Goal: Task Accomplishment & Management: Manage account settings

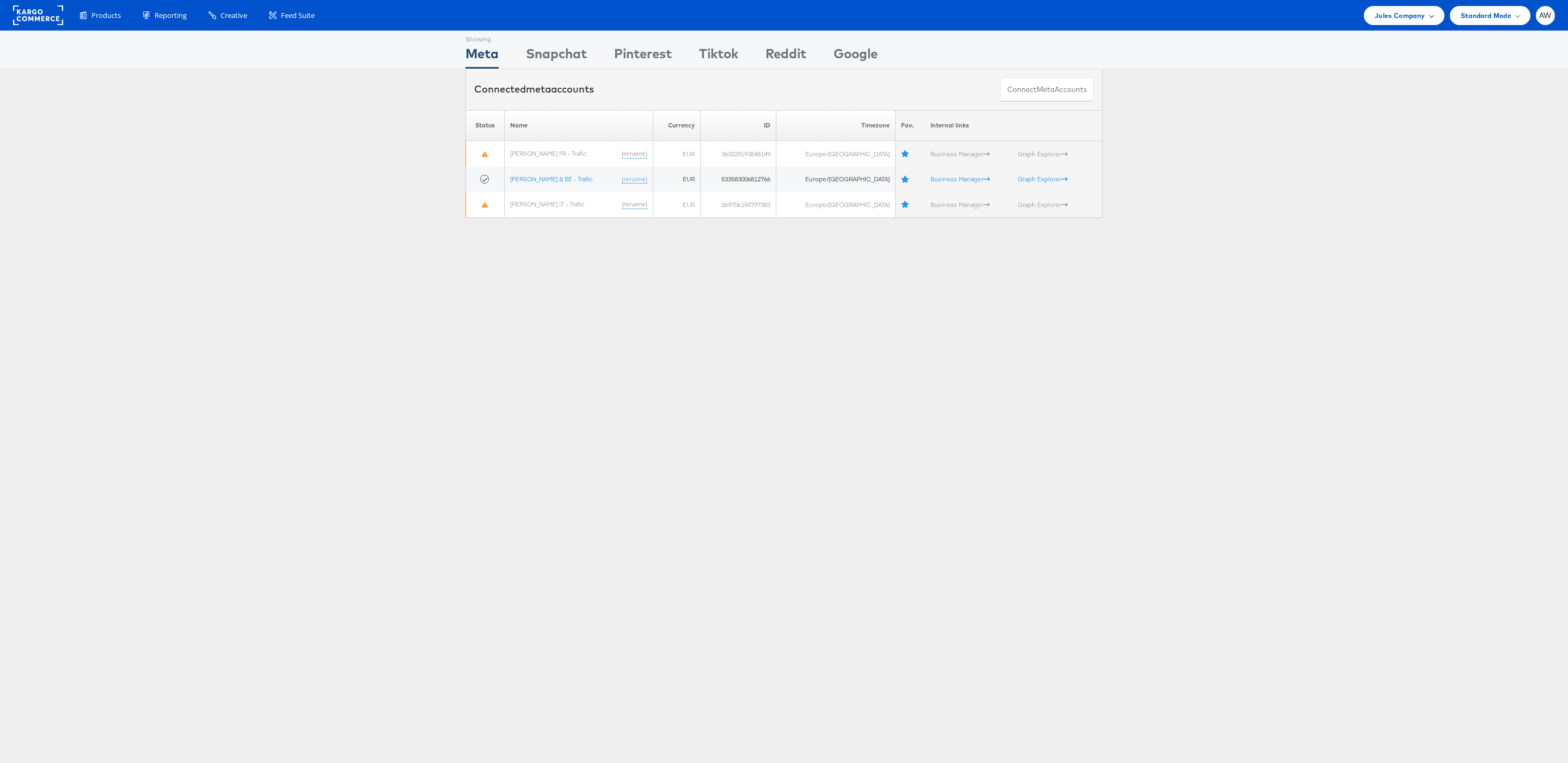
click at [1398, 10] on span "Jules Company" at bounding box center [1399, 15] width 50 height 12
click at [1394, 15] on span "Jules Company" at bounding box center [1399, 15] width 50 height 12
click at [1336, 165] on link "JD Sports" at bounding box center [1366, 164] width 140 height 11
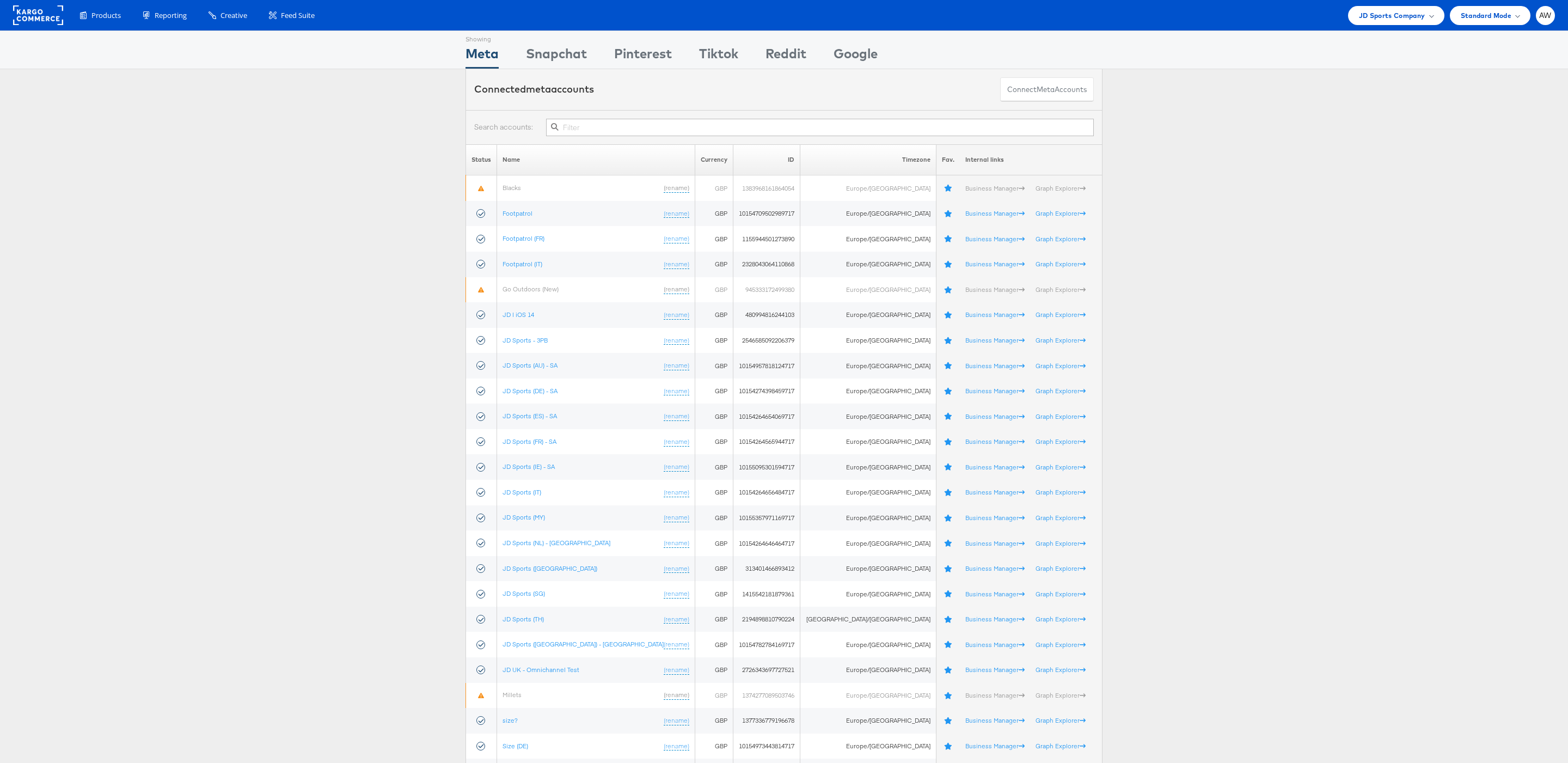
click at [651, 134] on input "text" at bounding box center [819, 128] width 548 height 17
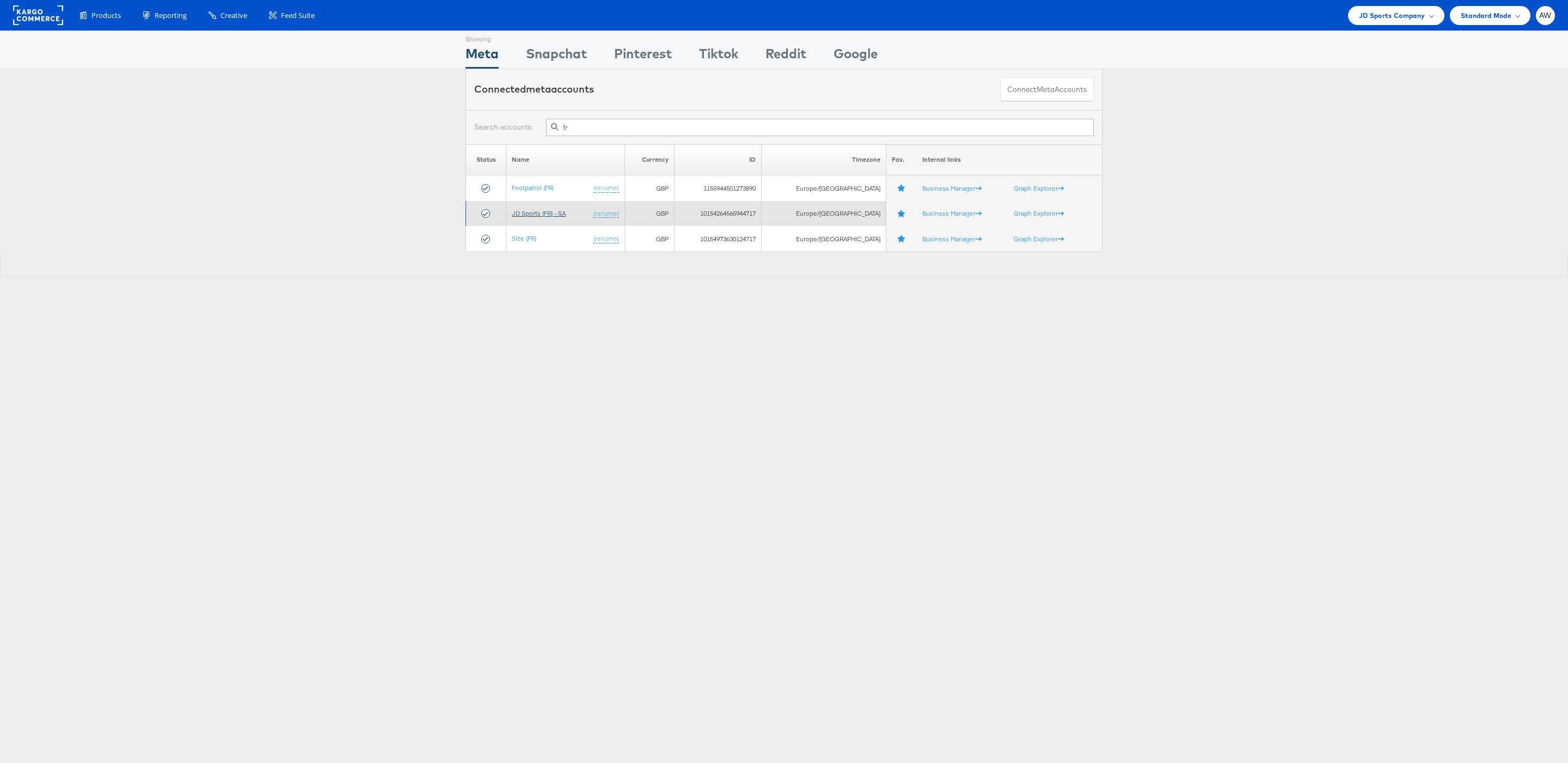
type input "fr"
click at [541, 217] on link "JD Sports (FR) - SA" at bounding box center [538, 213] width 54 height 8
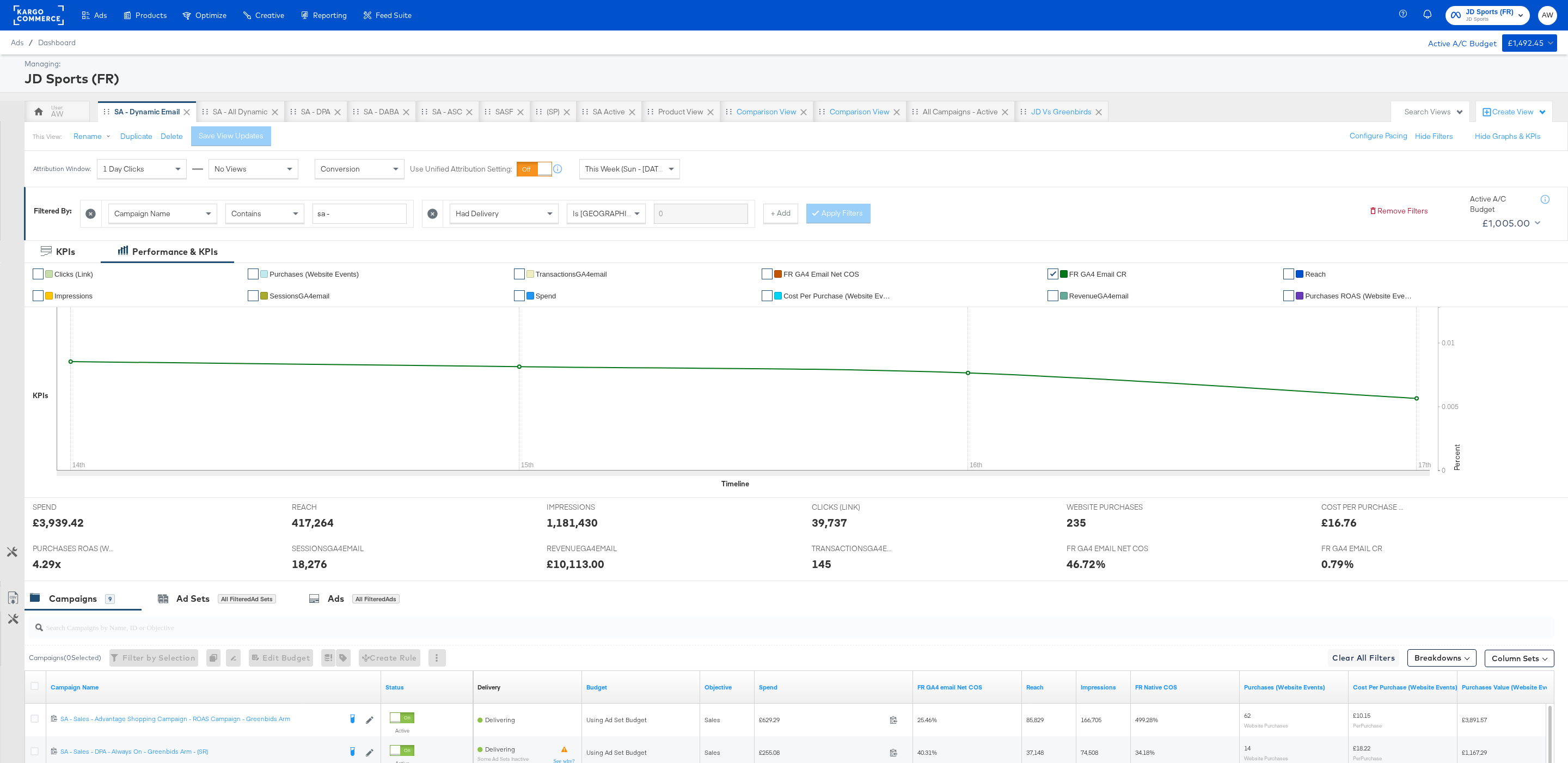
click at [608, 173] on span "This Week (Sun - [DATE])" at bounding box center [625, 169] width 82 height 10
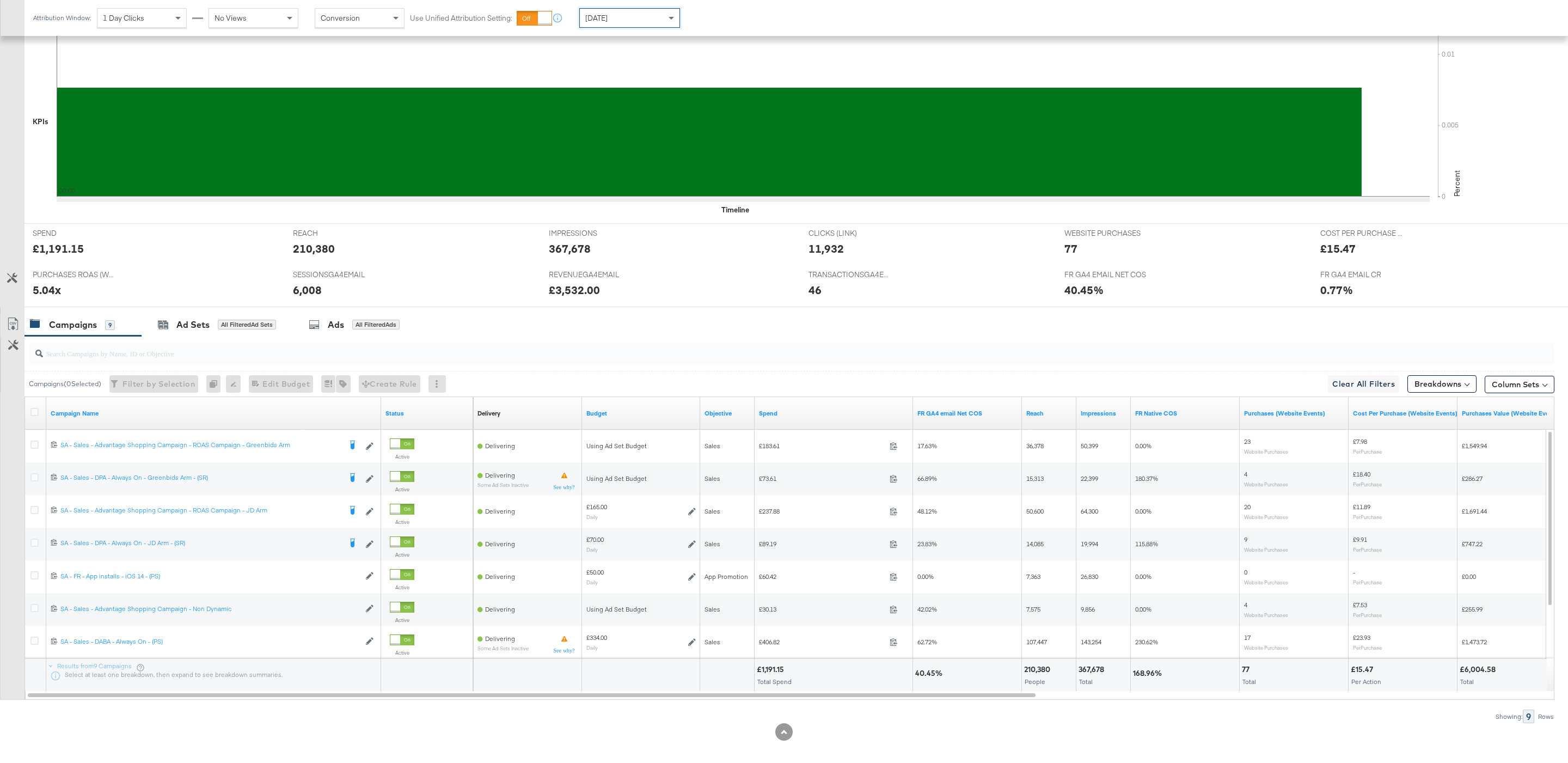
scroll to position [286, 0]
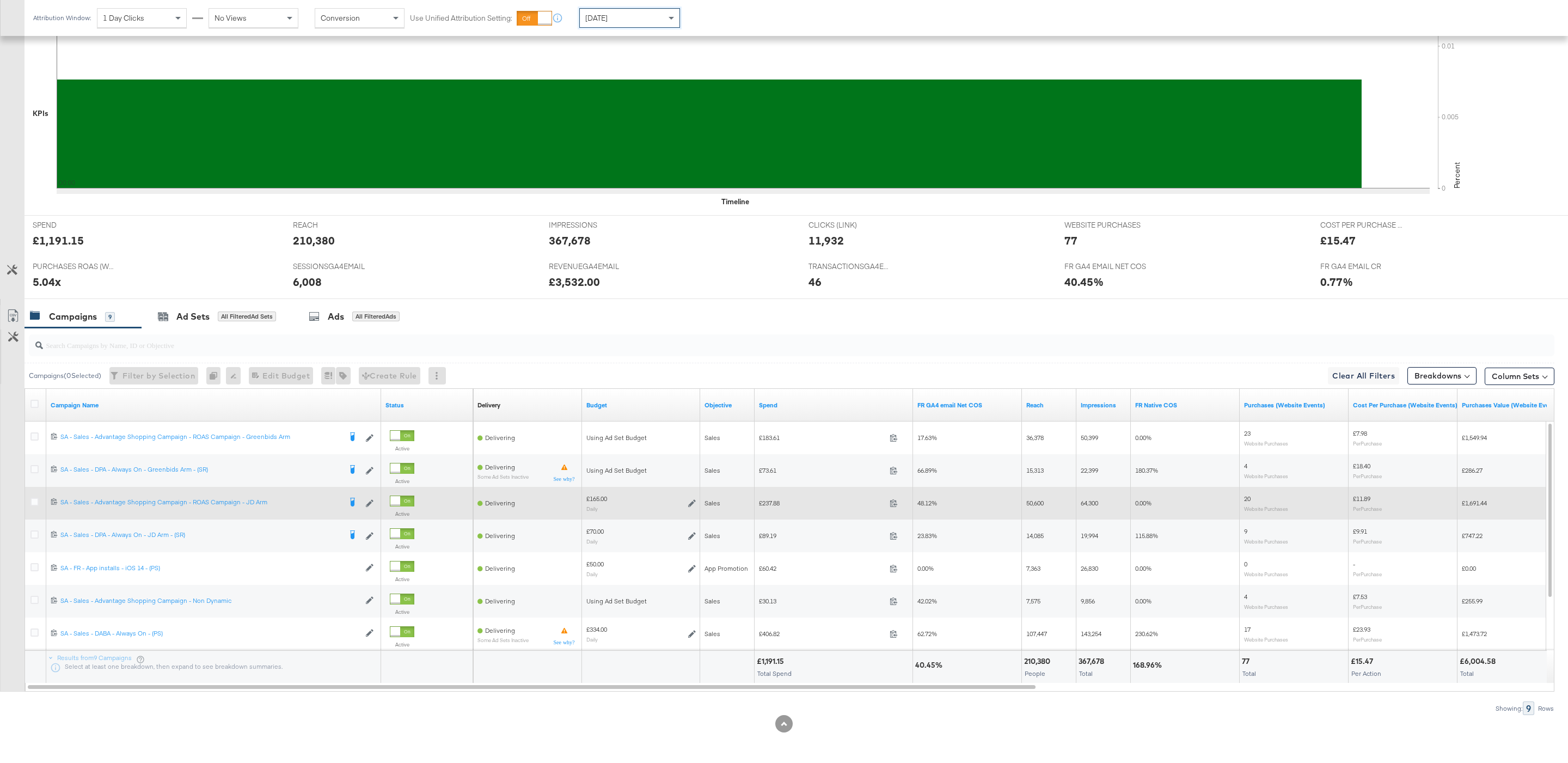
click at [696, 499] on div "£165.00 Daily" at bounding box center [641, 503] width 118 height 26
click at [690, 504] on icon at bounding box center [692, 503] width 7 height 7
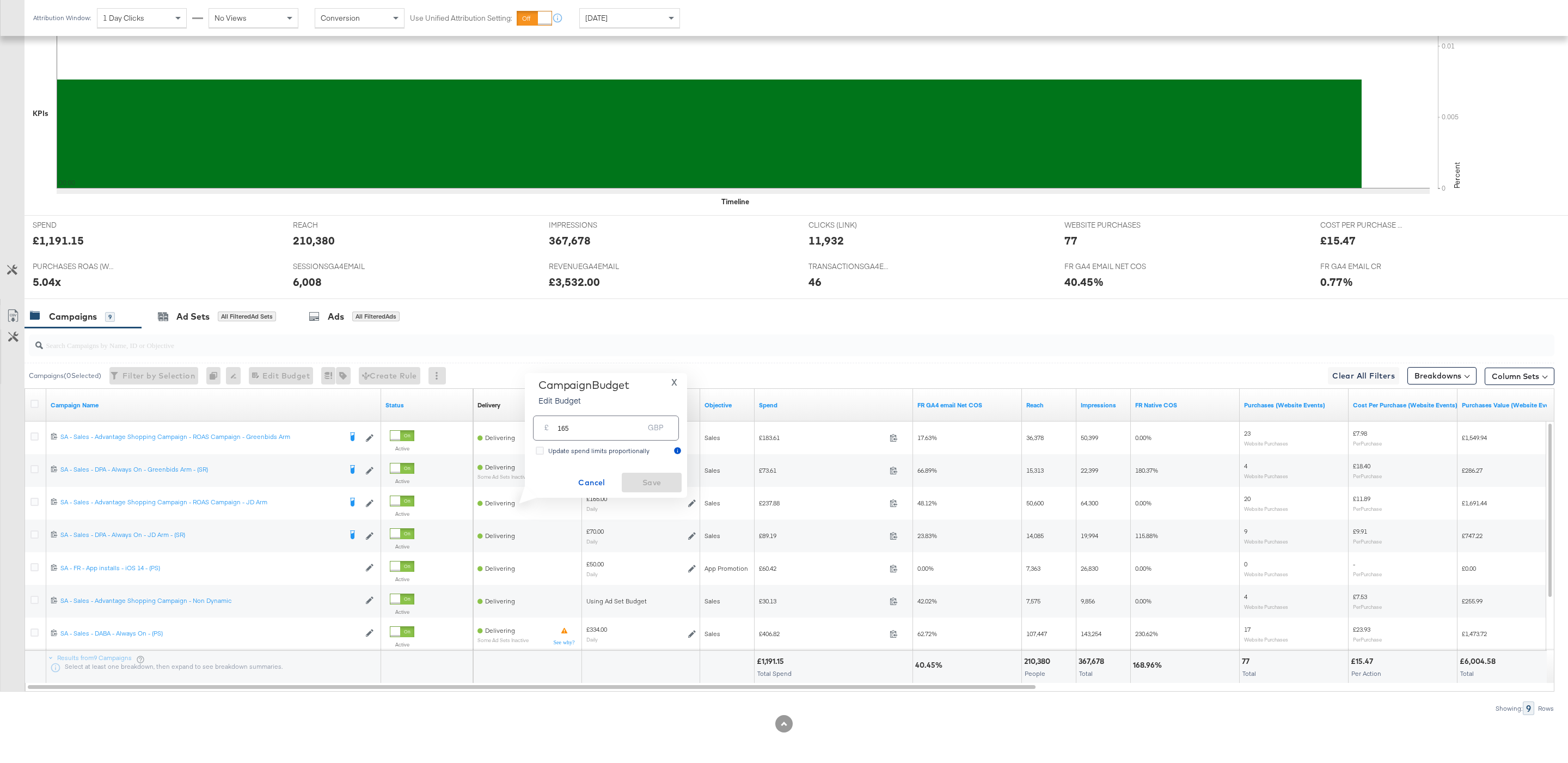
click at [674, 388] on span "X" at bounding box center [675, 382] width 6 height 15
click at [644, 28] on div "Attribution Window: 1 Day Clicks No Views Conversion Use Unified Attribution Se…" at bounding box center [359, 18] width 669 height 36
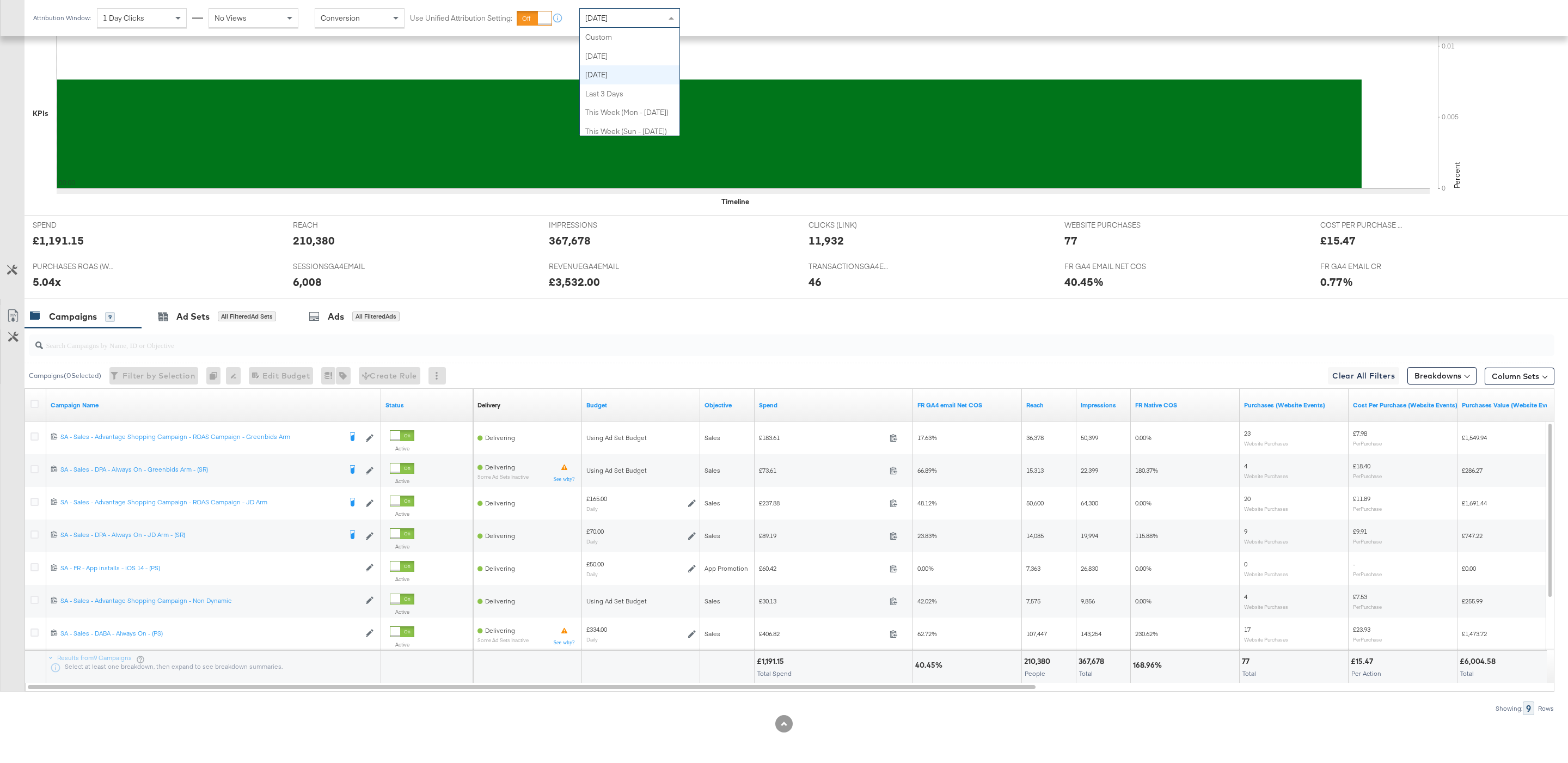
click at [638, 18] on div "Yesterday" at bounding box center [629, 18] width 99 height 18
click at [711, 22] on div "Sep 17th 2025" at bounding box center [709, 22] width 18 height 9
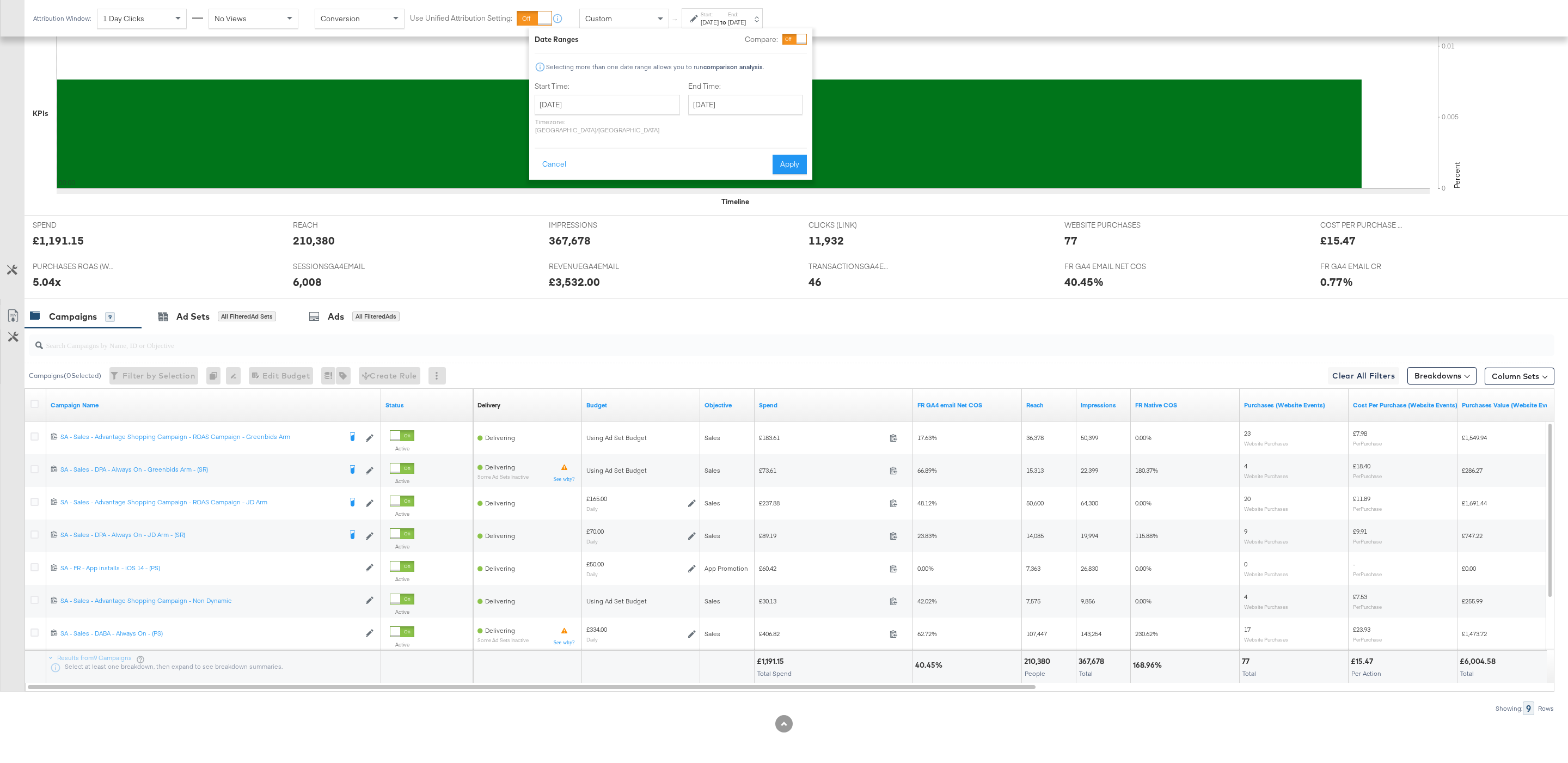
click at [601, 114] on div "September 17th 2025 ‹ September 2025 › Su Mo Tu We Th Fr Sa 31 1 2 3 4 5 6 7 8 …" at bounding box center [607, 114] width 145 height 39
click at [595, 109] on input "September 17th 2025" at bounding box center [607, 104] width 145 height 20
click at [552, 193] on td "14" at bounding box center [547, 190] width 18 height 15
type input "September 14th 2025"
click at [720, 115] on div "End Time: September 17th 2025 ‹ September 2025 › Su Mo Tu We Th Fr Sa 31 1 2 3 …" at bounding box center [748, 110] width 119 height 58
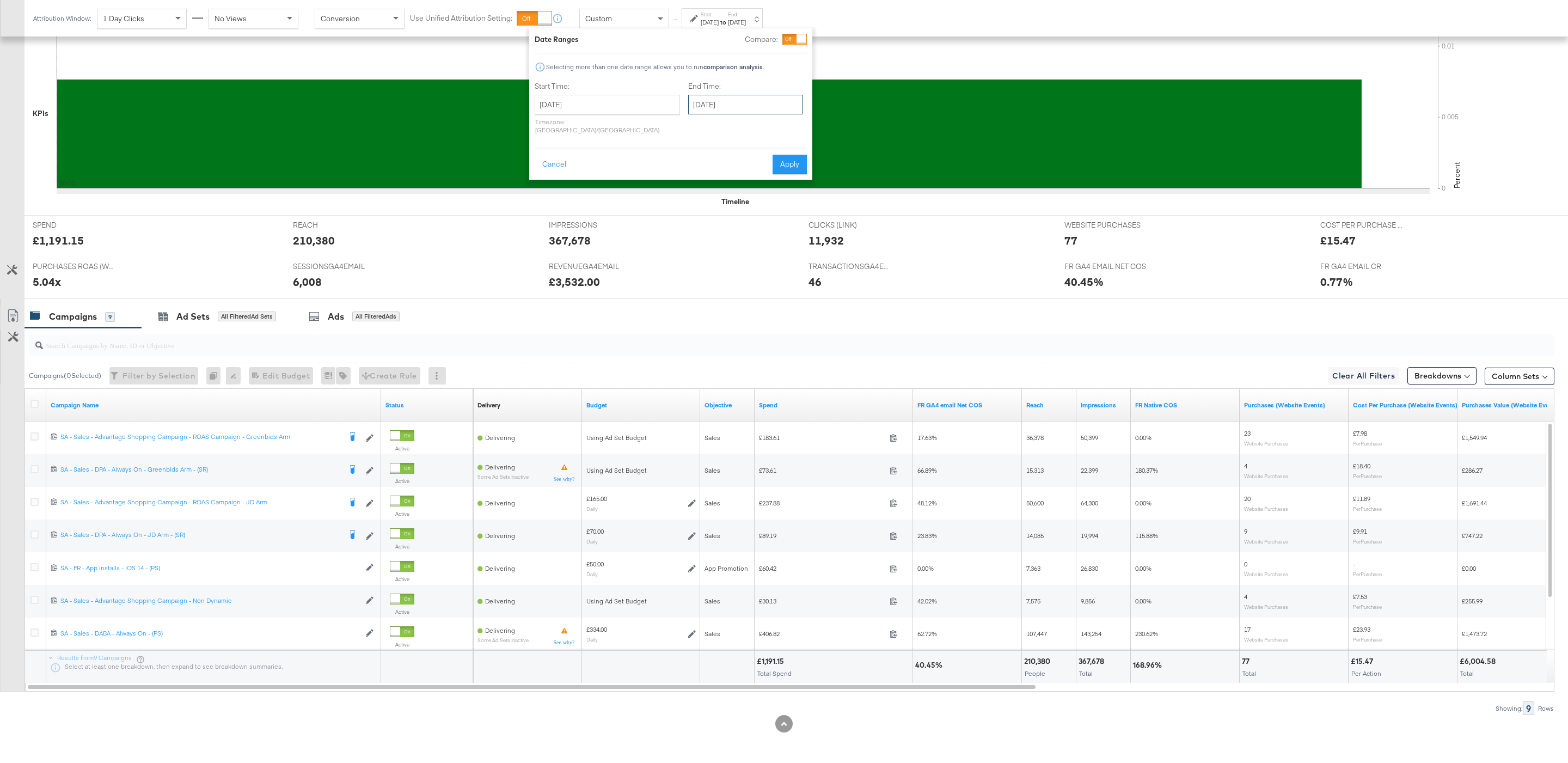
click at [712, 109] on input "September 17th 2025" at bounding box center [745, 104] width 114 height 20
click at [729, 191] on td "16" at bounding box center [738, 190] width 18 height 15
type input "September 16th 2025"
click at [594, 113] on input "September 14th 2025" at bounding box center [607, 104] width 145 height 20
click at [801, 122] on div "Start Time: September 14th 2025 ‹ September 2025 › Su Mo Tu We Th Fr Sa 31 1 2 …" at bounding box center [671, 110] width 272 height 58
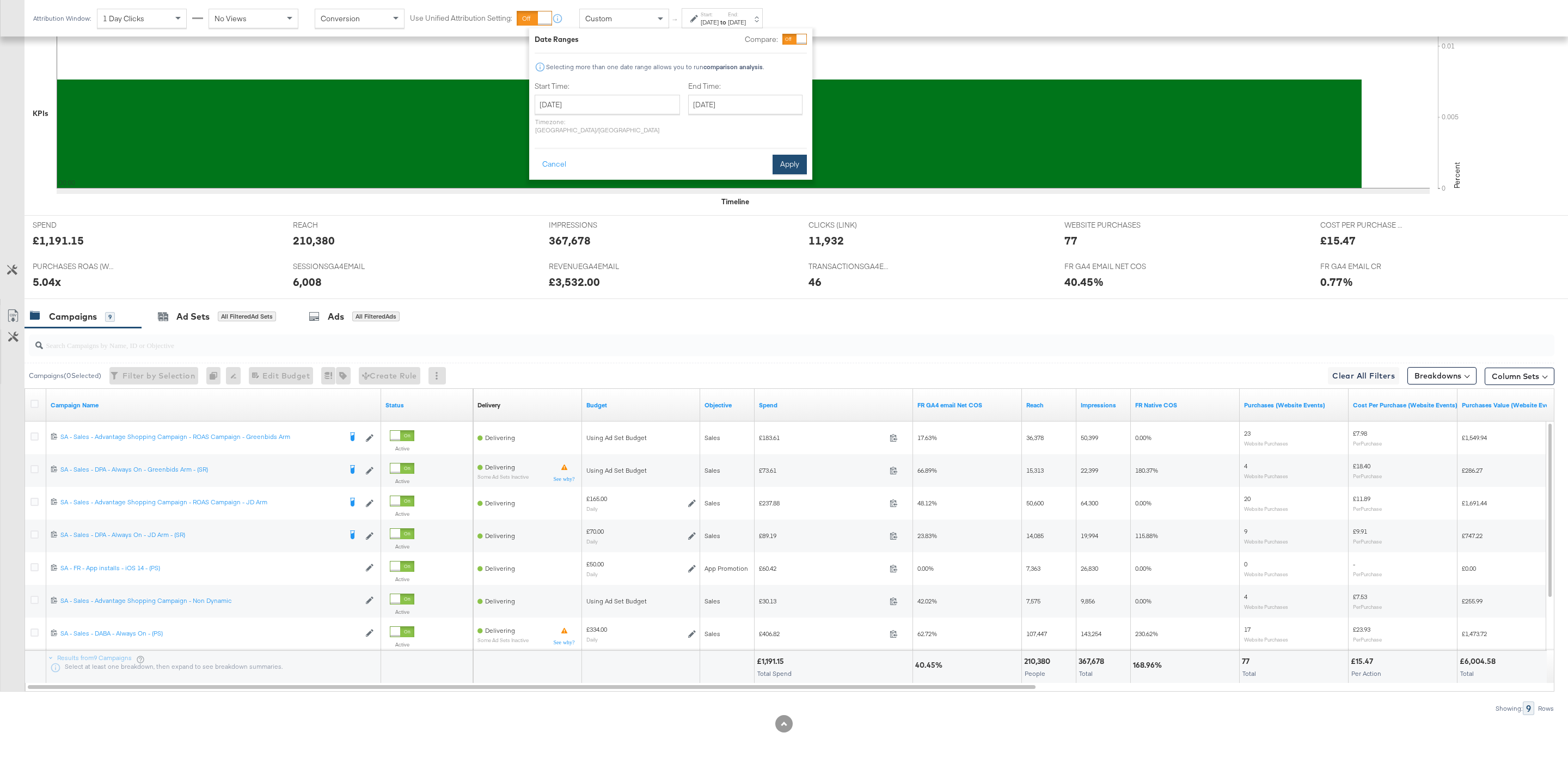
click at [792, 163] on button "Apply" at bounding box center [790, 164] width 34 height 20
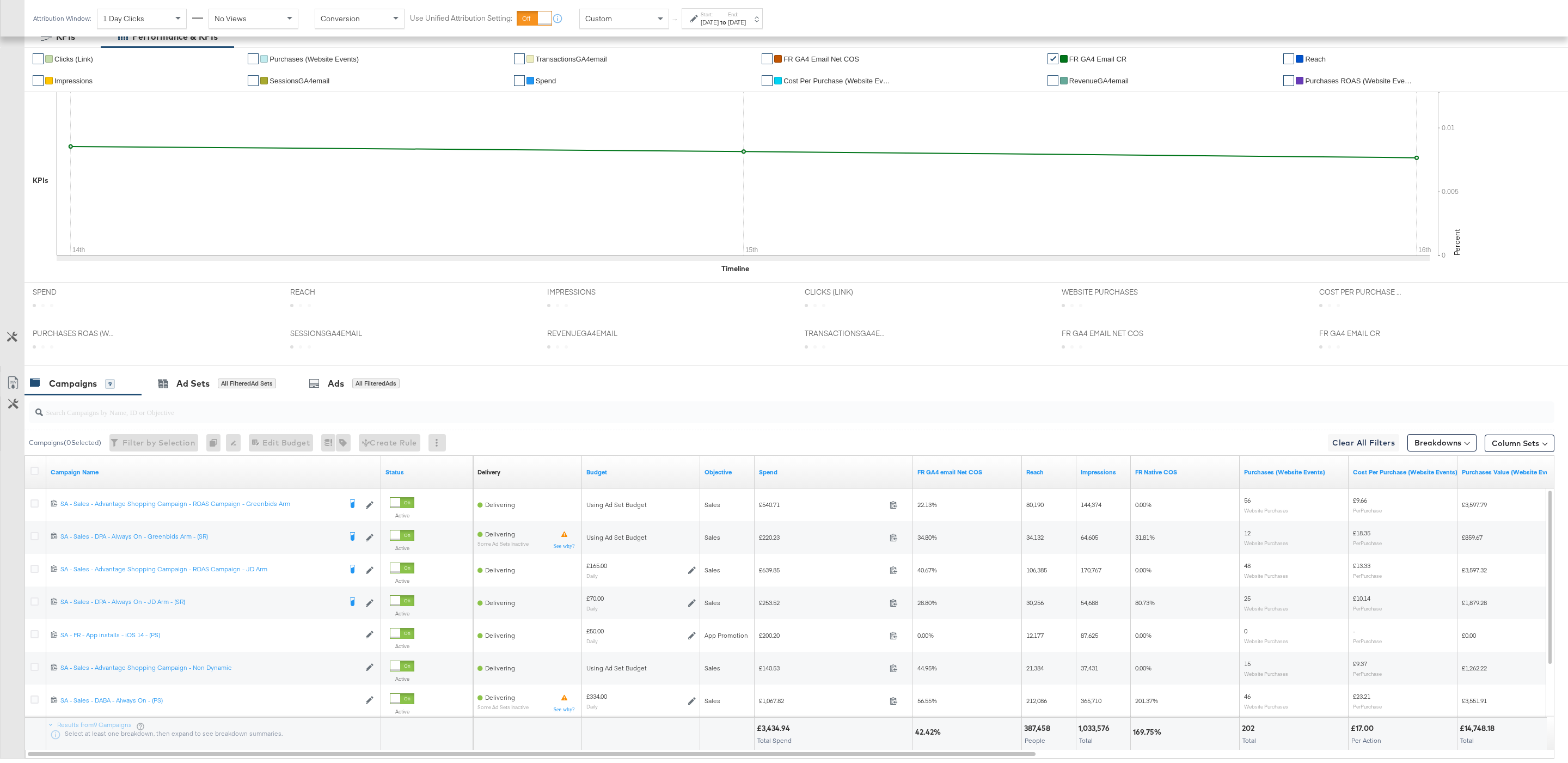
scroll to position [286, 0]
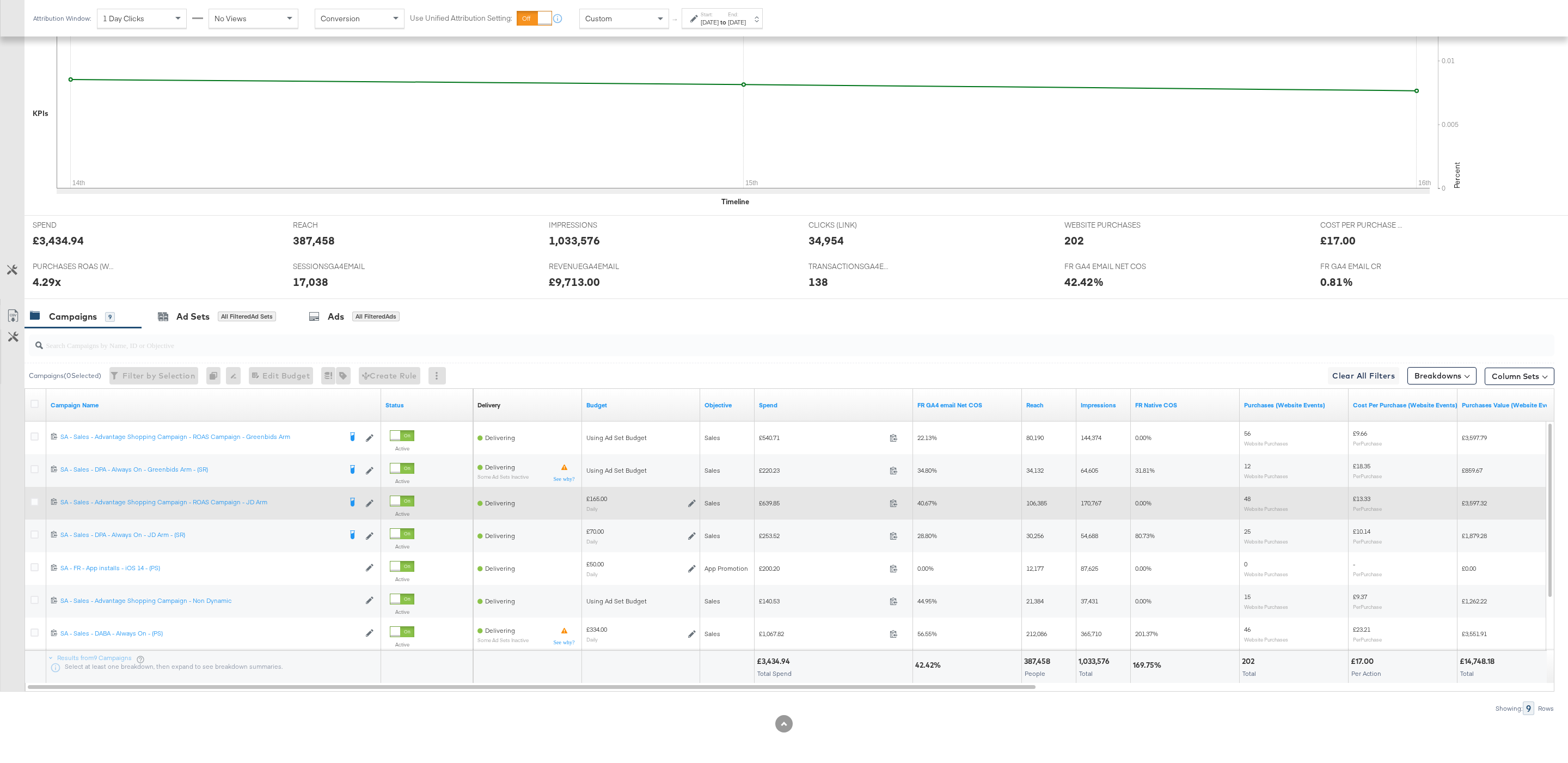
click at [778, 501] on span "£639.85" at bounding box center [822, 502] width 126 height 8
copy span "639.85"
click at [689, 504] on icon at bounding box center [692, 503] width 7 height 7
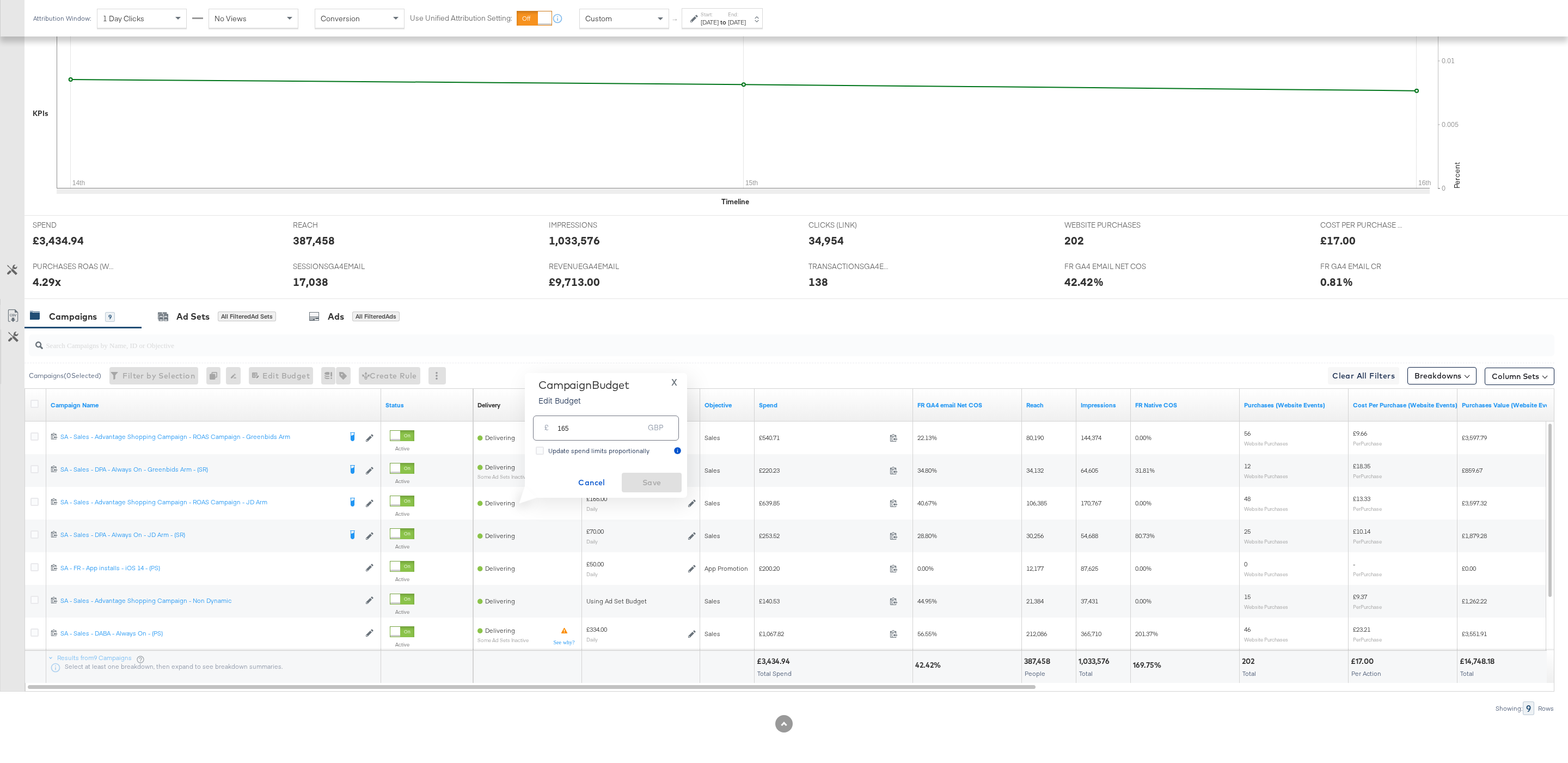
click at [554, 432] on div "£ 165 GBP" at bounding box center [606, 428] width 146 height 25
click at [576, 426] on input "165" at bounding box center [600, 423] width 86 height 23
type input "125"
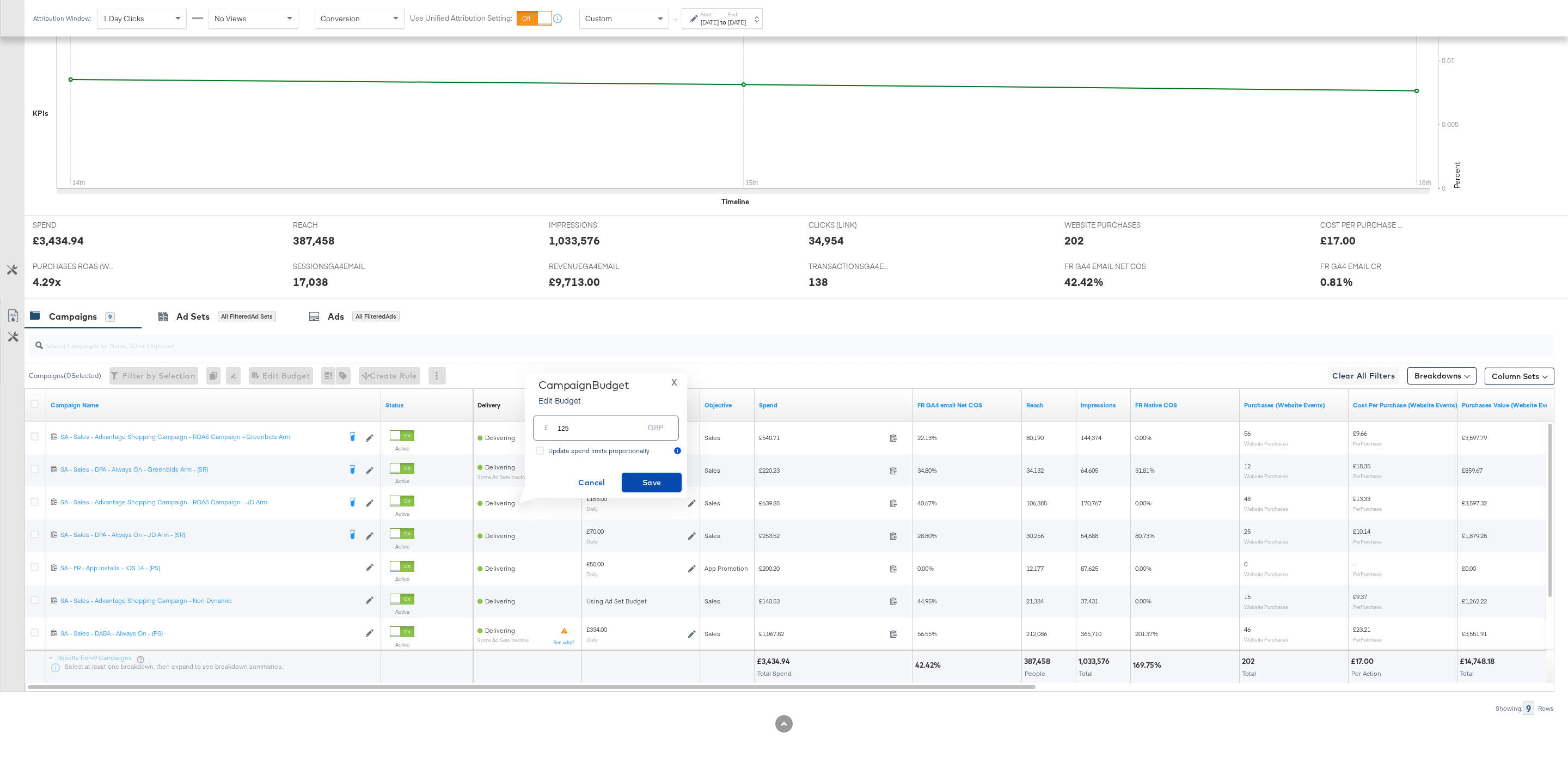
click at [659, 485] on span "Save" at bounding box center [651, 483] width 51 height 13
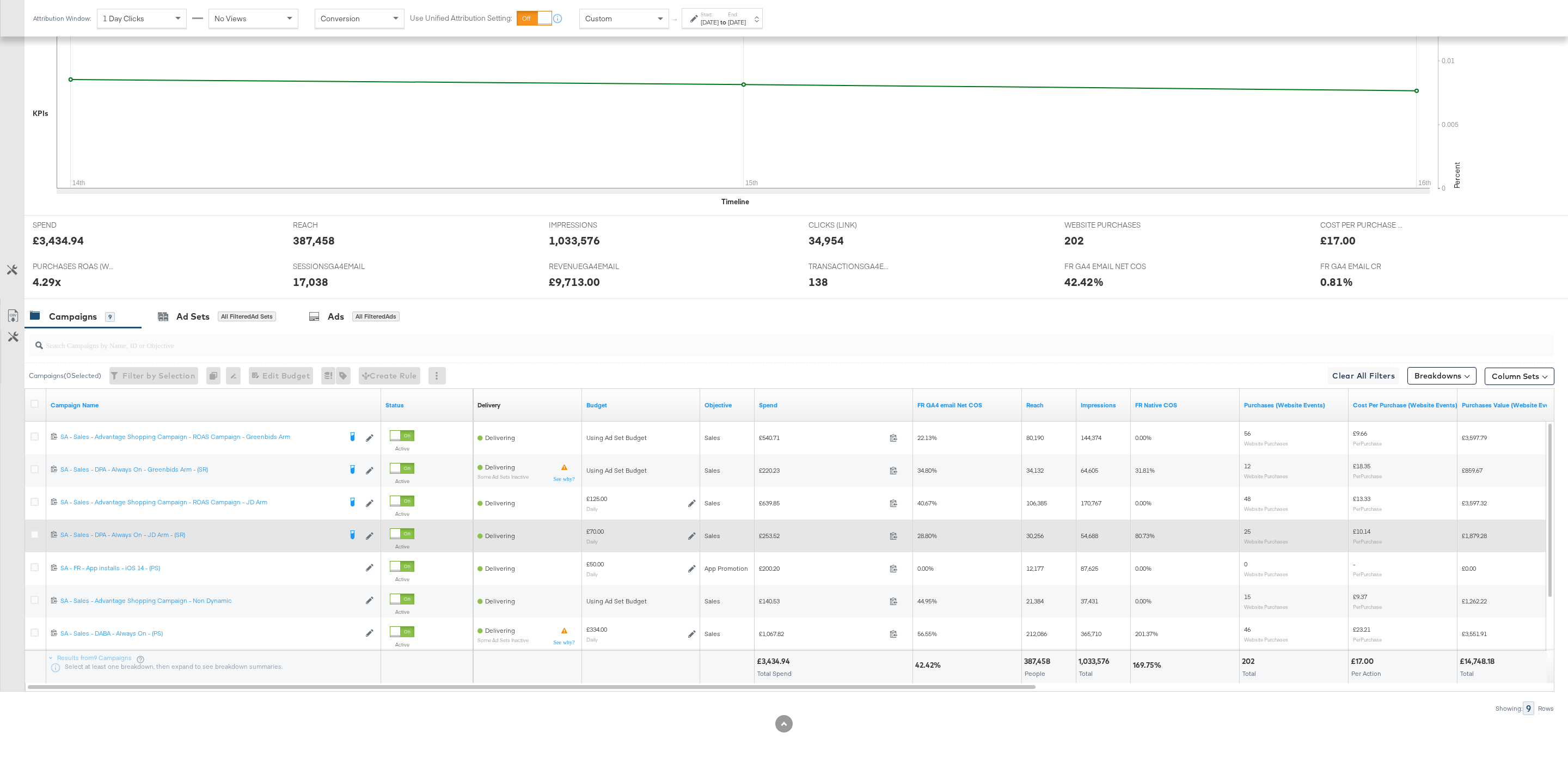
click at [599, 535] on div "£70.00" at bounding box center [595, 531] width 17 height 9
copy div "70.00"
click at [771, 535] on span "£253.52" at bounding box center [822, 535] width 126 height 8
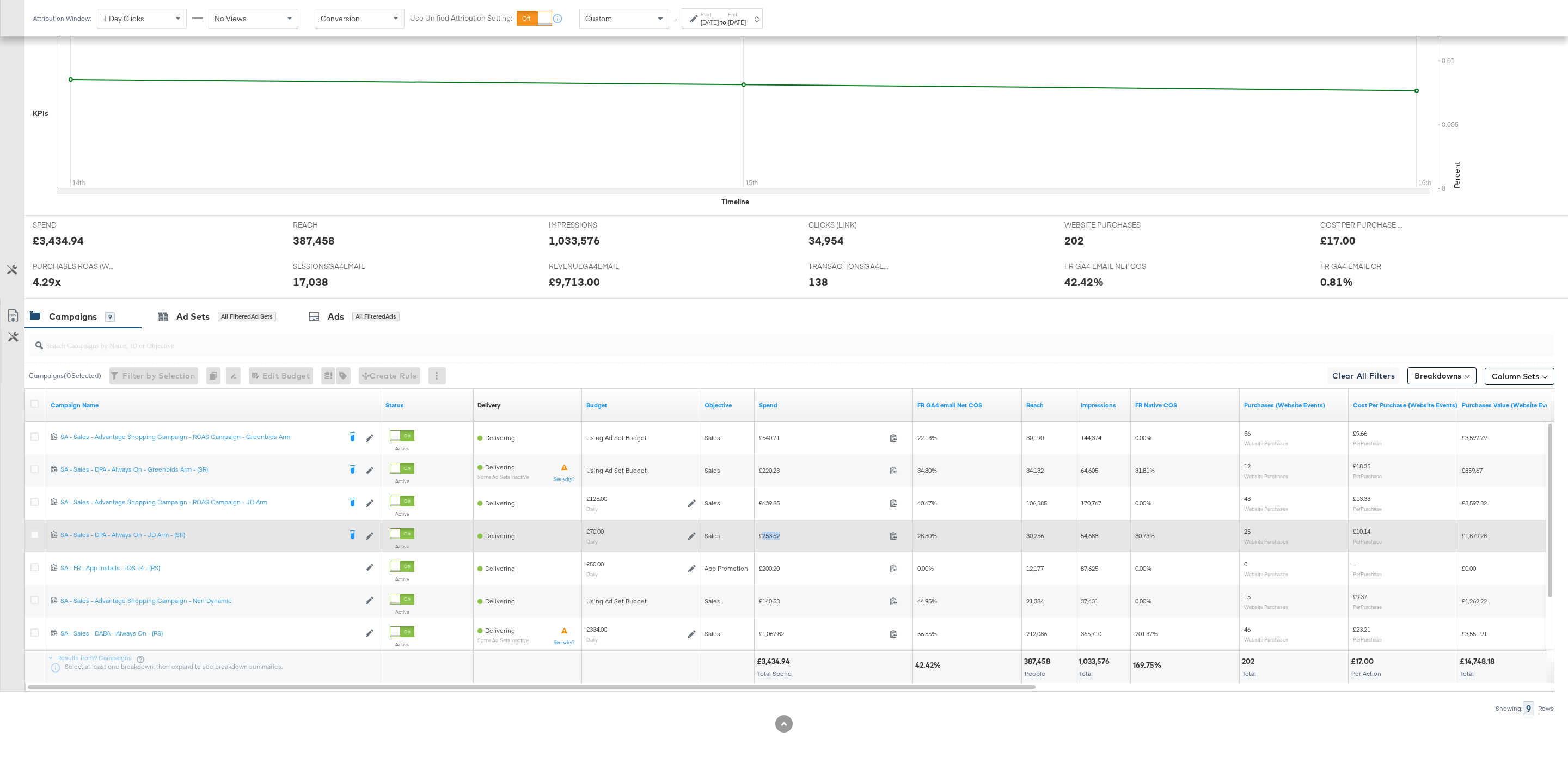
copy span "253.52"
click at [691, 532] on icon at bounding box center [692, 535] width 7 height 7
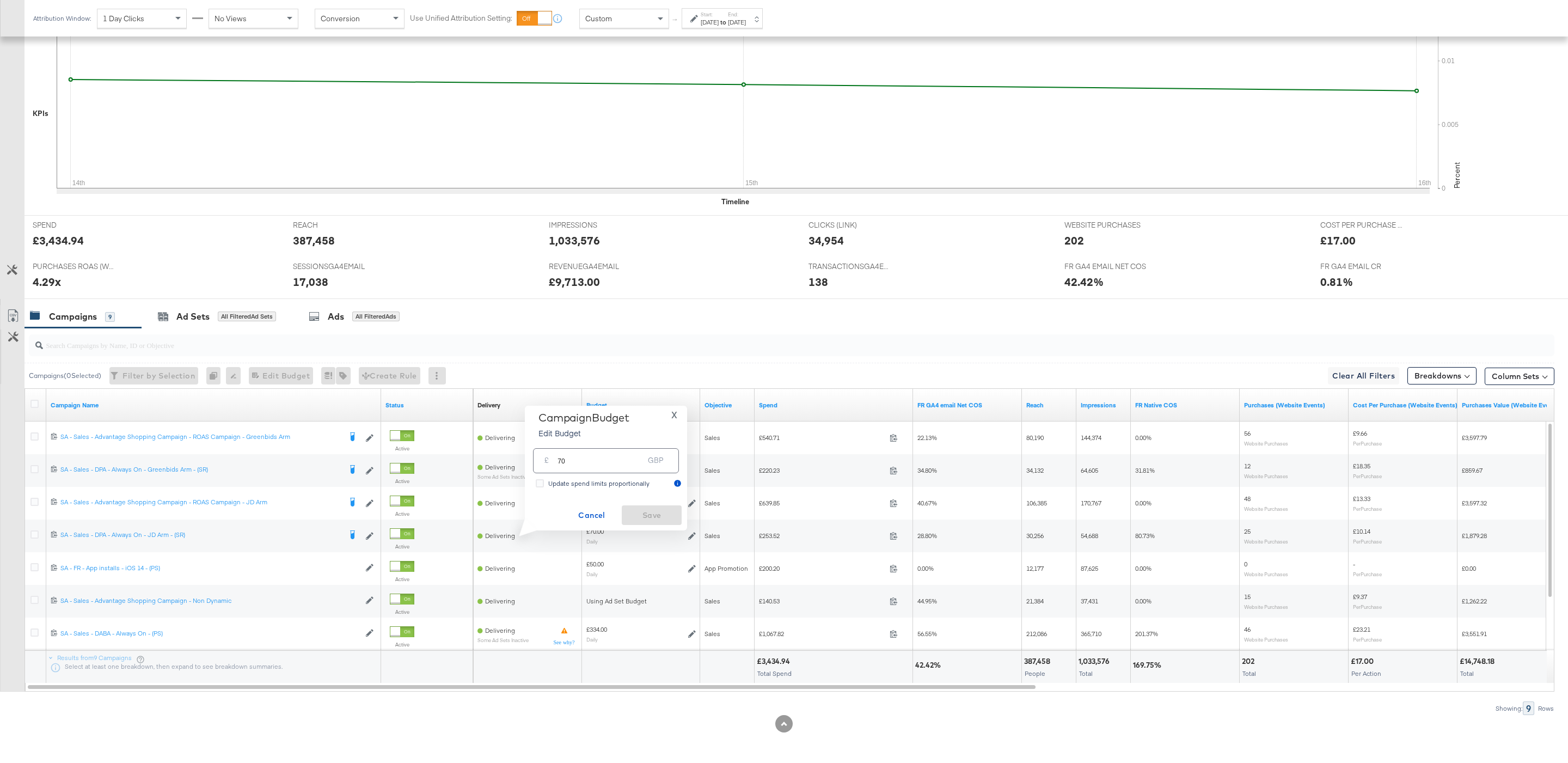
click at [621, 458] on input "70" at bounding box center [600, 456] width 86 height 23
type input "60"
click at [668, 518] on span "Save" at bounding box center [651, 515] width 51 height 13
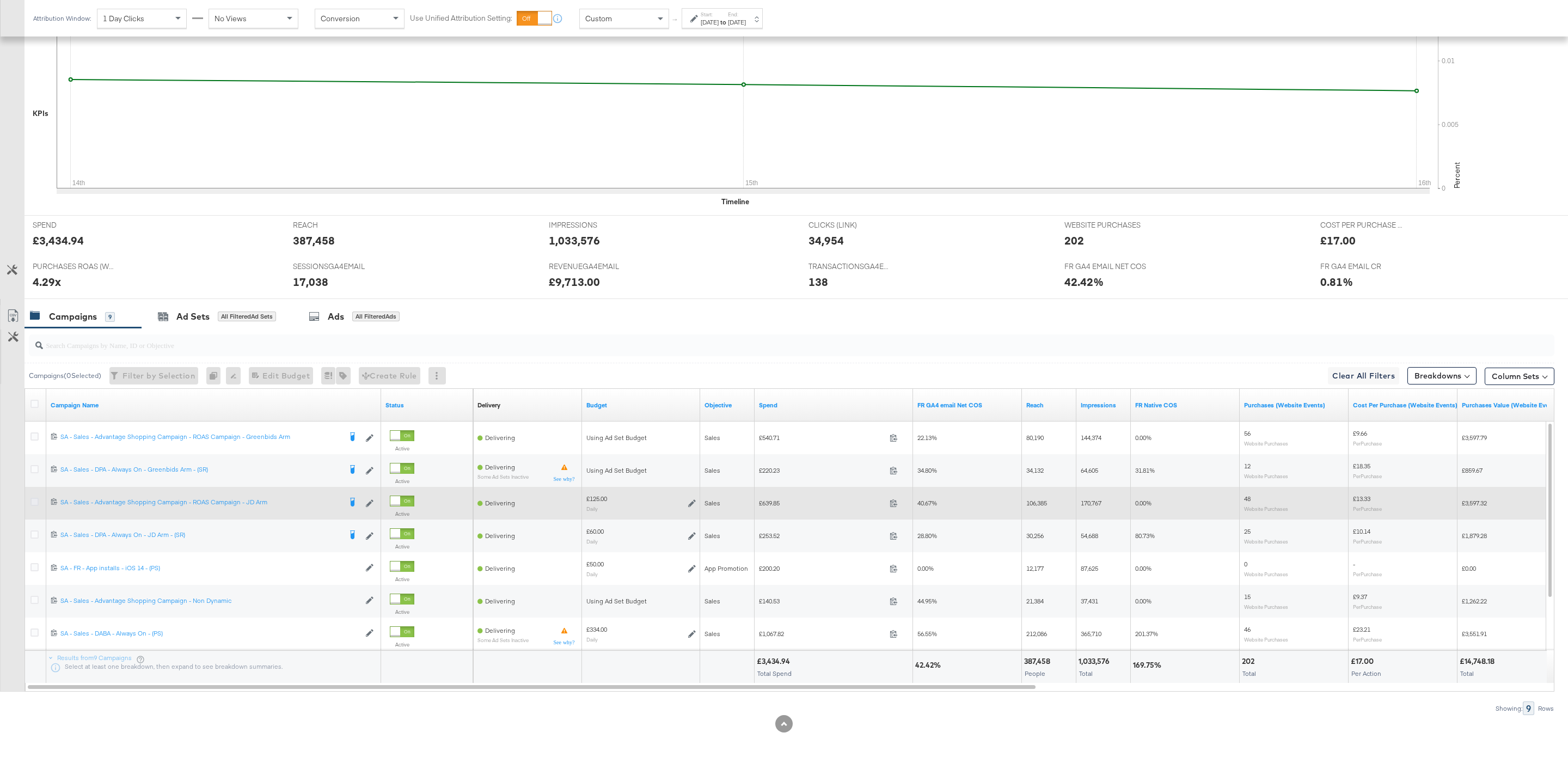
click at [34, 500] on icon at bounding box center [34, 501] width 8 height 8
click at [0, 0] on input "checkbox" at bounding box center [0, 0] width 0 height 0
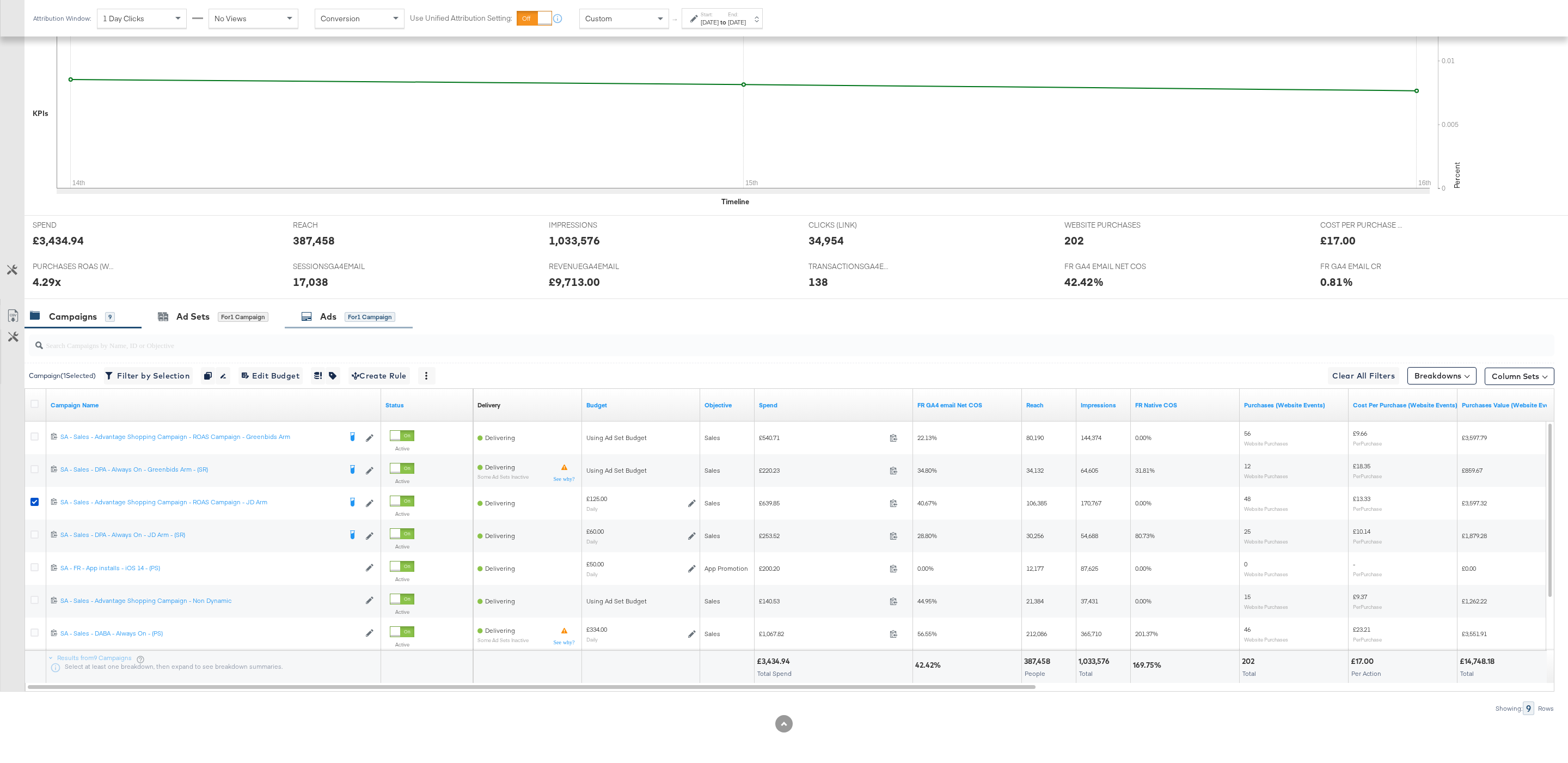
click at [318, 320] on div "Ads for 1 Campaign" at bounding box center [348, 316] width 94 height 12
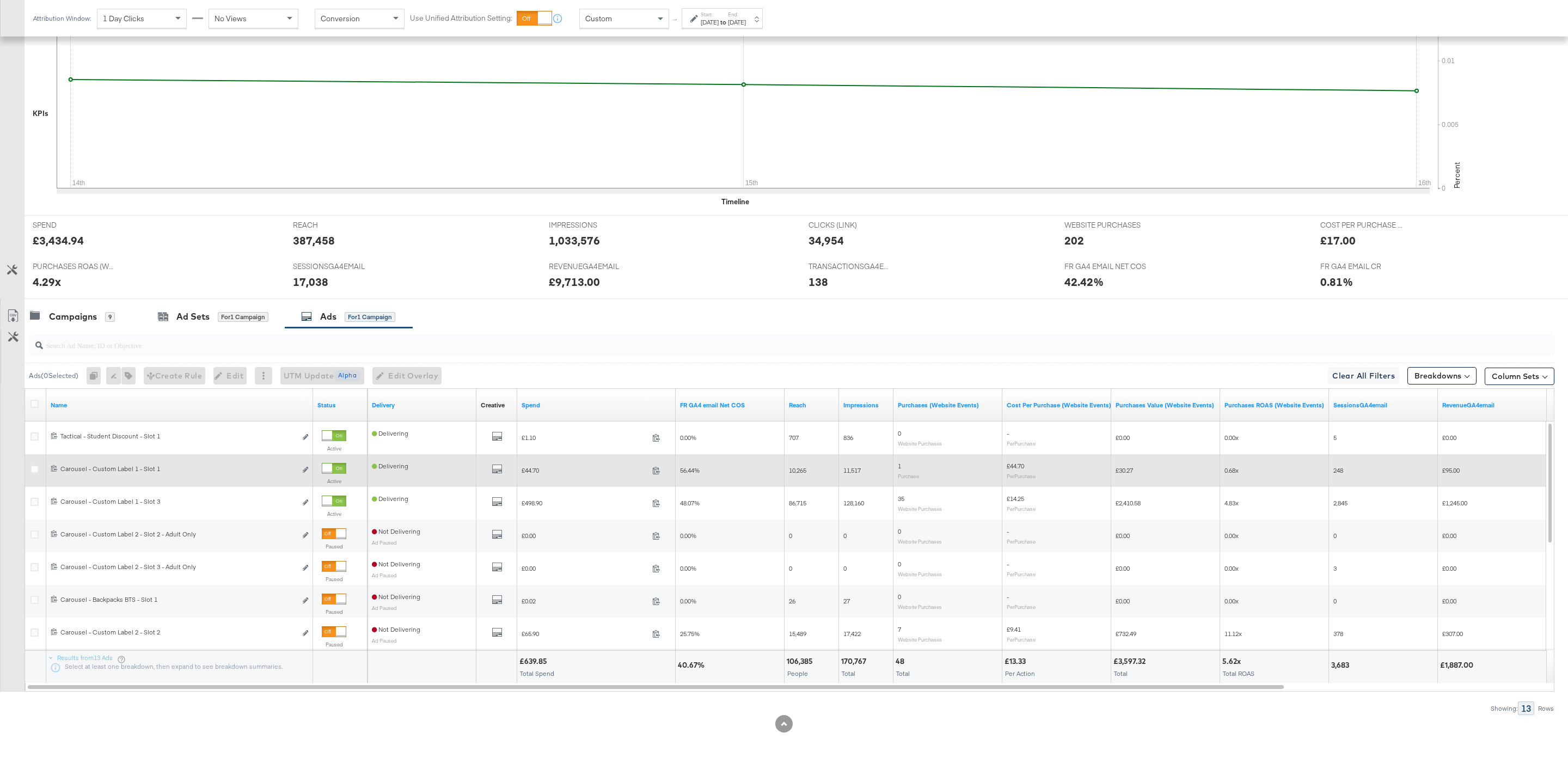
click at [332, 469] on div at bounding box center [327, 468] width 10 height 10
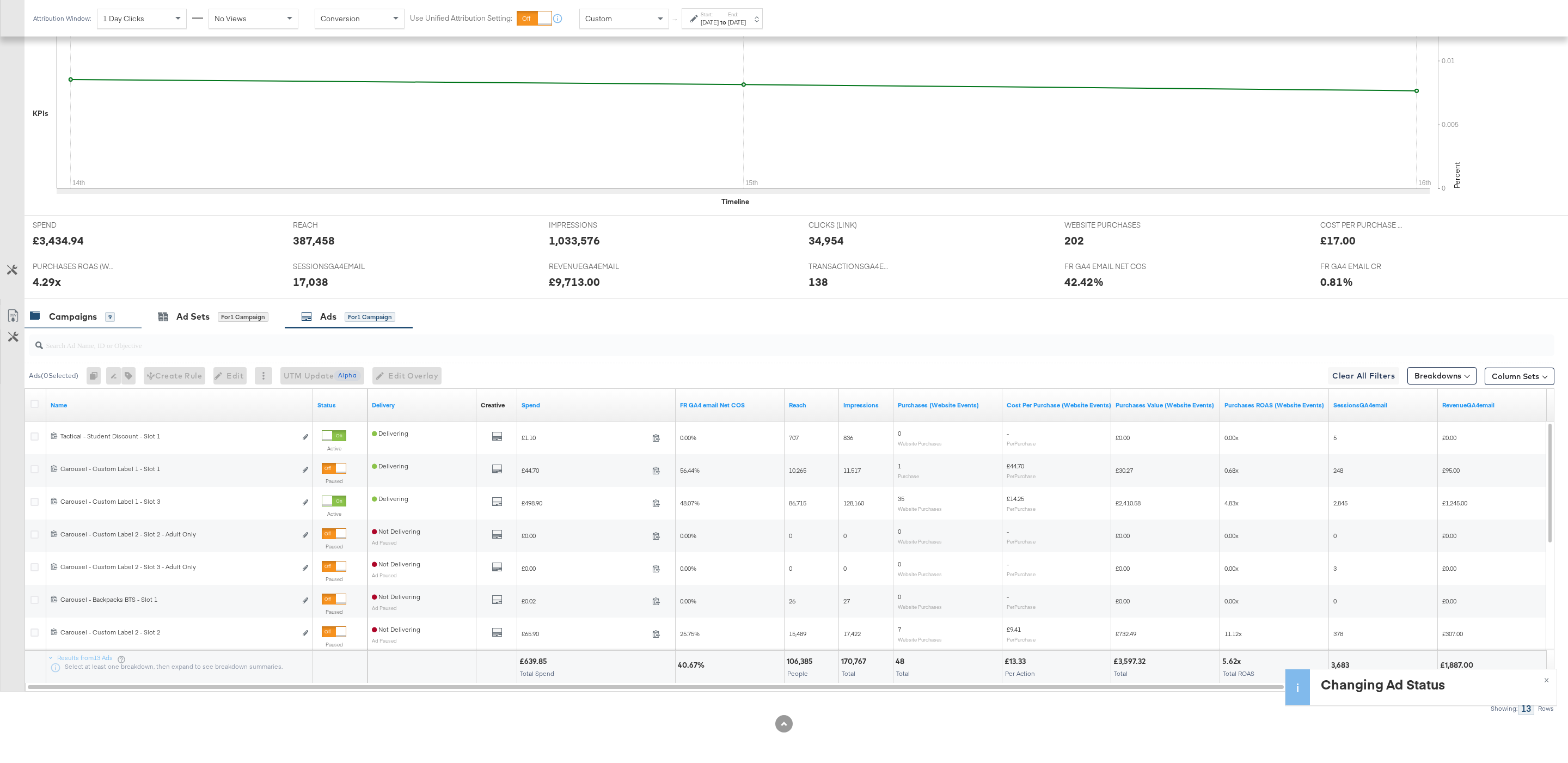
click at [119, 321] on div "Campaigns 9" at bounding box center [77, 316] width 95 height 12
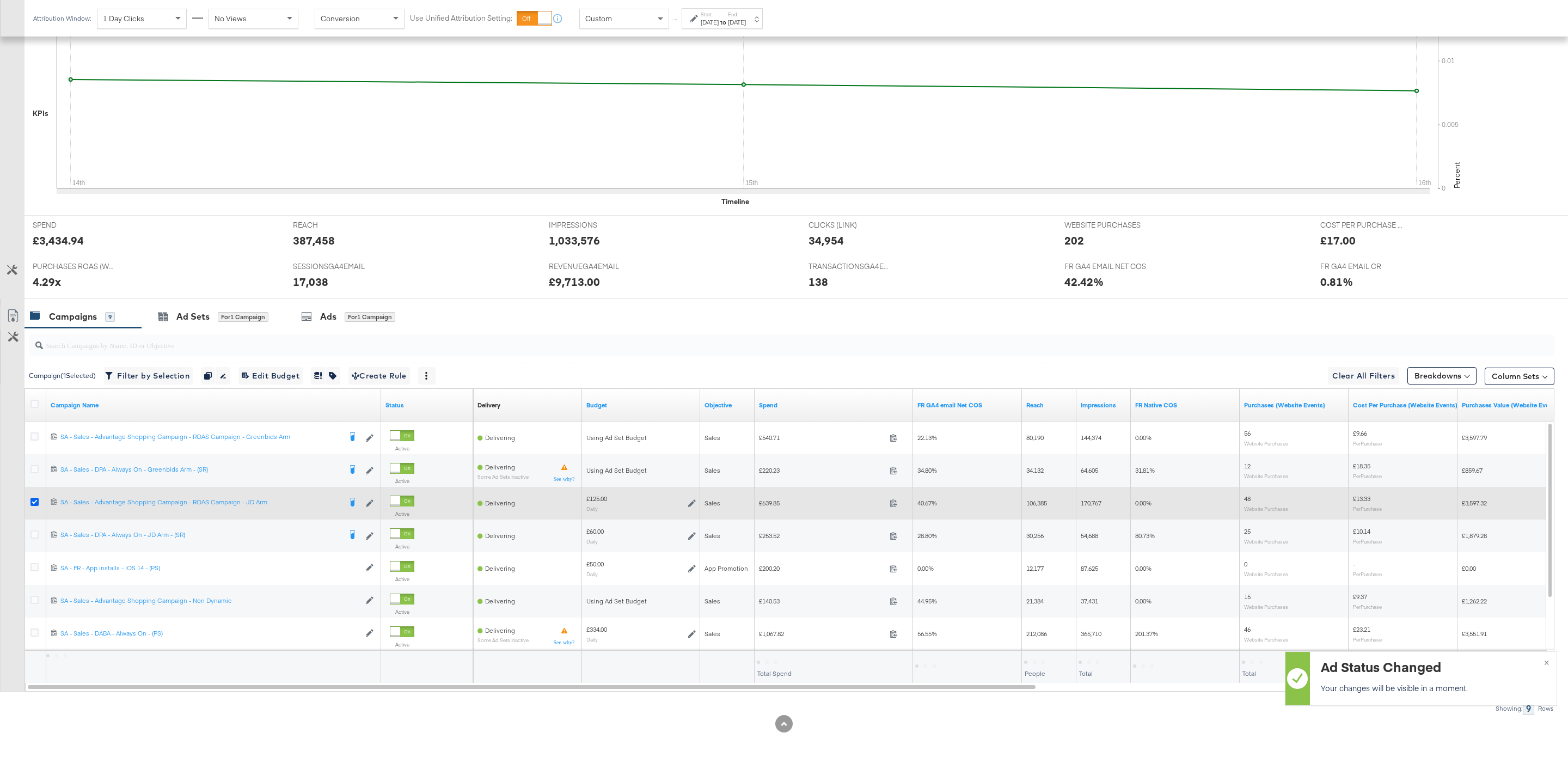
click at [34, 501] on icon at bounding box center [34, 501] width 8 height 8
click at [0, 0] on input "checkbox" at bounding box center [0, 0] width 0 height 0
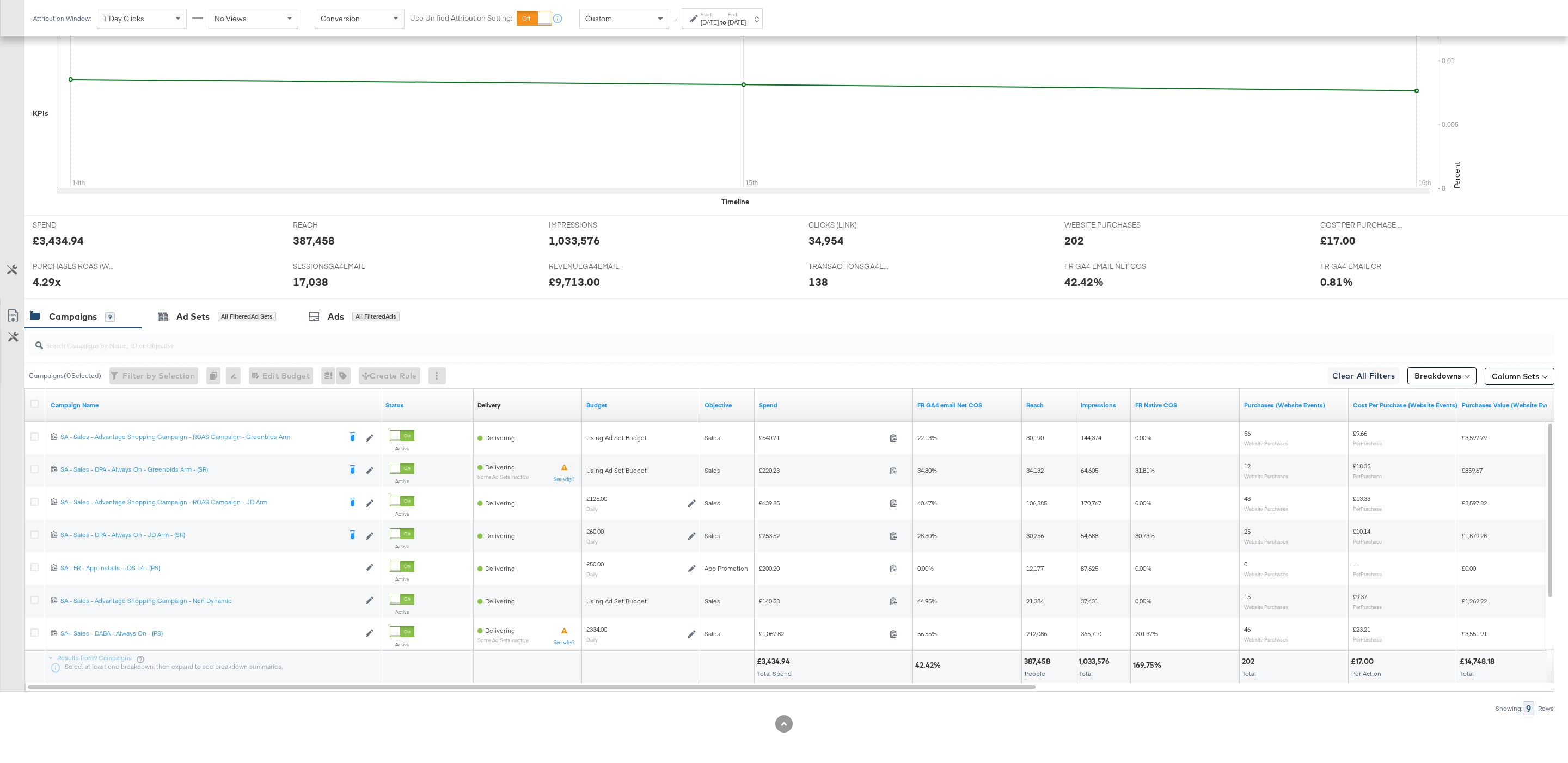
click at [220, 352] on div at bounding box center [791, 345] width 1525 height 22
click at [213, 347] on input "search" at bounding box center [726, 340] width 1367 height 21
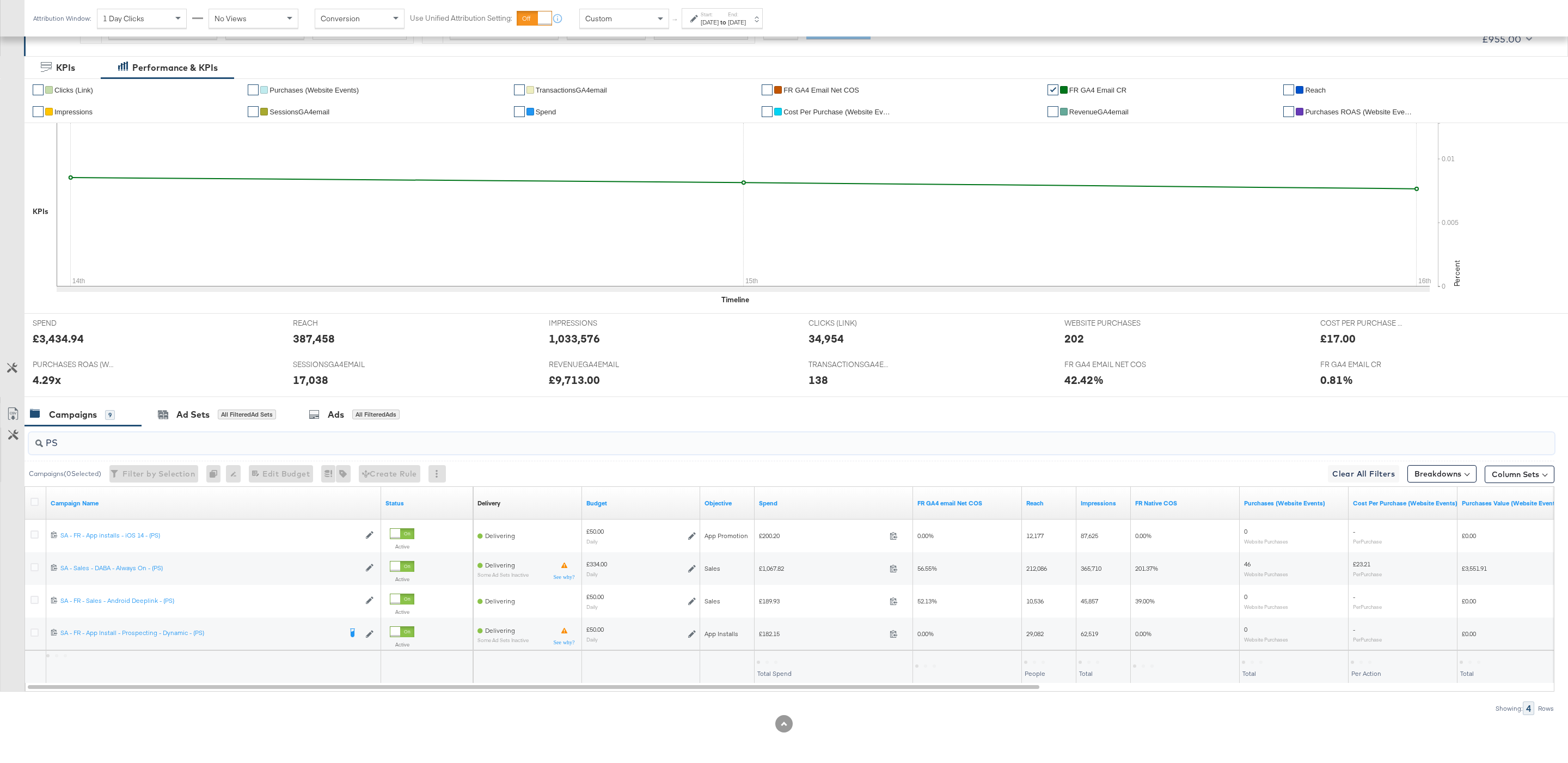
scroll to position [188, 0]
type input "PS"
click at [771, 663] on div at bounding box center [767, 662] width 21 height 3
click at [800, 656] on div at bounding box center [845, 661] width 129 height 10
click at [778, 664] on div "£1,640.10" at bounding box center [774, 661] width 36 height 10
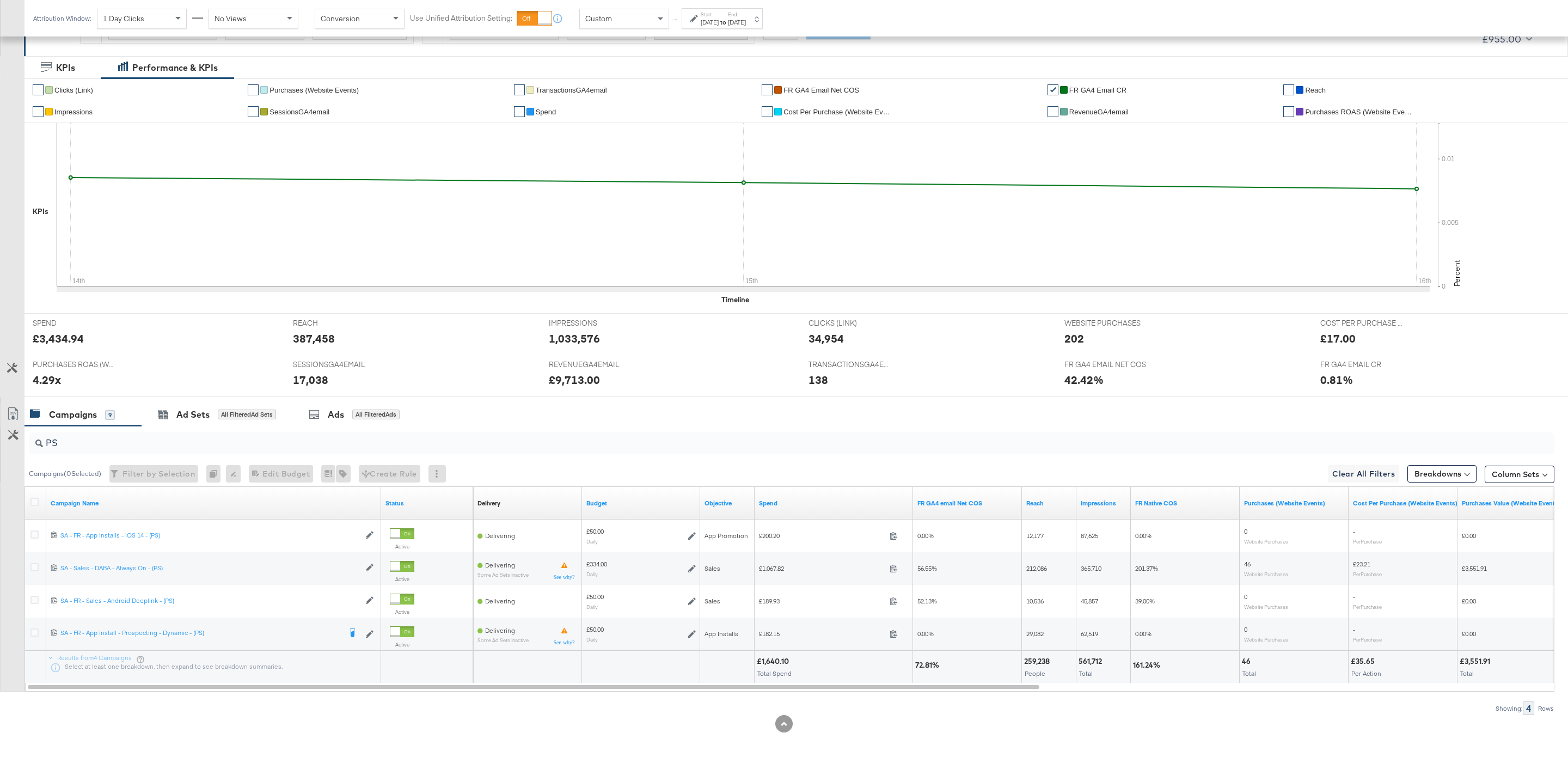
click at [778, 664] on div "£1,640.10" at bounding box center [774, 661] width 36 height 10
copy div "1,640.10"
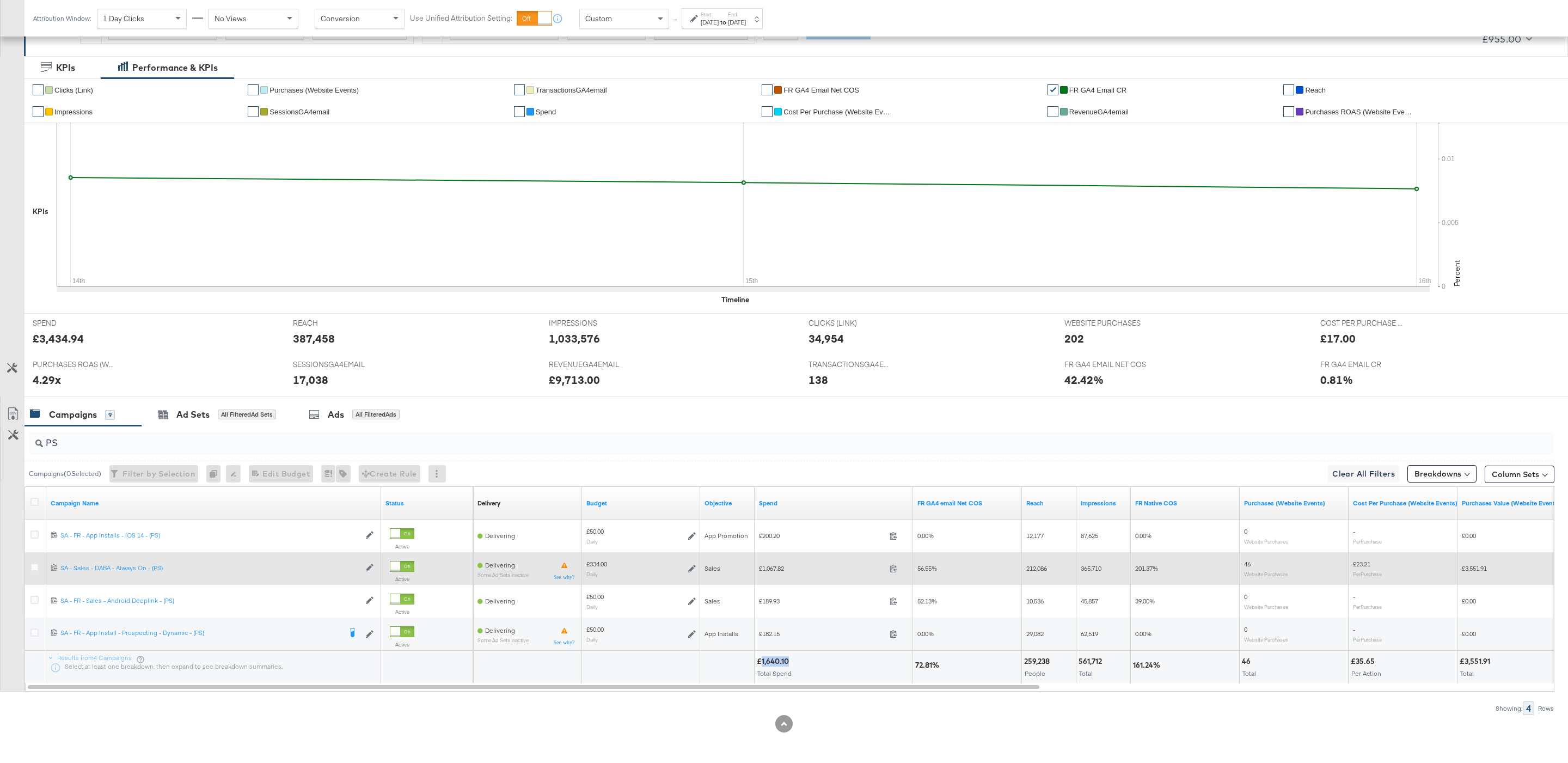
click at [692, 568] on icon at bounding box center [692, 569] width 7 height 7
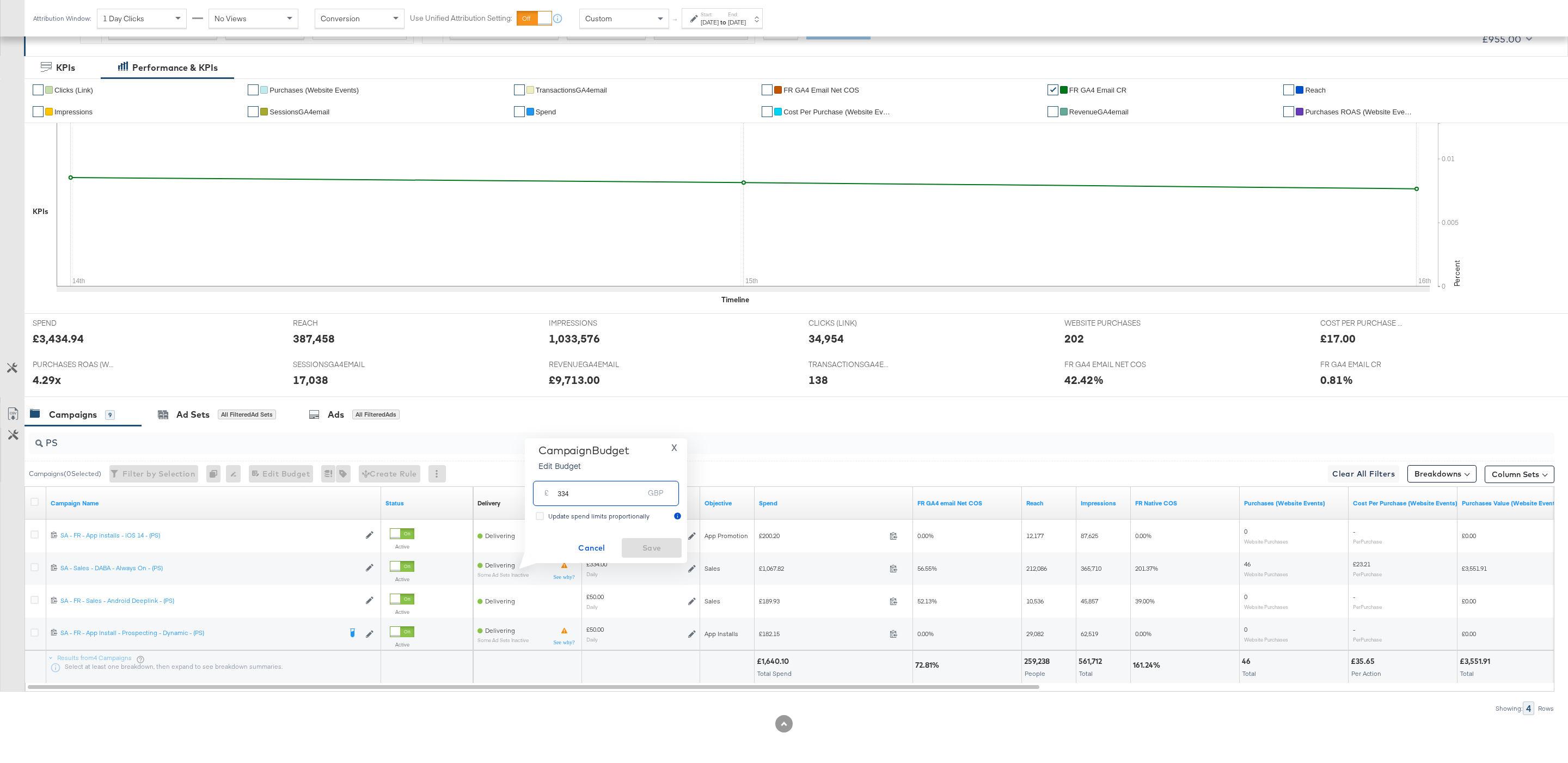
click at [629, 493] on input "334" at bounding box center [600, 489] width 86 height 23
type input "315"
click at [663, 550] on span "Save" at bounding box center [651, 548] width 51 height 13
click at [84, 443] on input "PS" at bounding box center [726, 439] width 1367 height 21
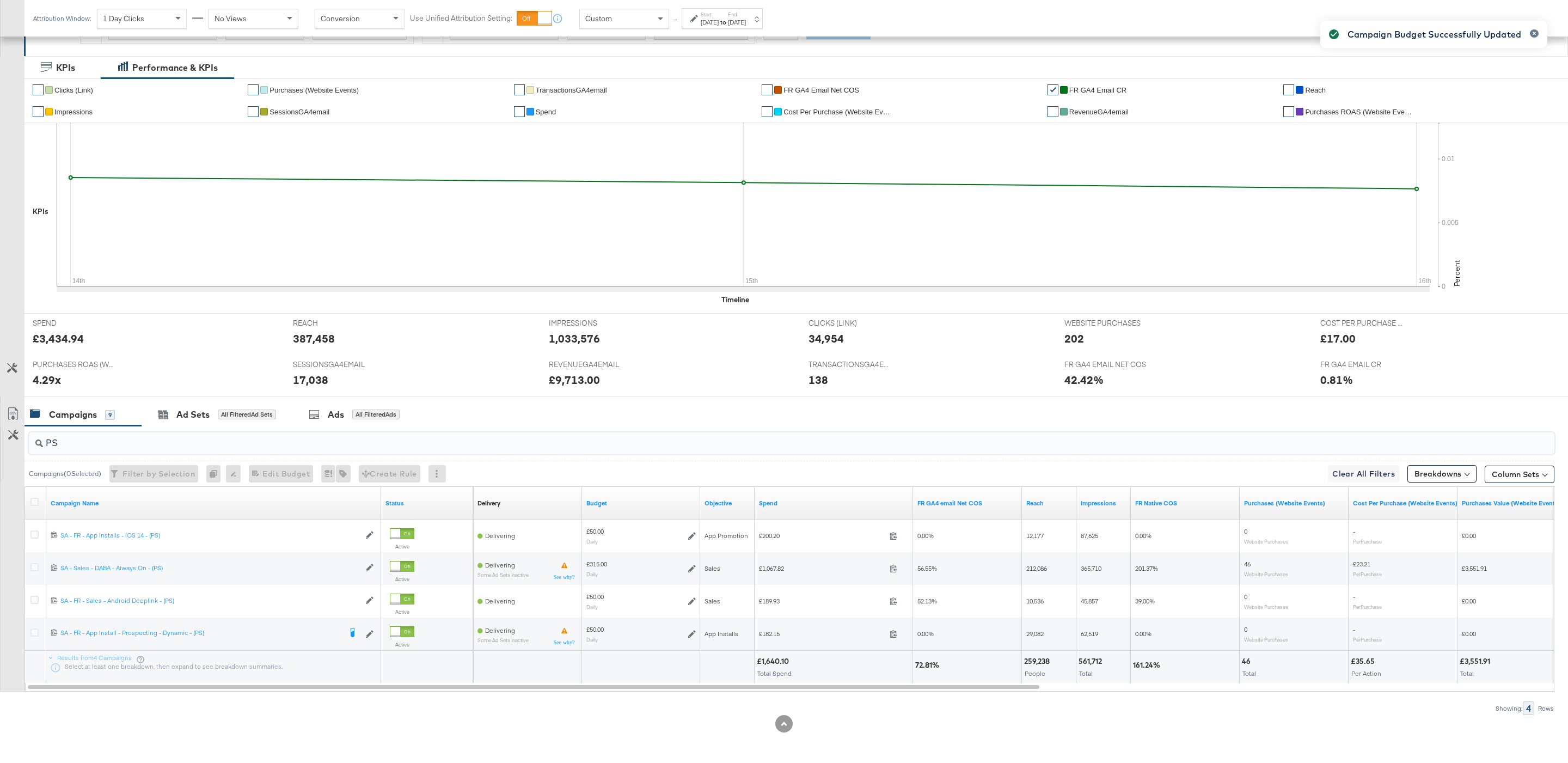
click at [84, 443] on input "PS" at bounding box center [726, 439] width 1367 height 21
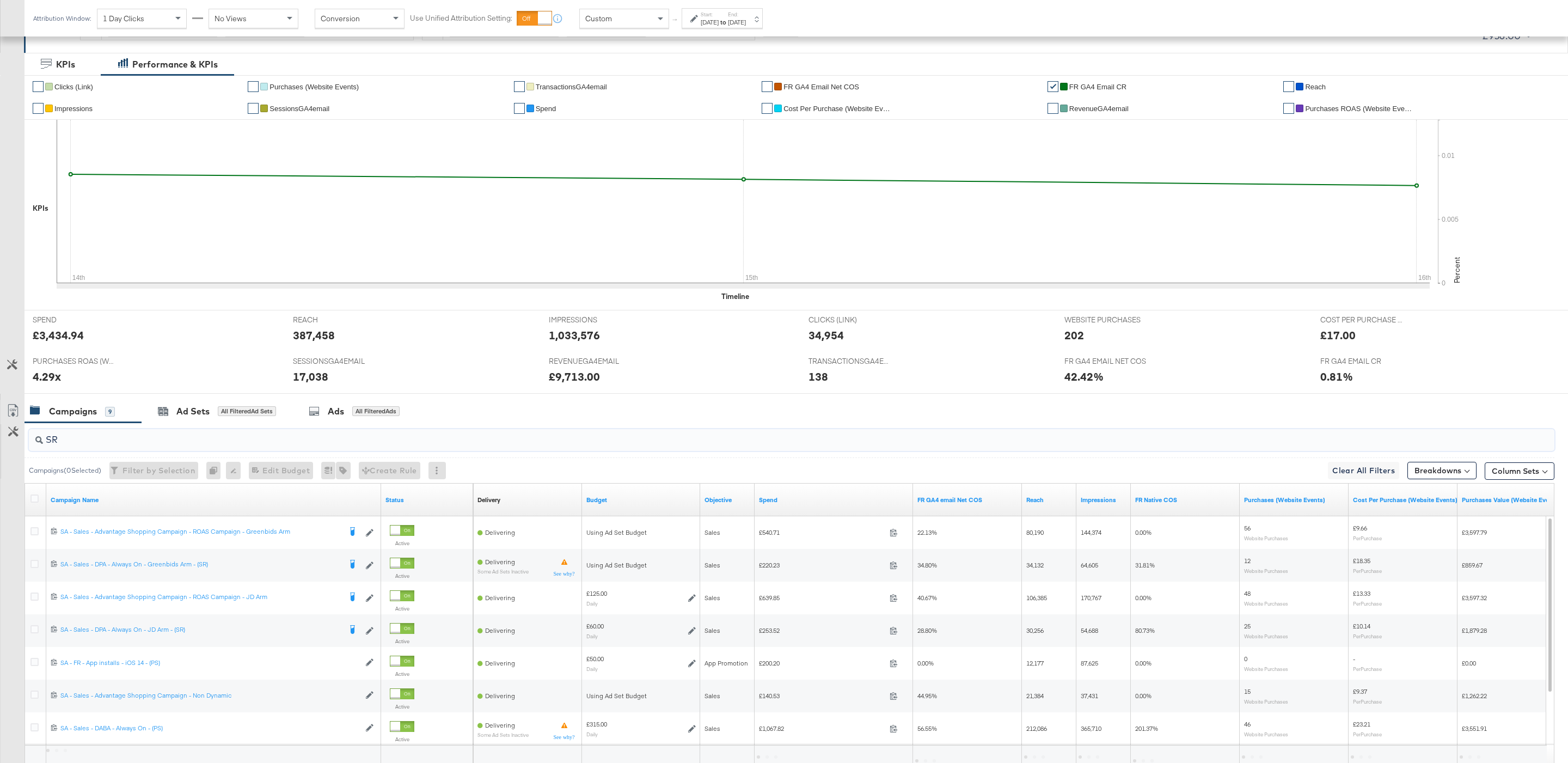
scroll to position [123, 0]
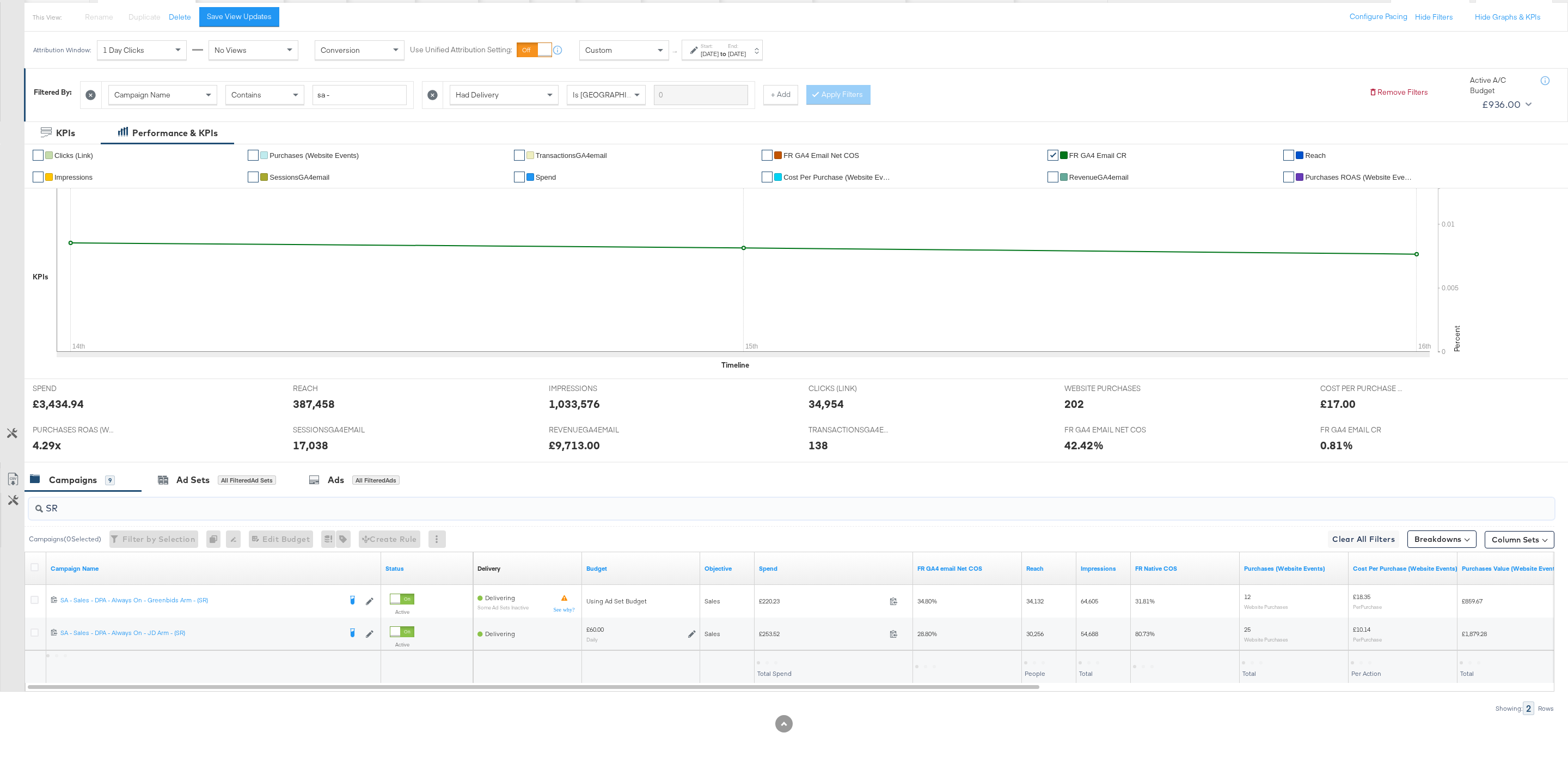
type input "SR"
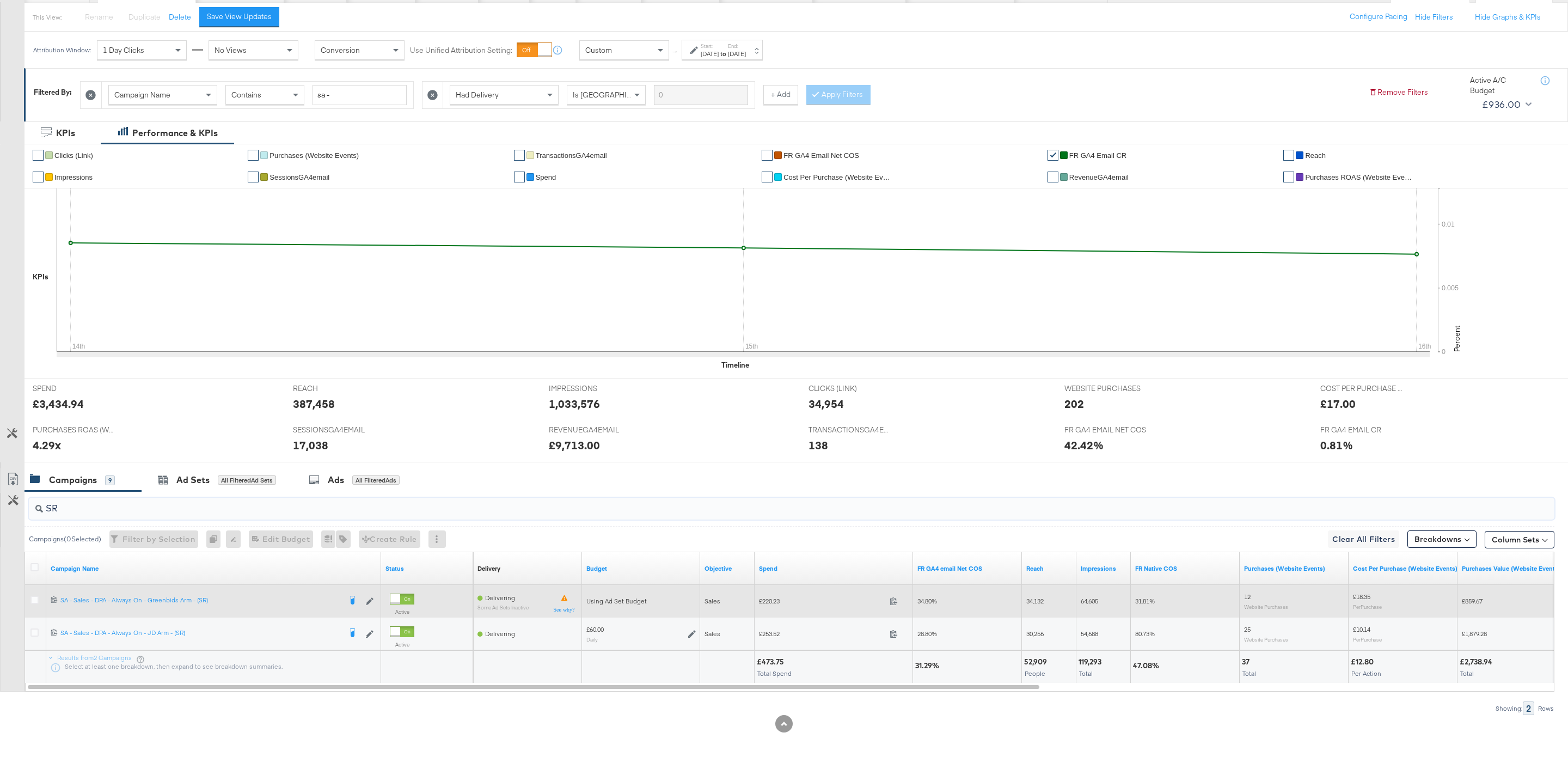
click at [776, 597] on span "£220.23" at bounding box center [822, 600] width 126 height 8
copy span "£"
click at [771, 597] on span "£220.23" at bounding box center [822, 600] width 126 height 8
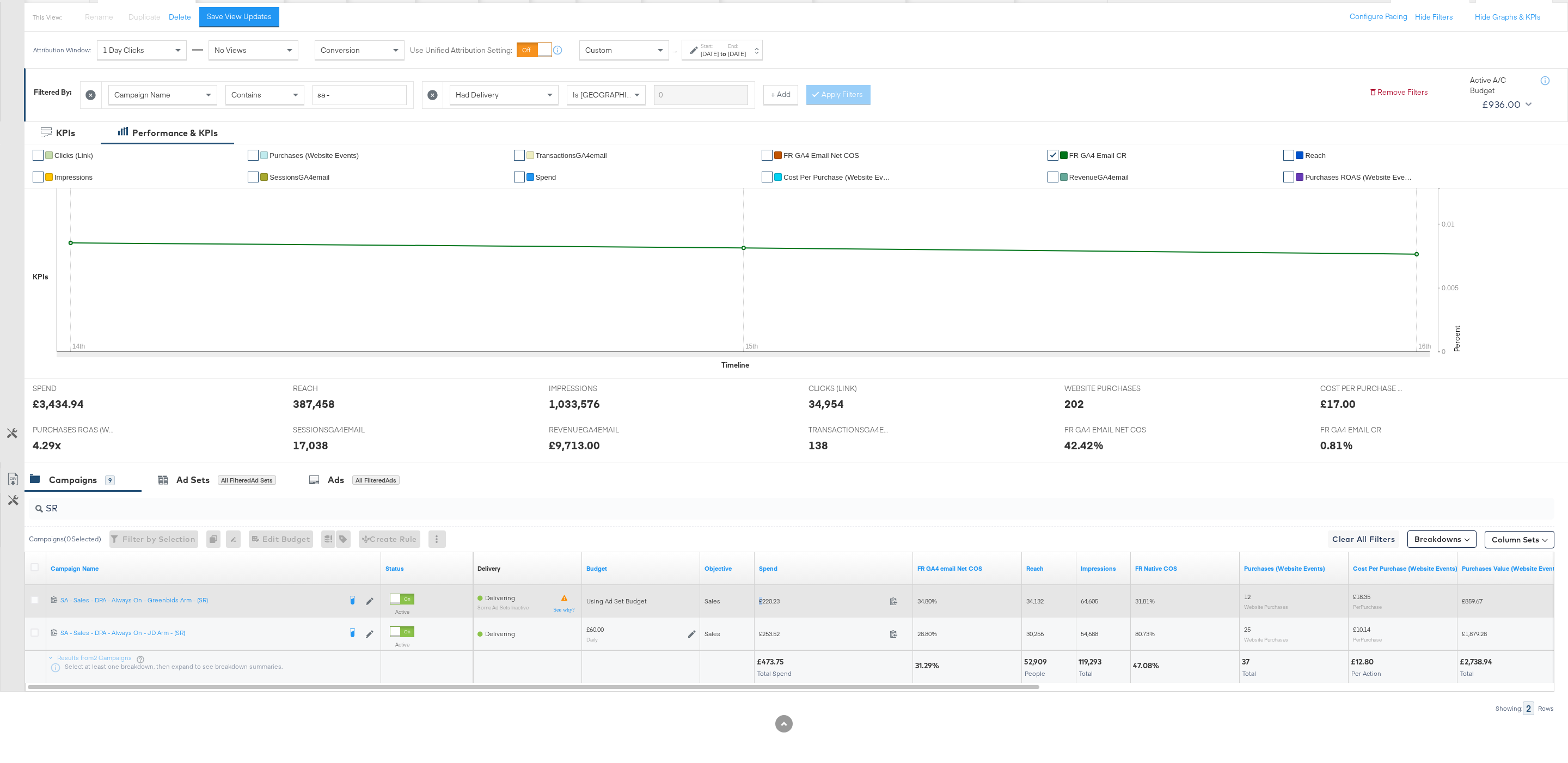
click at [771, 597] on span "£220.23" at bounding box center [822, 600] width 126 height 8
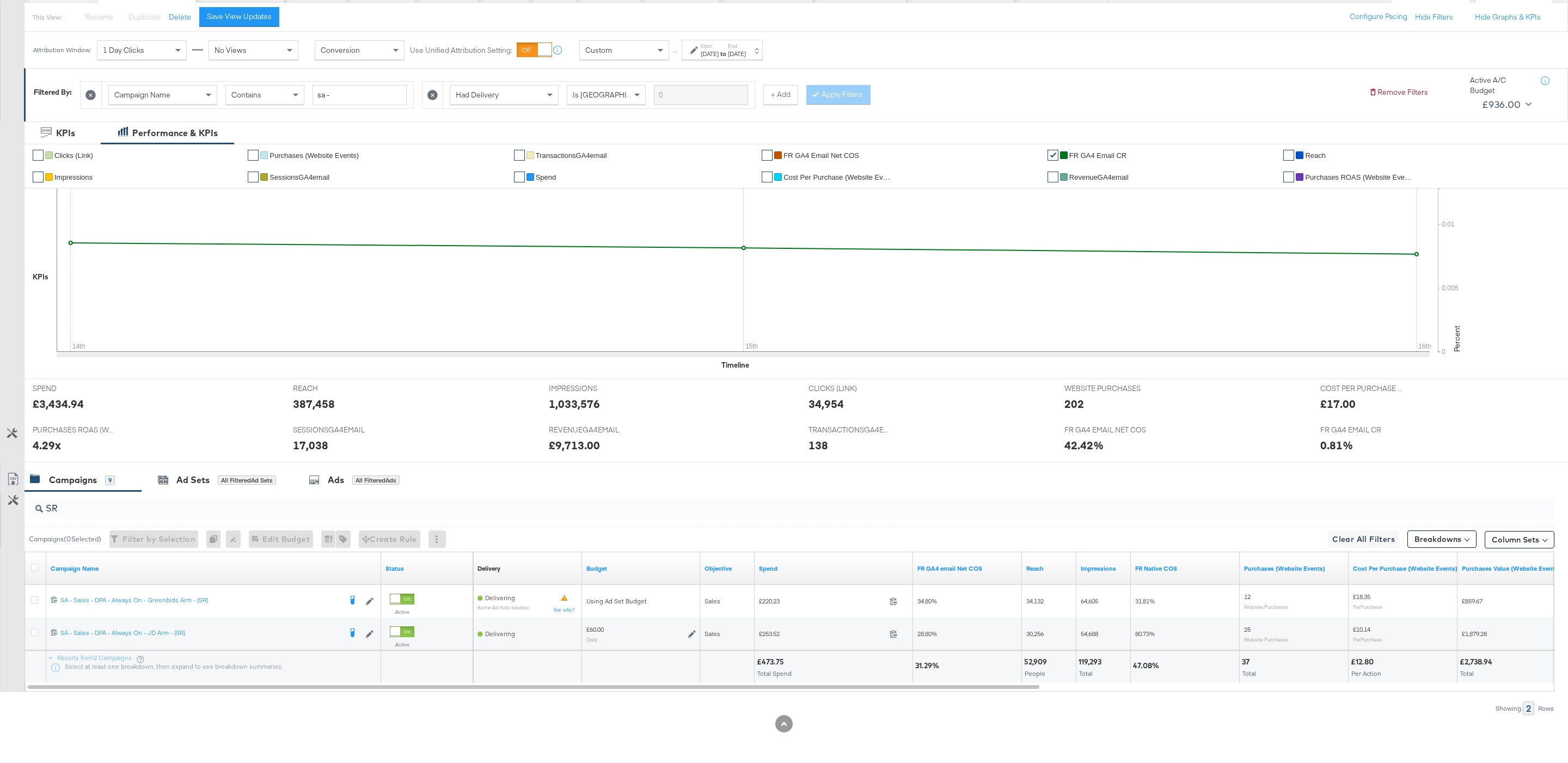
click at [121, 507] on input "SR" at bounding box center [726, 504] width 1367 height 21
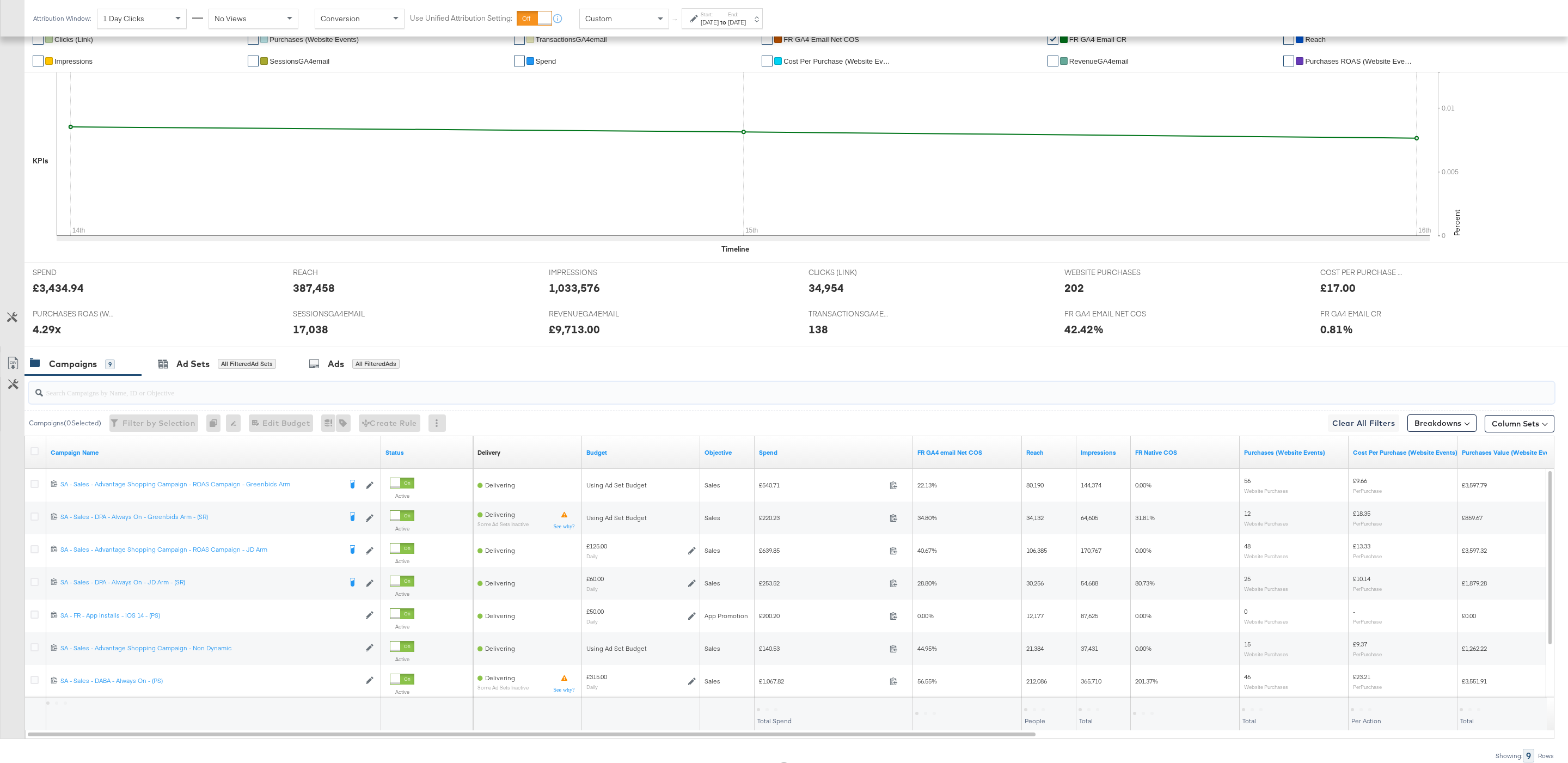
scroll to position [265, 0]
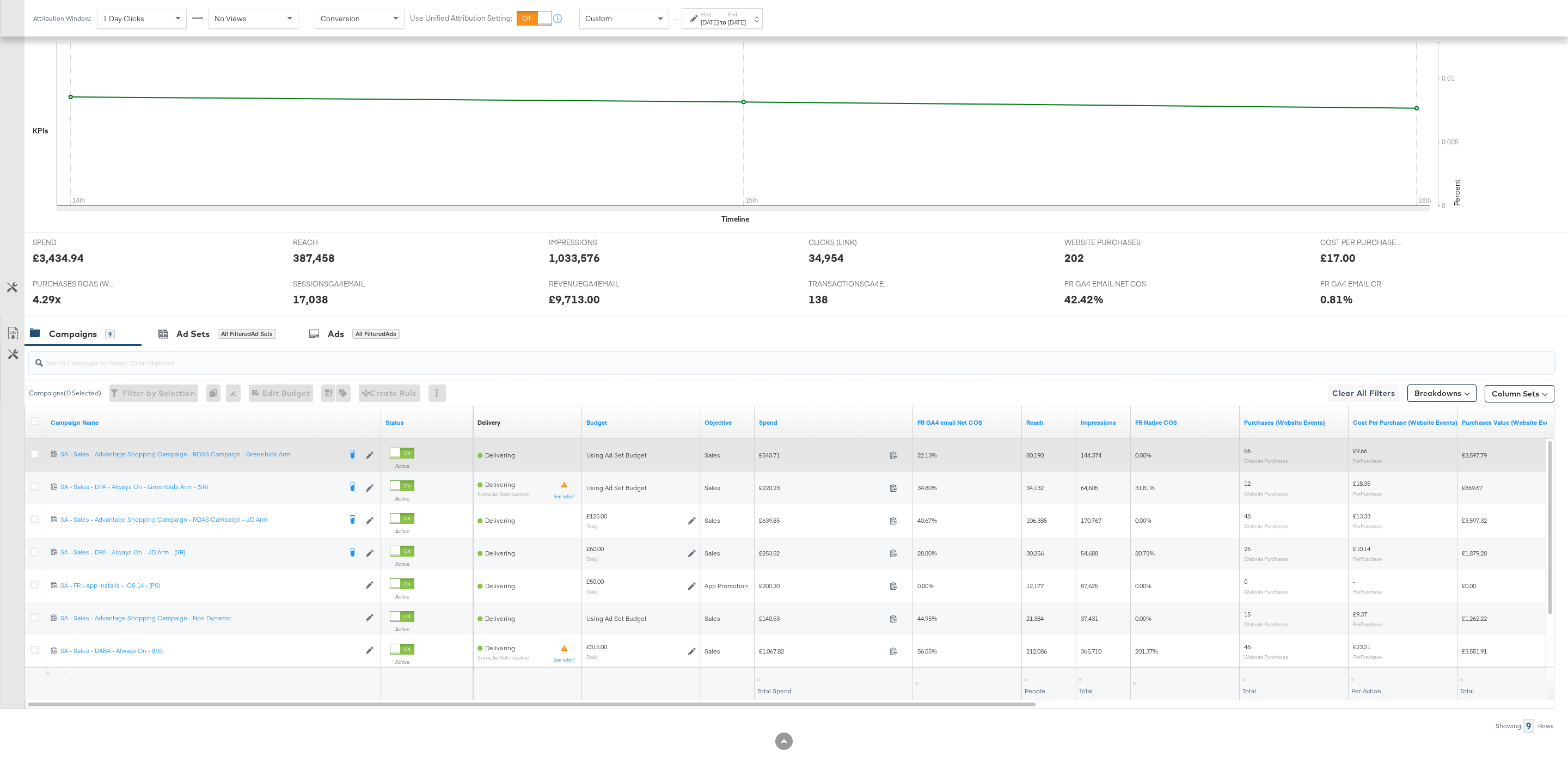
click at [779, 451] on div "£540.71 540.71" at bounding box center [833, 455] width 158 height 17
click at [771, 456] on span "£540.71" at bounding box center [822, 454] width 126 height 8
copy div "£540.71"
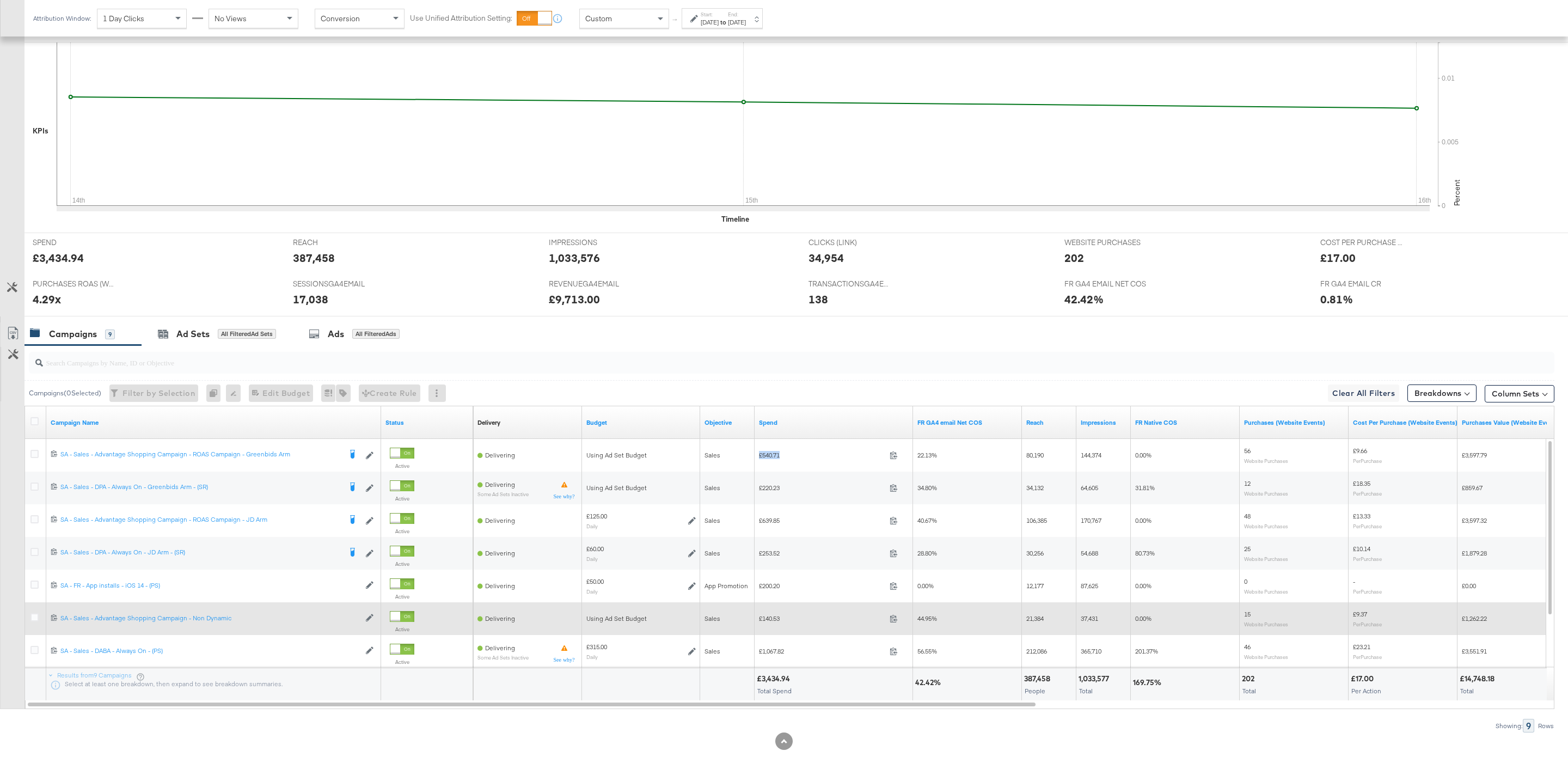
click at [773, 623] on span "£140.53" at bounding box center [822, 618] width 126 height 8
click at [33, 618] on icon at bounding box center [34, 617] width 8 height 8
click at [0, 0] on input "checkbox" at bounding box center [0, 0] width 0 height 0
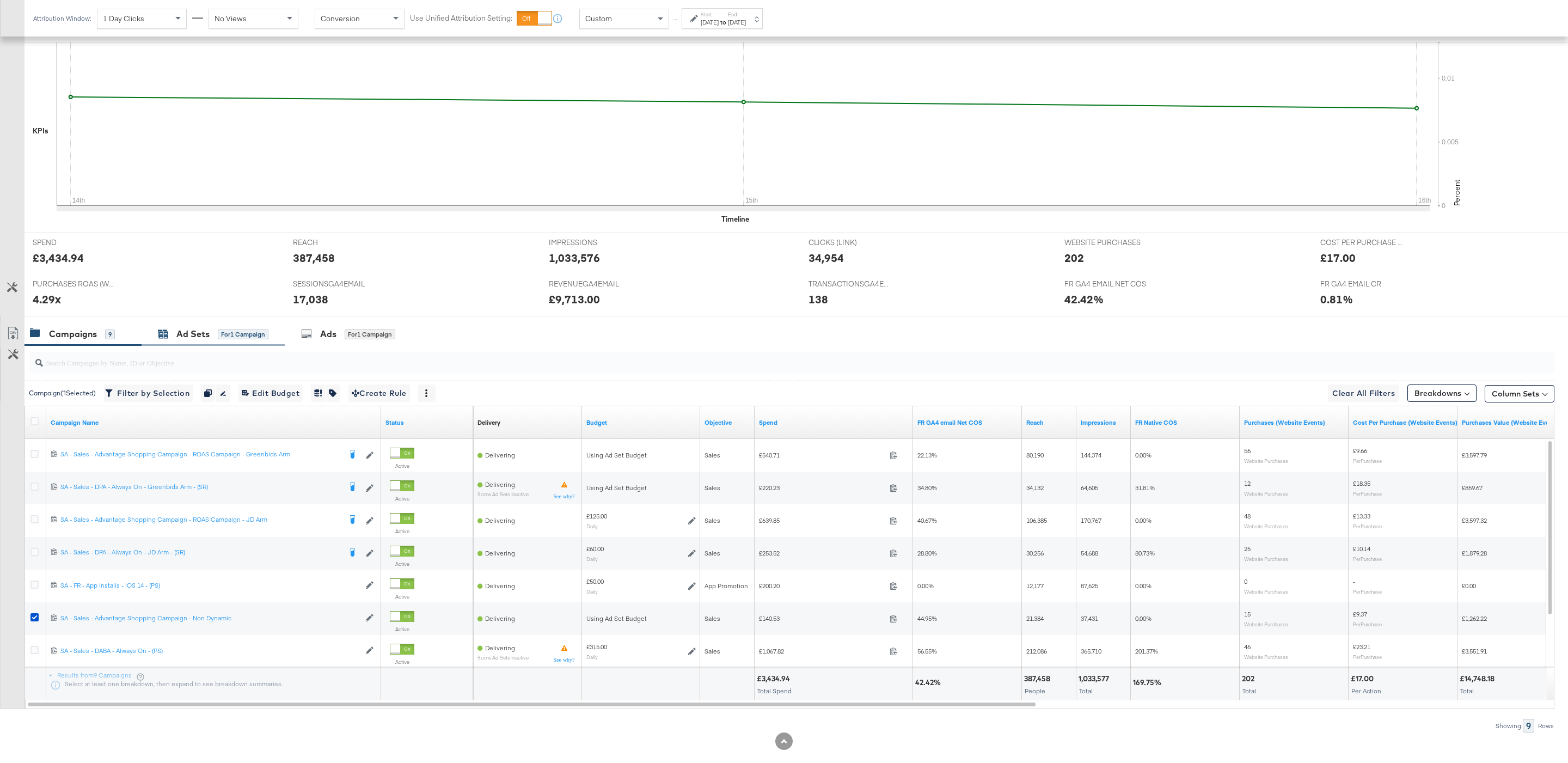
click at [240, 334] on div "for 1 Campaign" at bounding box center [243, 334] width 51 height 10
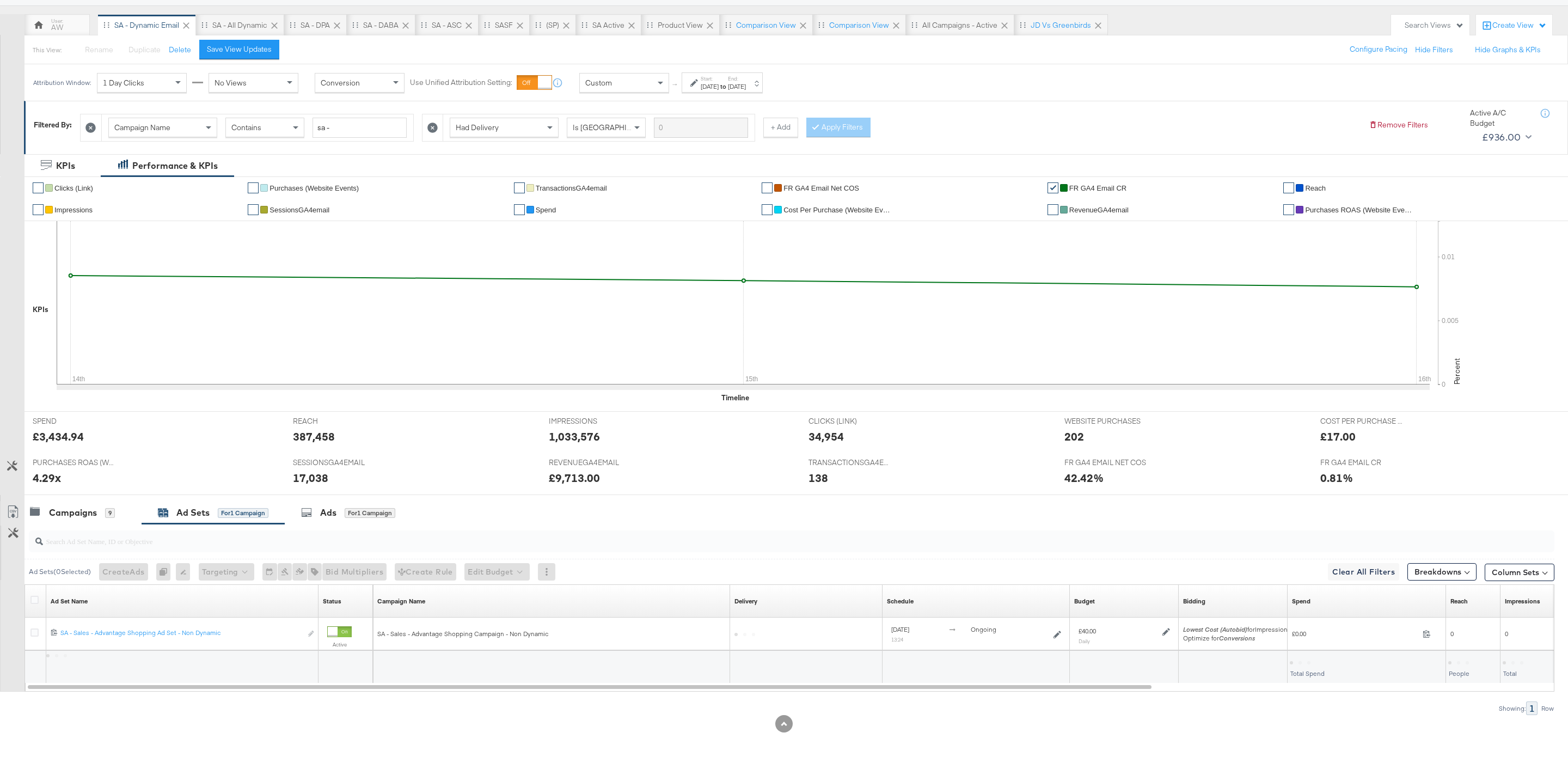
scroll to position [90, 0]
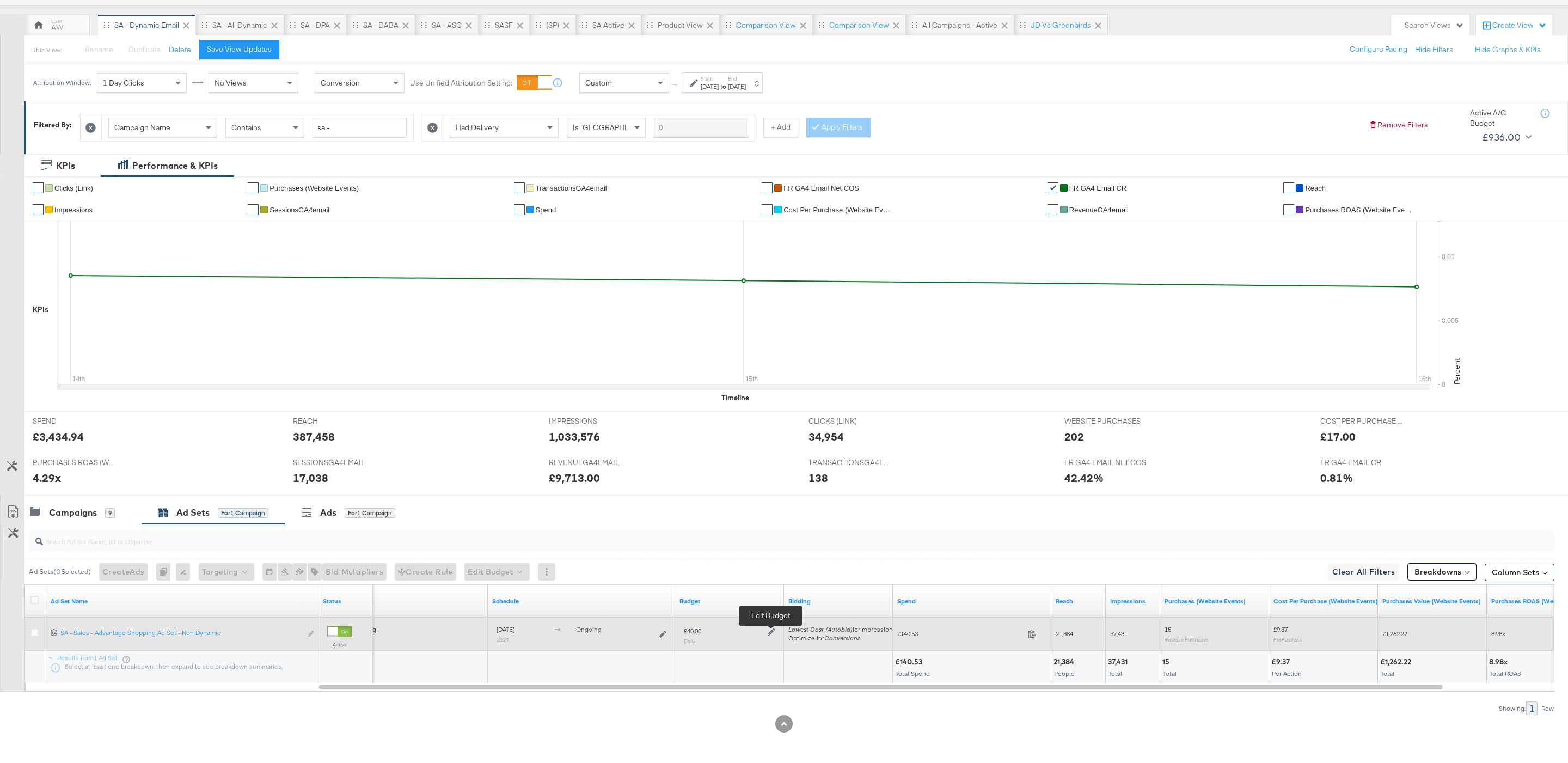
click at [773, 633] on icon at bounding box center [771, 632] width 7 height 7
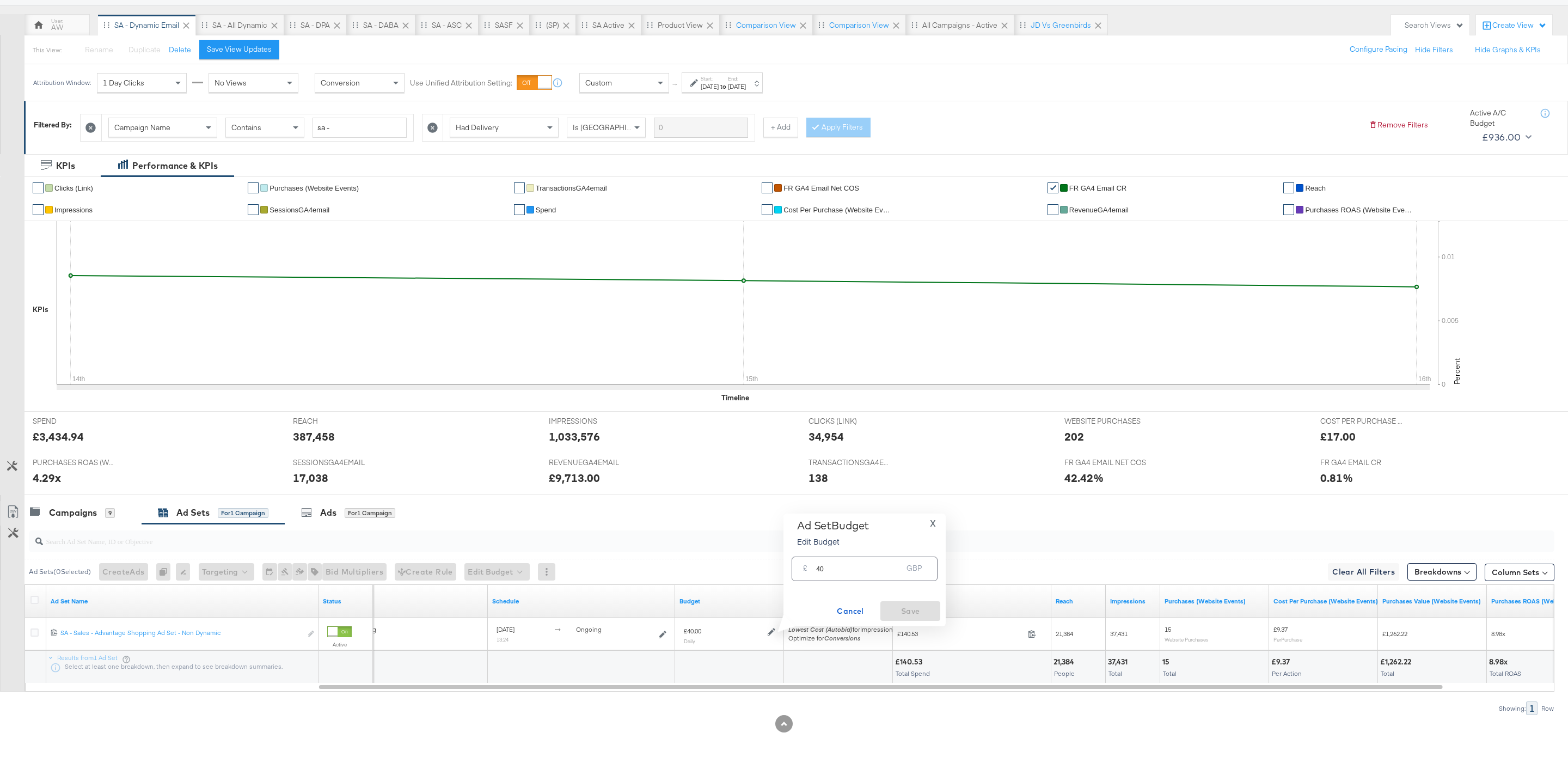
click at [906, 561] on div "GBP" at bounding box center [914, 570] width 24 height 20
click at [881, 567] on input "40" at bounding box center [859, 564] width 86 height 23
type input "2"
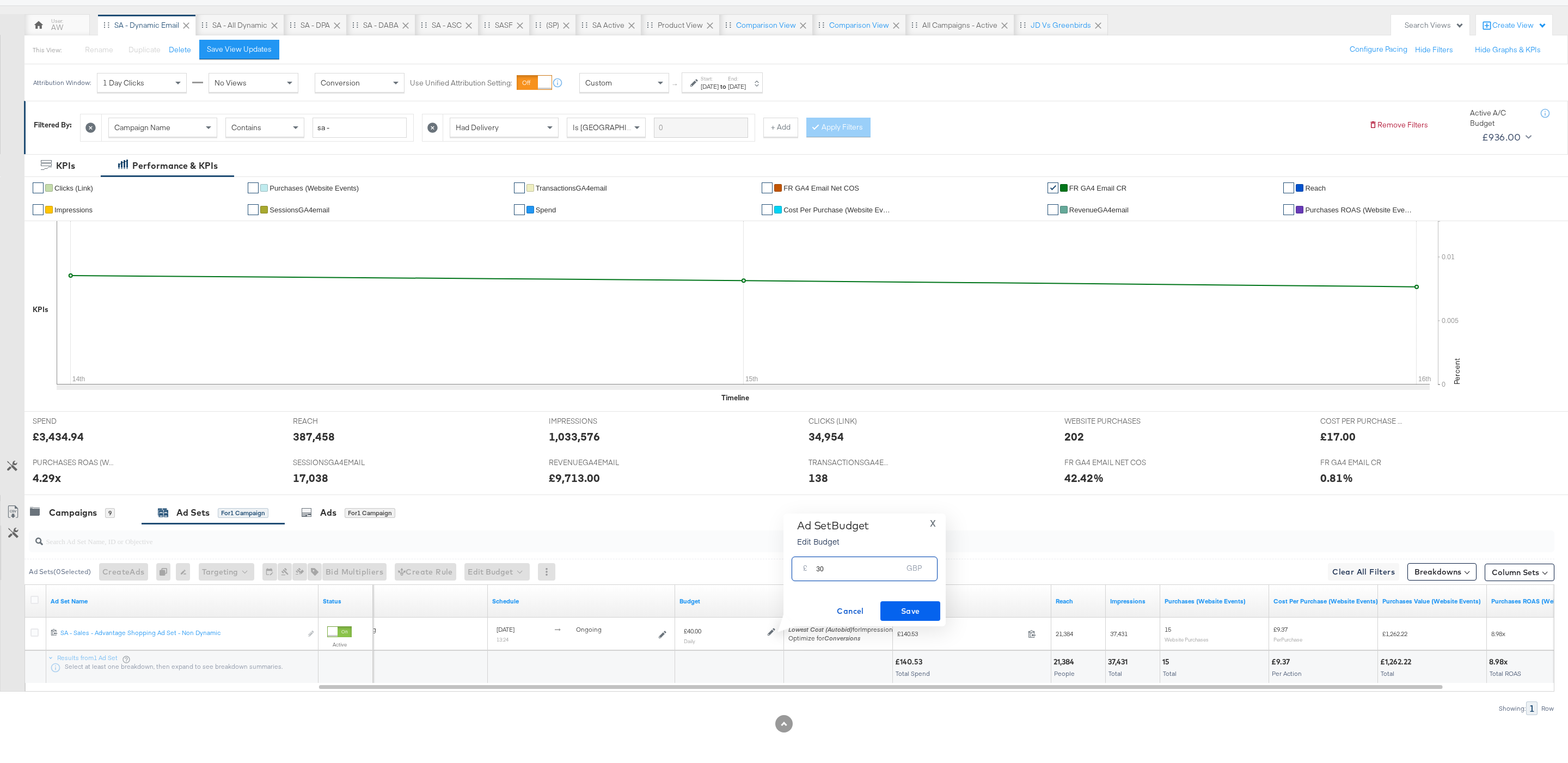
type input "30"
click at [929, 613] on span "Save" at bounding box center [910, 611] width 51 height 13
click at [75, 497] on div at bounding box center [784, 499] width 1568 height 9
click at [83, 516] on div "Campaigns" at bounding box center [73, 513] width 48 height 12
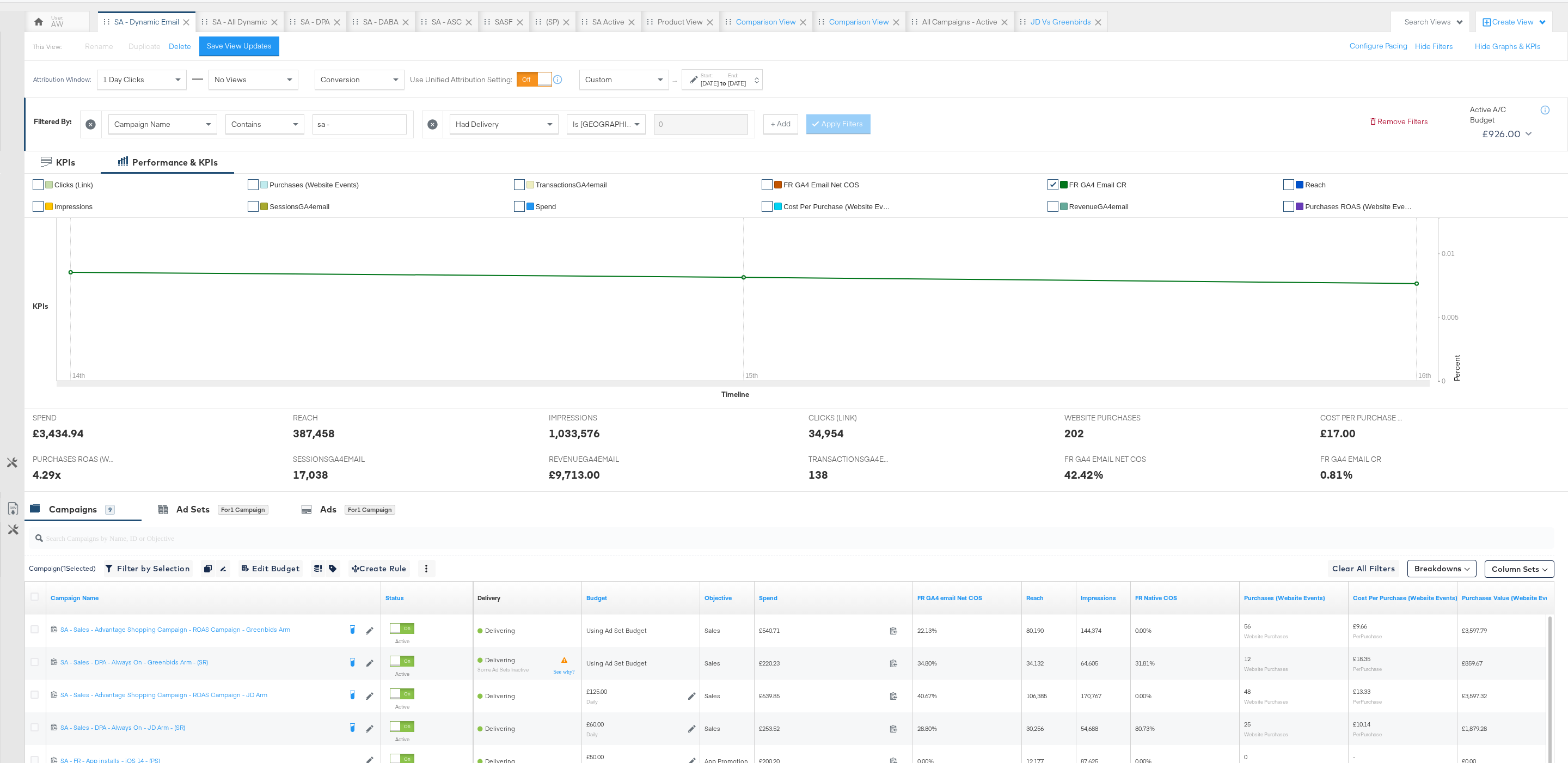
scroll to position [286, 0]
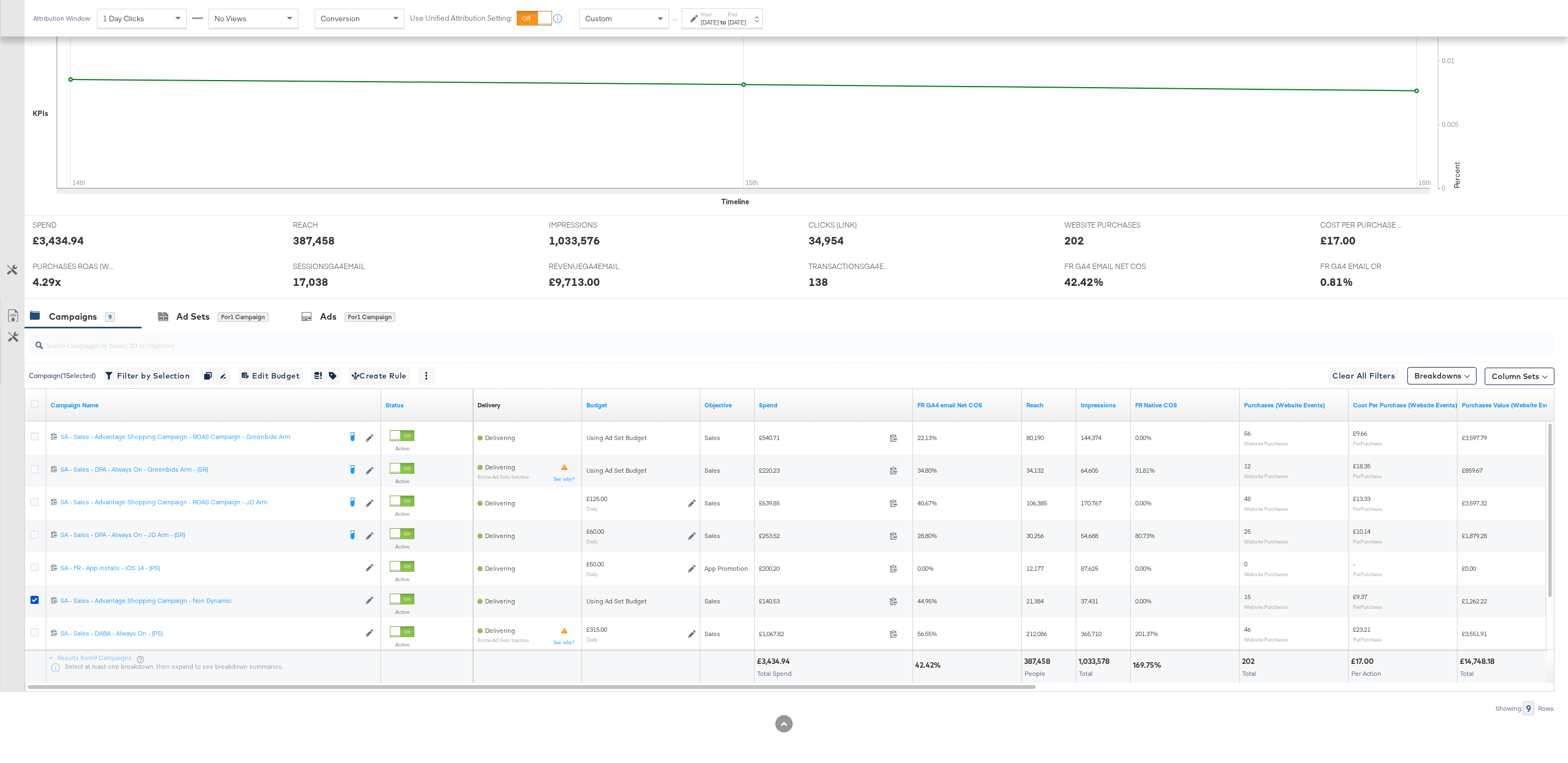
click at [630, 33] on div "Attribution Window: 1 Day Clicks No Views Conversion Use Unified Attribution Se…" at bounding box center [400, 18] width 752 height 36
click at [630, 26] on div "Custom" at bounding box center [624, 18] width 89 height 18
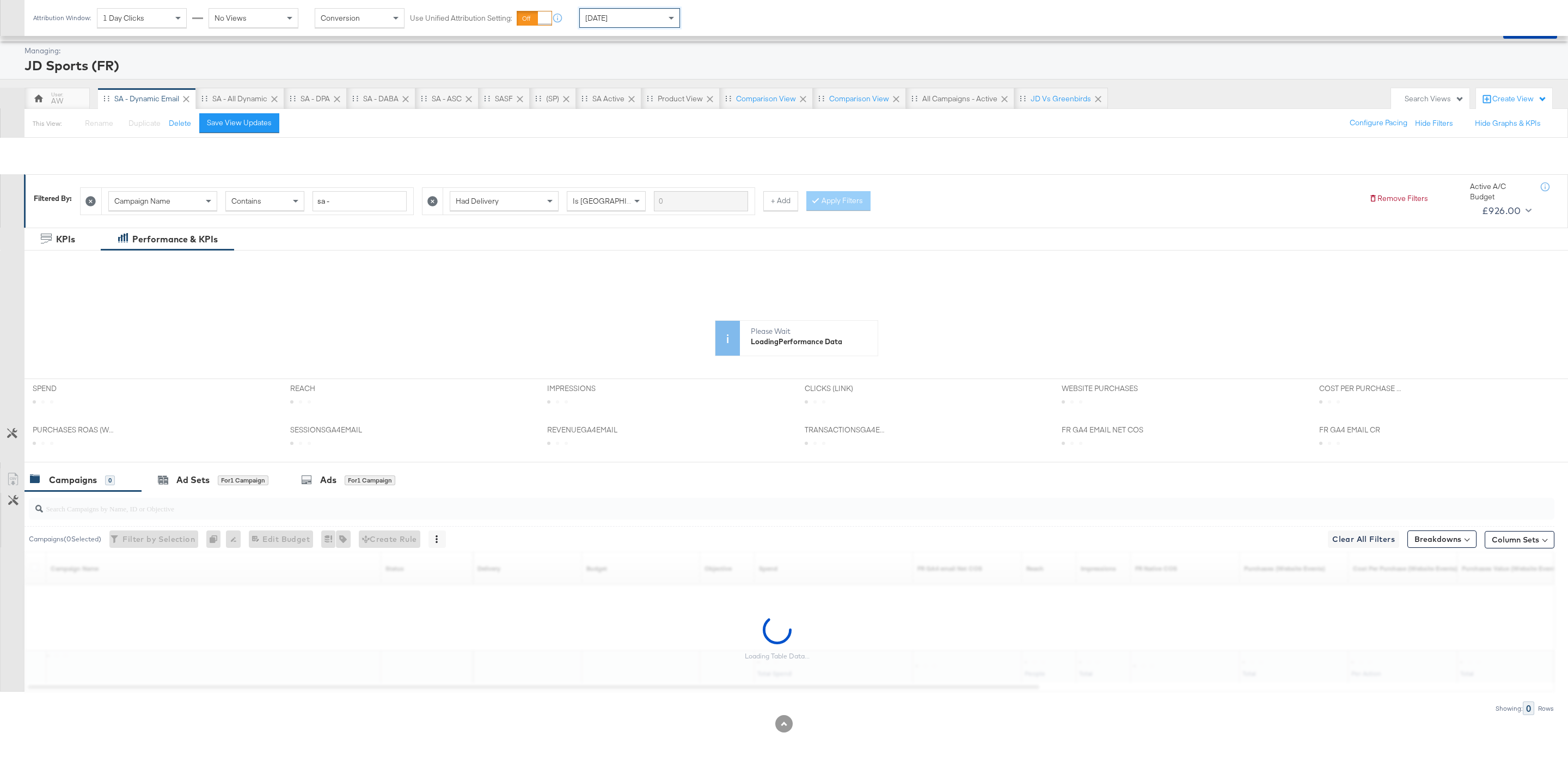
scroll to position [17, 0]
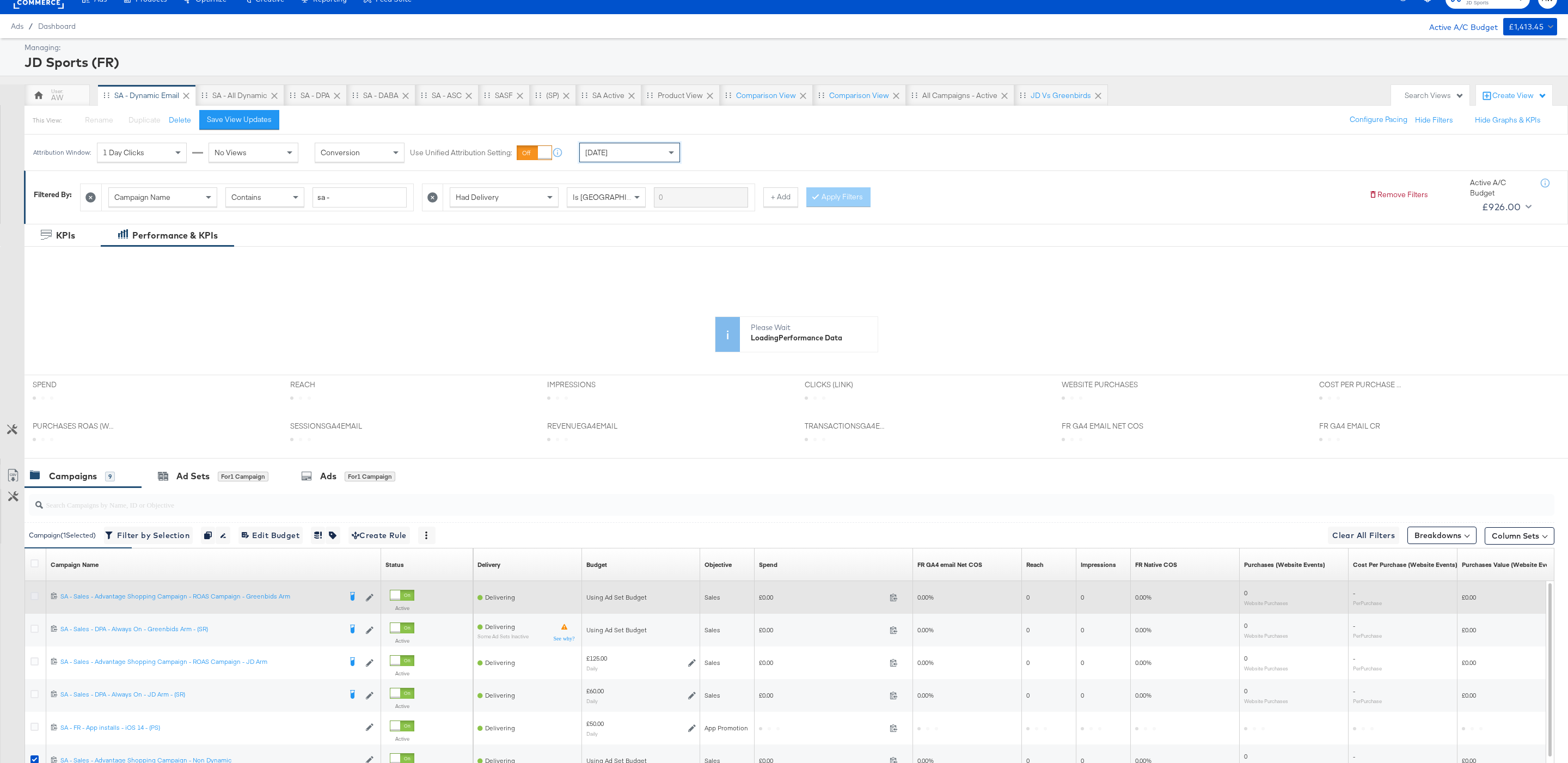
click at [32, 600] on icon at bounding box center [34, 596] width 8 height 8
click at [0, 0] on input "checkbox" at bounding box center [0, 0] width 0 height 0
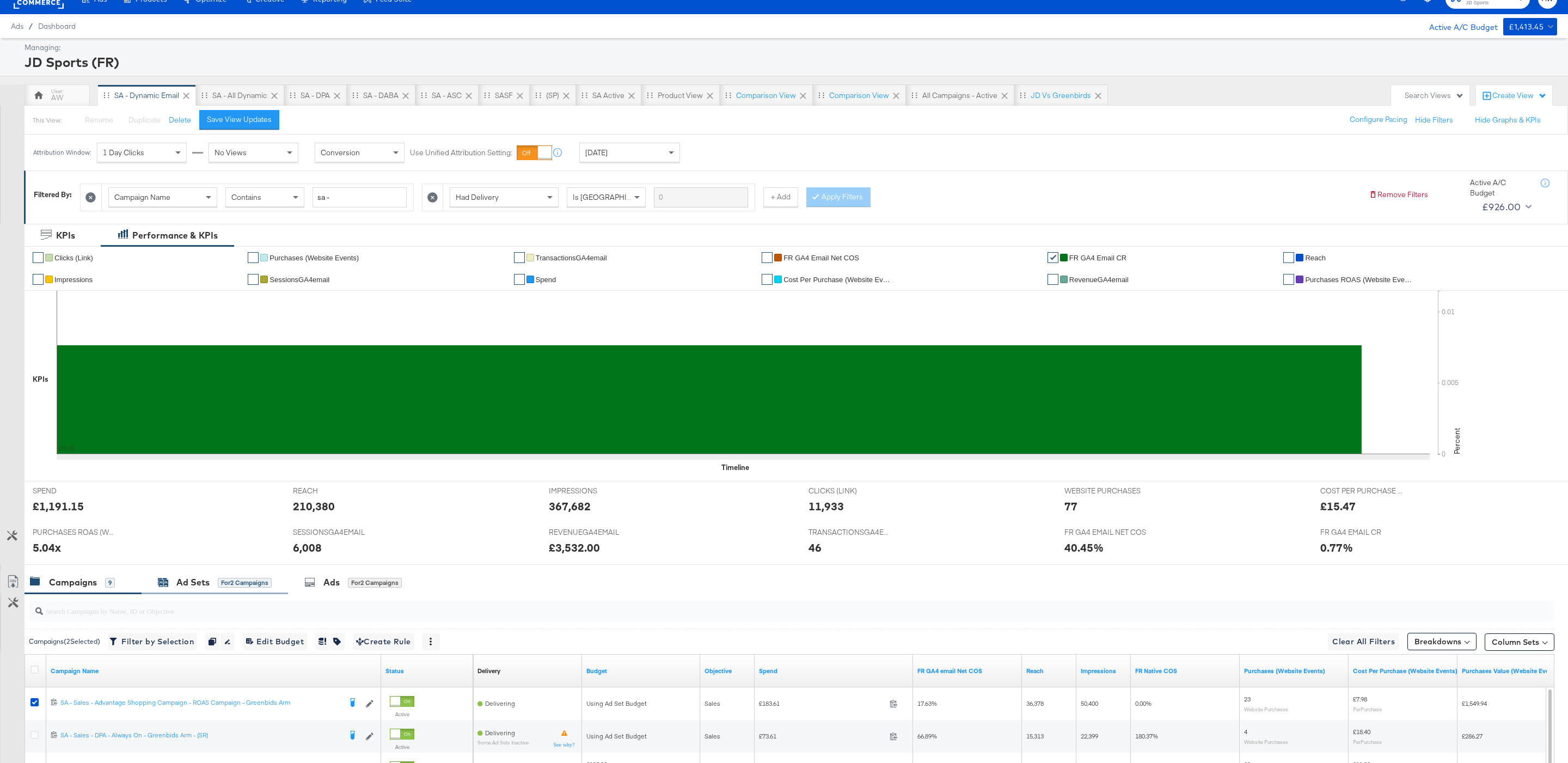
click at [219, 581] on div "for 2 Campaigns" at bounding box center [245, 583] width 54 height 10
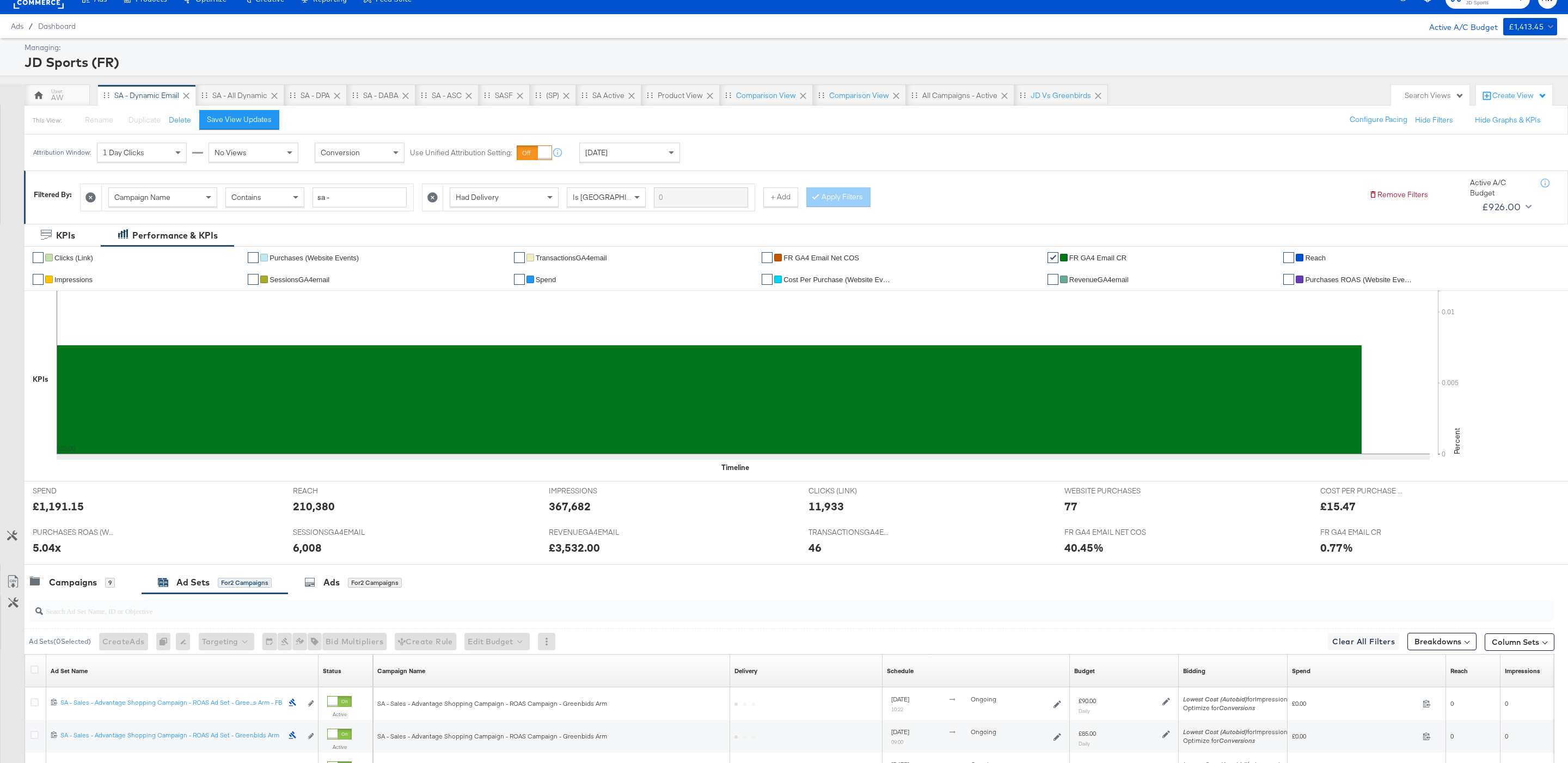
scroll to position [155, 0]
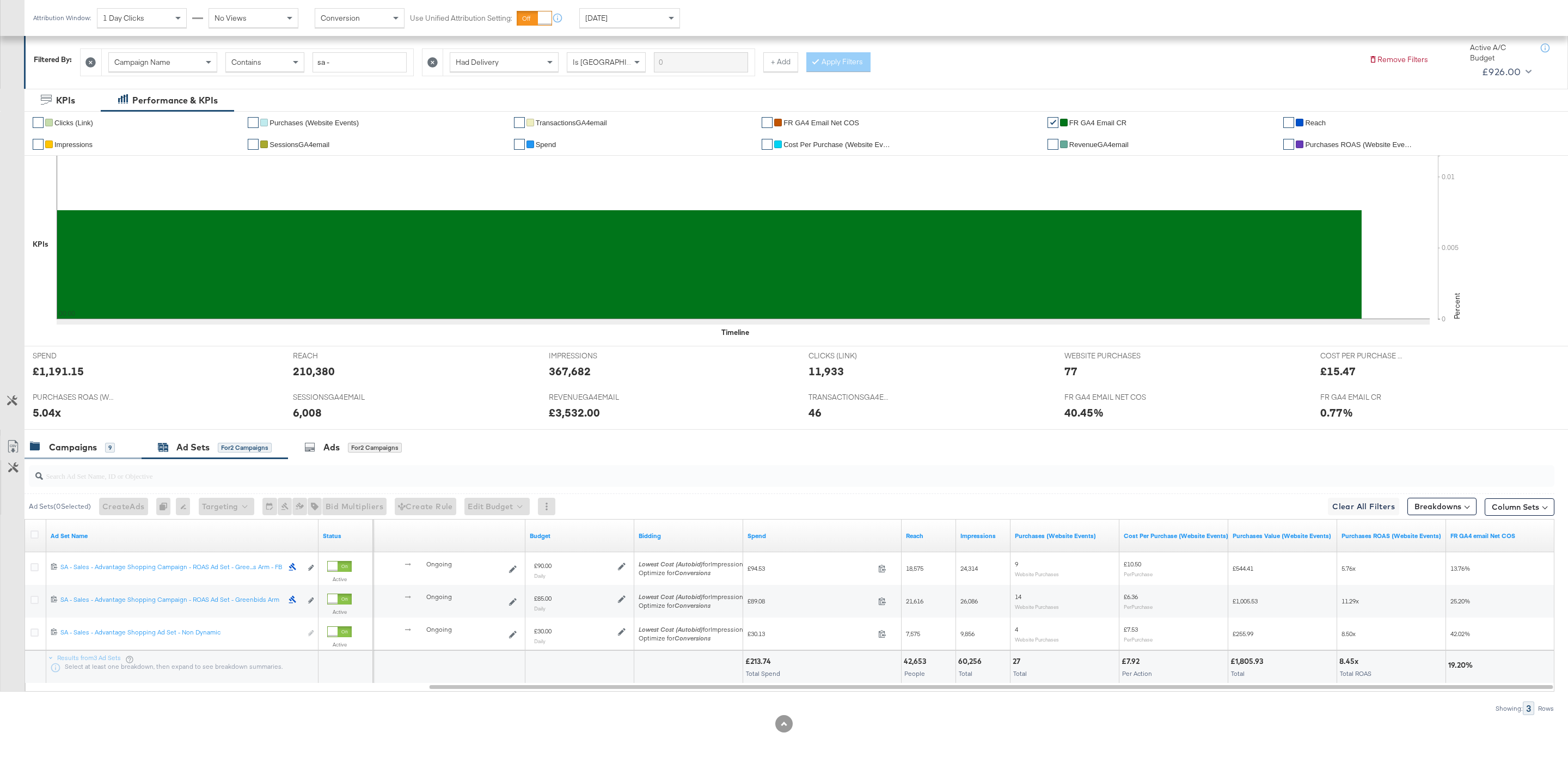
click at [124, 458] on div "Campaigns 9" at bounding box center [83, 447] width 117 height 23
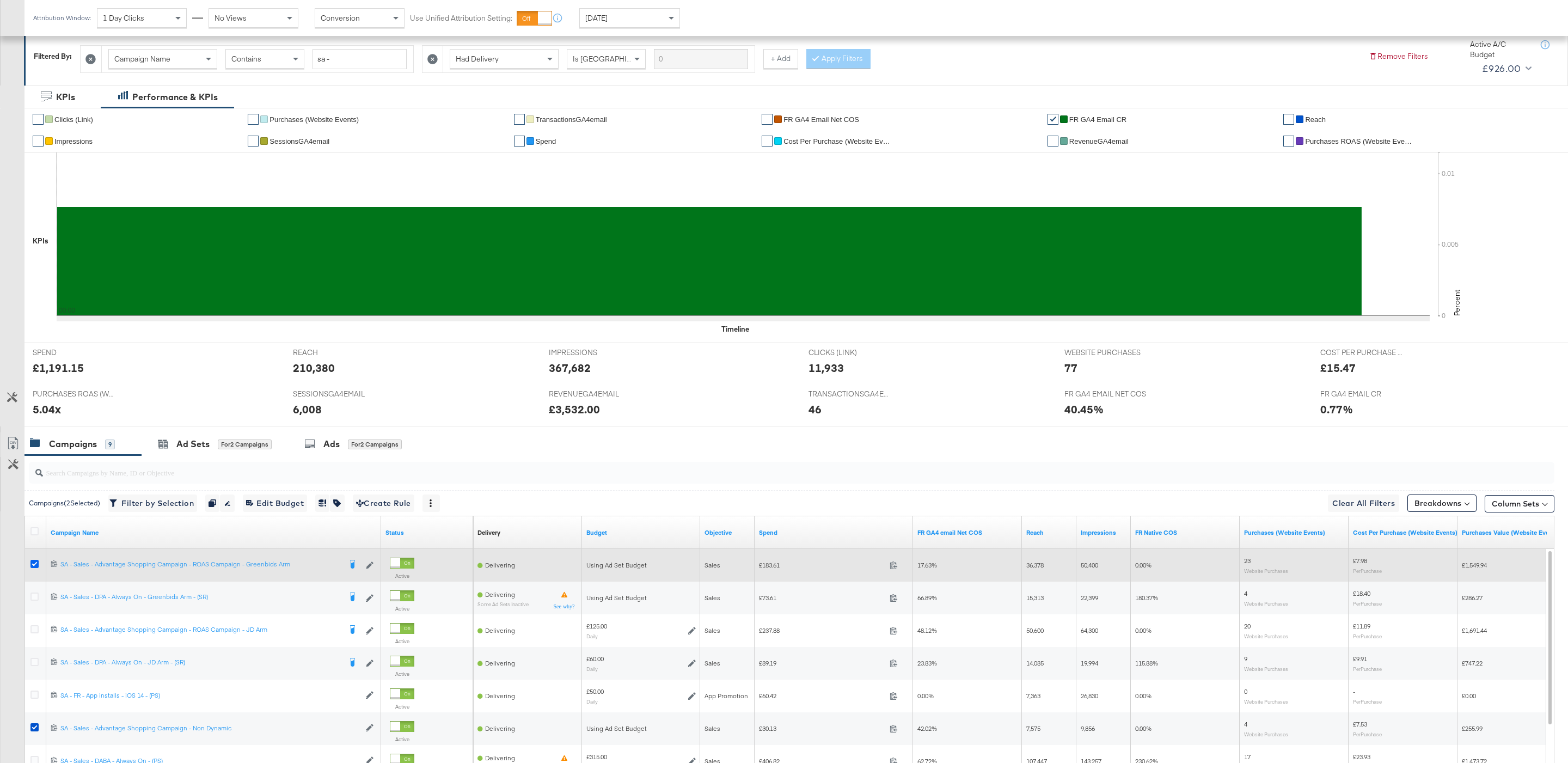
click at [37, 562] on icon at bounding box center [34, 564] width 8 height 8
click at [0, 0] on input "checkbox" at bounding box center [0, 0] width 0 height 0
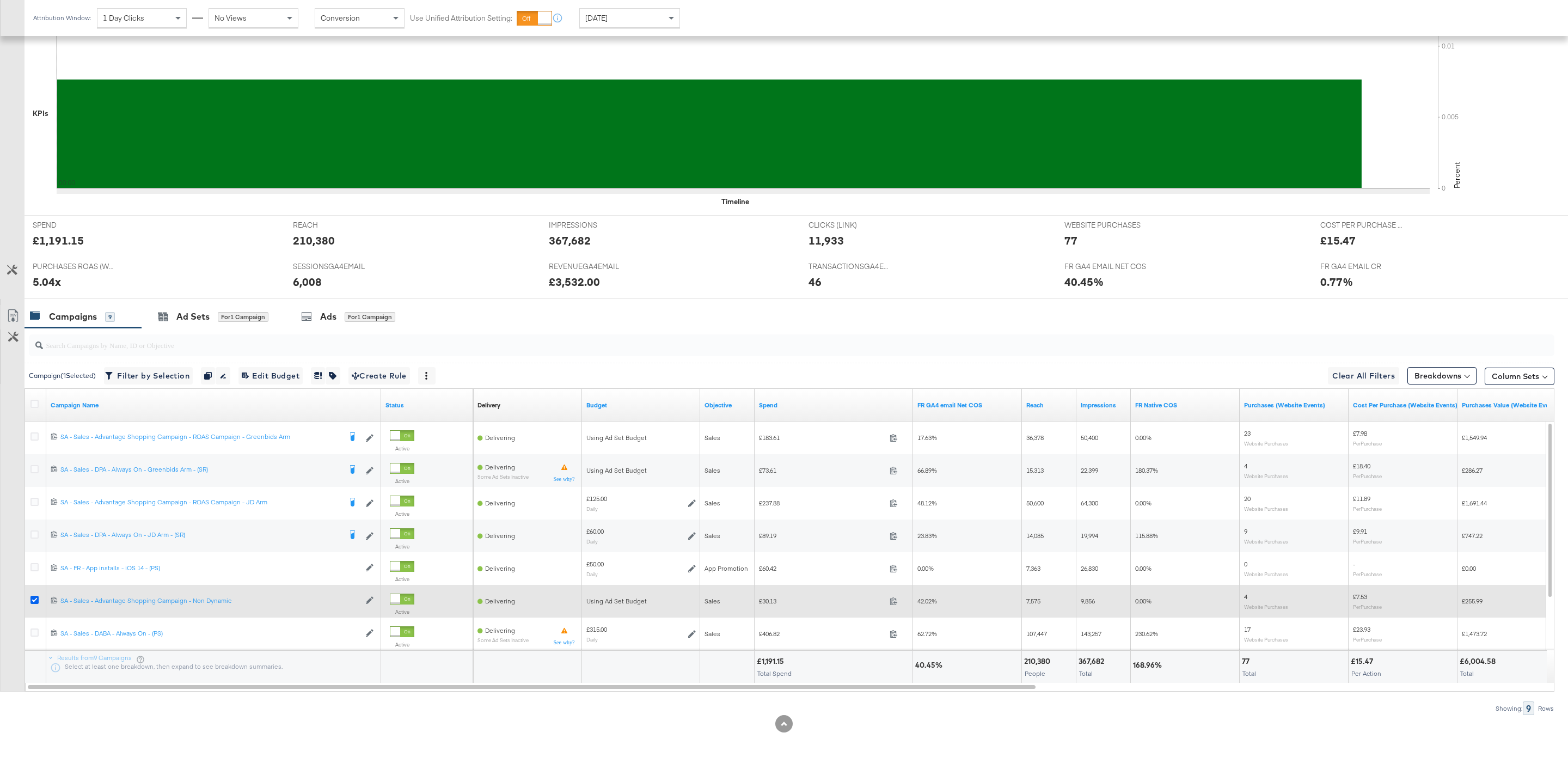
click at [32, 601] on icon at bounding box center [34, 599] width 8 height 8
click at [0, 0] on input "checkbox" at bounding box center [0, 0] width 0 height 0
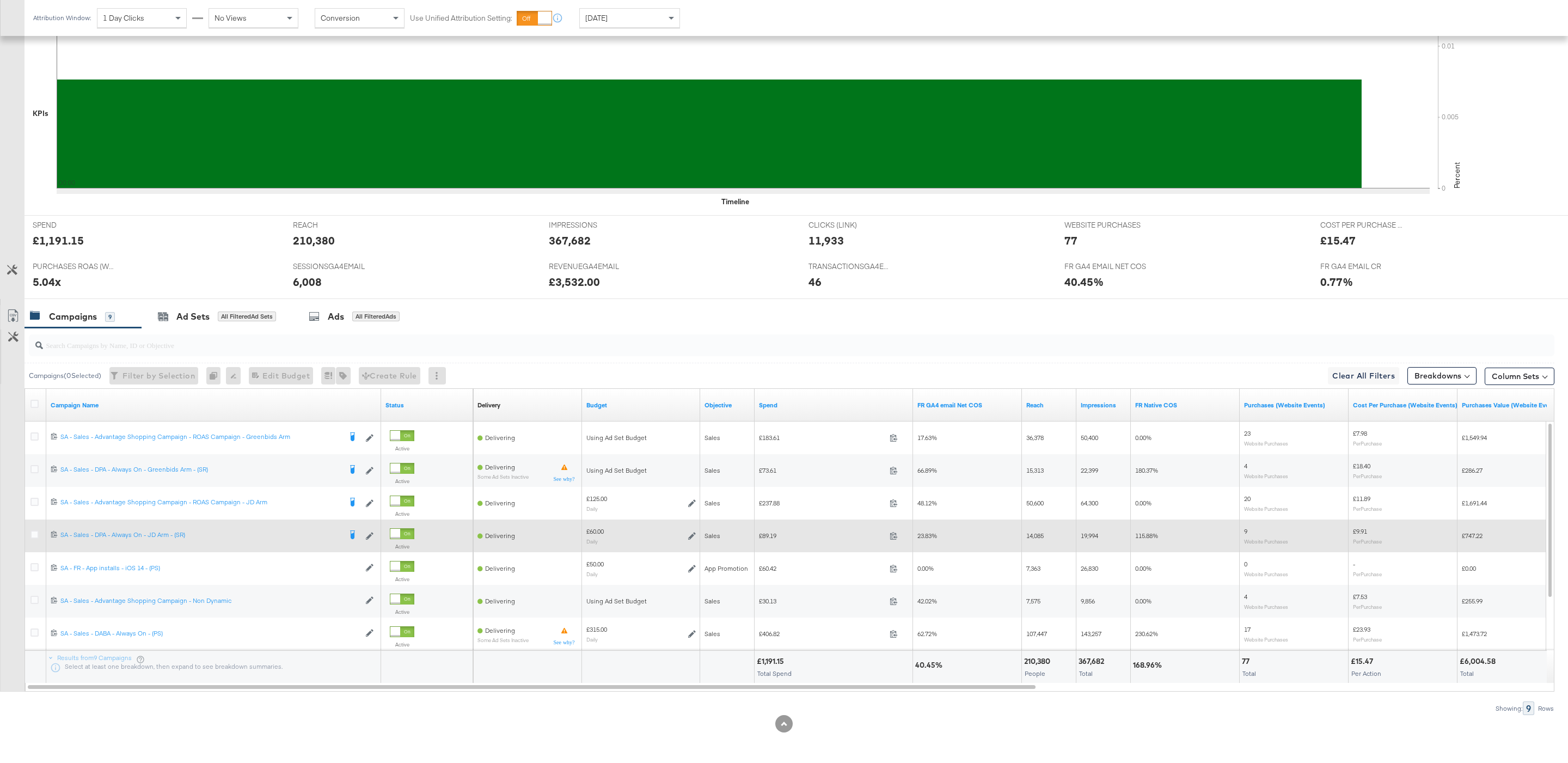
click at [28, 531] on div at bounding box center [36, 536] width 20 height 20
click at [33, 533] on icon at bounding box center [34, 534] width 8 height 8
click at [0, 0] on input "checkbox" at bounding box center [0, 0] width 0 height 0
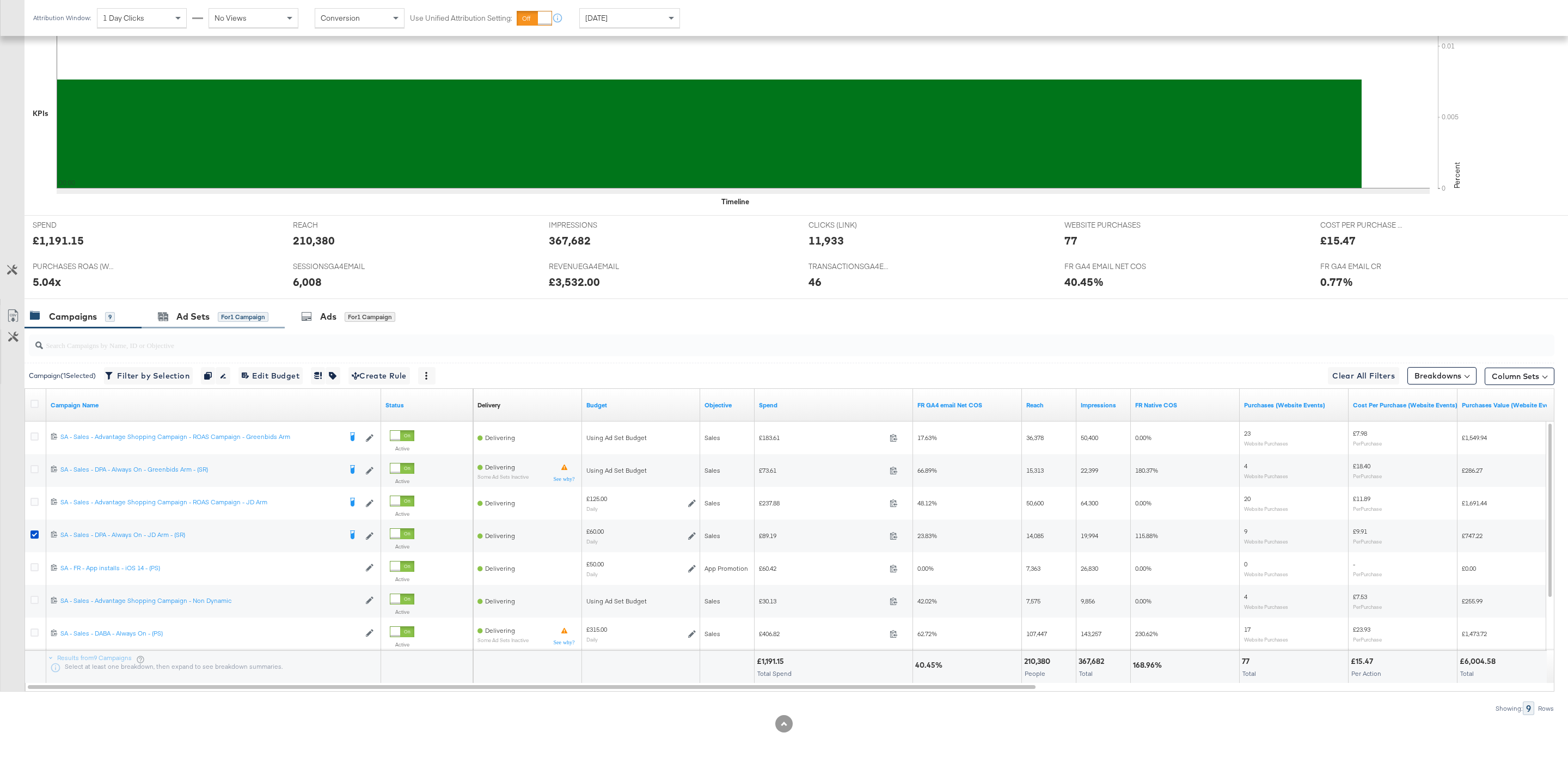
click at [204, 324] on div "Ad Sets for 1 Campaign" at bounding box center [213, 316] width 143 height 23
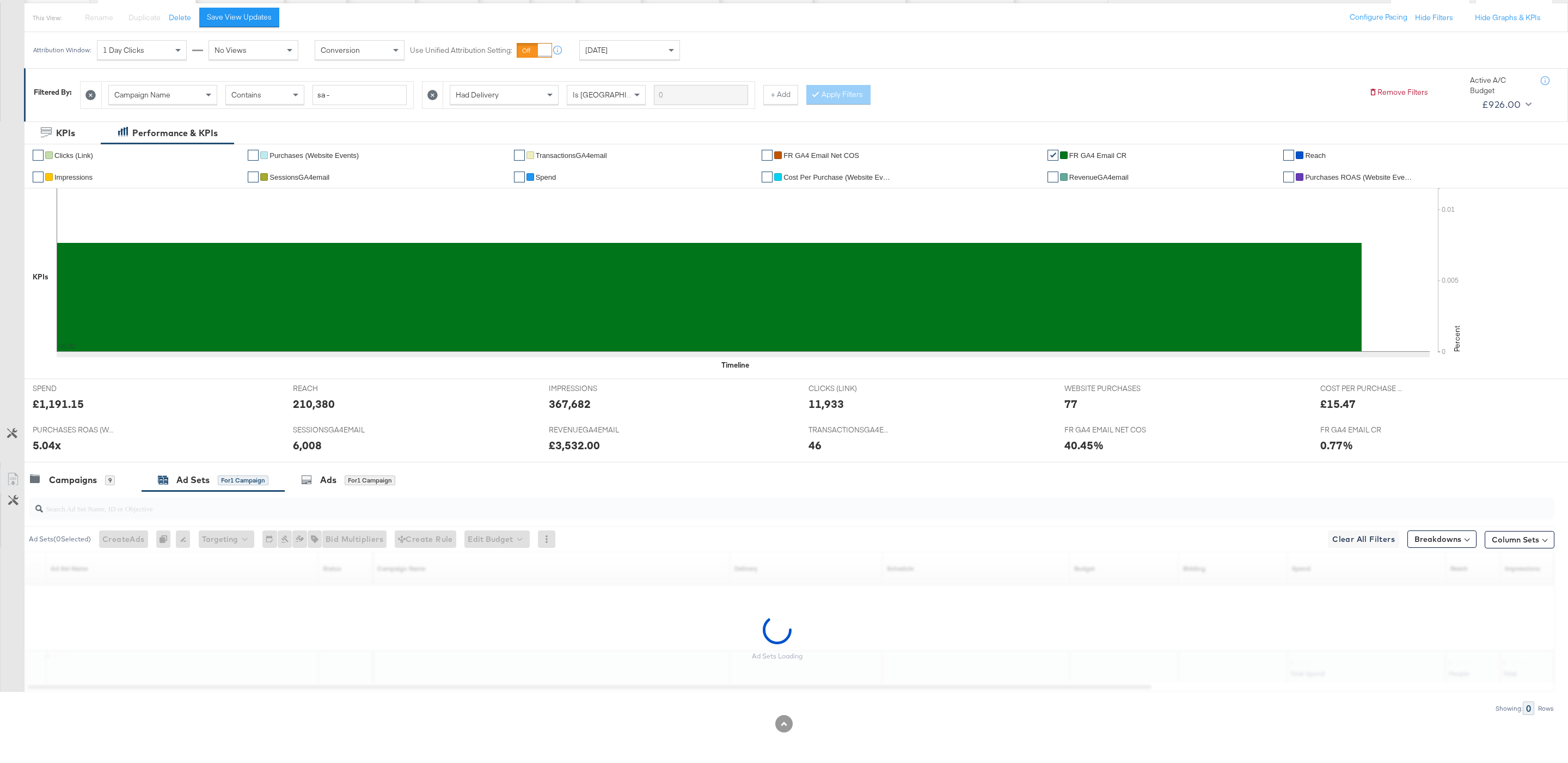
scroll to position [123, 0]
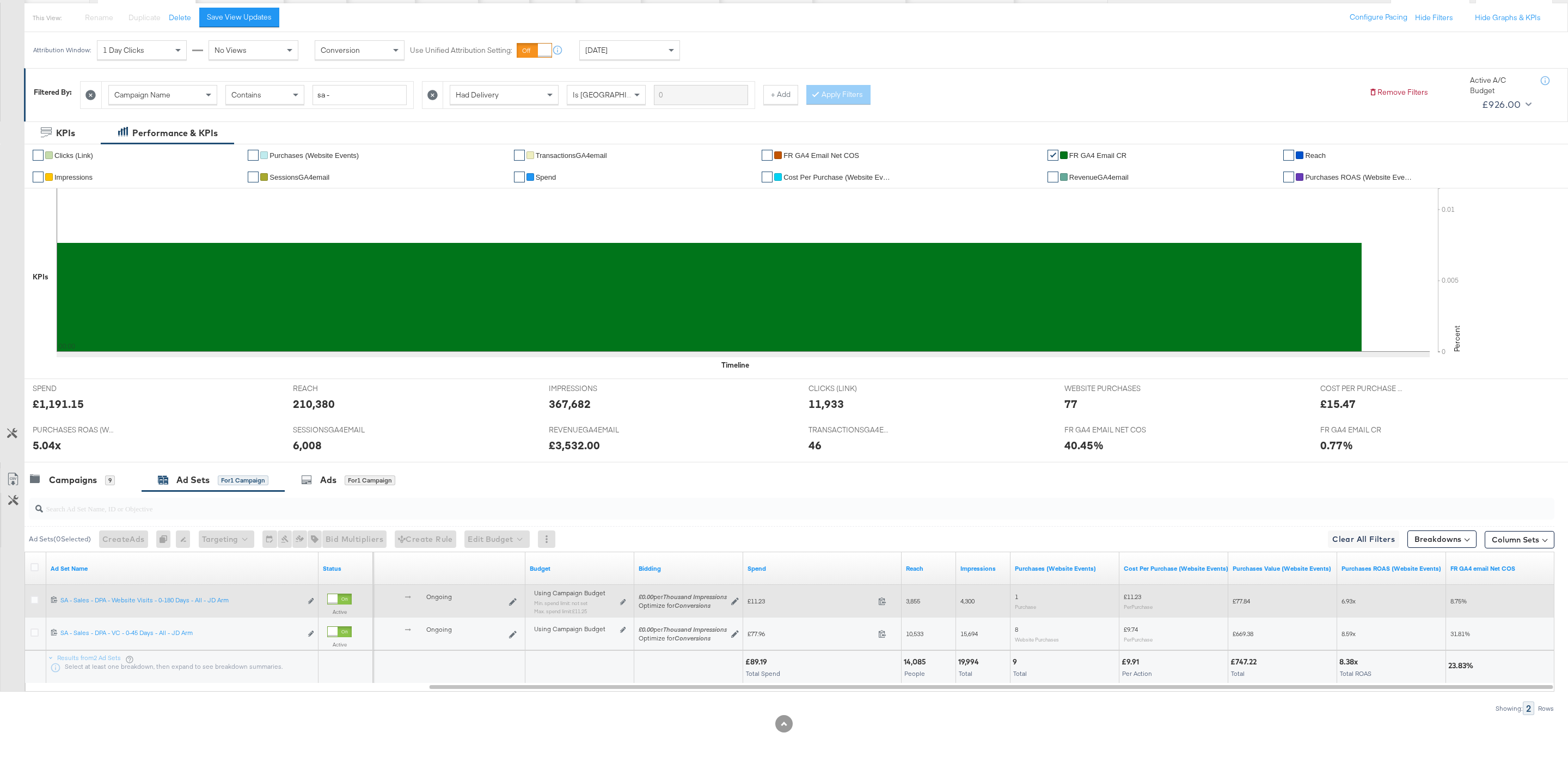
click at [625, 605] on div "Using Campaign Budget Min. spend limit: not set Max. spend limit : £11.25 Edit …" at bounding box center [579, 607] width 91 height 26
click at [624, 604] on icon at bounding box center [622, 602] width 6 height 6
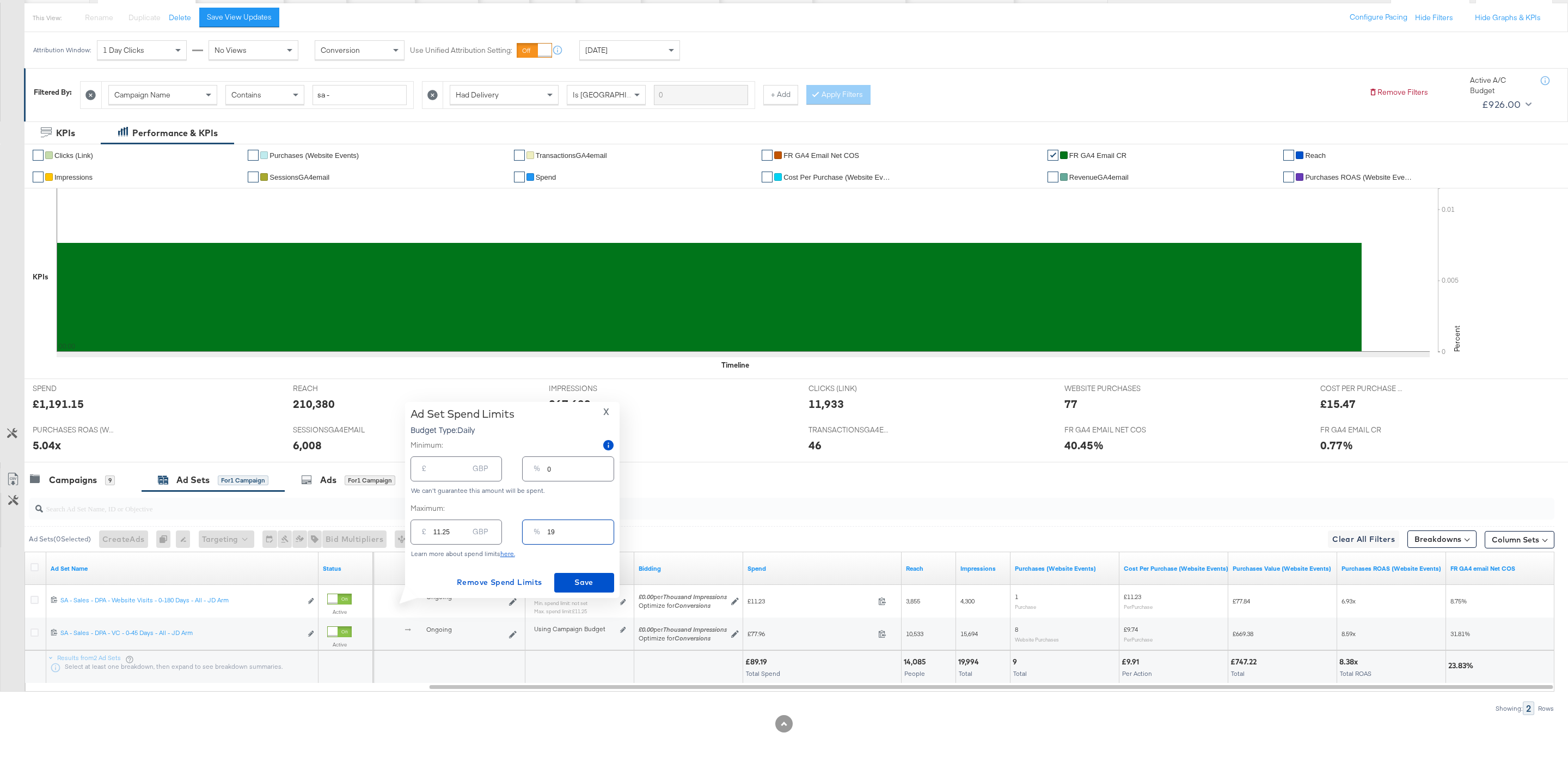
click at [569, 531] on input "19" at bounding box center [579, 527] width 66 height 23
type input "1"
type input "0.60"
type input "12"
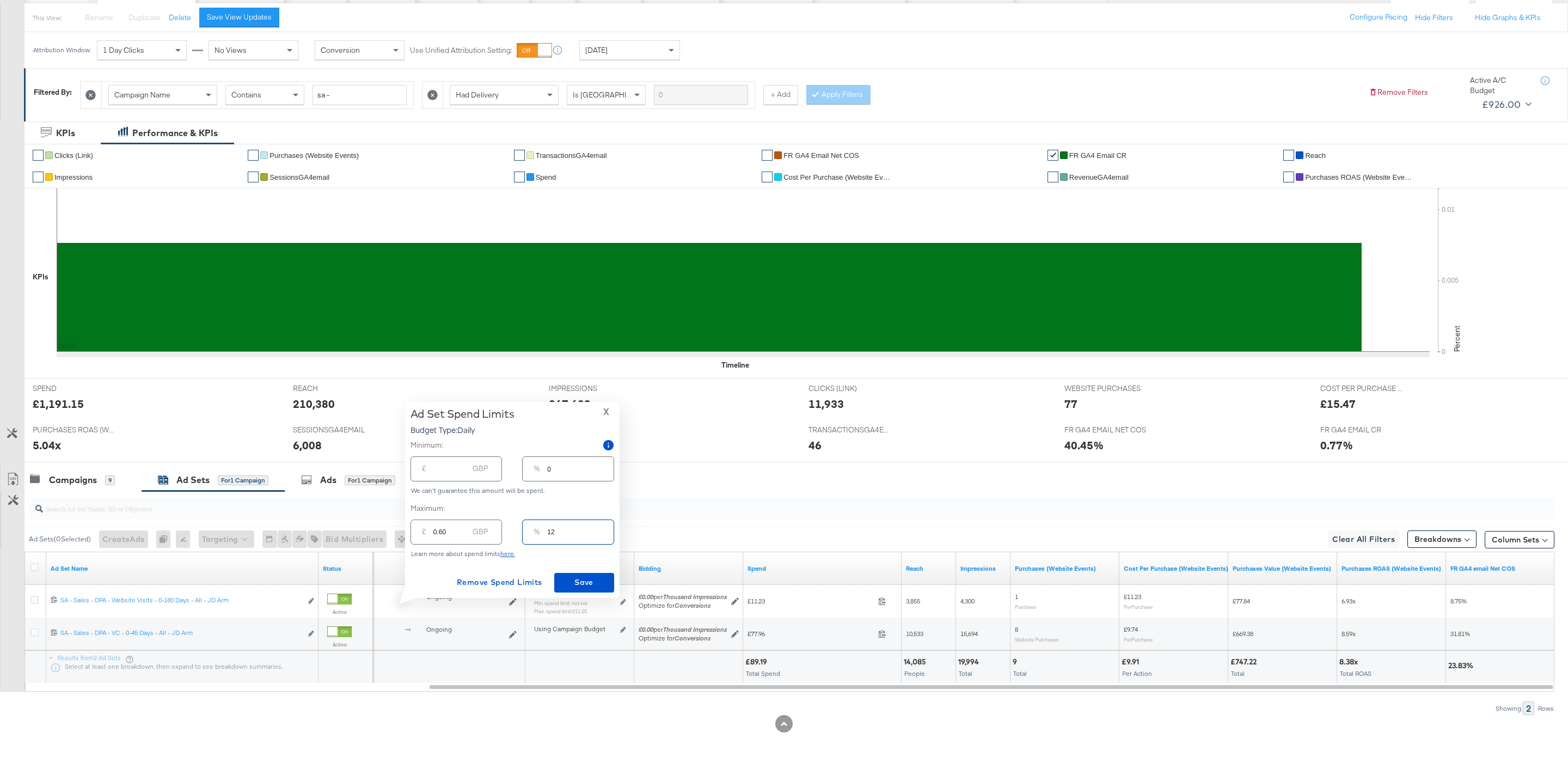
type input "7.20"
type input "125"
type input "75.00"
type input "25"
type input "15.00"
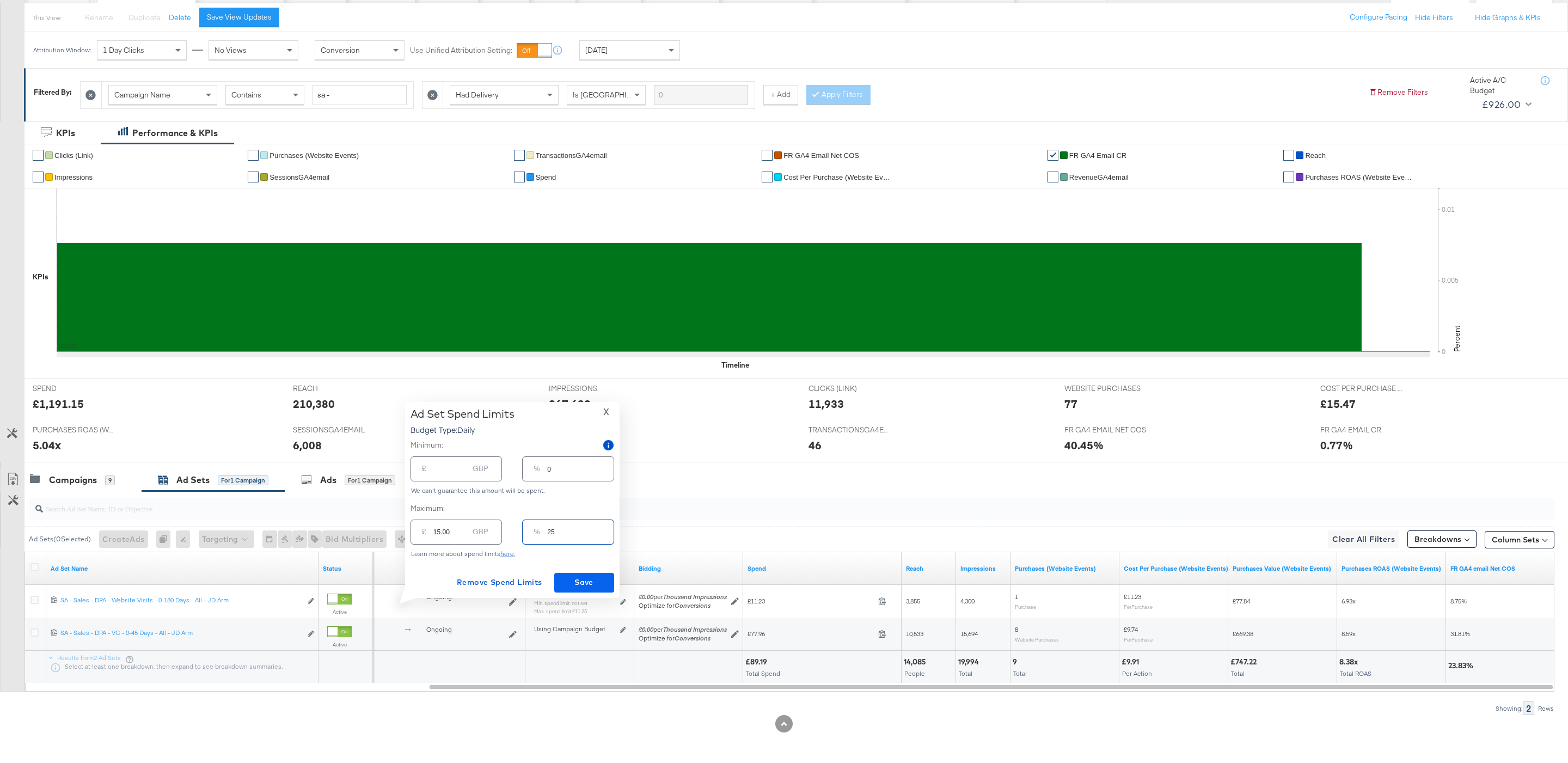
type input "25"
click at [599, 578] on span "Save" at bounding box center [584, 582] width 51 height 13
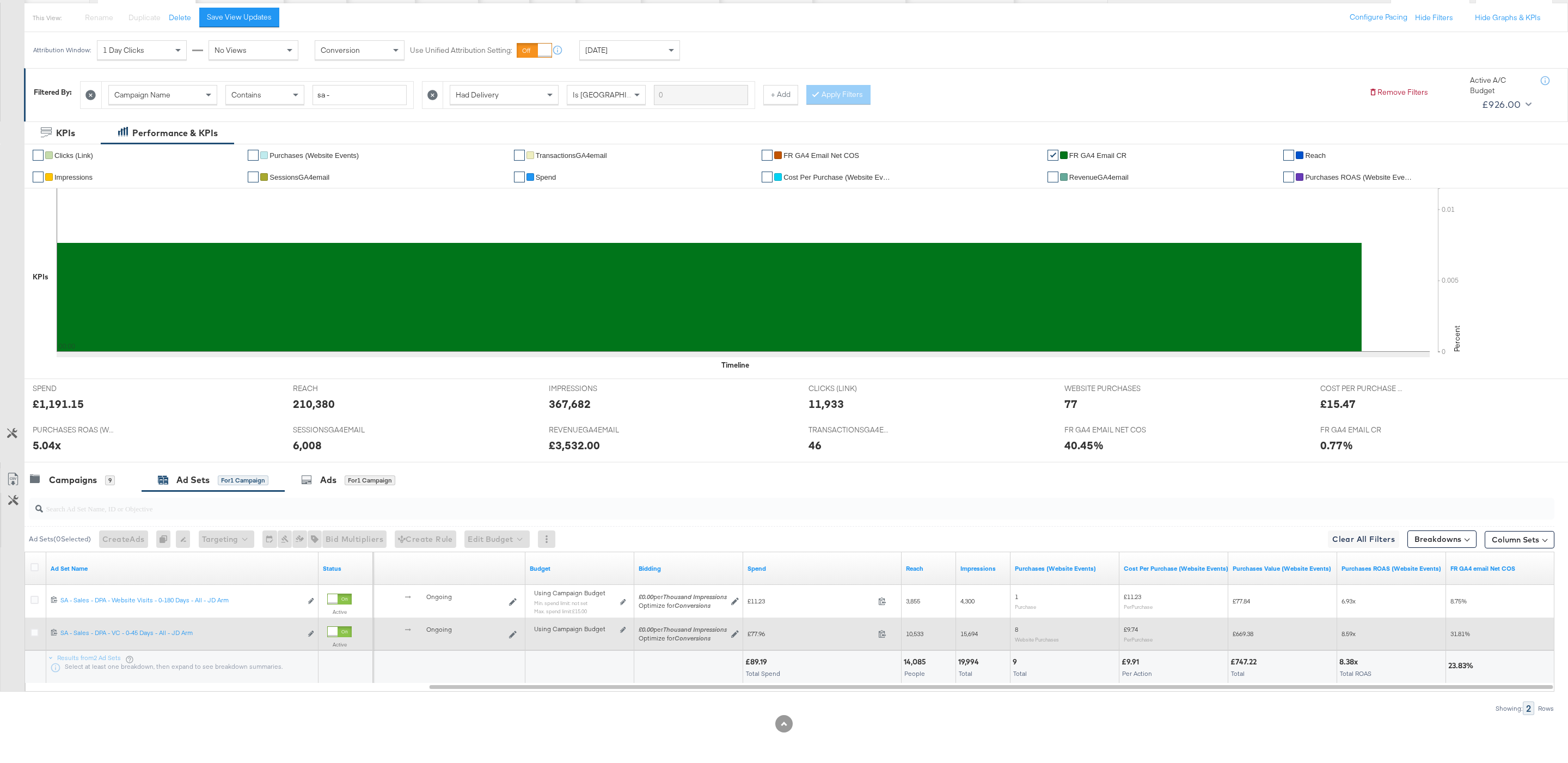
click at [38, 629] on div at bounding box center [36, 634] width 12 height 11
click at [35, 634] on icon at bounding box center [34, 632] width 8 height 8
click at [0, 0] on input "checkbox" at bounding box center [0, 0] width 0 height 0
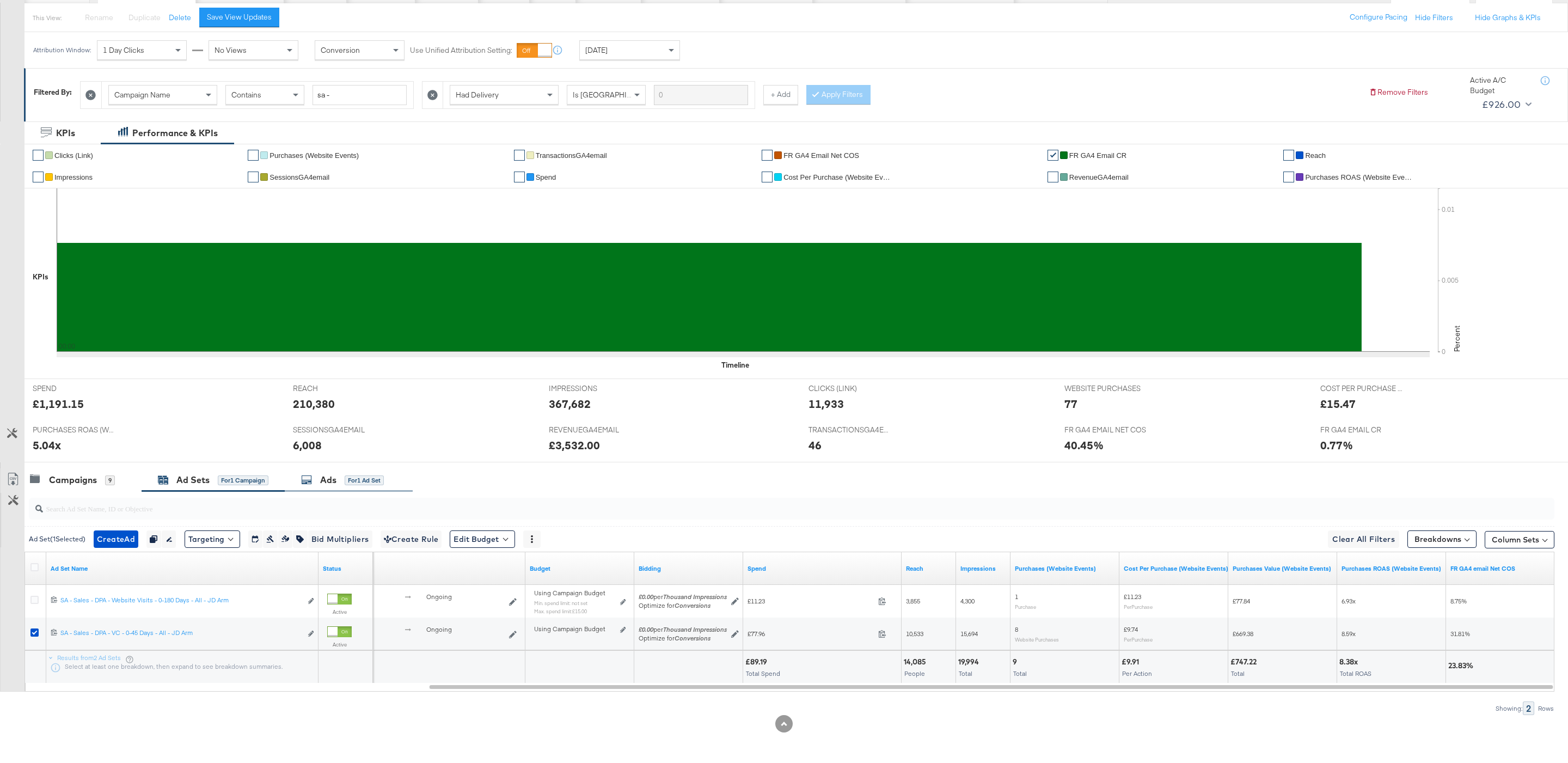
click at [363, 476] on div "for 1 Ad Set" at bounding box center [364, 480] width 39 height 10
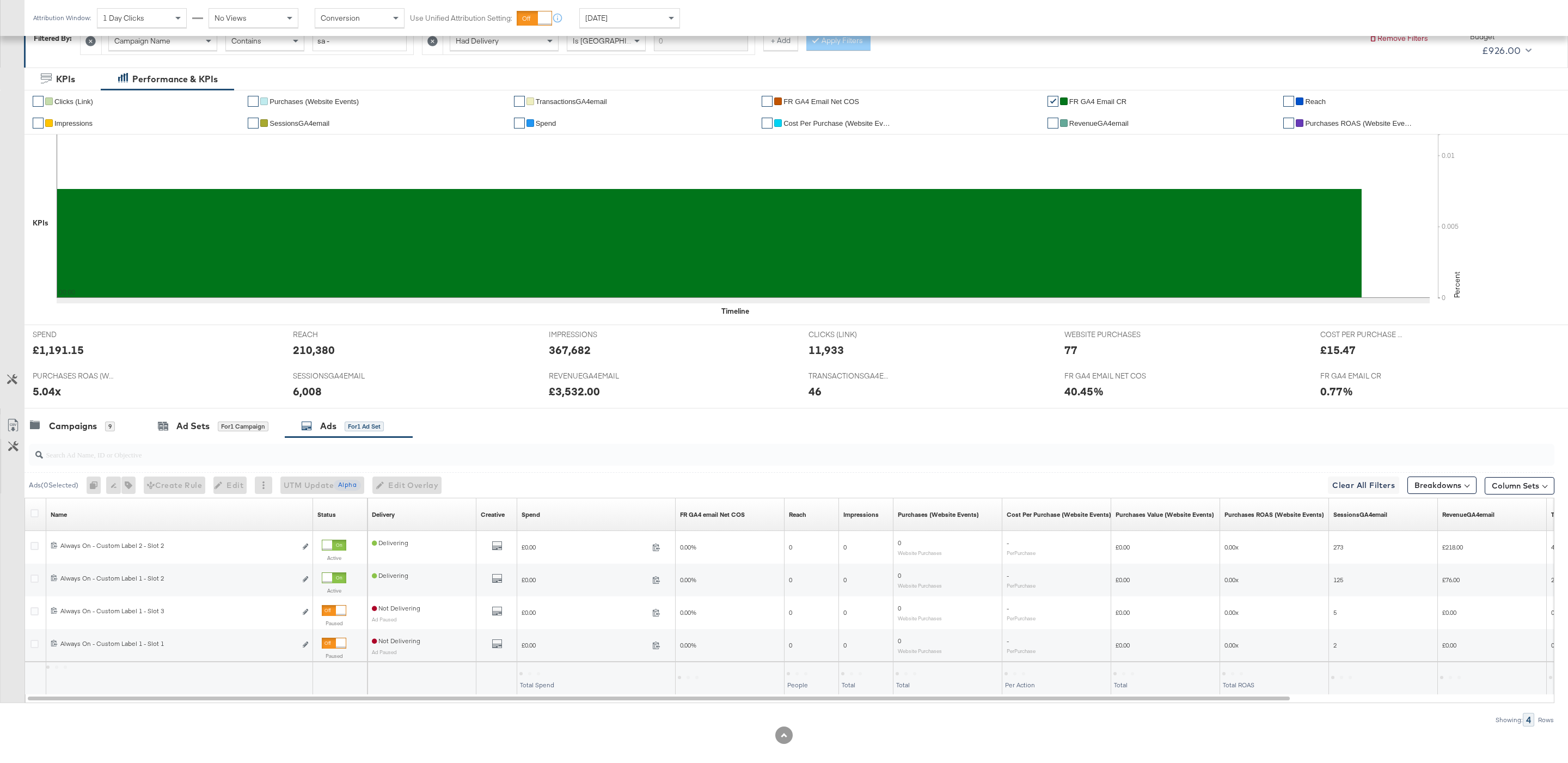
scroll to position [188, 0]
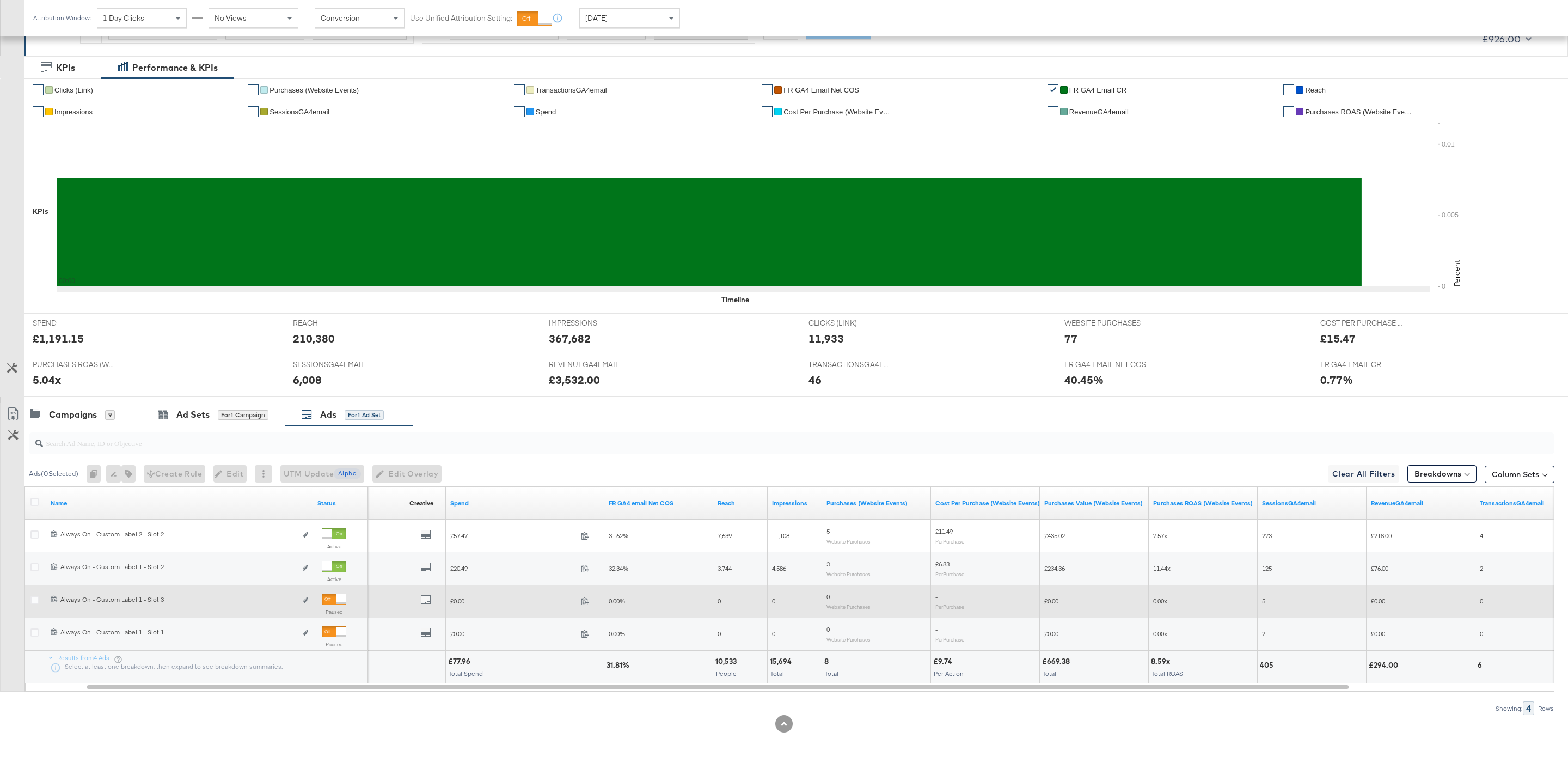
click at [336, 596] on div at bounding box center [341, 599] width 10 height 10
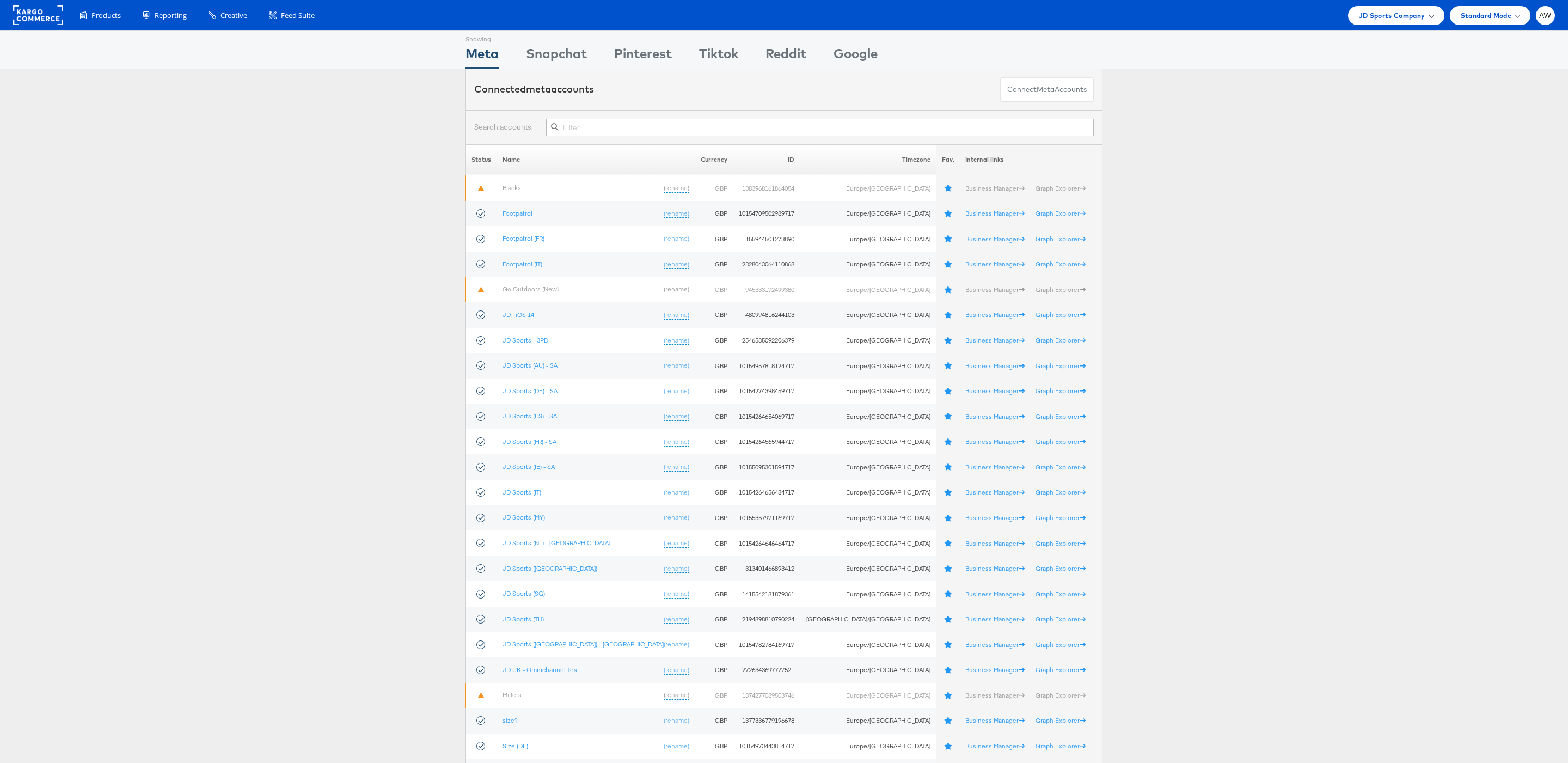
click at [1390, 13] on span "JD Sports Company" at bounding box center [1392, 15] width 66 height 12
click at [1347, 182] on link "Jules" at bounding box center [1366, 185] width 140 height 11
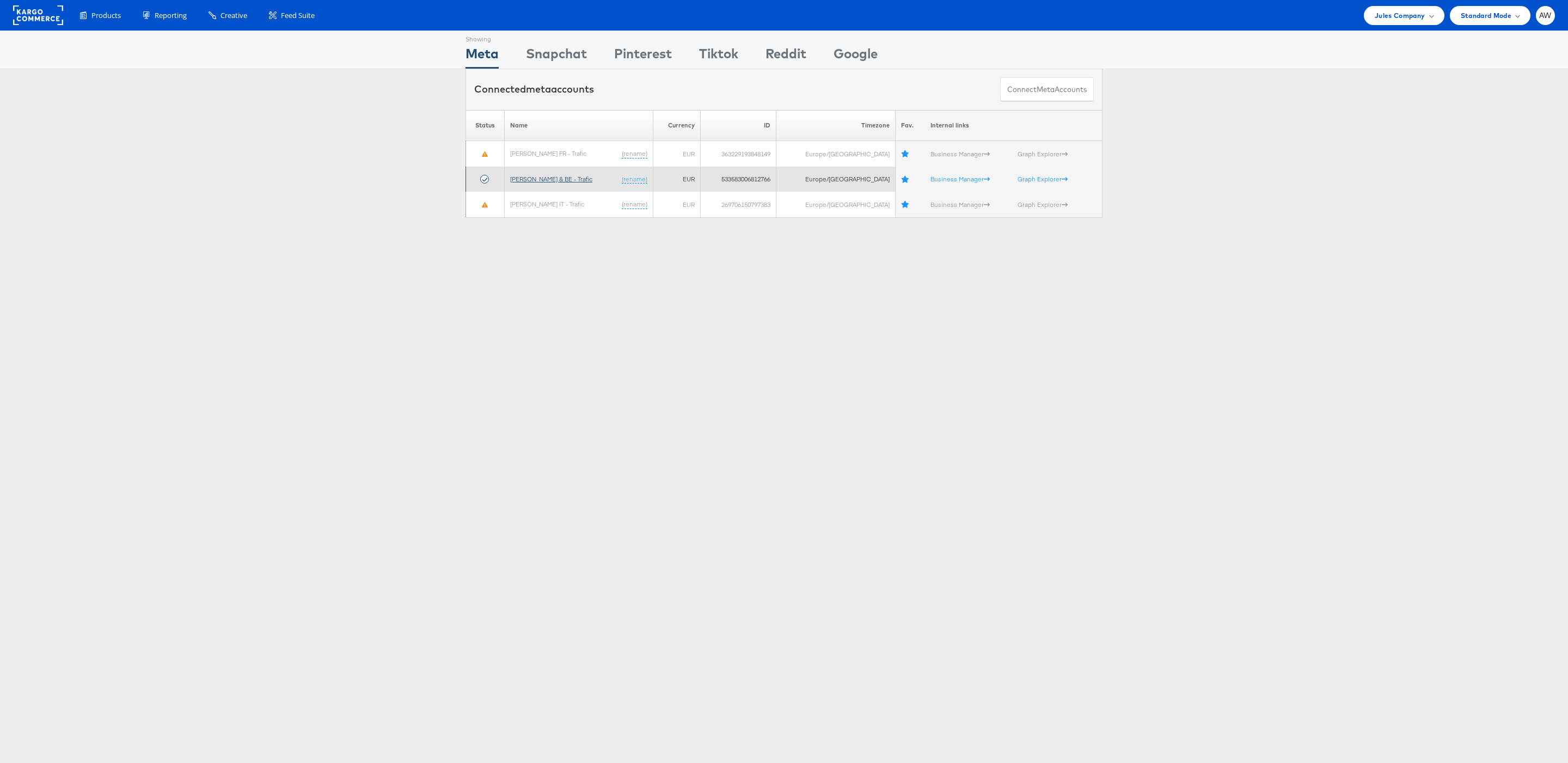
click at [563, 178] on link "[PERSON_NAME] & BE - Trafic" at bounding box center [551, 178] width 82 height 8
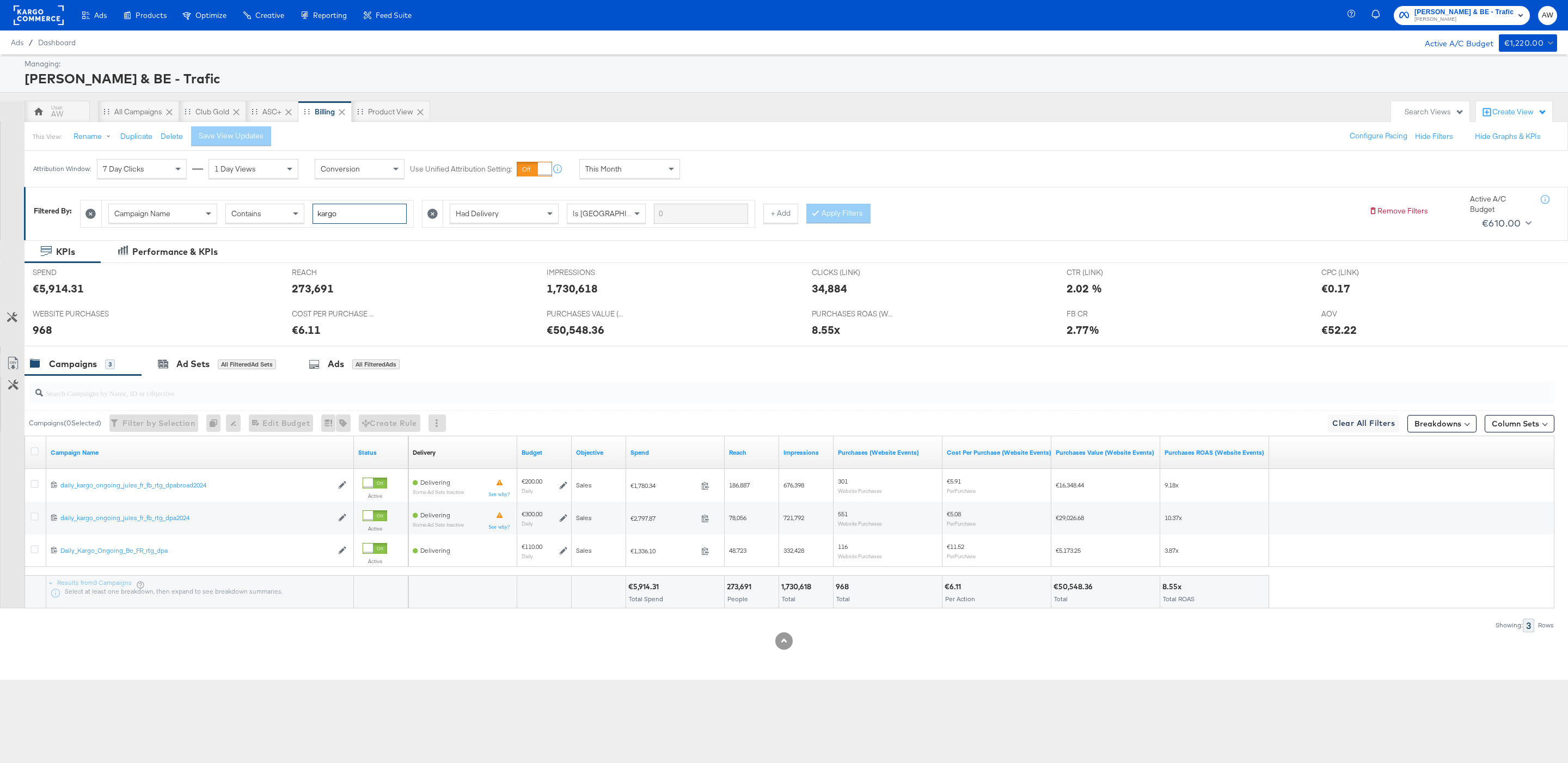
click at [367, 220] on input "kargo" at bounding box center [360, 213] width 94 height 20
type input "push"
click at [438, 212] on icon at bounding box center [432, 213] width 10 height 10
click at [485, 220] on button "Apply Filters" at bounding box center [497, 213] width 64 height 20
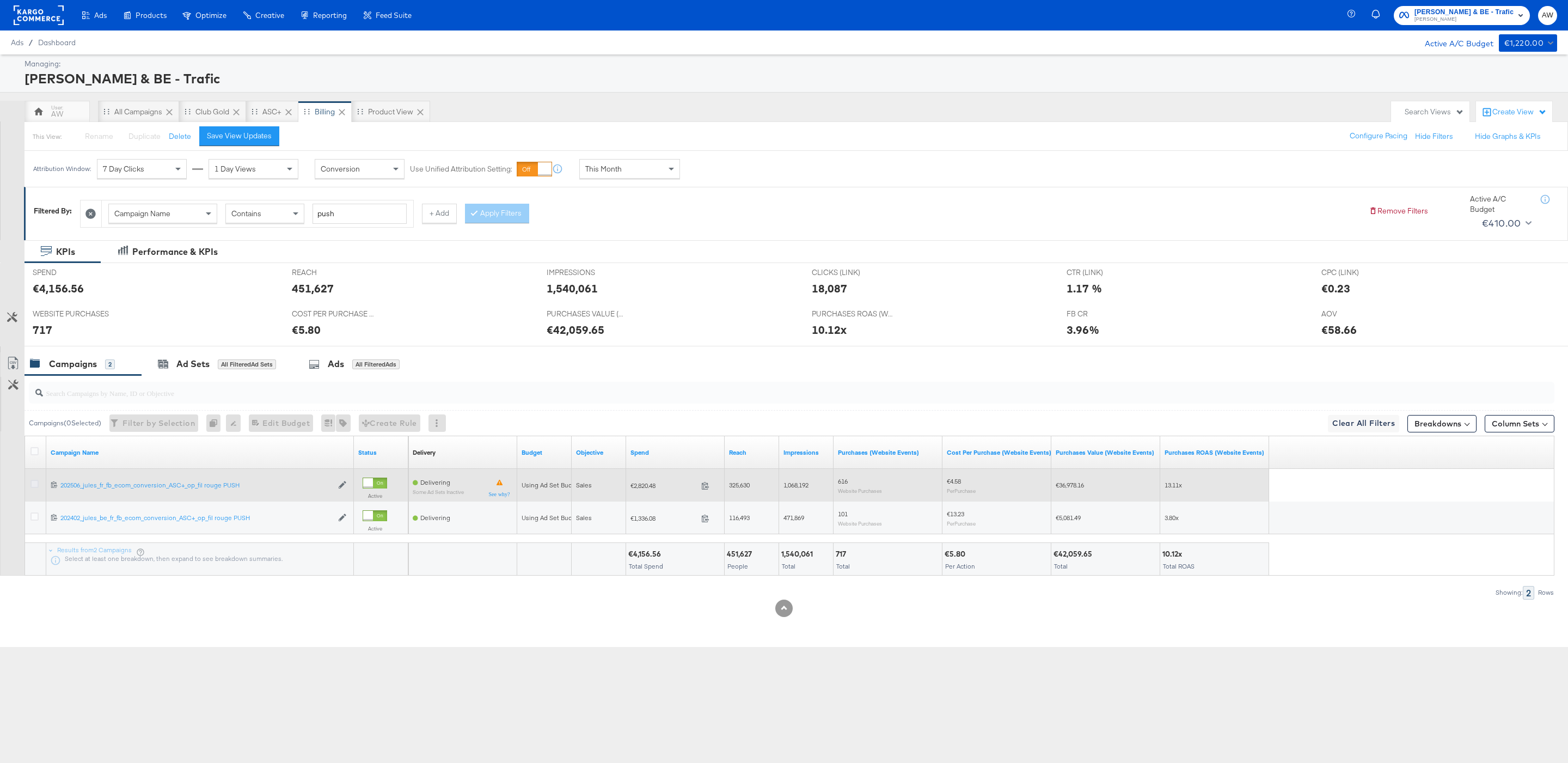
click at [35, 488] on icon at bounding box center [34, 483] width 8 height 8
click at [0, 0] on input "checkbox" at bounding box center [0, 0] width 0 height 0
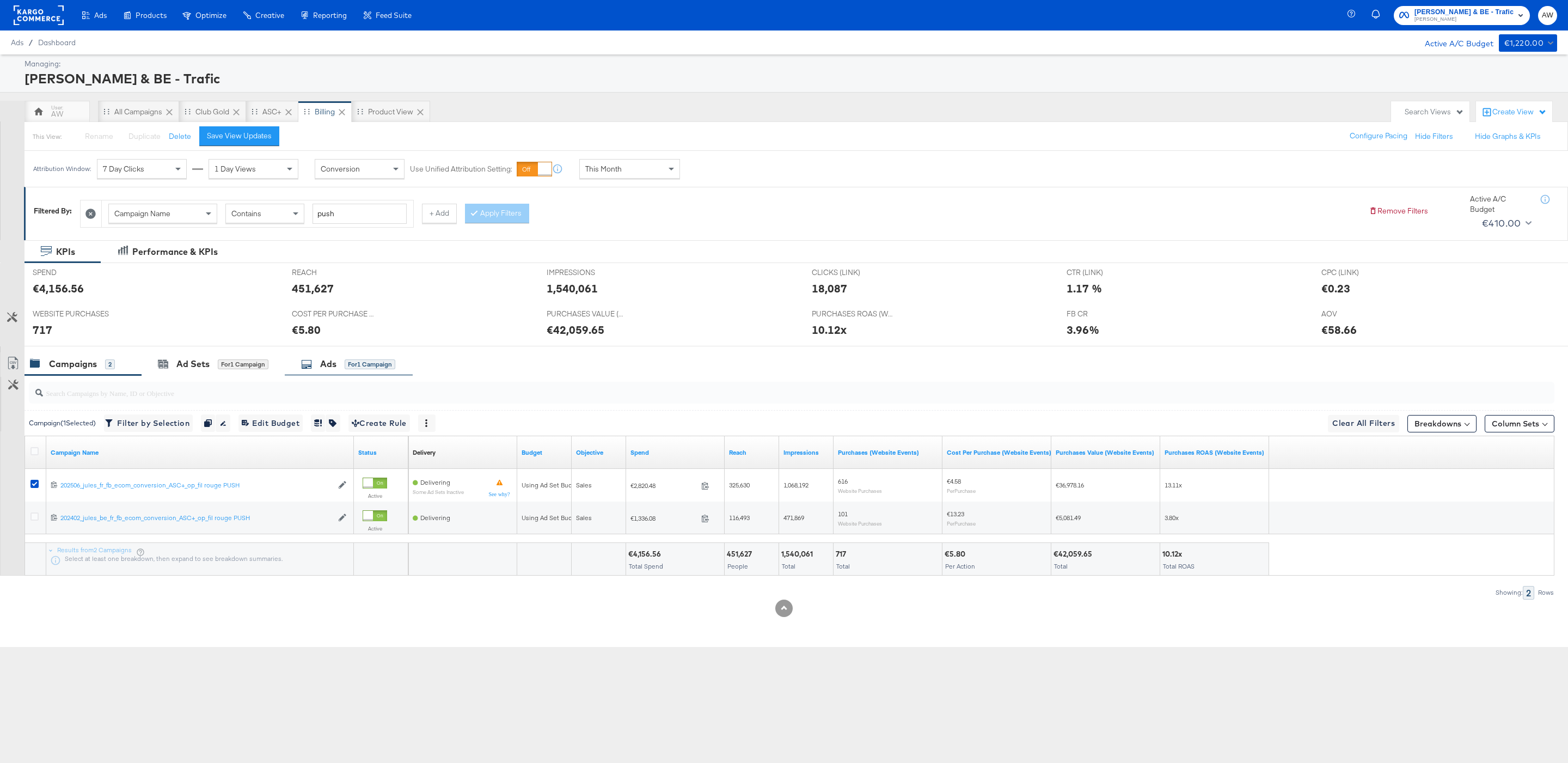
click at [339, 373] on div "Ads for 1 Campaign" at bounding box center [348, 364] width 128 height 23
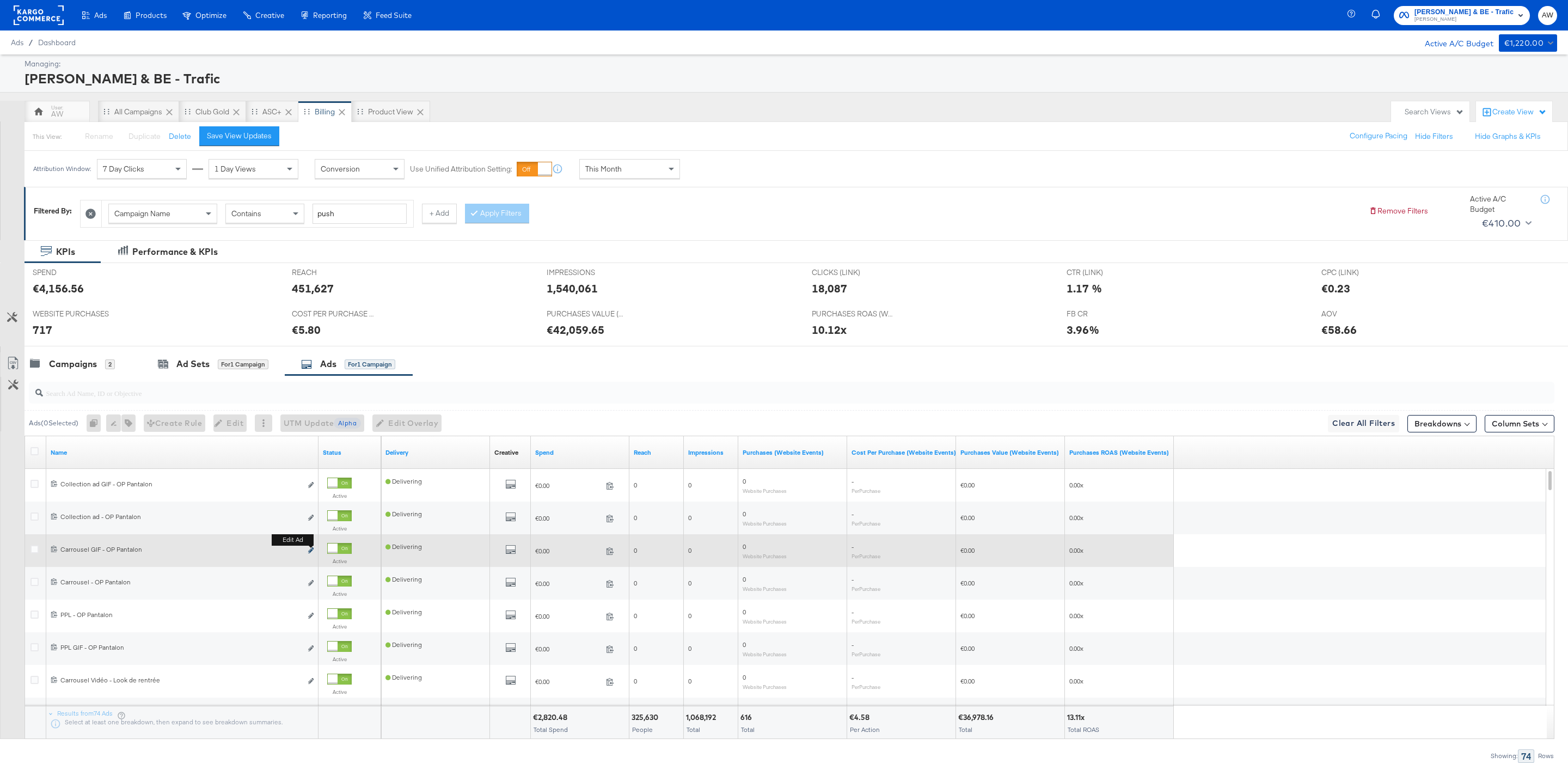
click at [313, 553] on icon "link" at bounding box center [310, 550] width 6 height 6
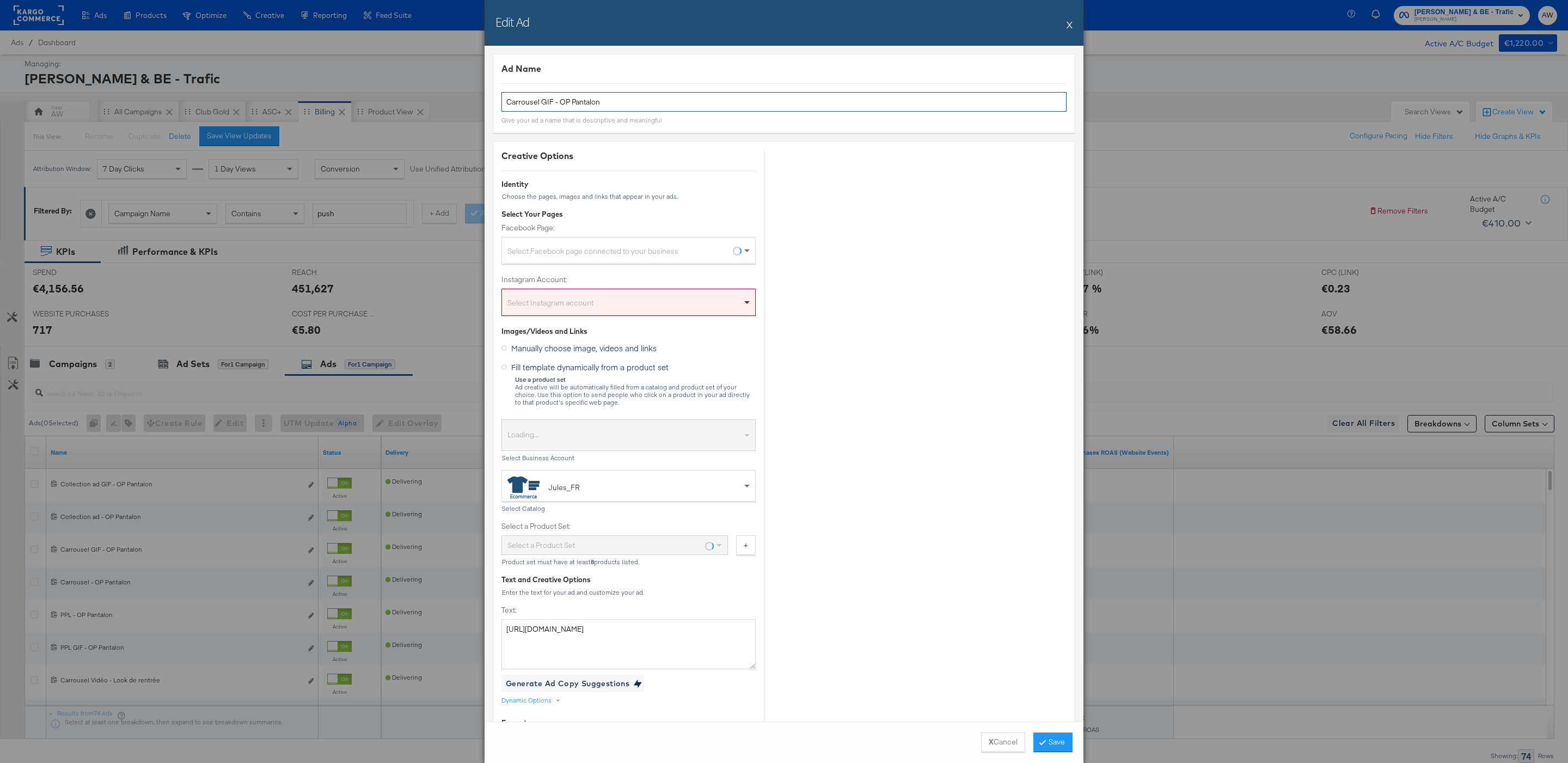
click at [660, 104] on input "Carrousel GIF - OP Pantalon" at bounding box center [784, 102] width 565 height 20
click at [608, 102] on input "Carrousel GIF - OP Pantalon_|argo" at bounding box center [784, 102] width 565 height 20
type input "Carrousel GIF - OP Pantalon_kargo"
click at [754, 78] on div "Ad Name Carrousel GIF - OP Pantalon_kargo Give your ad a name that is descripti…" at bounding box center [784, 93] width 583 height 79
click at [676, 293] on div "Select Instagram account" at bounding box center [629, 302] width 254 height 27
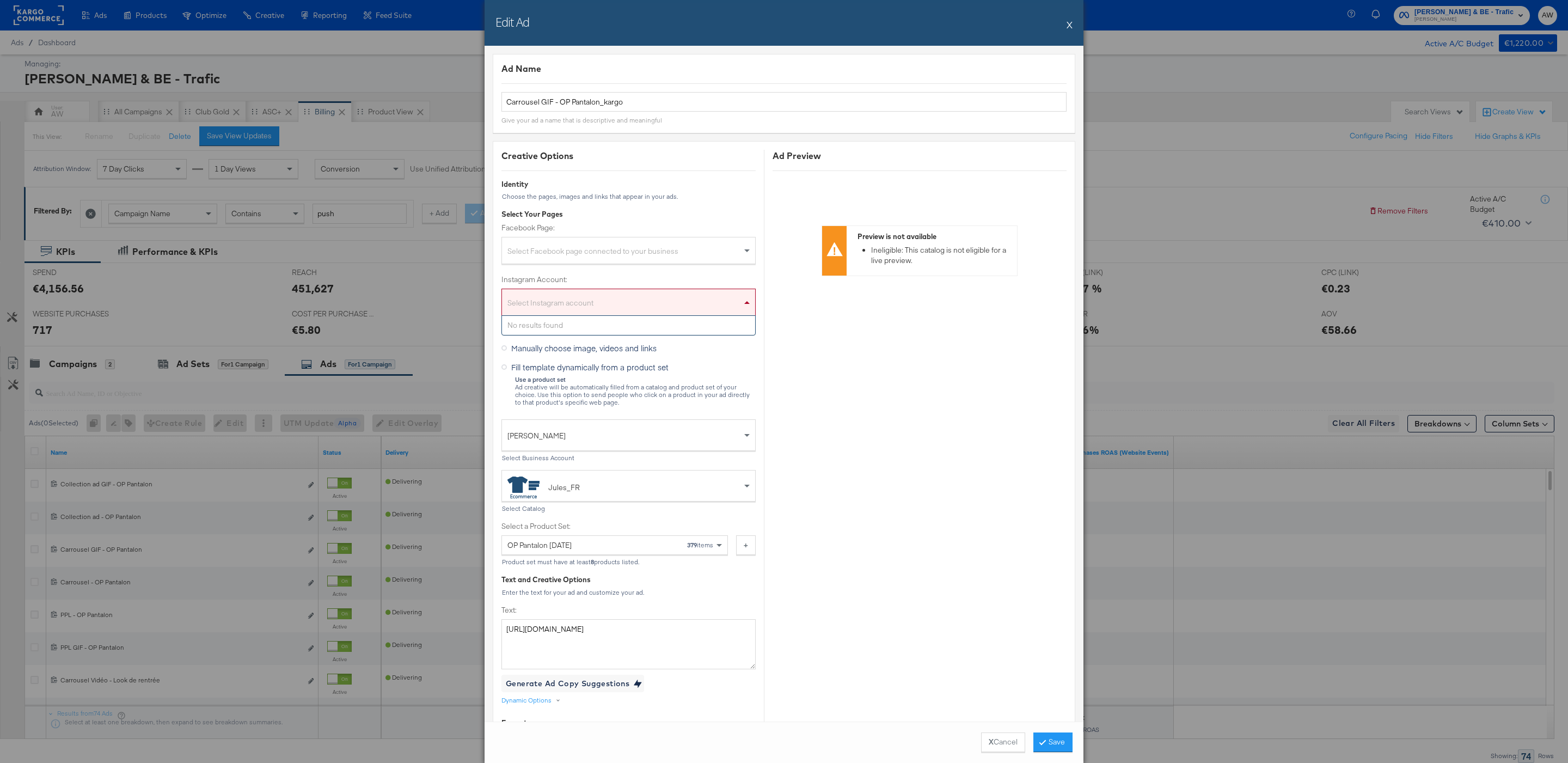
click at [676, 325] on div "No results found" at bounding box center [628, 325] width 253 height 19
click at [661, 308] on div "Select Instagram account" at bounding box center [628, 304] width 253 height 22
click at [645, 259] on div "Select Facebook page connected to your business" at bounding box center [628, 253] width 253 height 22
type input "jul"
click at [643, 298] on div "Select Instagram account" at bounding box center [628, 304] width 253 height 22
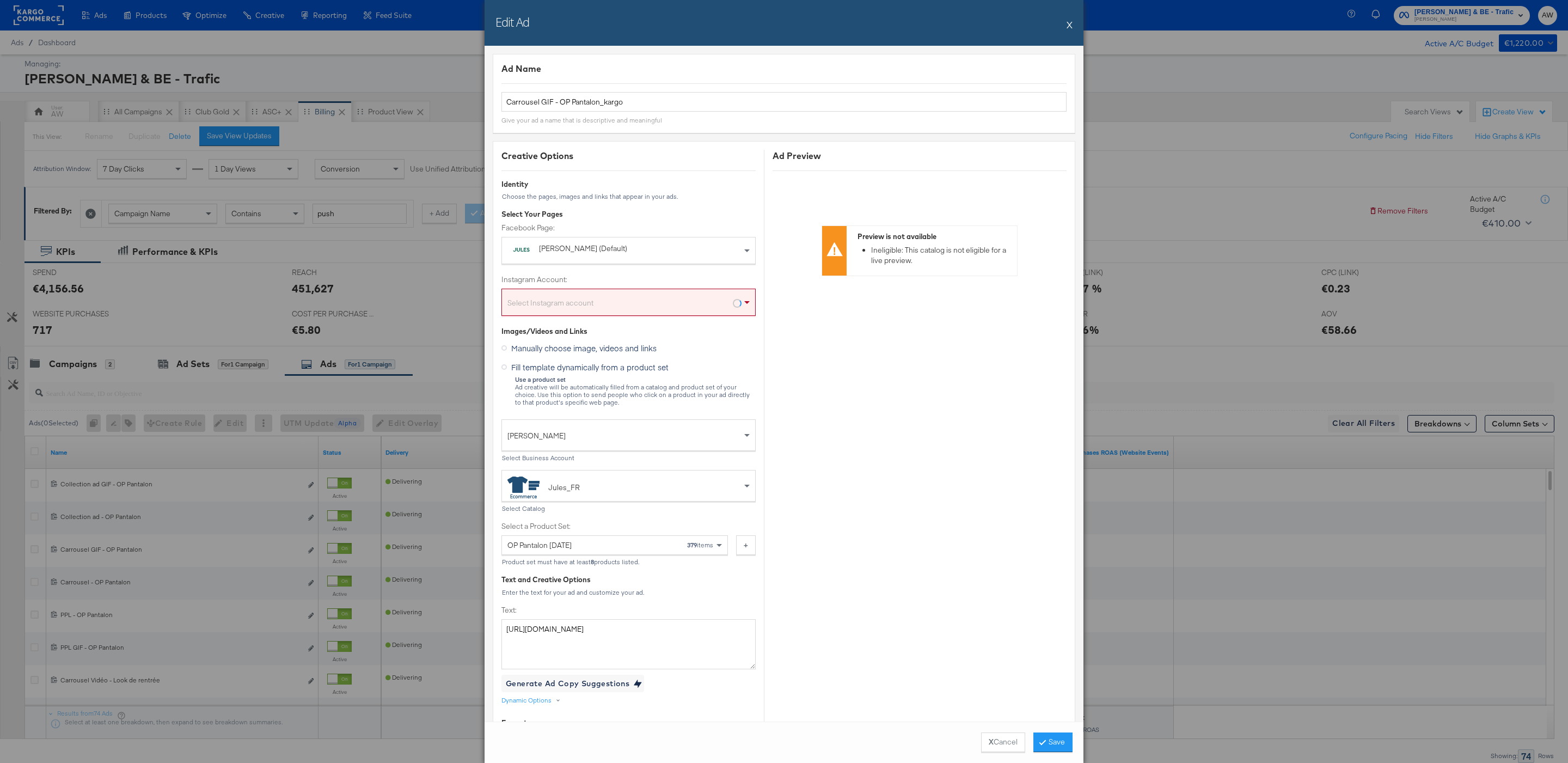
click at [631, 281] on label "Instagram Account:" at bounding box center [629, 279] width 254 height 10
click at [631, 304] on div "Select Instagram account" at bounding box center [628, 304] width 253 height 22
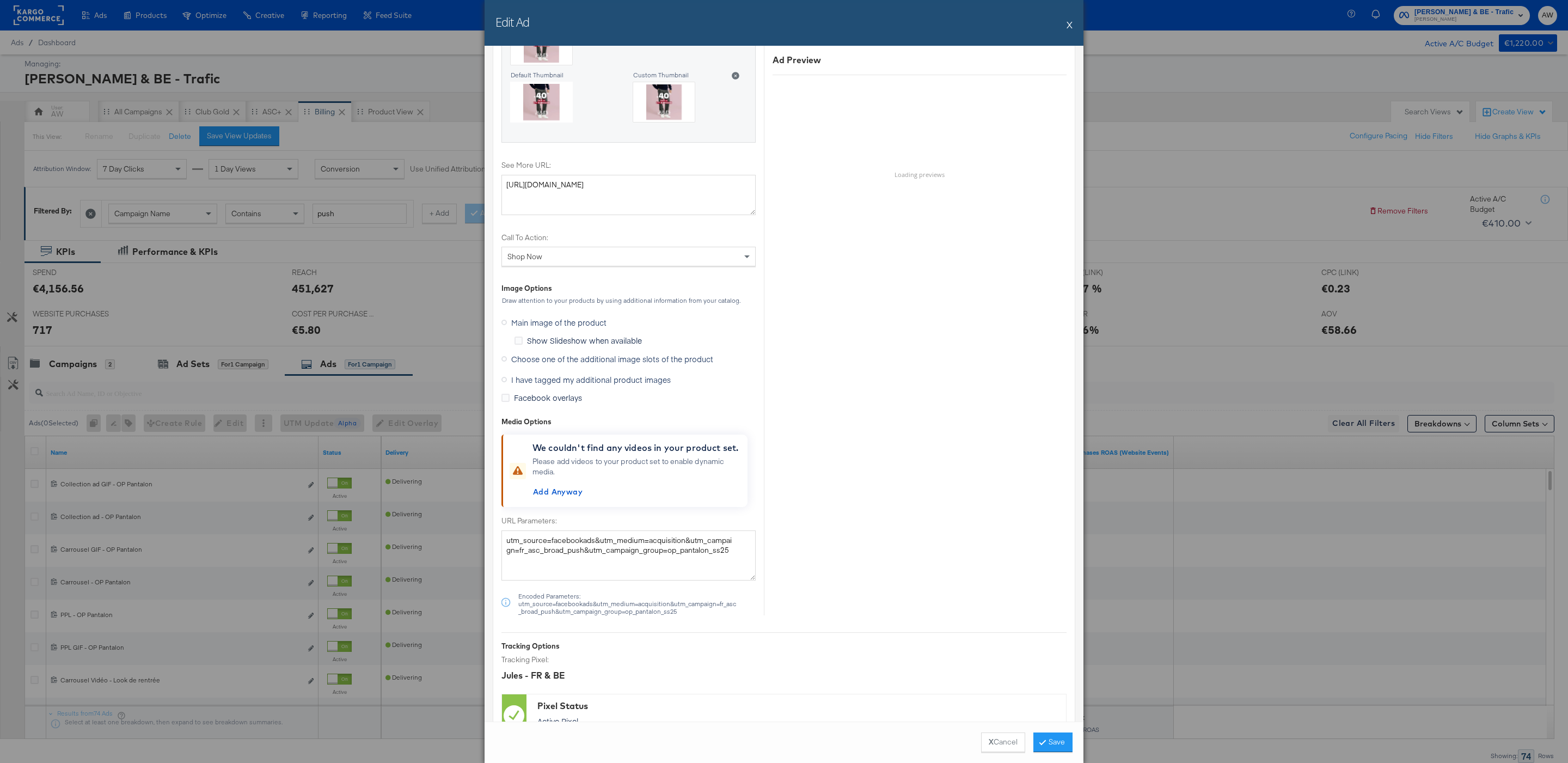
scroll to position [1312, 0]
click at [624, 358] on label "Choose one of the additional image slots of the product" at bounding box center [610, 359] width 216 height 17
click at [0, 0] on input "Choose one of the additional image slots of the product" at bounding box center [0, 0] width 0 height 0
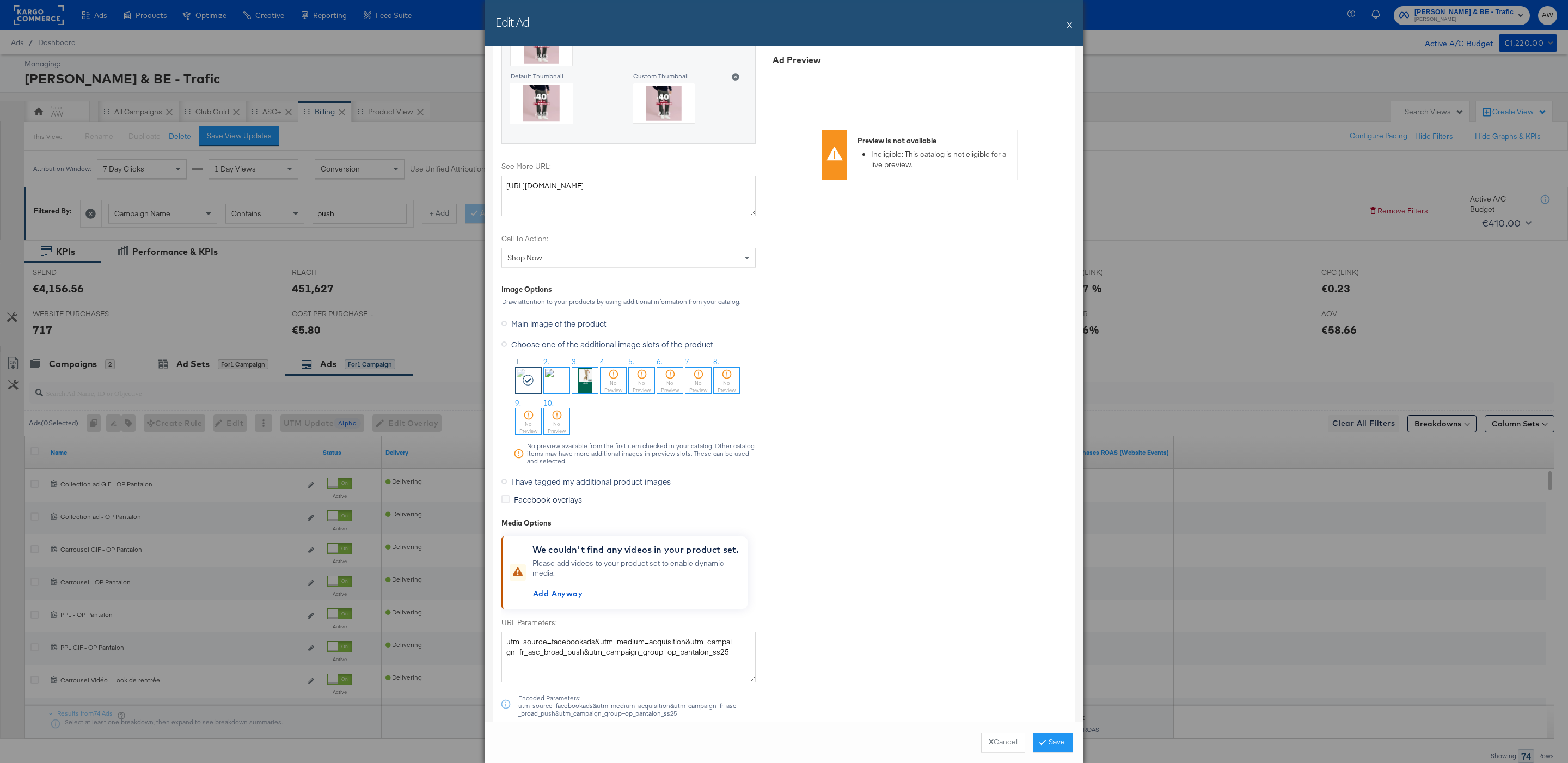
click at [568, 487] on span "I have tagged my additional product images" at bounding box center [591, 481] width 159 height 11
click at [0, 0] on input "I have tagged my additional product images" at bounding box center [0, 0] width 0 height 0
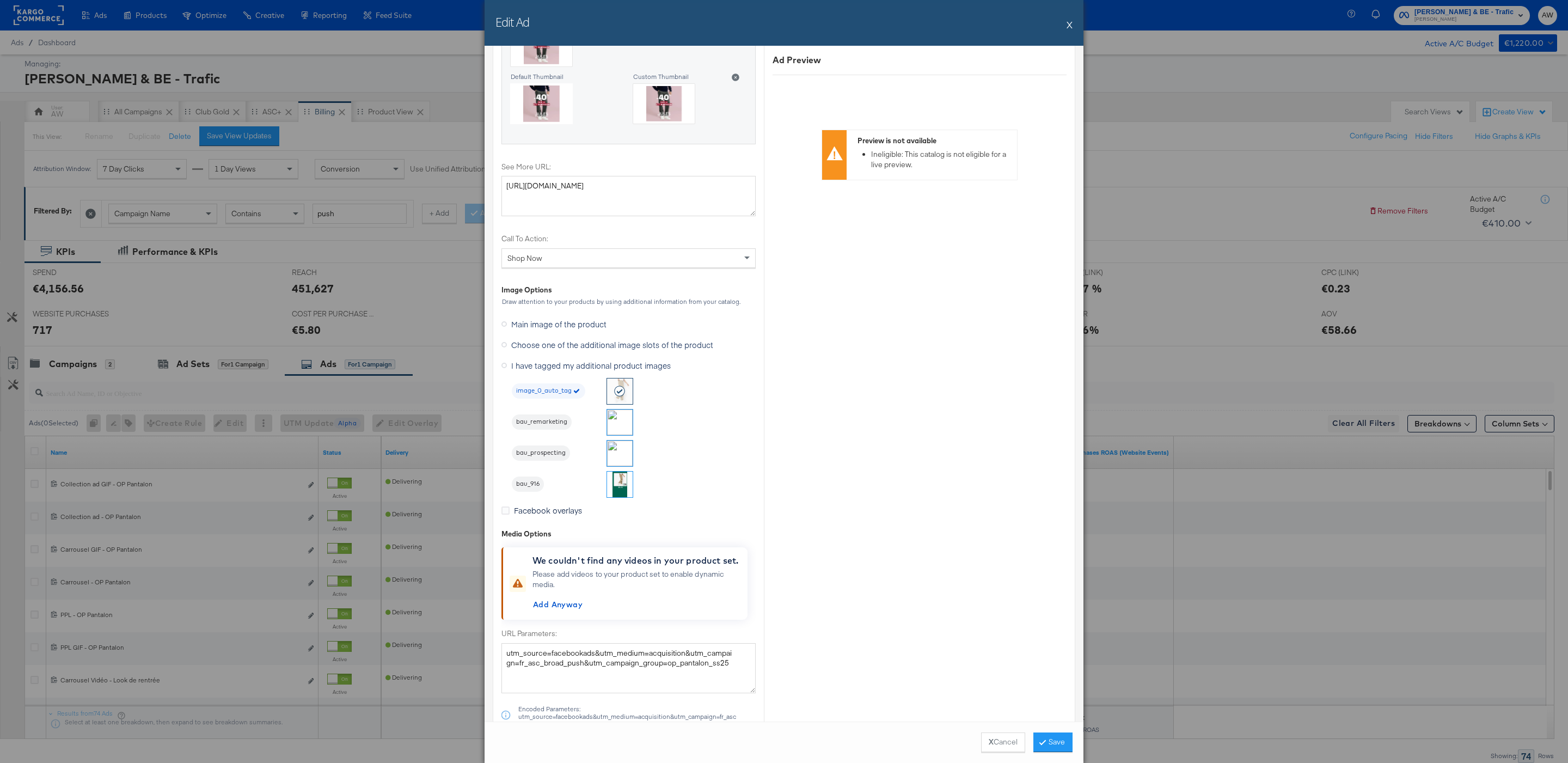
click at [622, 454] on img at bounding box center [620, 453] width 26 height 26
click at [1061, 743] on button "Save" at bounding box center [1053, 742] width 39 height 20
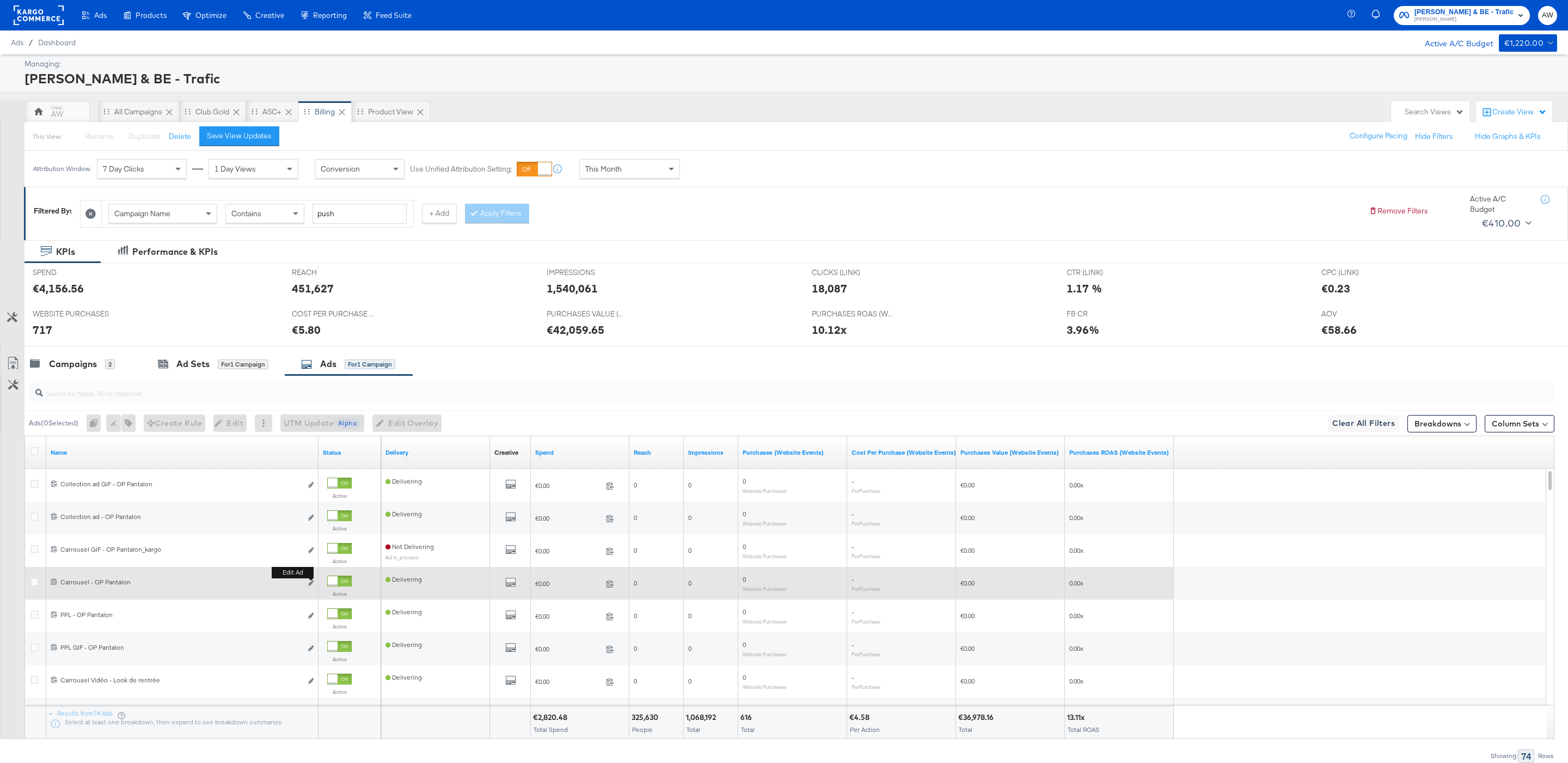
click at [312, 578] on b "Edit ad" at bounding box center [293, 572] width 42 height 12
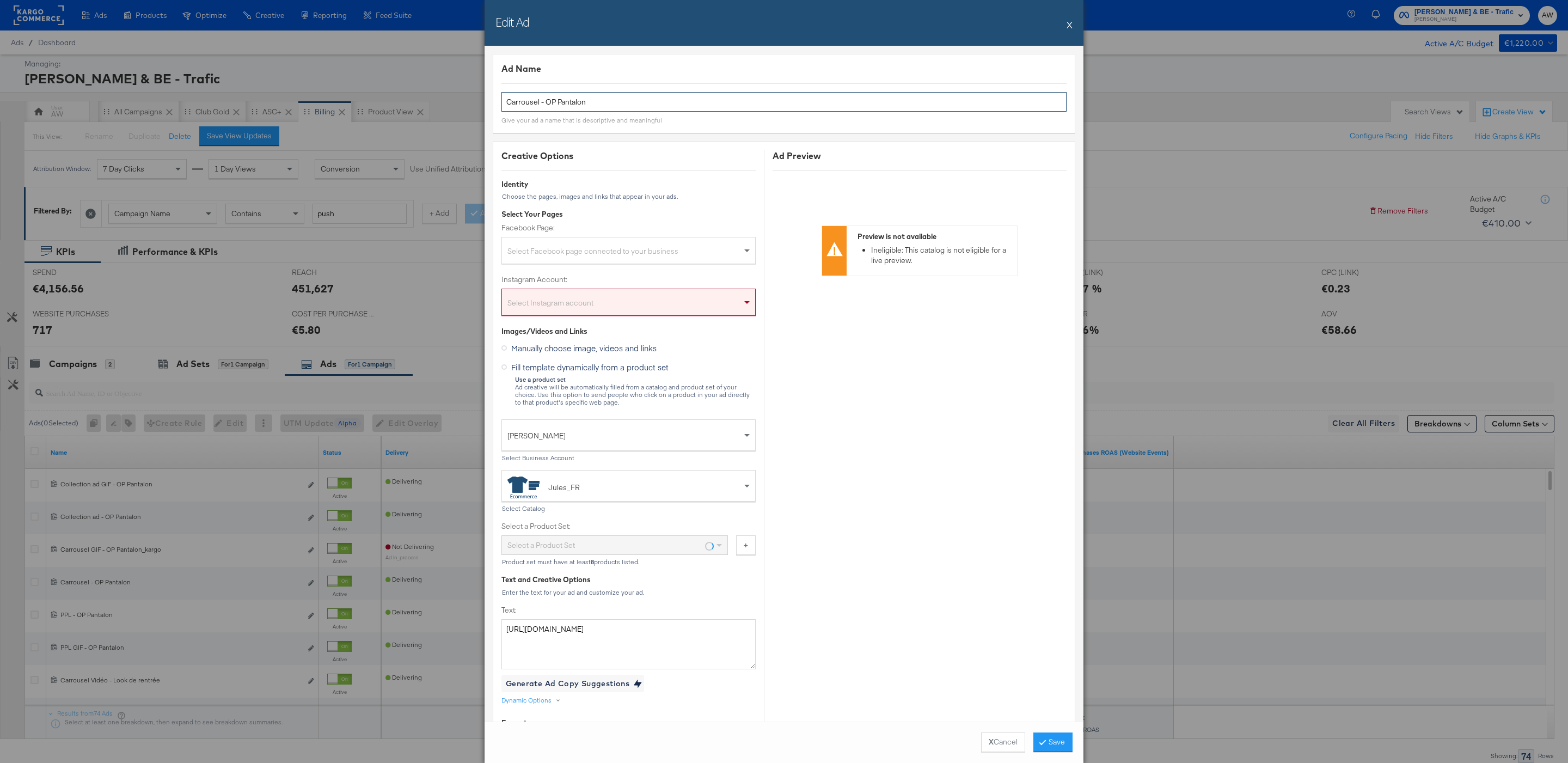
click at [676, 101] on input "Carrousel - OP Pantalon" at bounding box center [784, 102] width 565 height 20
type input "Carrousel - OP Pantalon_kargo"
click at [672, 303] on div "Select Instagram account" at bounding box center [628, 304] width 253 height 22
click at [654, 260] on div "Select Facebook page connected to your business" at bounding box center [628, 253] width 253 height 22
type input "jul"
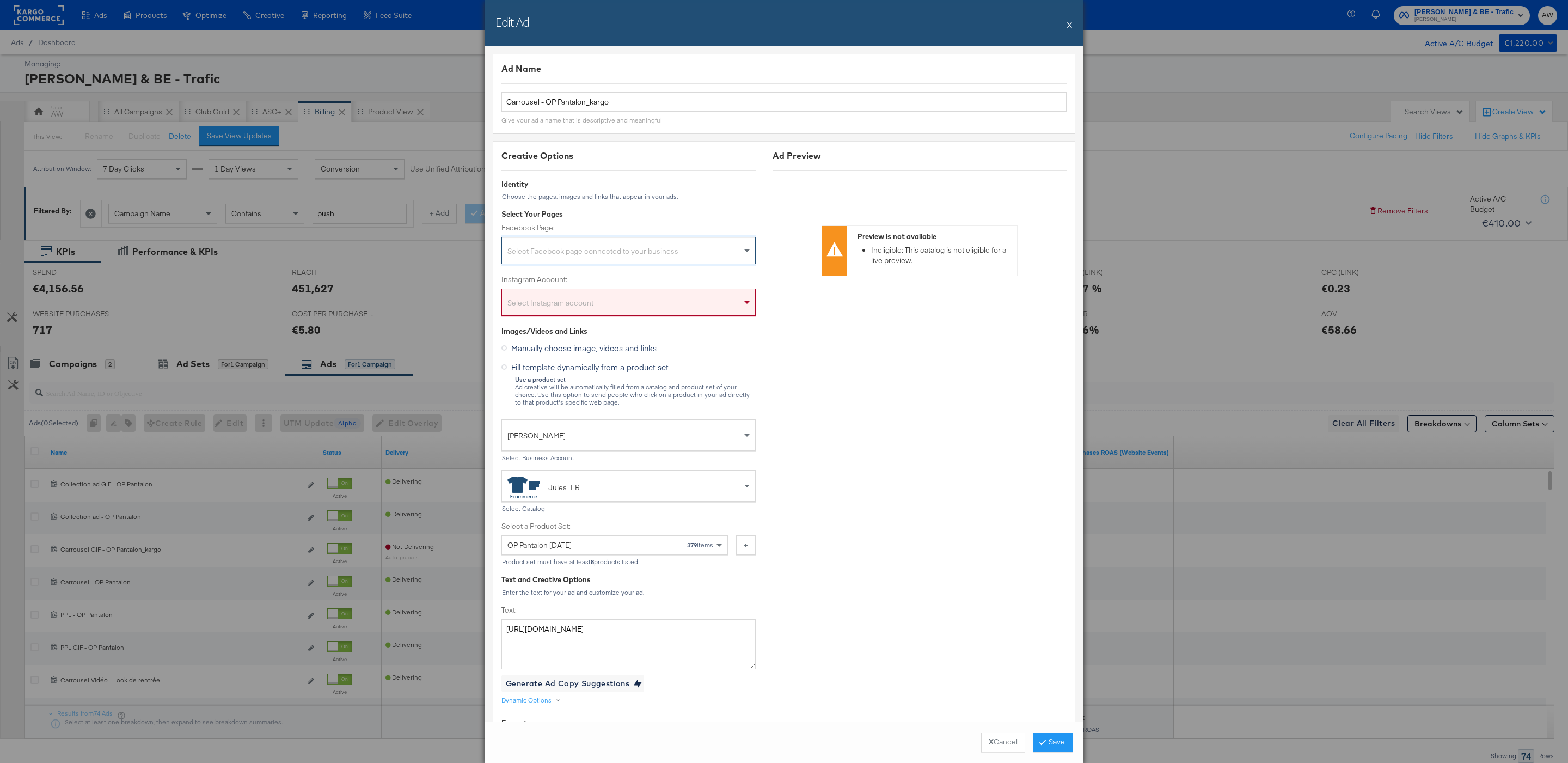
click at [635, 316] on div "Instagram Account: Select Instagram account" at bounding box center [629, 300] width 254 height 52
click at [631, 308] on div "Select Instagram account" at bounding box center [628, 304] width 253 height 22
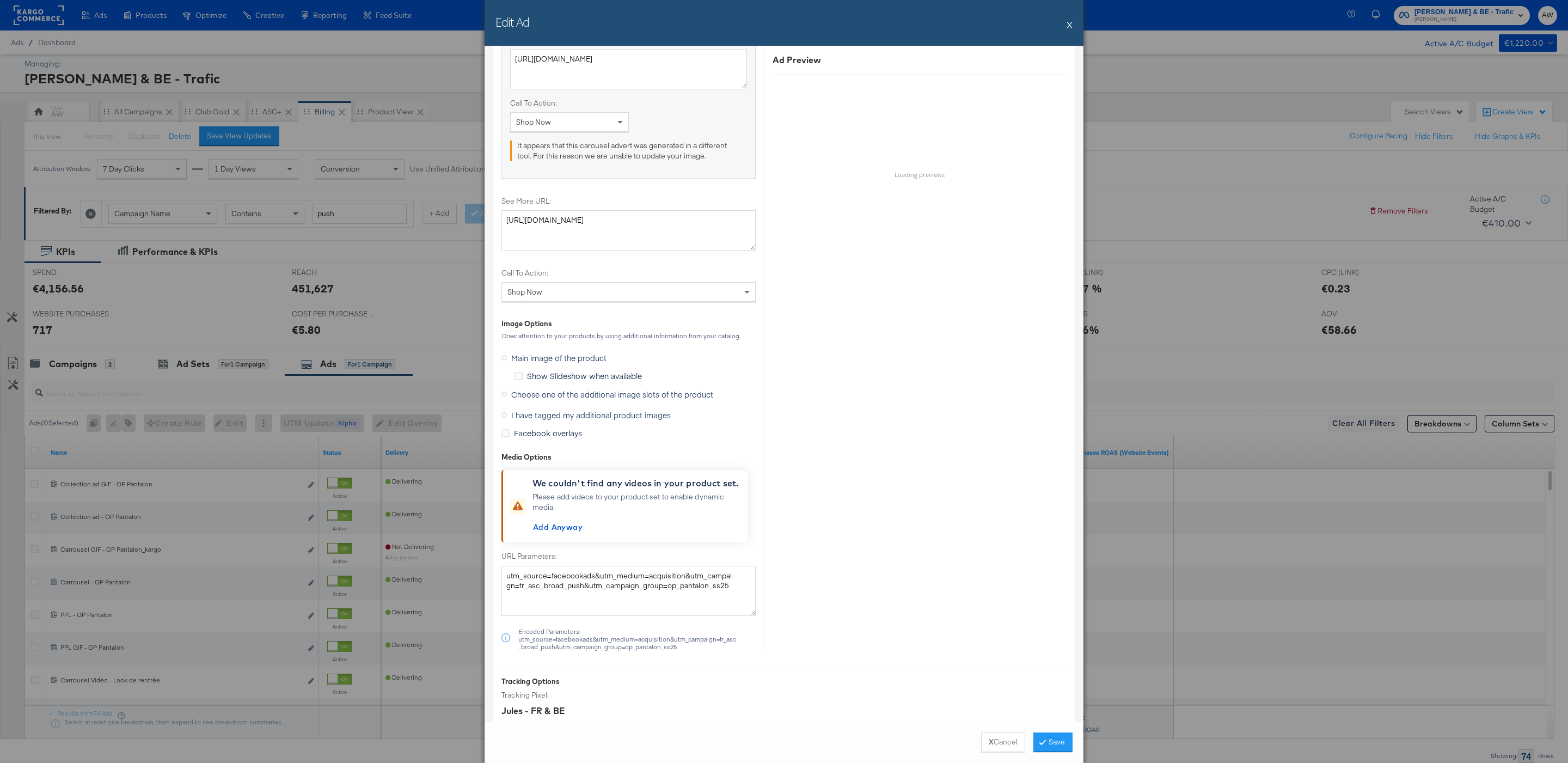
click at [597, 416] on span "I have tagged my additional product images" at bounding box center [591, 415] width 159 height 11
click at [0, 0] on input "I have tagged my additional product images" at bounding box center [0, 0] width 0 height 0
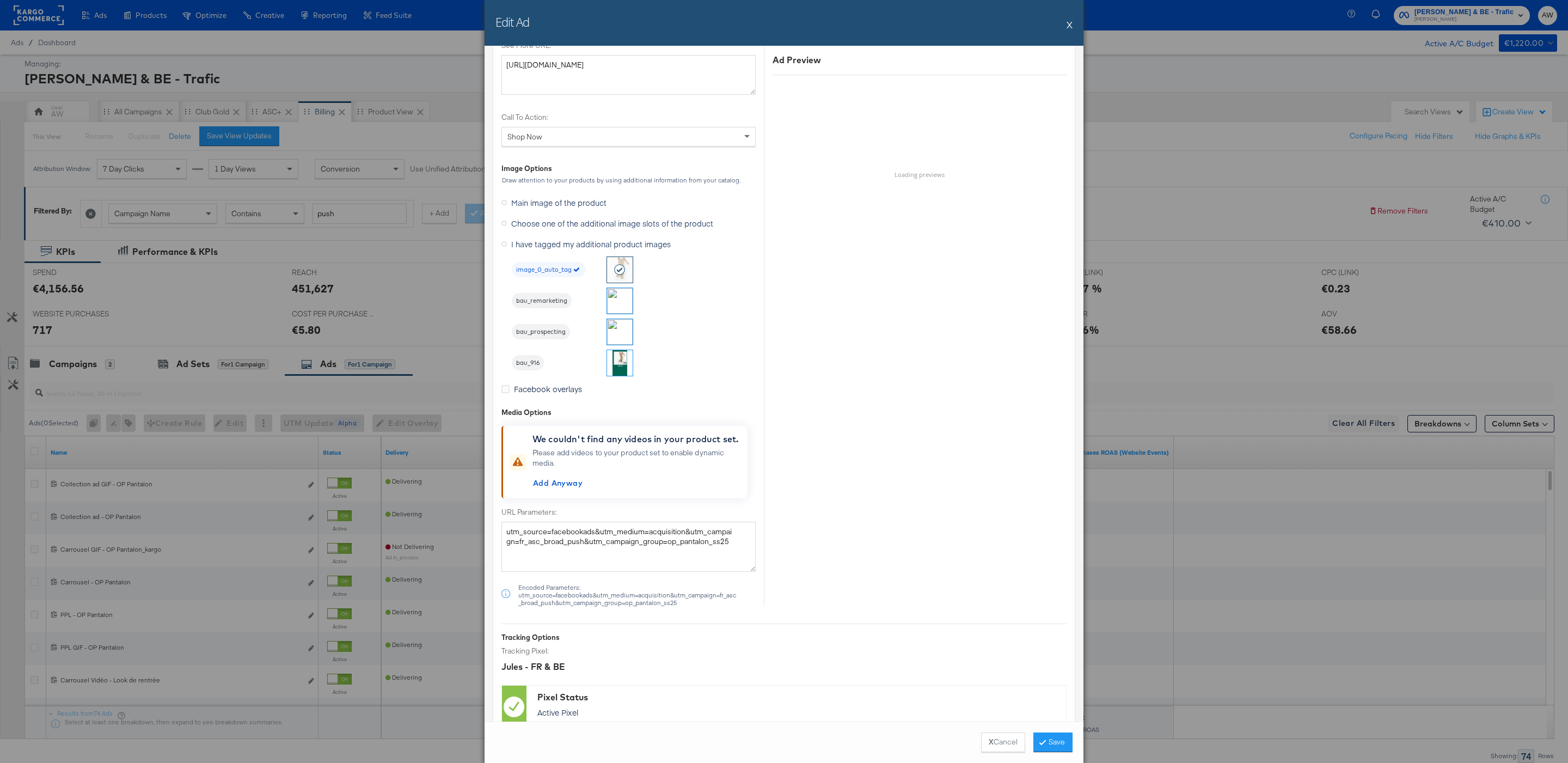
scroll to position [1010, 0]
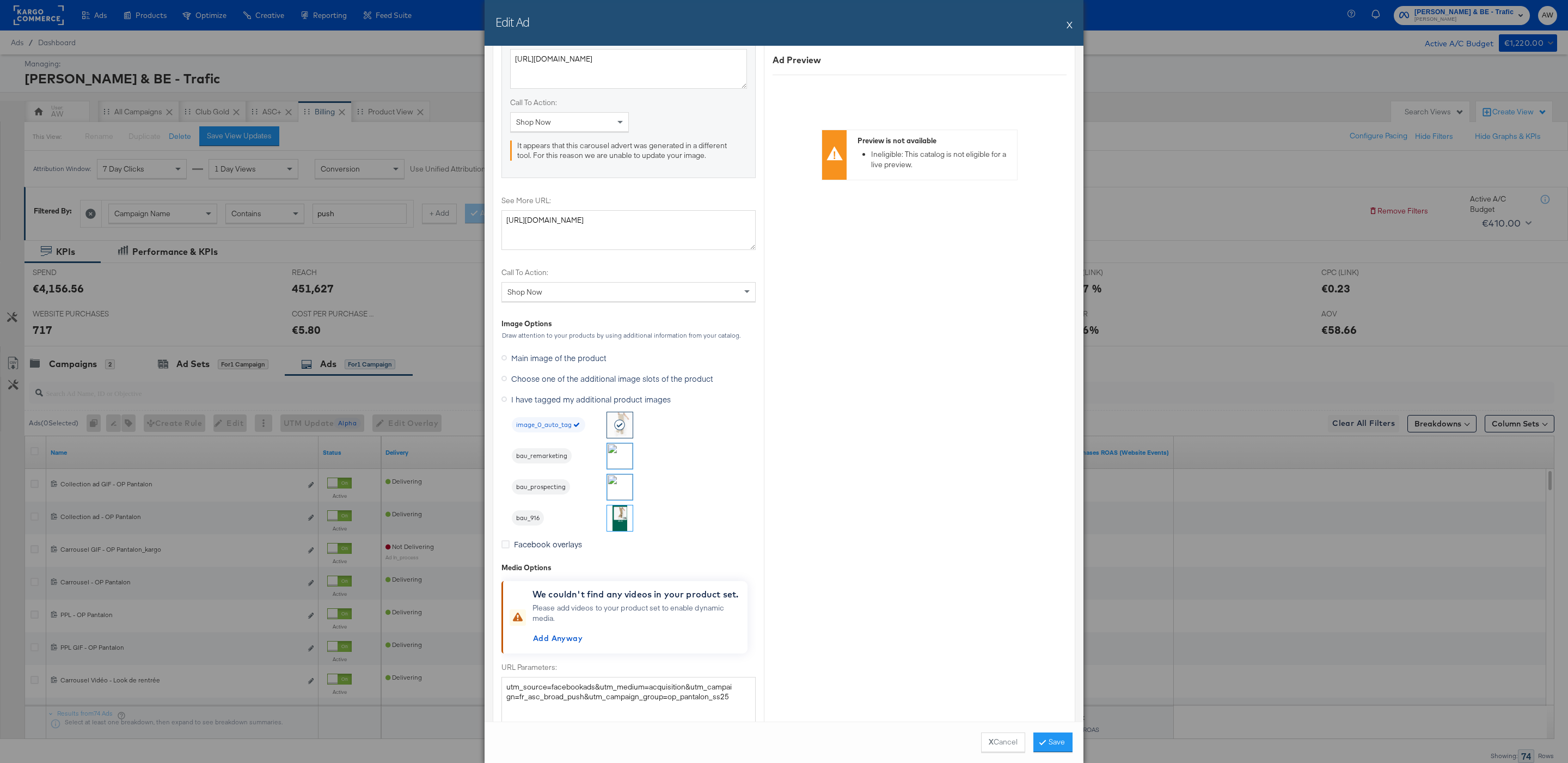
click at [617, 484] on img at bounding box center [620, 487] width 26 height 26
click at [1042, 734] on button "Save" at bounding box center [1053, 742] width 39 height 20
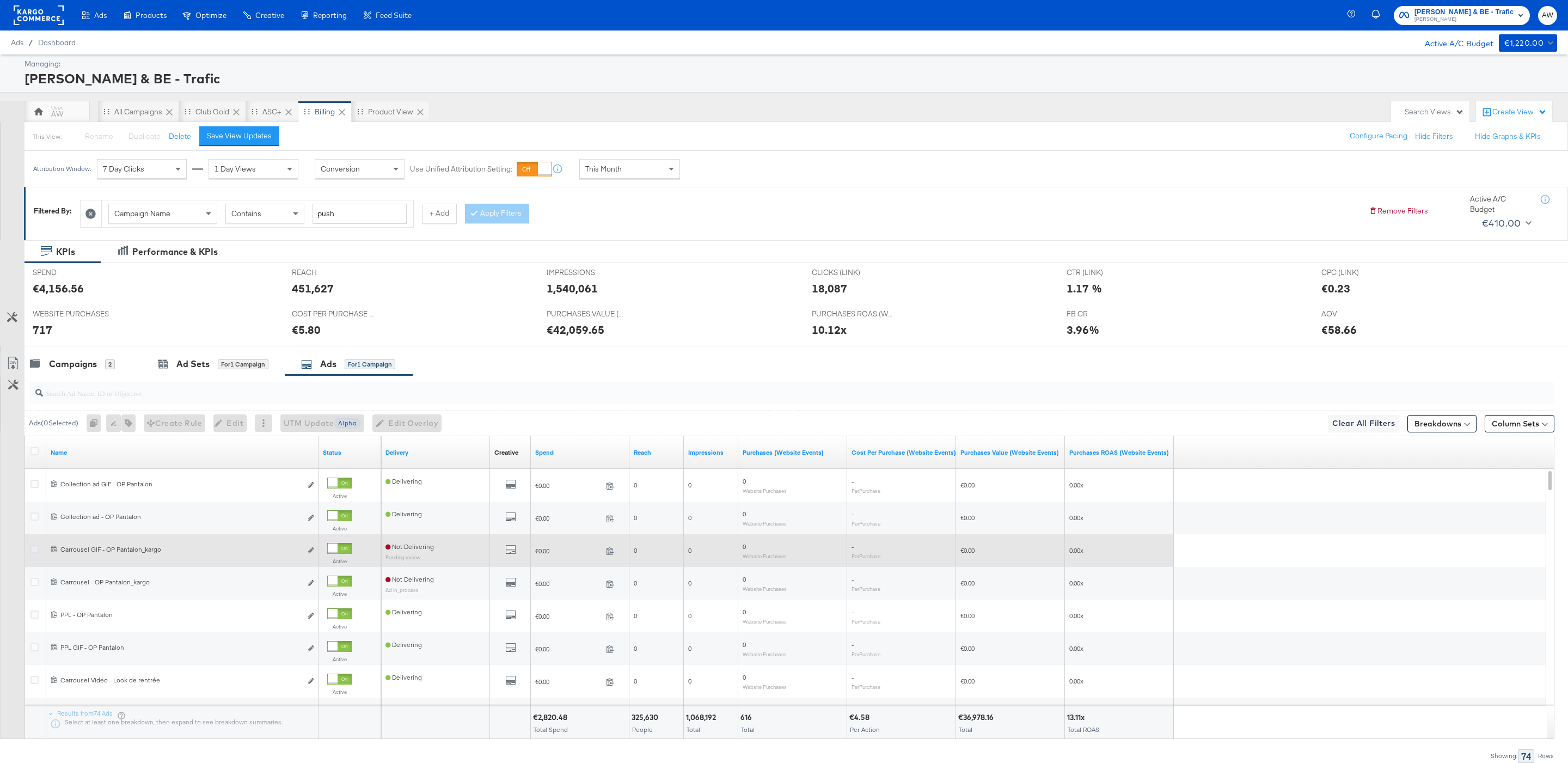
click at [35, 553] on icon at bounding box center [34, 549] width 8 height 8
click at [0, 0] on input "checkbox" at bounding box center [0, 0] width 0 height 0
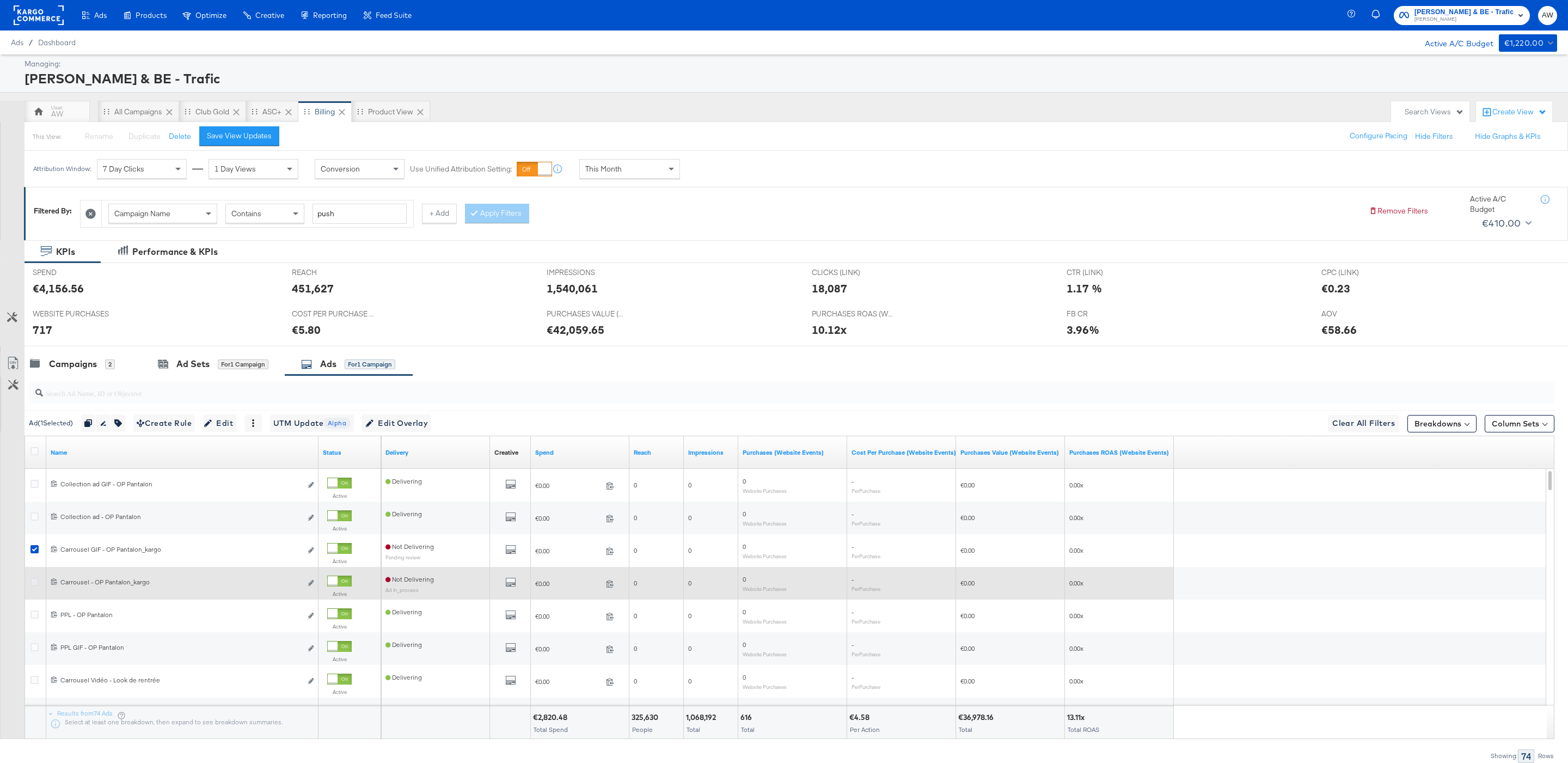
click at [33, 583] on icon at bounding box center [34, 581] width 8 height 8
click at [0, 0] on input "checkbox" at bounding box center [0, 0] width 0 height 0
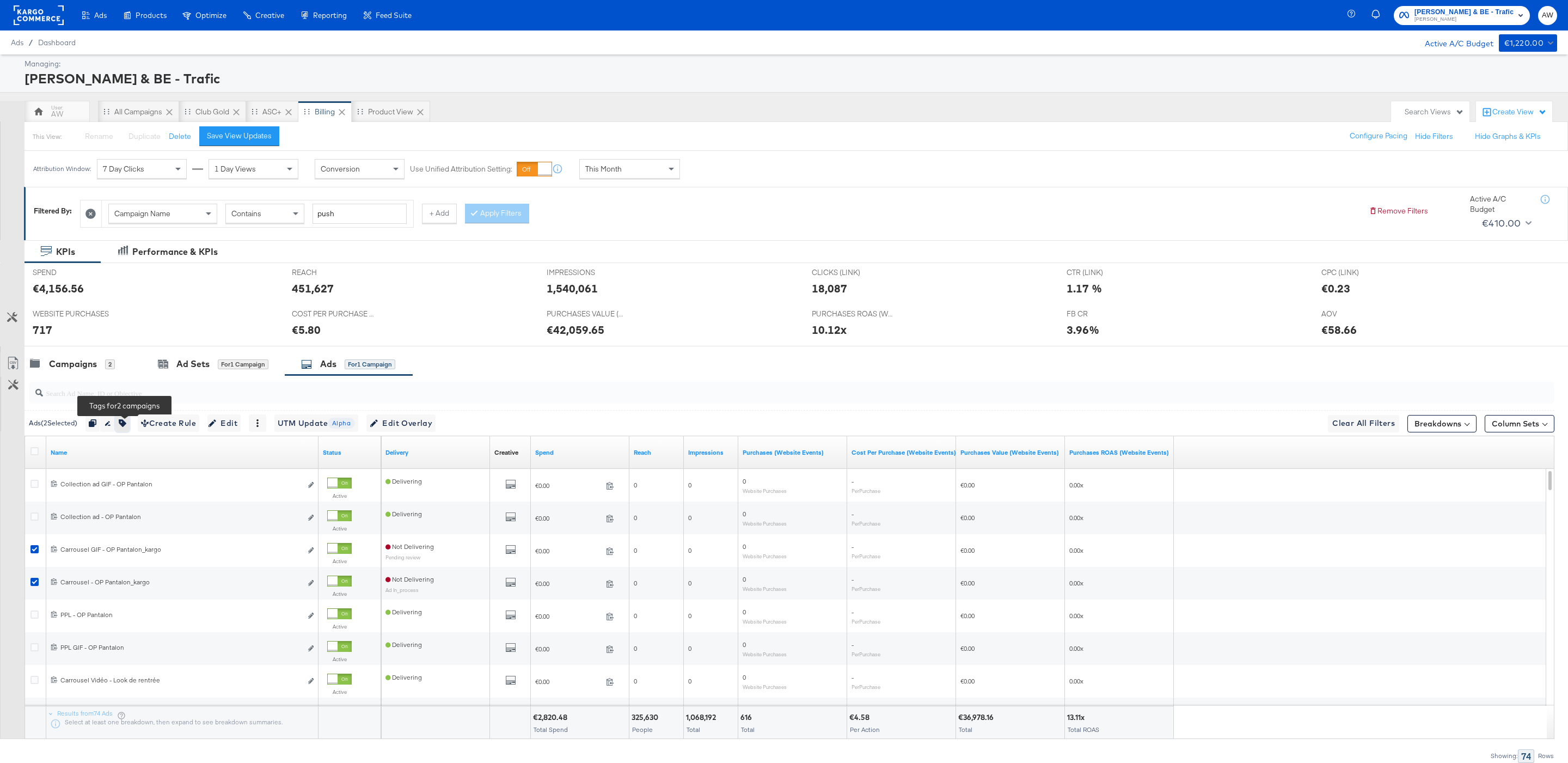
click at [124, 432] on button "button" at bounding box center [122, 423] width 14 height 17
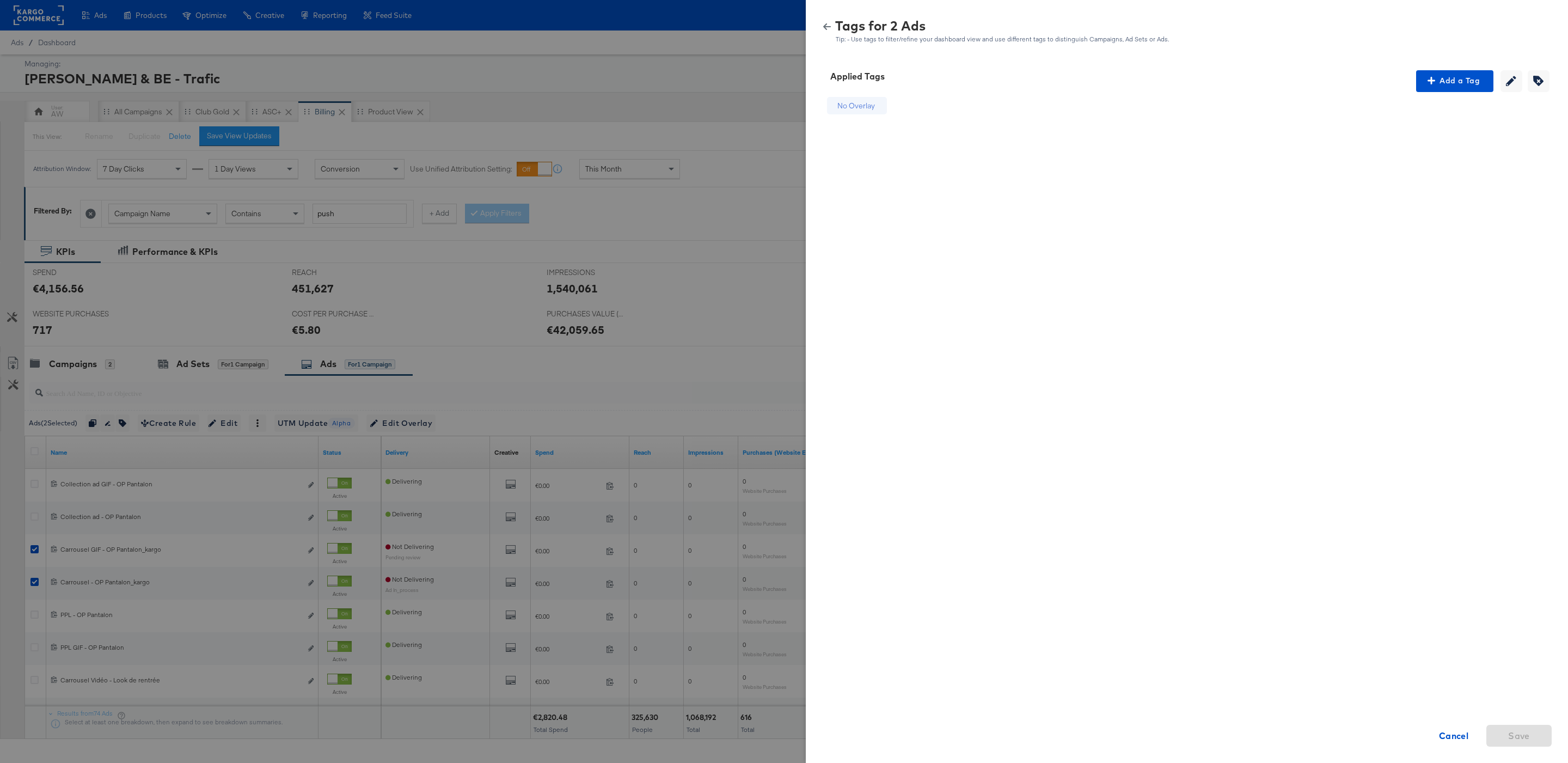
click at [880, 105] on div "No Overlay" at bounding box center [857, 105] width 60 height 18
click at [1520, 80] on button "Creating or removing tags will be disabled while your editing current tags" at bounding box center [1512, 82] width 22 height 22
click at [884, 105] on div "No Overlay No Overlay" at bounding box center [857, 105] width 60 height 18
click at [861, 105] on input "No Overlay" at bounding box center [856, 105] width 40 height 12
click at [1134, 99] on div "No Overlay No Overlay Cancel Save" at bounding box center [1187, 277] width 736 height 370
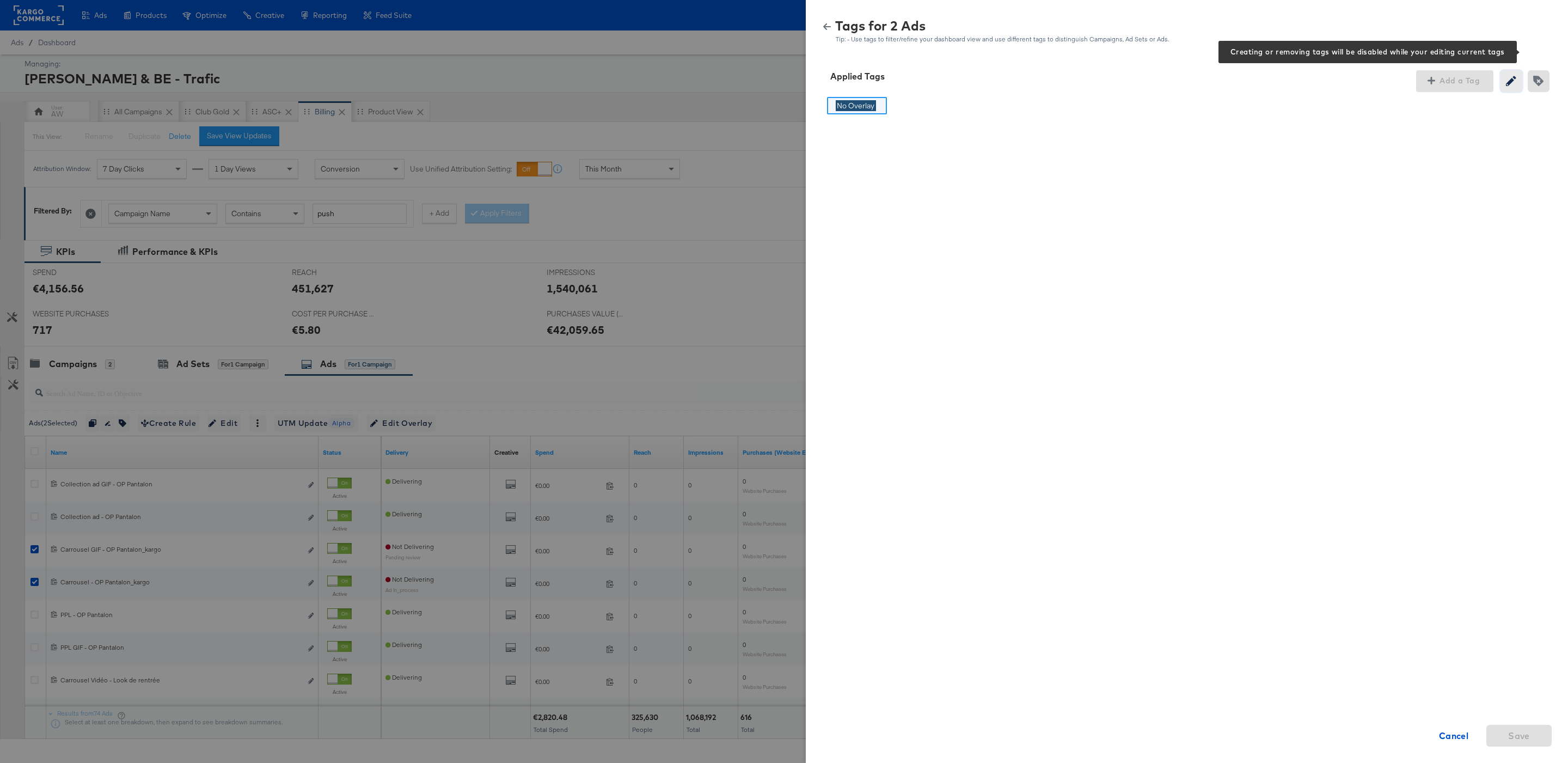
click at [1512, 80] on icon "button" at bounding box center [1510, 80] width 10 height 10
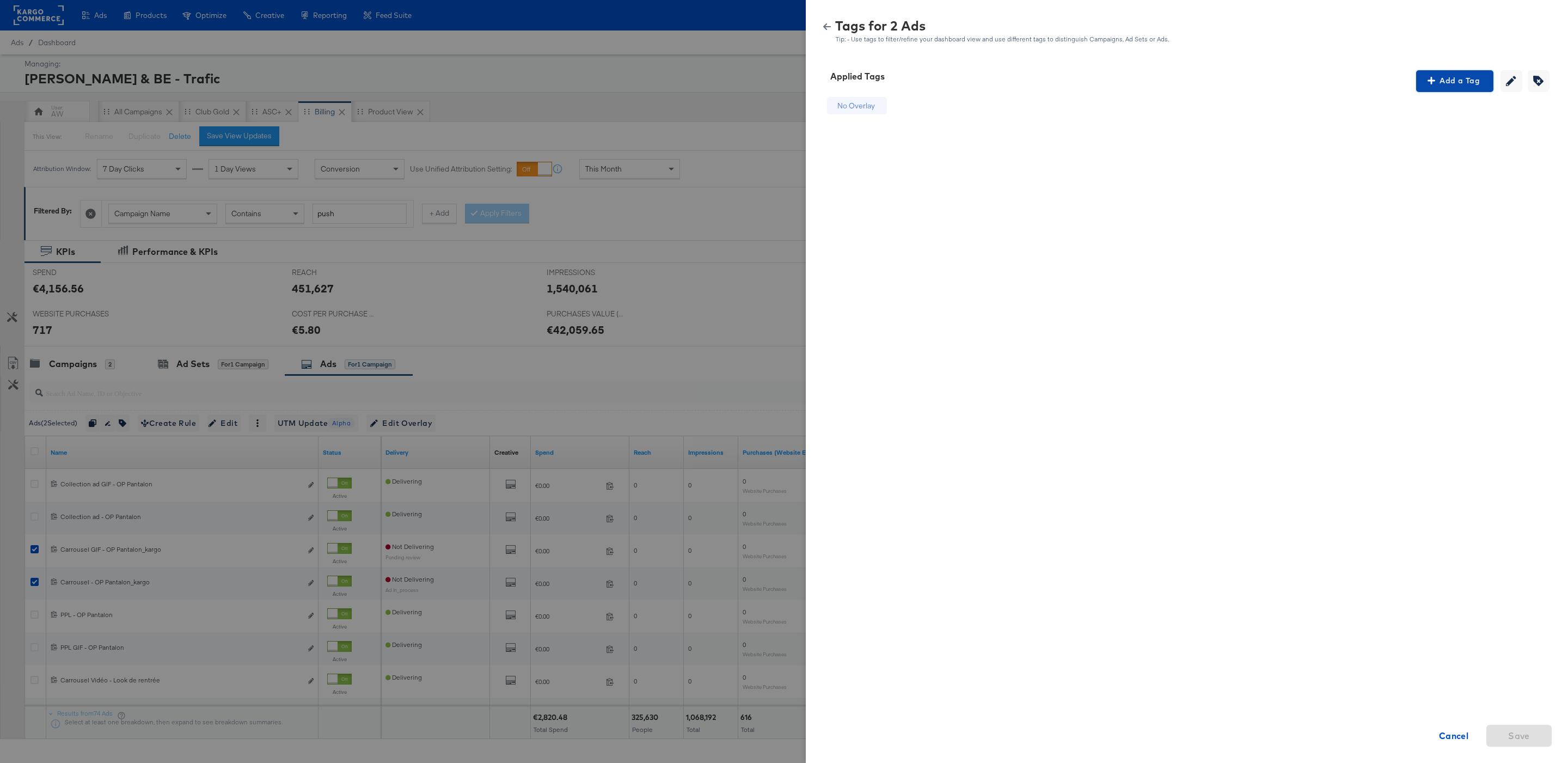
click at [1470, 81] on span "Add a Tag" at bounding box center [1455, 81] width 69 height 13
click at [1442, 153] on div "Search or Add Tag Name" at bounding box center [1454, 151] width 111 height 18
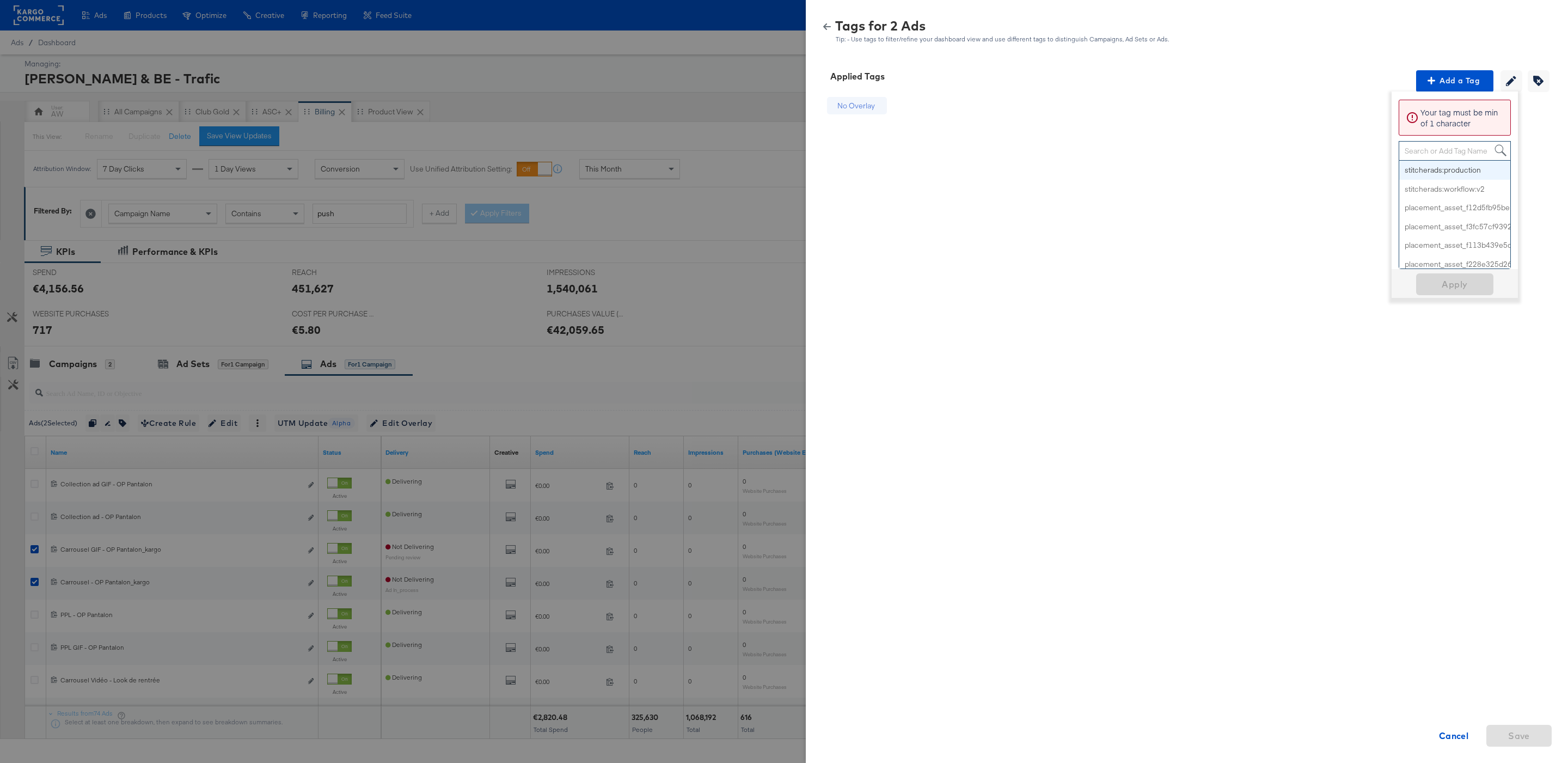
type input ","
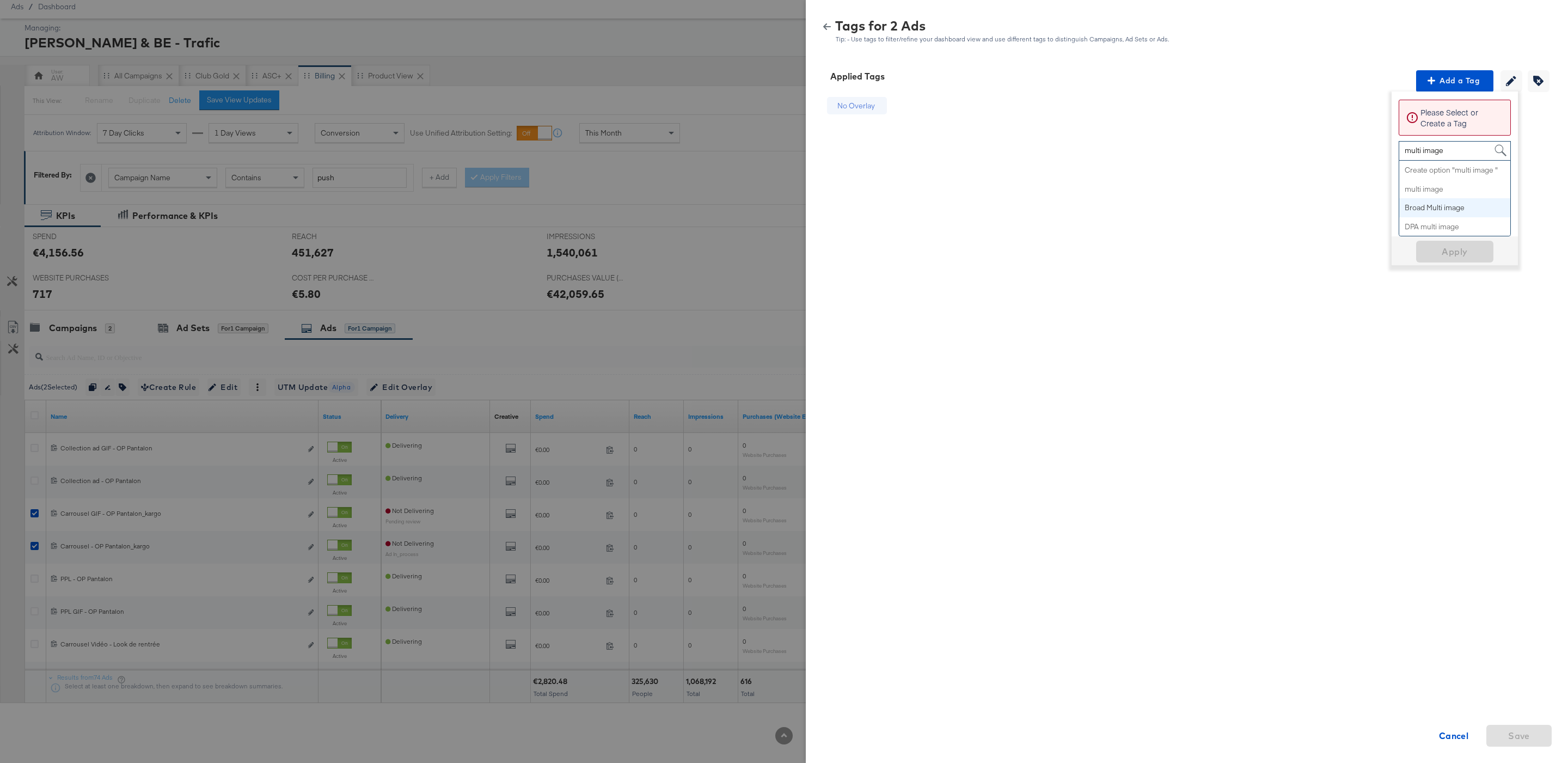
scroll to position [51, 0]
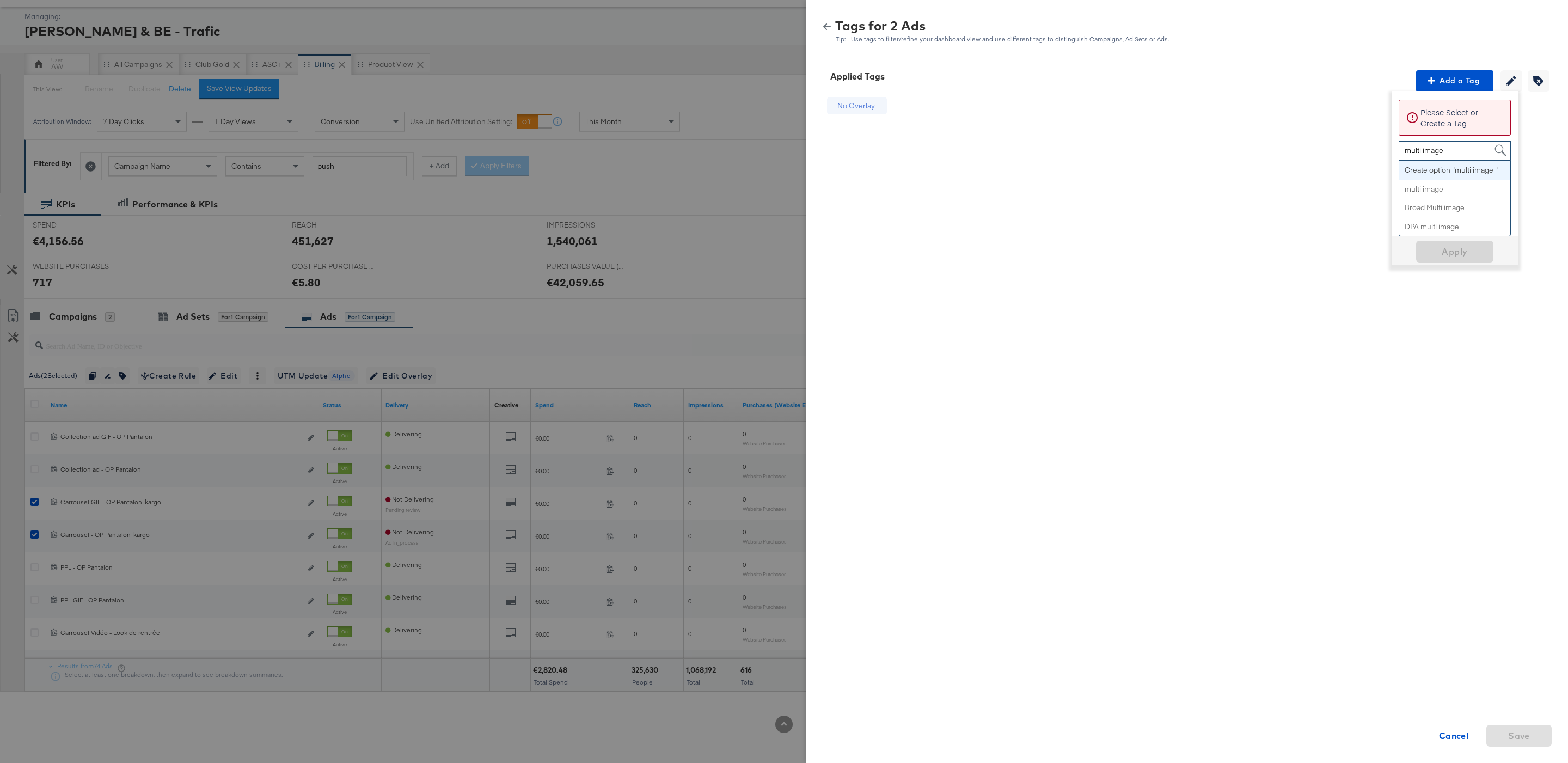
click at [1440, 148] on input "multi image" at bounding box center [1425, 151] width 42 height 20
type input "str"
click at [1471, 207] on span "Apply" at bounding box center [1455, 202] width 69 height 15
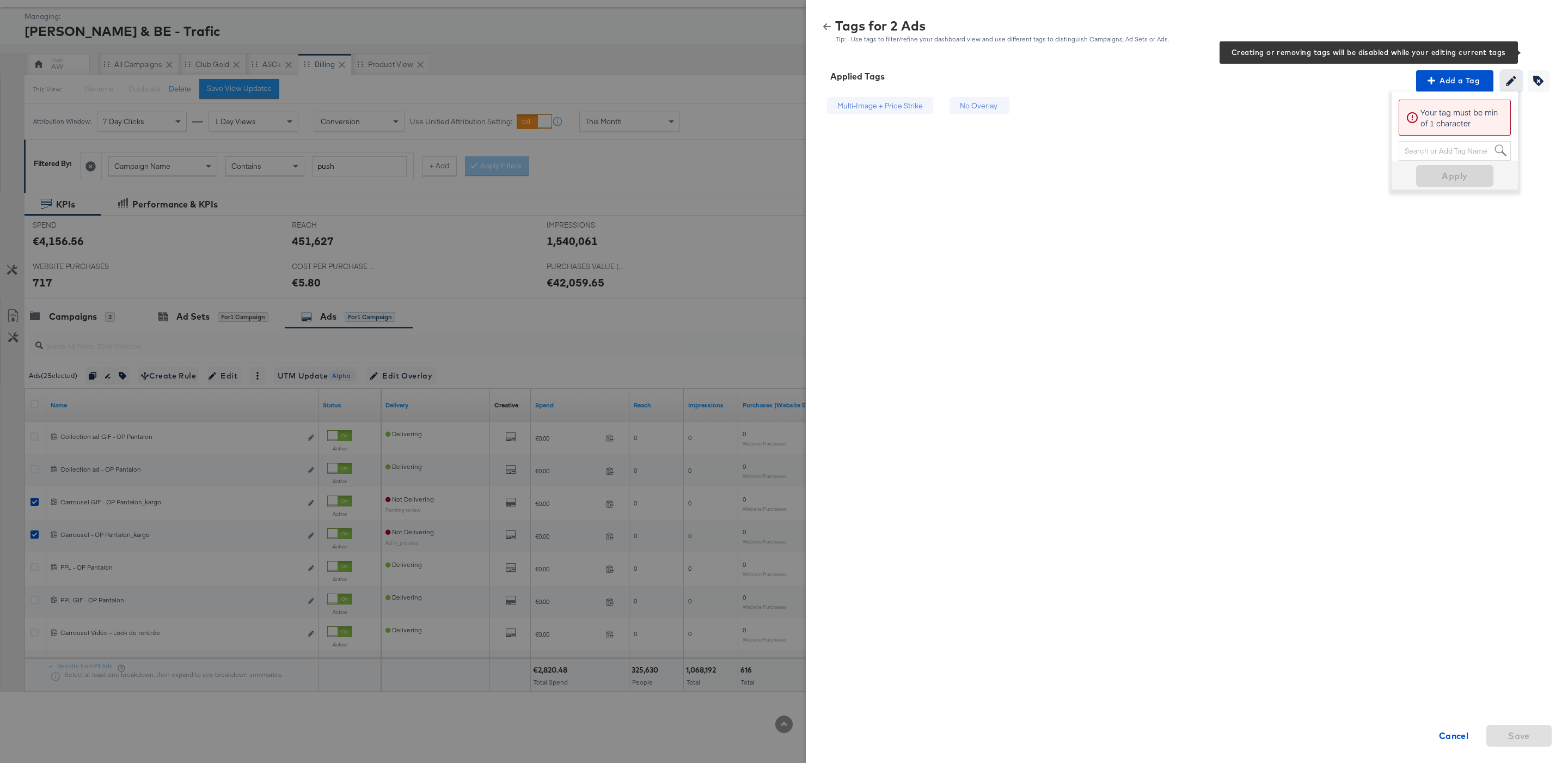
click at [1513, 80] on icon "button" at bounding box center [1510, 80] width 10 height 10
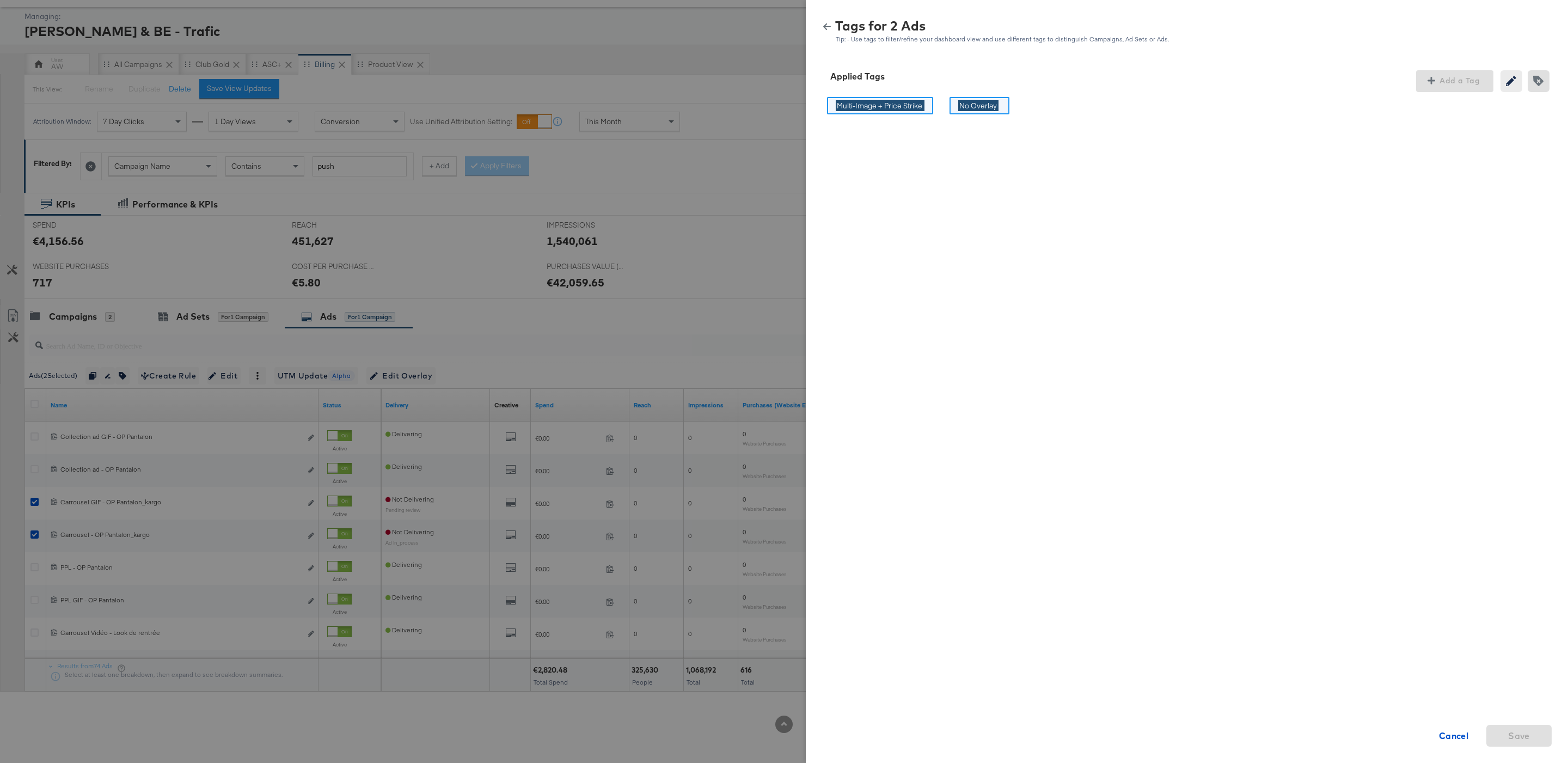
click at [1017, 105] on div "Multi-Image + Price Strike Multi-Image + Price Strike No Overlay No Overlay Can…" at bounding box center [1187, 277] width 736 height 370
click at [993, 105] on input "No Overlay" at bounding box center [978, 105] width 40 height 12
click at [1014, 112] on div "No Overla No Overla" at bounding box center [979, 105] width 76 height 28
click at [993, 102] on input "No Overla" at bounding box center [976, 105] width 37 height 12
click at [973, 107] on input "No Overla" at bounding box center [976, 105] width 37 height 12
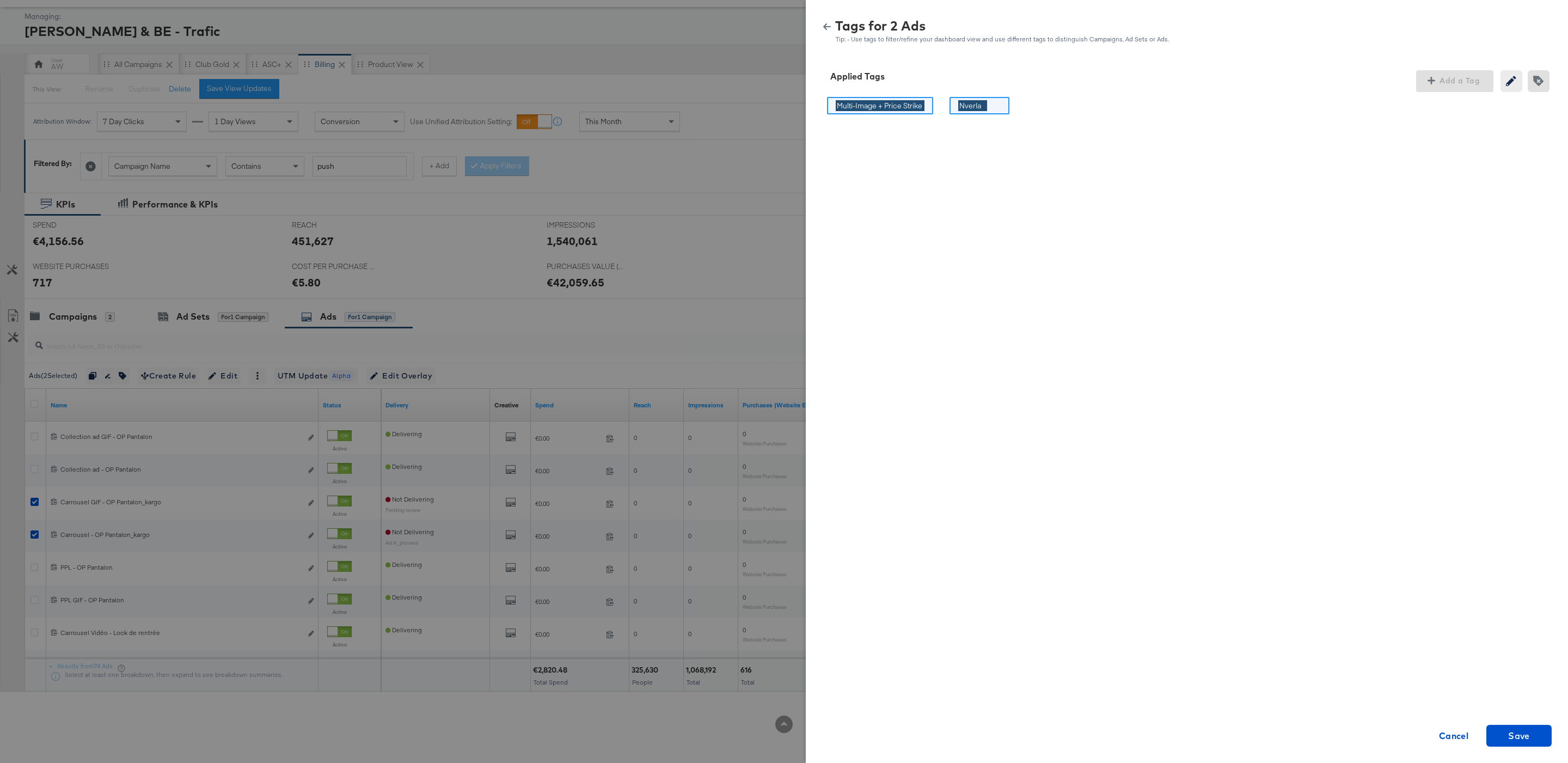
type input "verla"
click at [973, 107] on input "verla" at bounding box center [968, 105] width 20 height 12
click at [1042, 77] on div "Applied Tags Add a Tag Creating or removing tags will be disabled while your ed…" at bounding box center [1187, 82] width 736 height 22
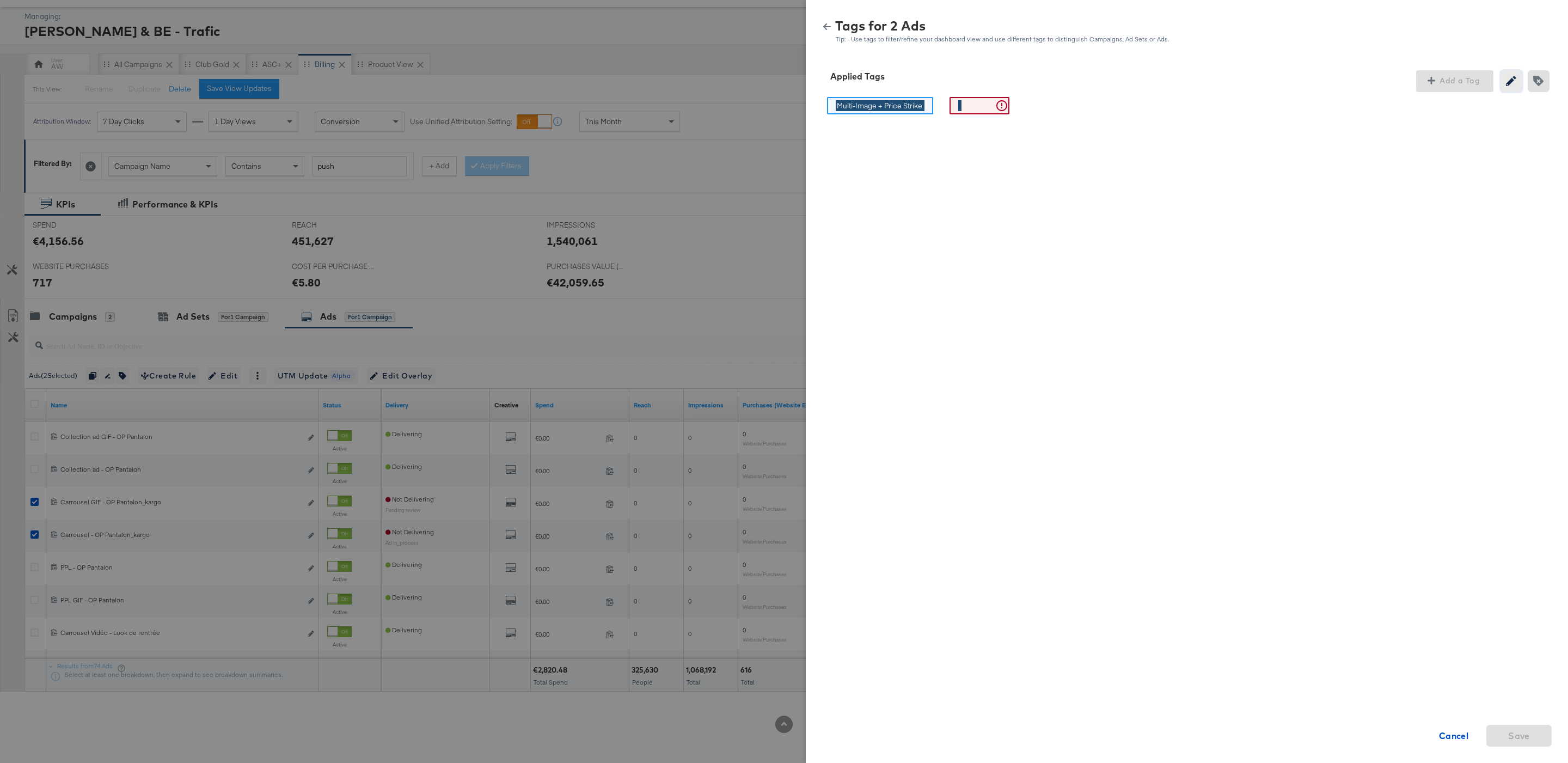
click at [1505, 79] on span "Creating or removing tags will be disabled while your editing current tags" at bounding box center [1511, 80] width 17 height 10
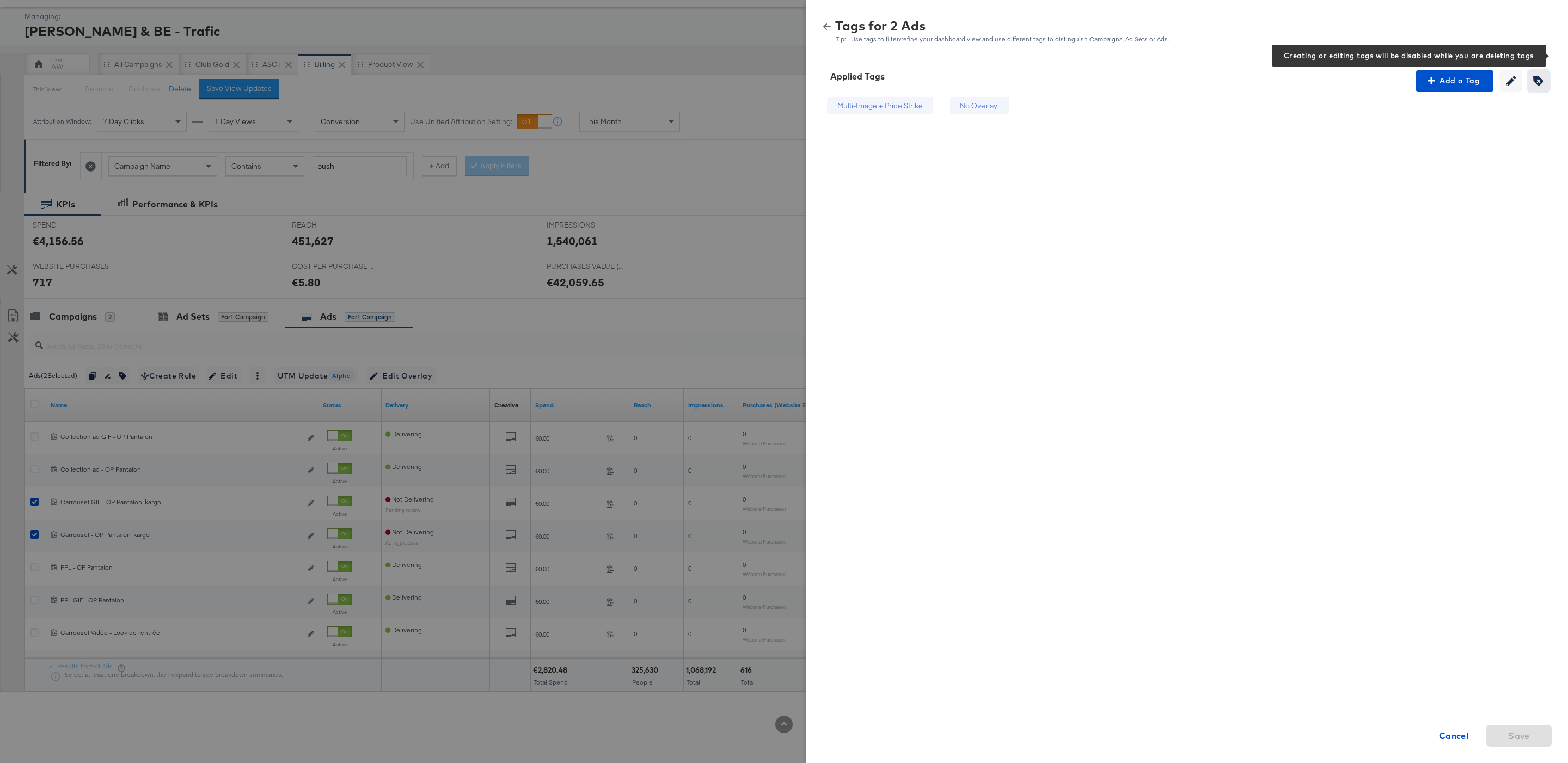
click at [1544, 84] on span "Creating or editing tags will be disabled while you are deleting tags" at bounding box center [1538, 80] width 17 height 10
click at [1025, 106] on icon at bounding box center [1027, 106] width 7 height 7
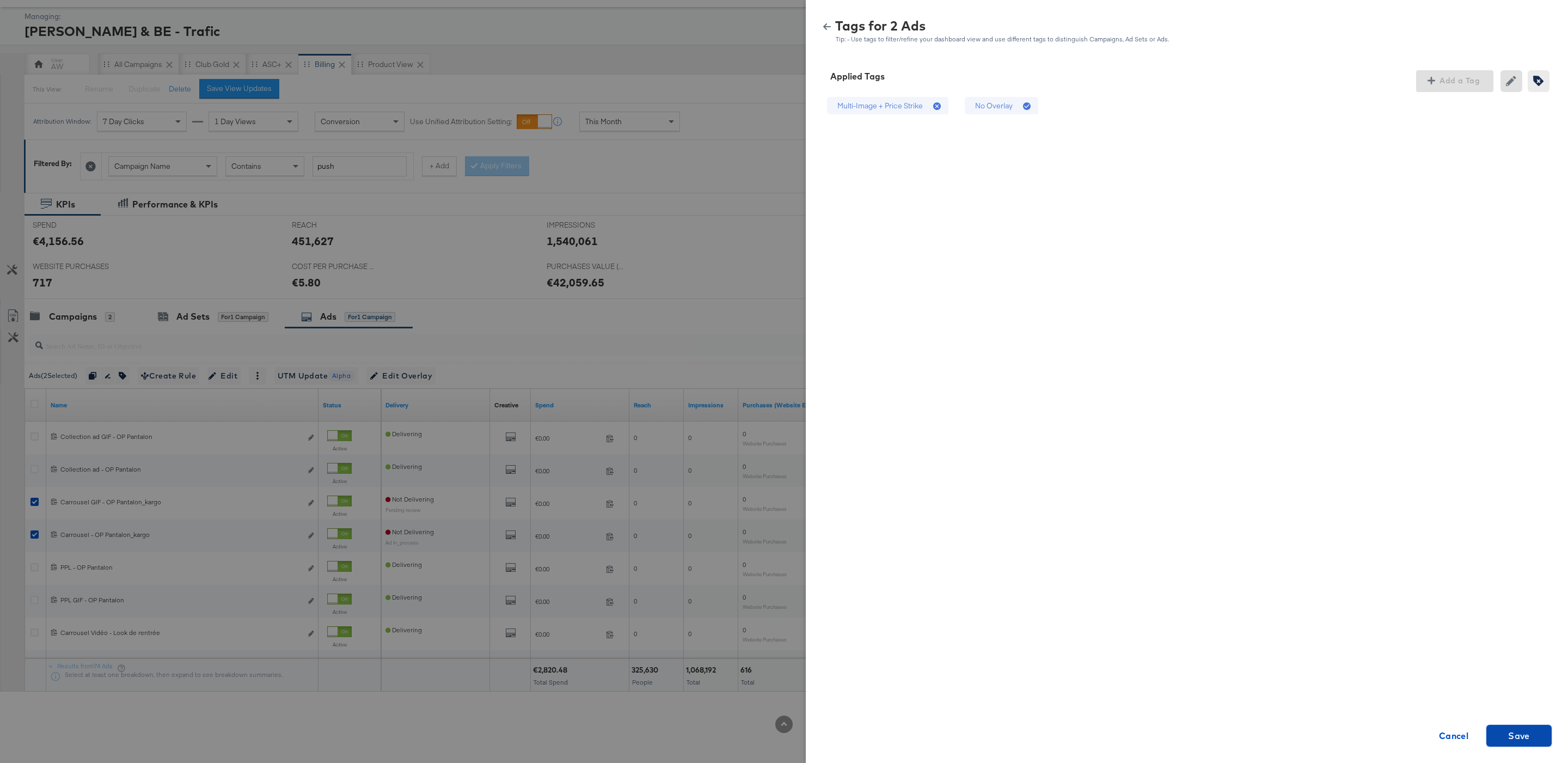
click at [1525, 733] on span "Save" at bounding box center [1519, 735] width 22 height 15
click at [828, 25] on icon "button" at bounding box center [827, 26] width 7 height 7
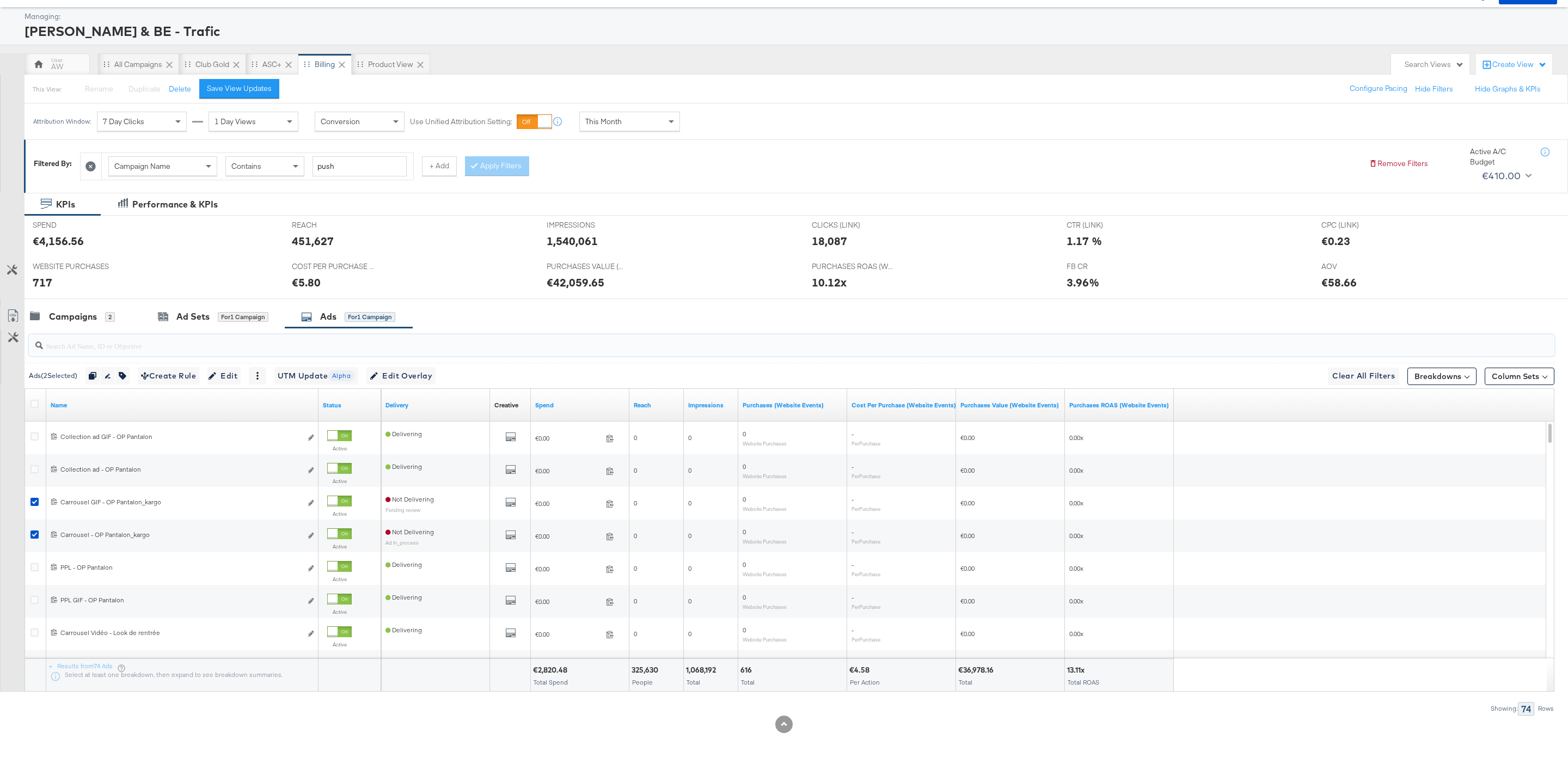
click at [105, 331] on input "search" at bounding box center [726, 341] width 1367 height 21
click at [99, 309] on div "Campaigns 2" at bounding box center [83, 316] width 117 height 23
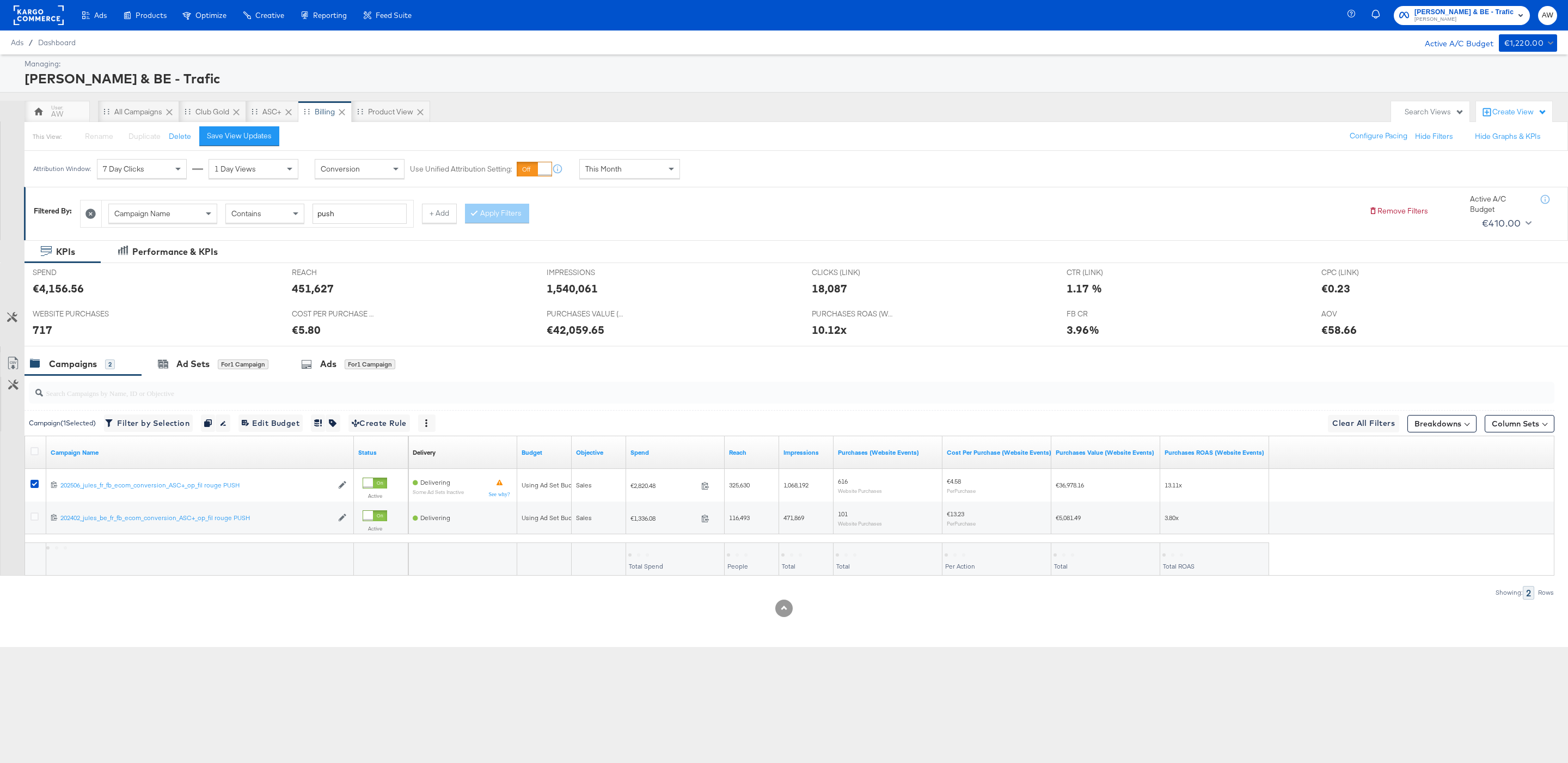
scroll to position [0, 0]
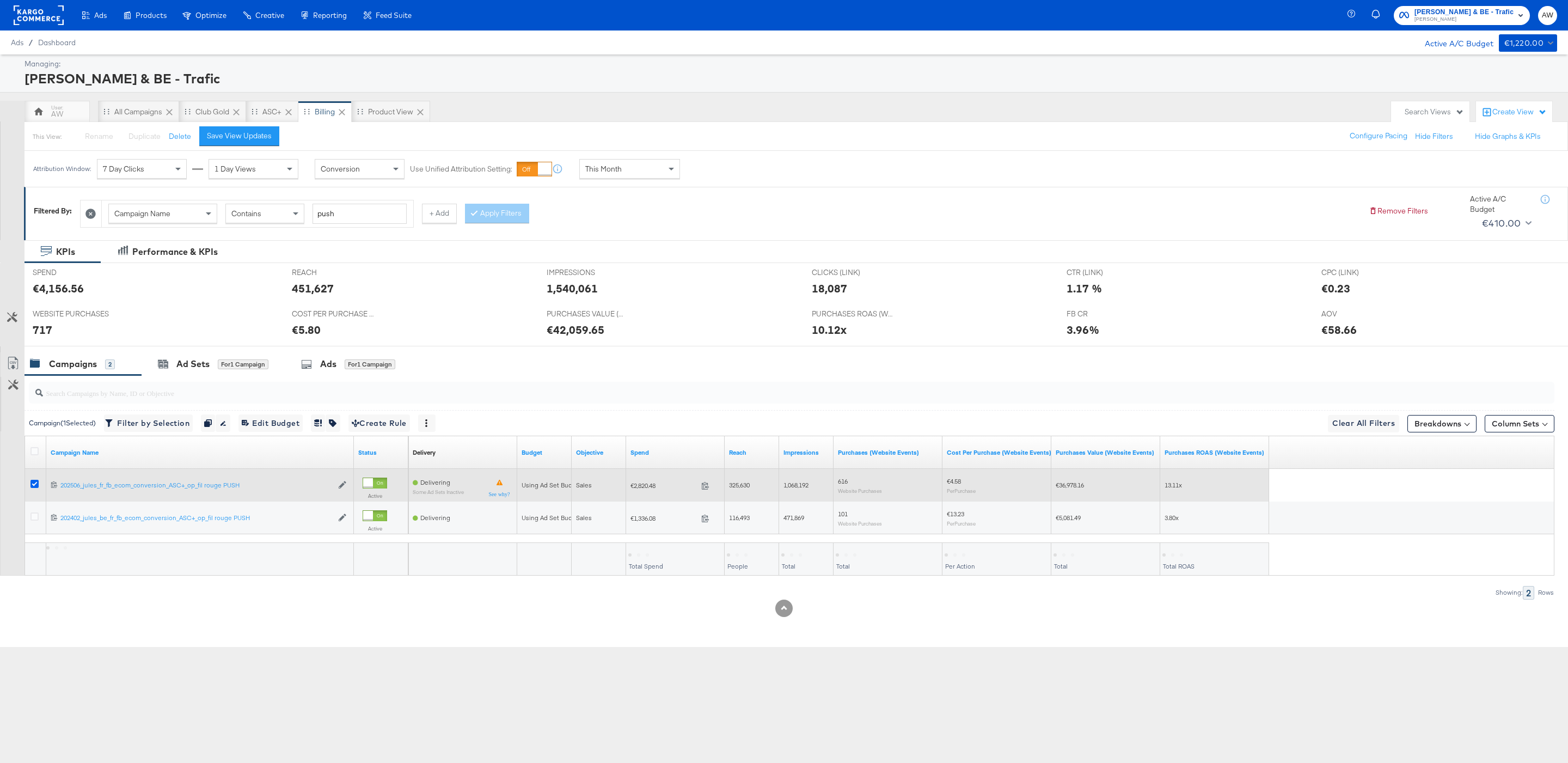
click at [38, 488] on icon at bounding box center [34, 483] width 8 height 8
click at [0, 0] on input "checkbox" at bounding box center [0, 0] width 0 height 0
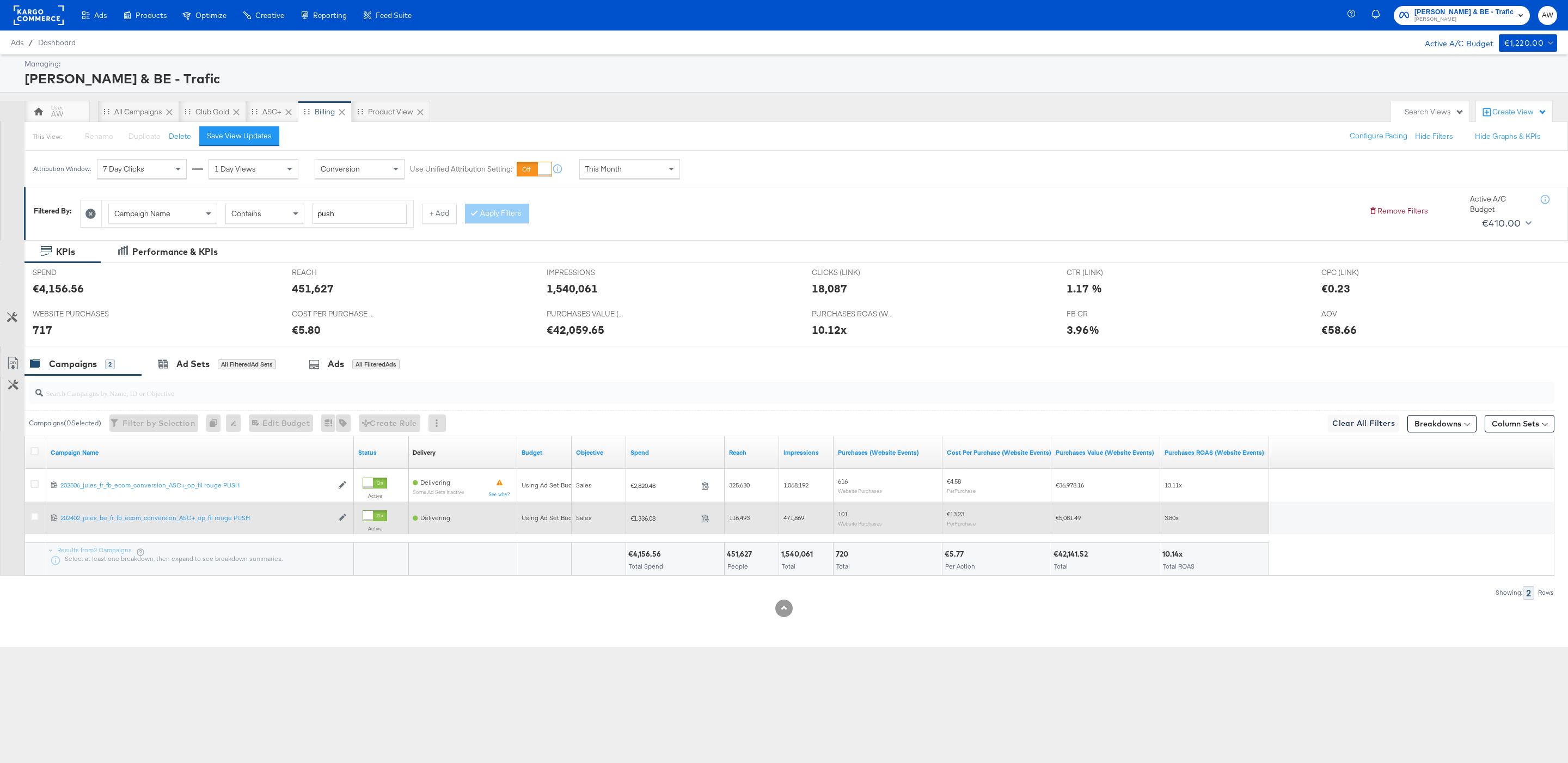
click at [36, 523] on div at bounding box center [36, 518] width 12 height 11
click at [36, 520] on icon at bounding box center [34, 516] width 8 height 8
click at [0, 0] on input "checkbox" at bounding box center [0, 0] width 0 height 0
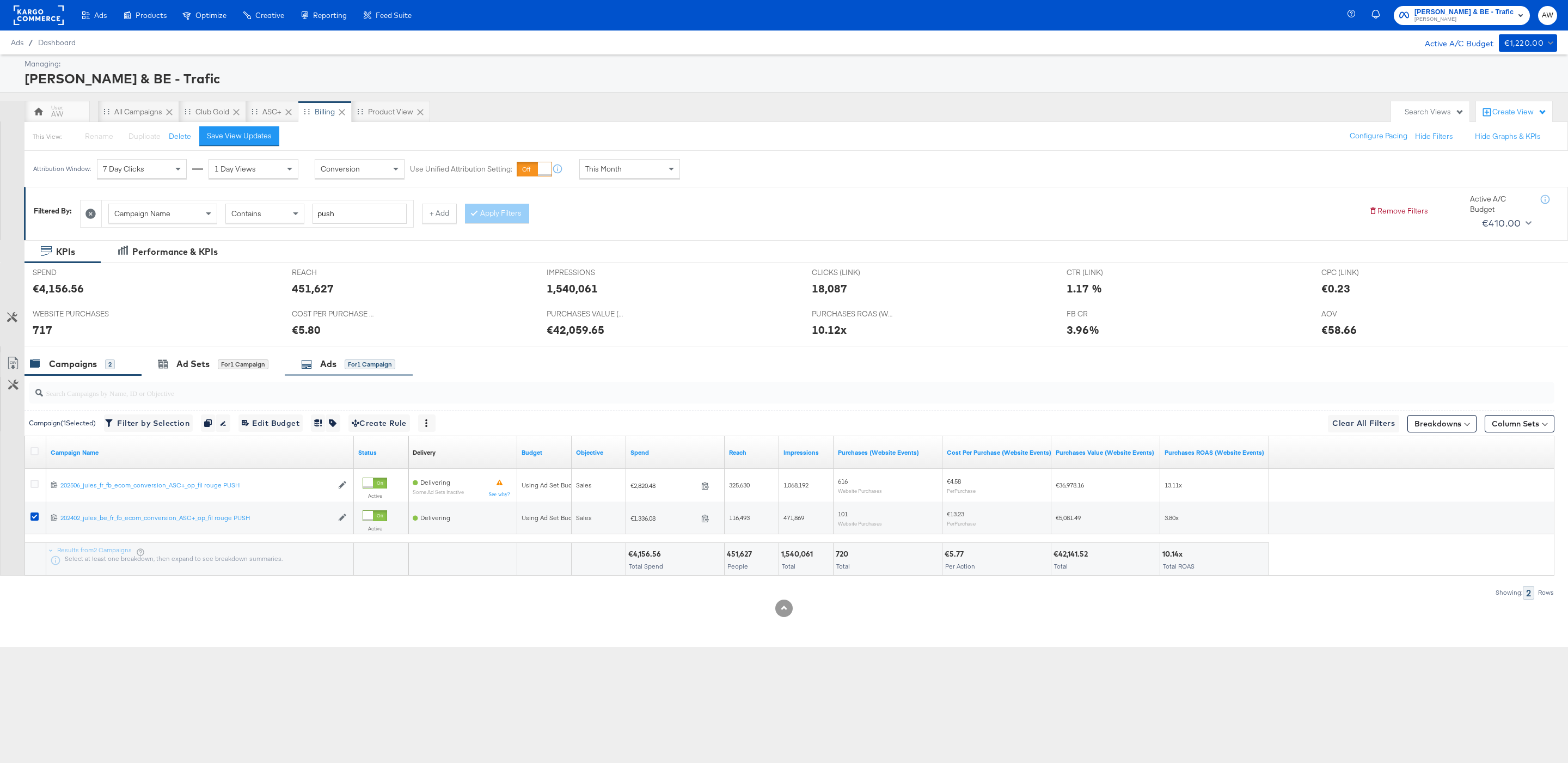
click at [323, 370] on div "Ads" at bounding box center [328, 364] width 17 height 12
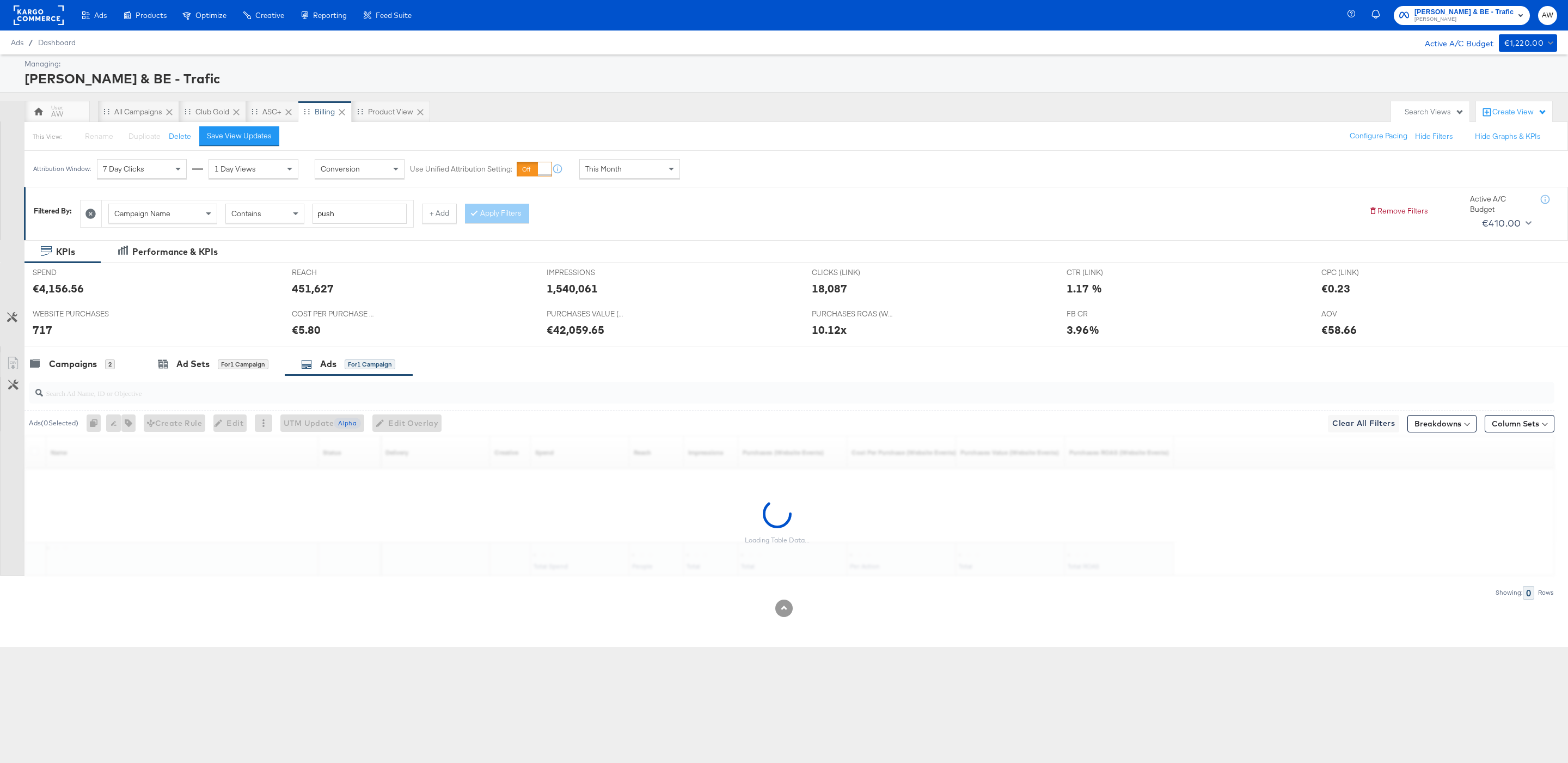
click at [332, 396] on input "search" at bounding box center [726, 388] width 1367 height 21
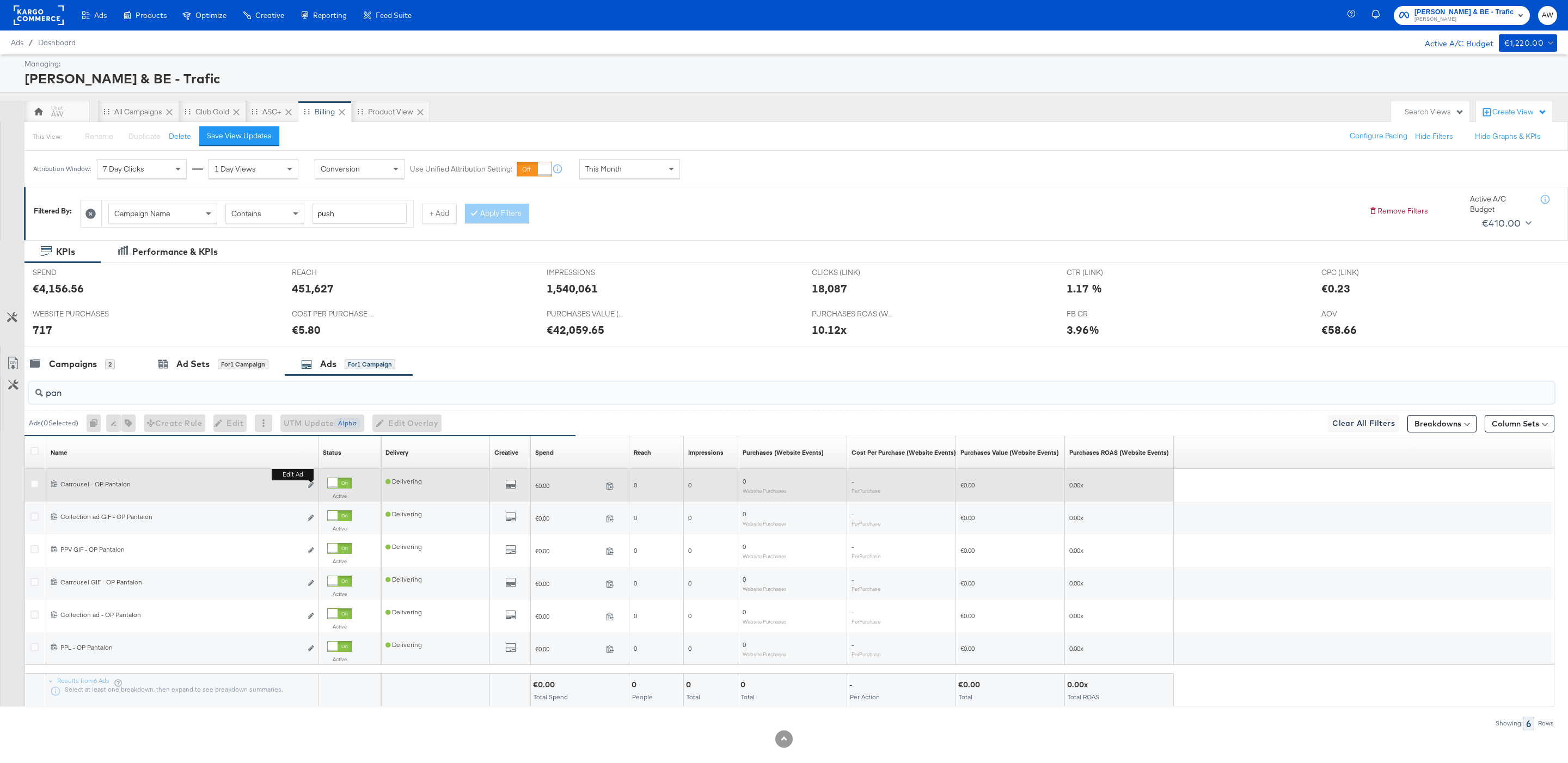
type input "pan"
click at [309, 491] on button "Edit ad" at bounding box center [311, 485] width 7 height 12
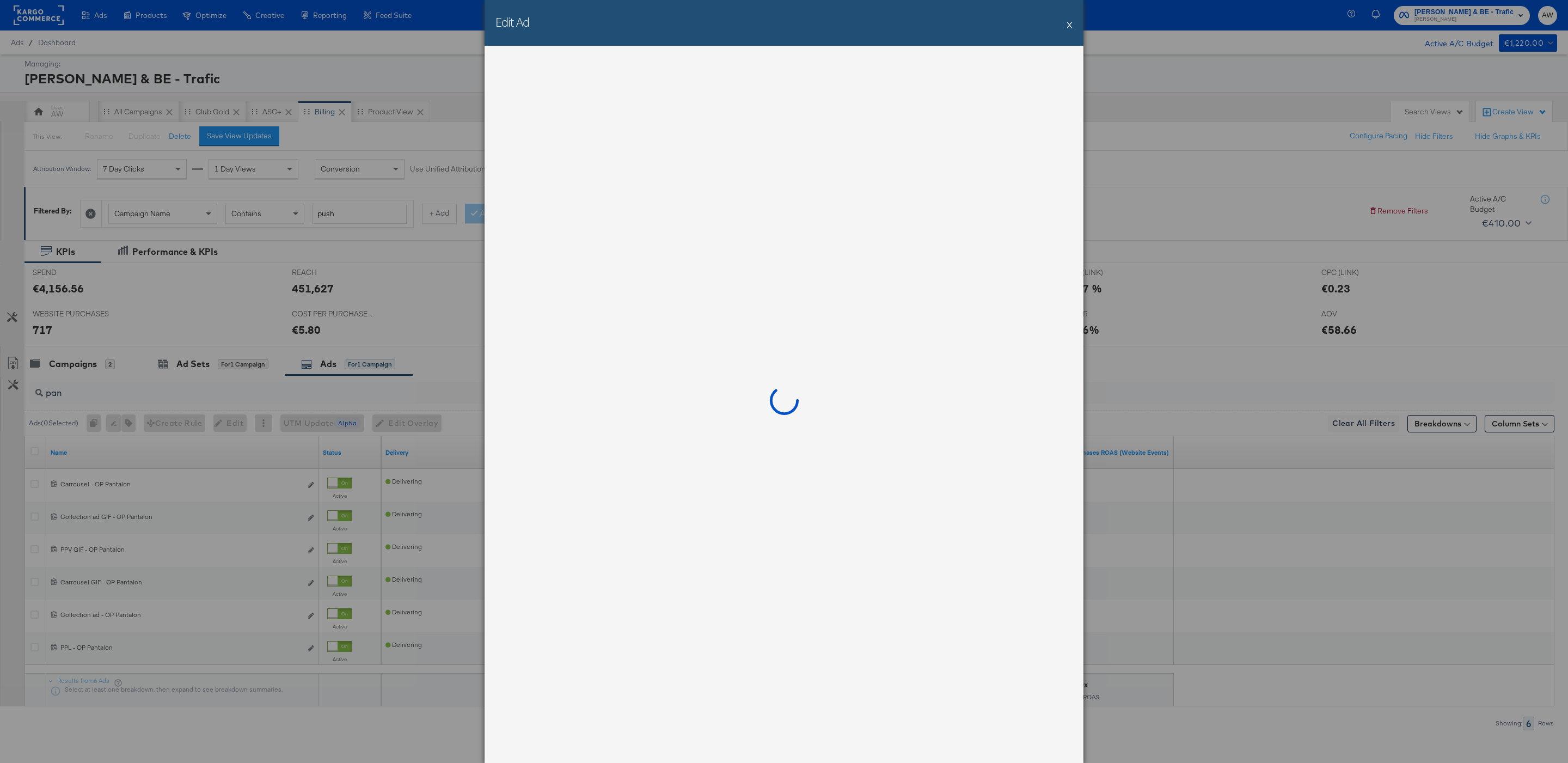
click at [1078, 26] on div "Edit Ad X" at bounding box center [784, 23] width 599 height 46
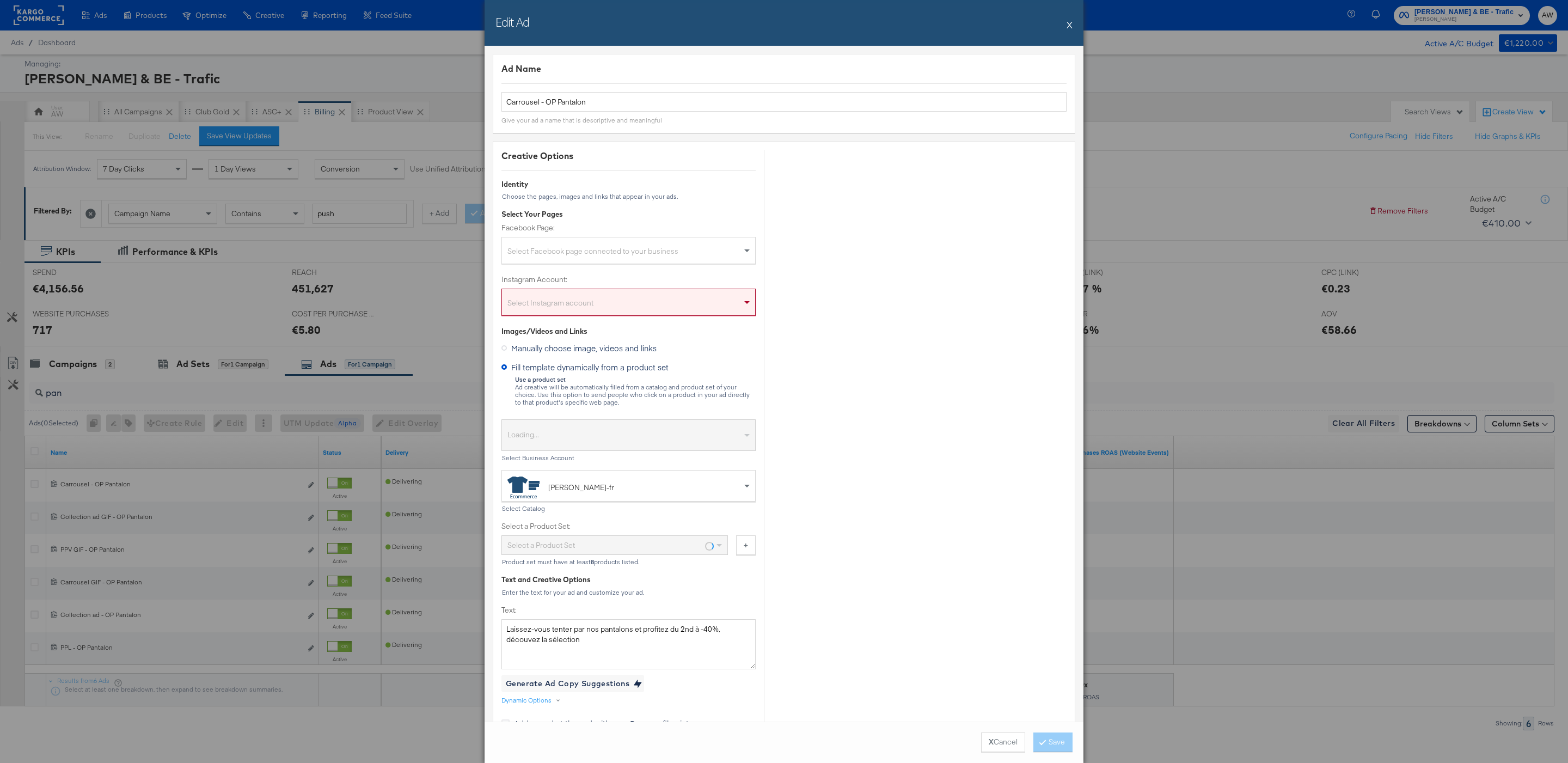
click at [1072, 26] on div "Edit Ad X" at bounding box center [784, 23] width 599 height 46
click at [1069, 23] on button "X" at bounding box center [1069, 25] width 6 height 22
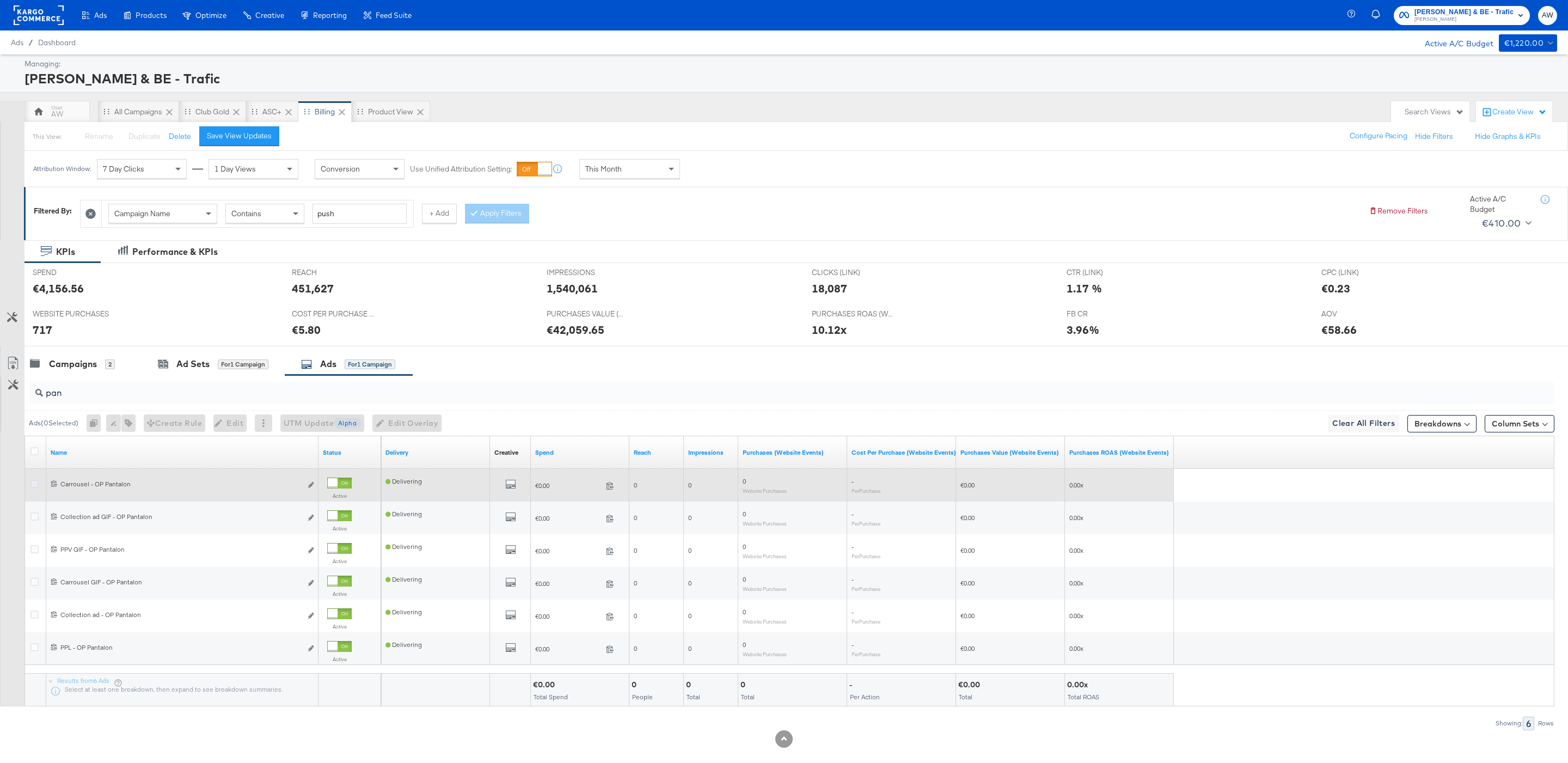
click at [33, 485] on icon at bounding box center [34, 483] width 8 height 8
click at [0, 0] on input "checkbox" at bounding box center [0, 0] width 0 height 0
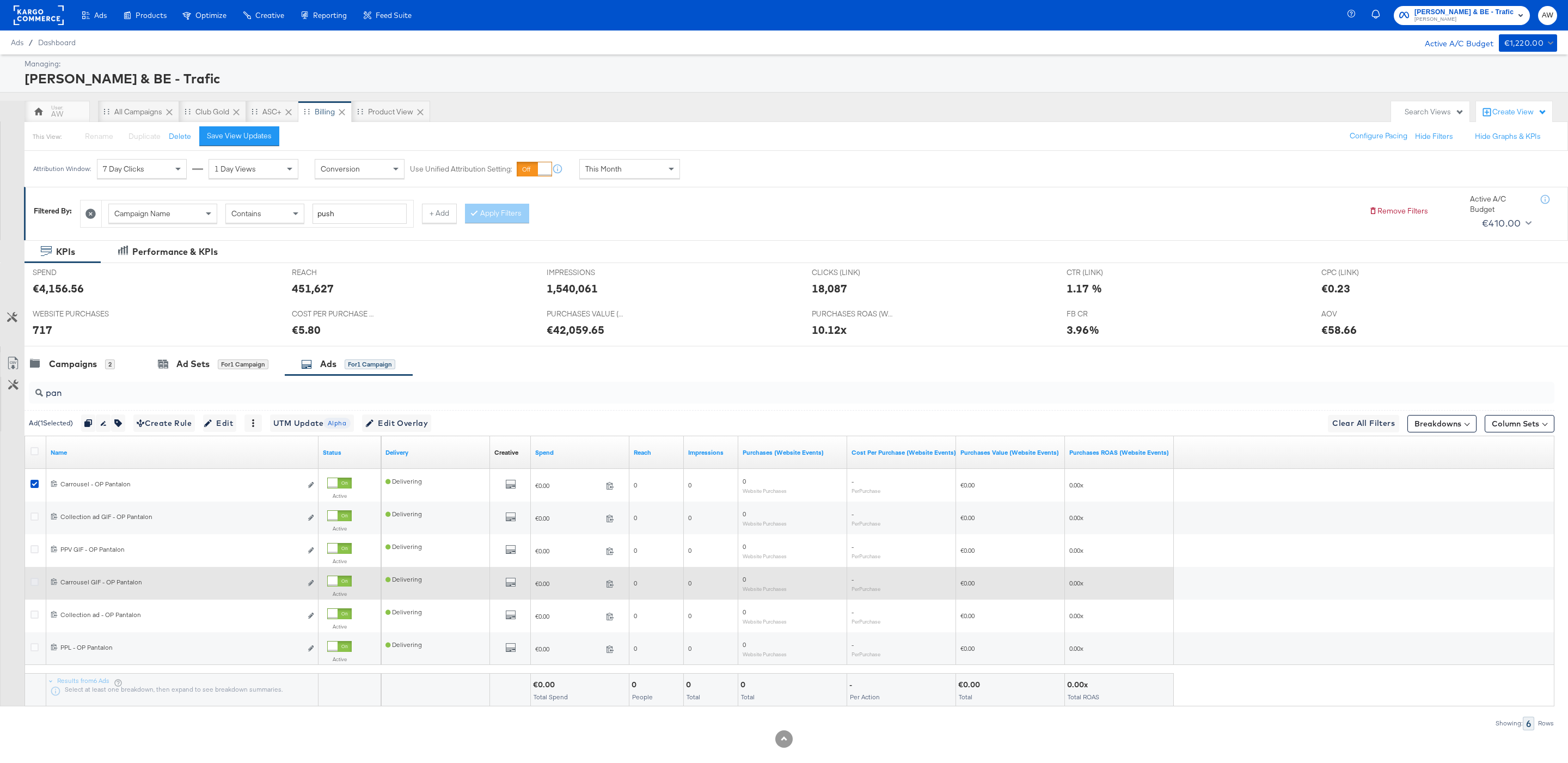
click at [33, 583] on icon at bounding box center [34, 581] width 8 height 8
click at [0, 0] on input "checkbox" at bounding box center [0, 0] width 0 height 0
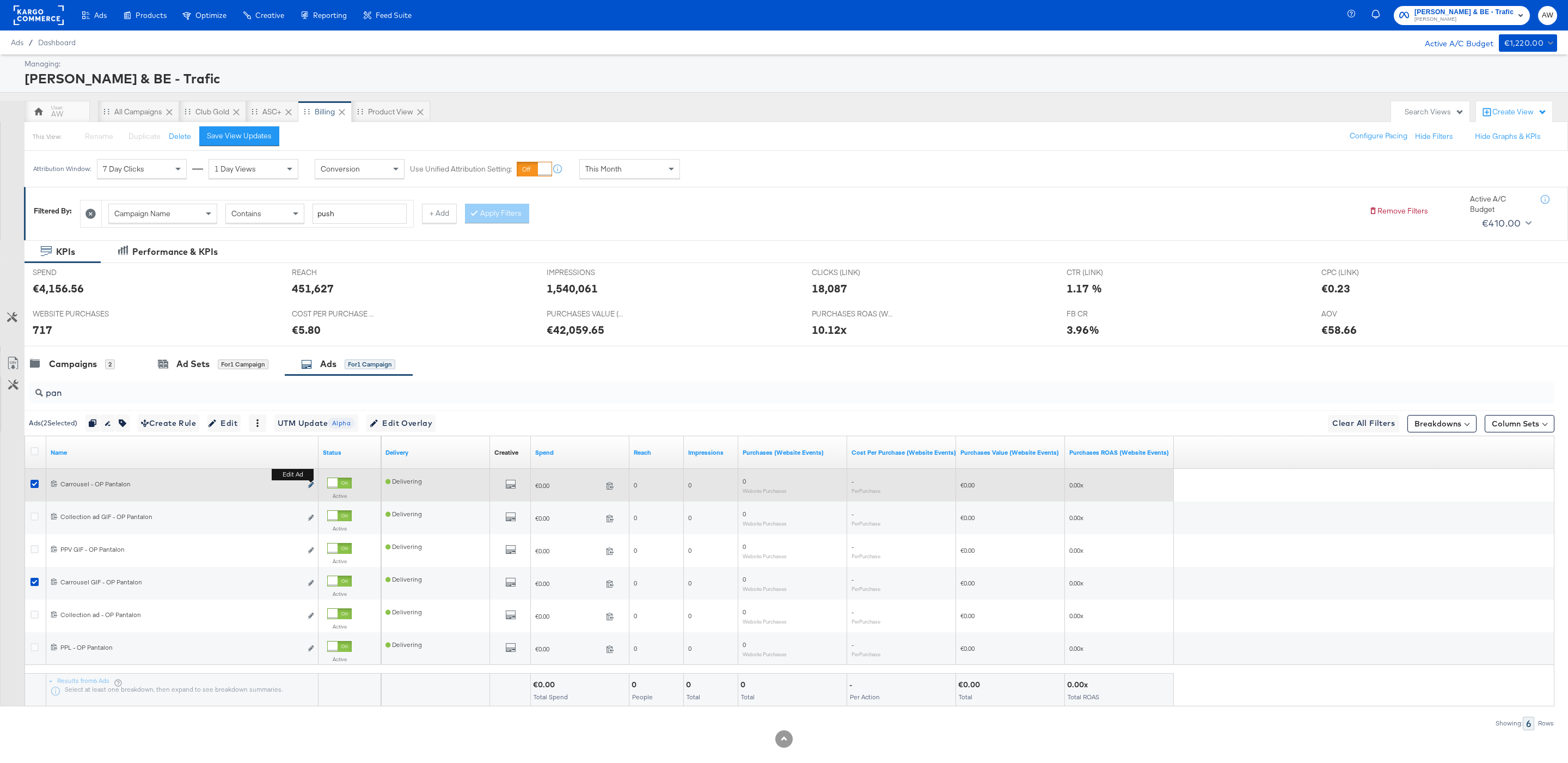
click at [311, 488] on icon "link" at bounding box center [310, 485] width 6 height 6
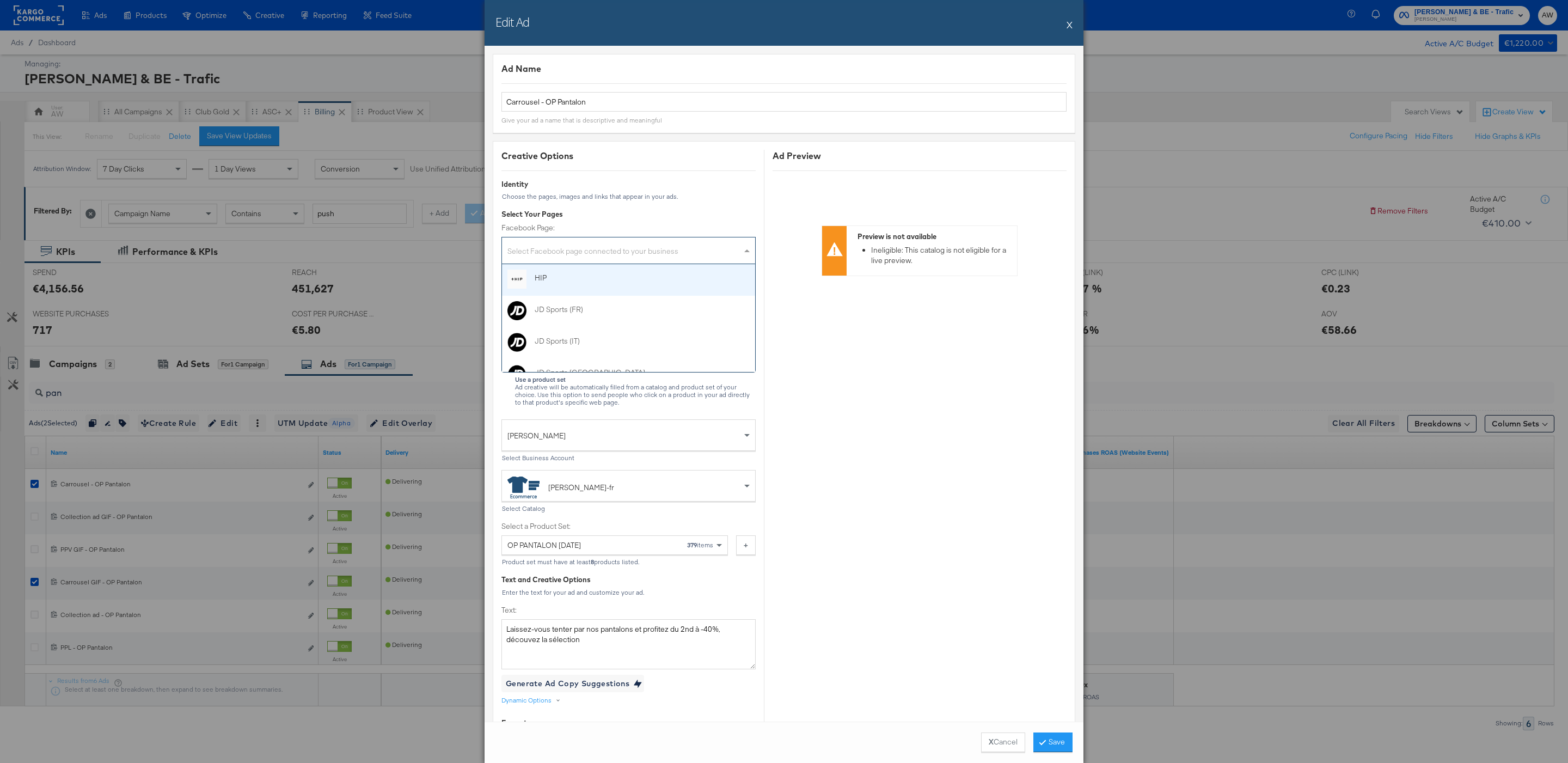
click at [637, 238] on div "Select Facebook page connected to your business" at bounding box center [629, 250] width 254 height 27
type input "jul"
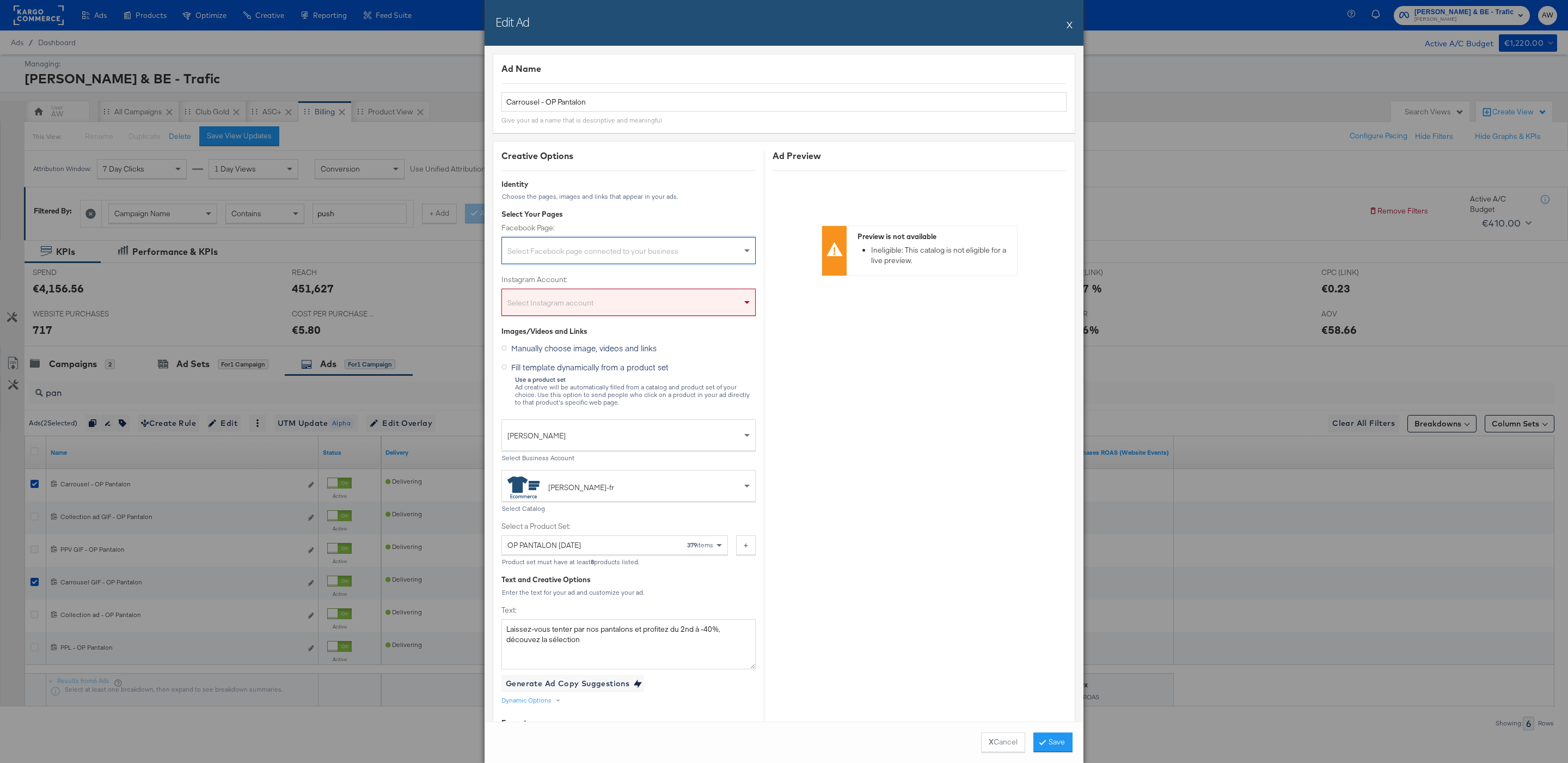
click at [623, 295] on div "Select Instagram account" at bounding box center [628, 304] width 253 height 22
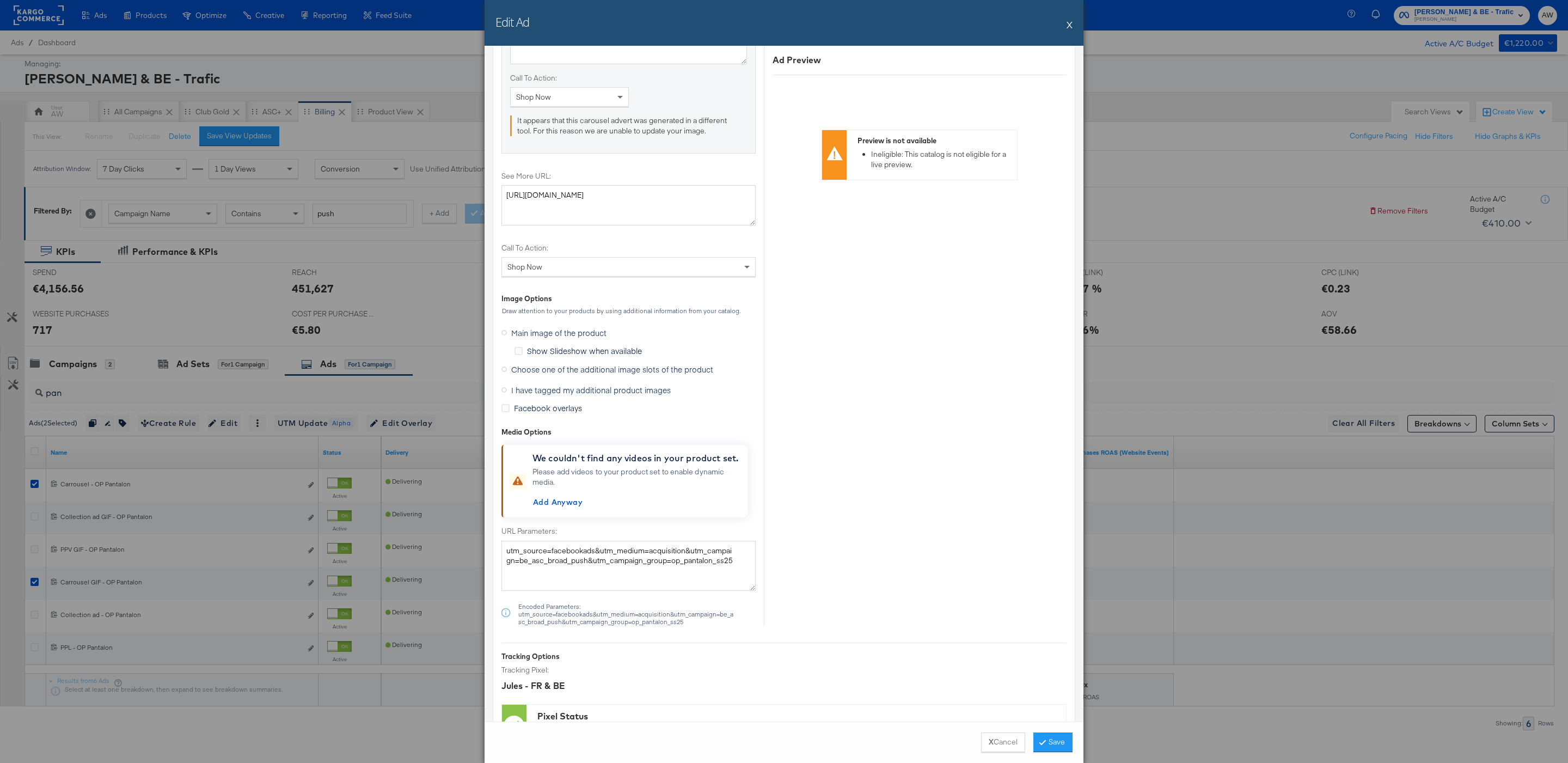
scroll to position [1227, 0]
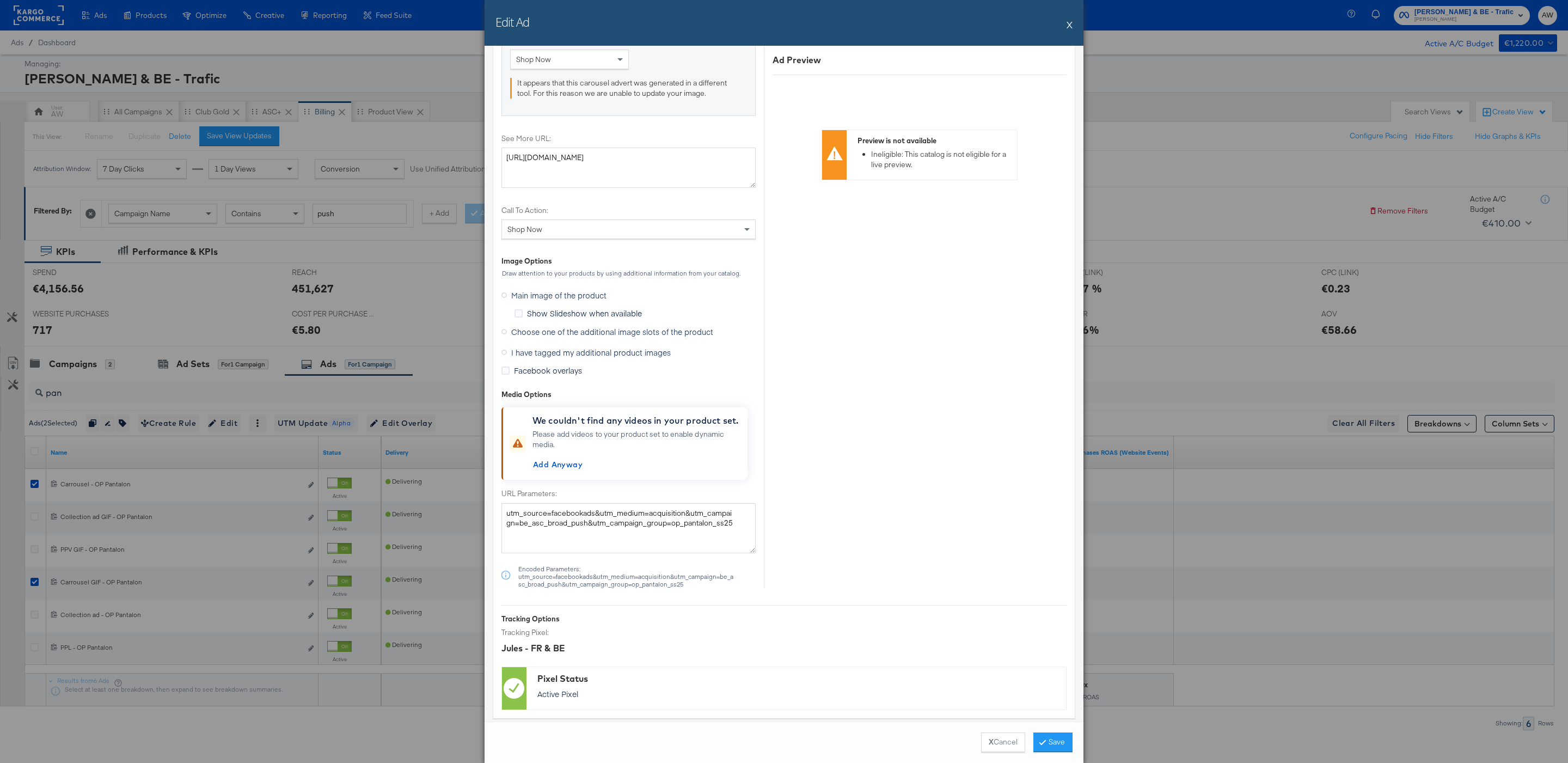
click at [597, 358] on span "I have tagged my additional product images" at bounding box center [591, 352] width 159 height 11
click at [0, 0] on input "I have tagged my additional product images" at bounding box center [0, 0] width 0 height 0
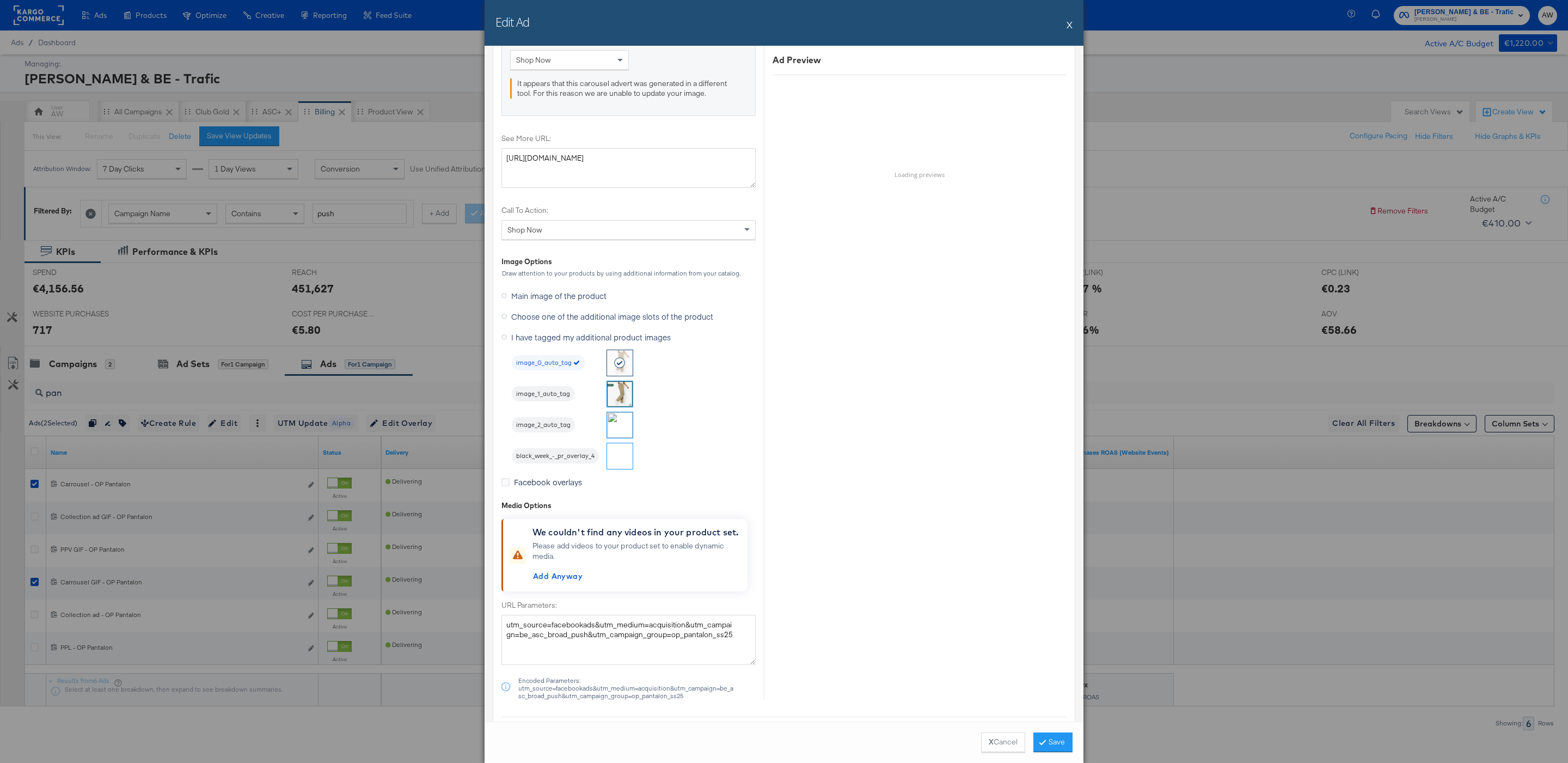
click at [627, 461] on img at bounding box center [620, 456] width 26 height 26
click at [587, 463] on div "black_week_-_pr_overlay_4" at bounding box center [559, 456] width 96 height 15
click at [624, 468] on div at bounding box center [626, 456] width 26 height 26
click at [1052, 748] on button "Save" at bounding box center [1053, 742] width 39 height 20
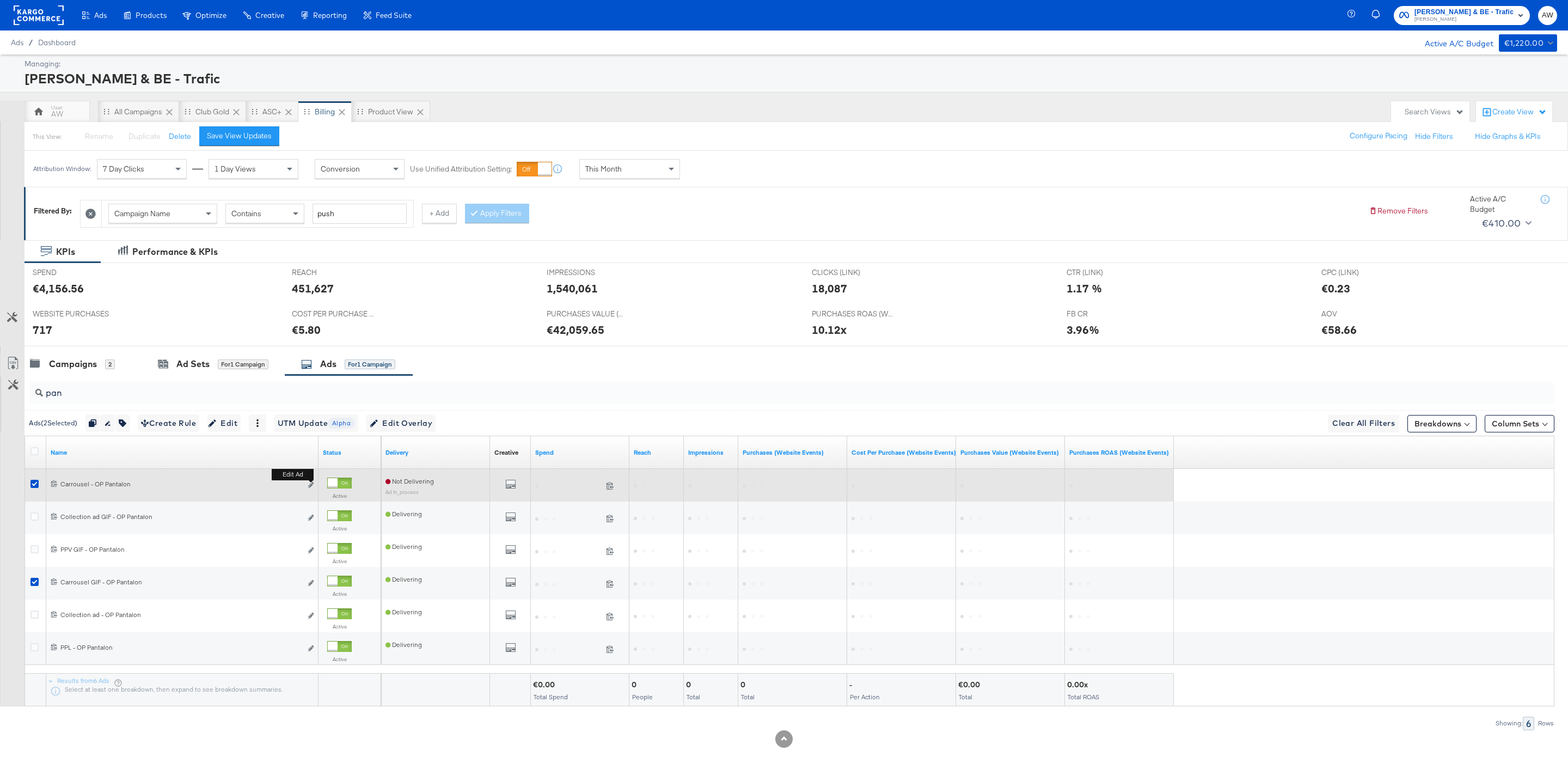
click at [314, 489] on button "Edit ad" at bounding box center [311, 485] width 7 height 12
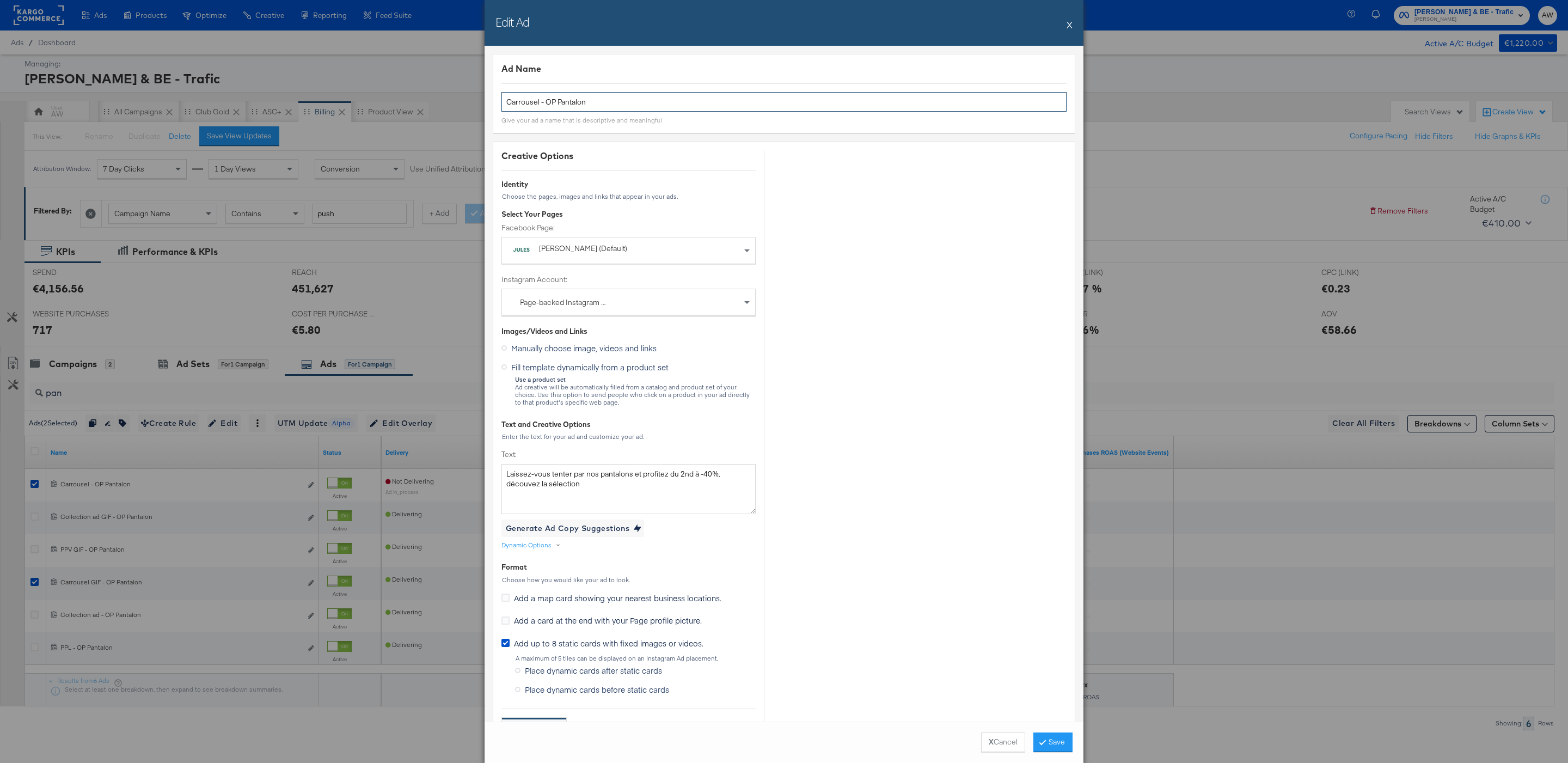
click at [687, 111] on input "Carrousel - OP Pantalon" at bounding box center [784, 102] width 565 height 20
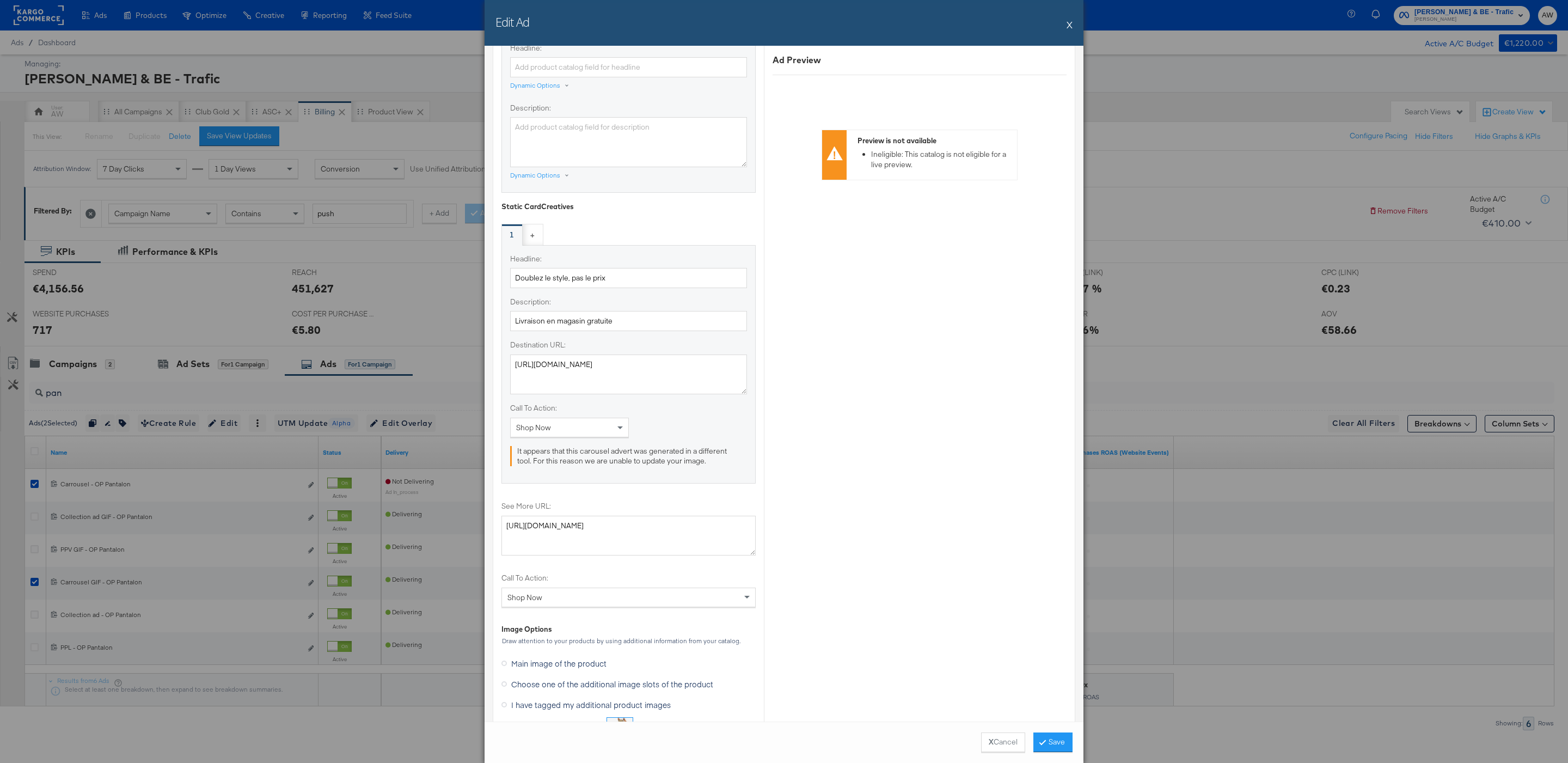
scroll to position [1366, 0]
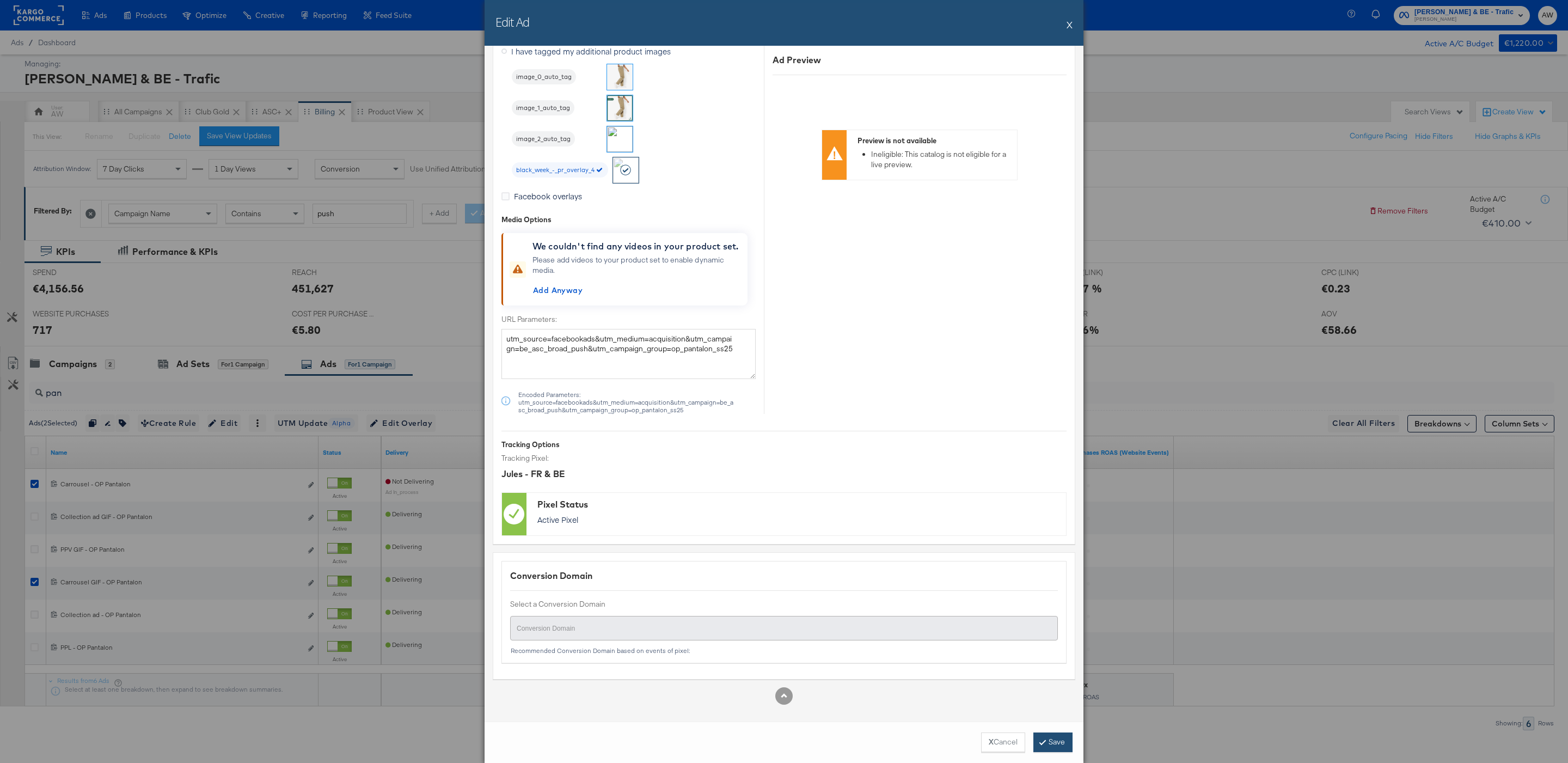
type input "Carrousel - OP Pantalon_kargo"
click at [1041, 743] on icon at bounding box center [1042, 742] width 3 height 7
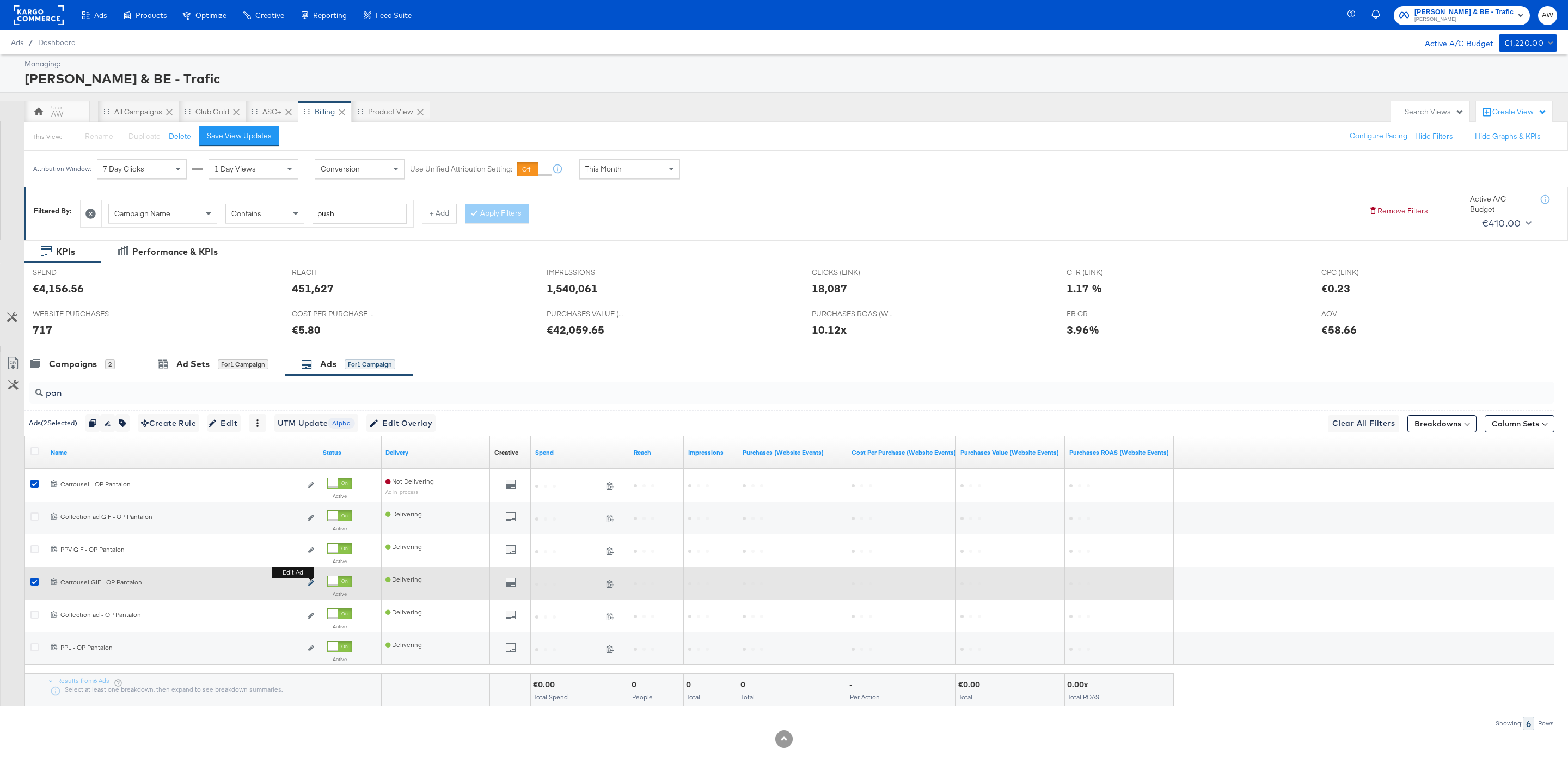
click at [312, 586] on icon "link" at bounding box center [310, 583] width 6 height 6
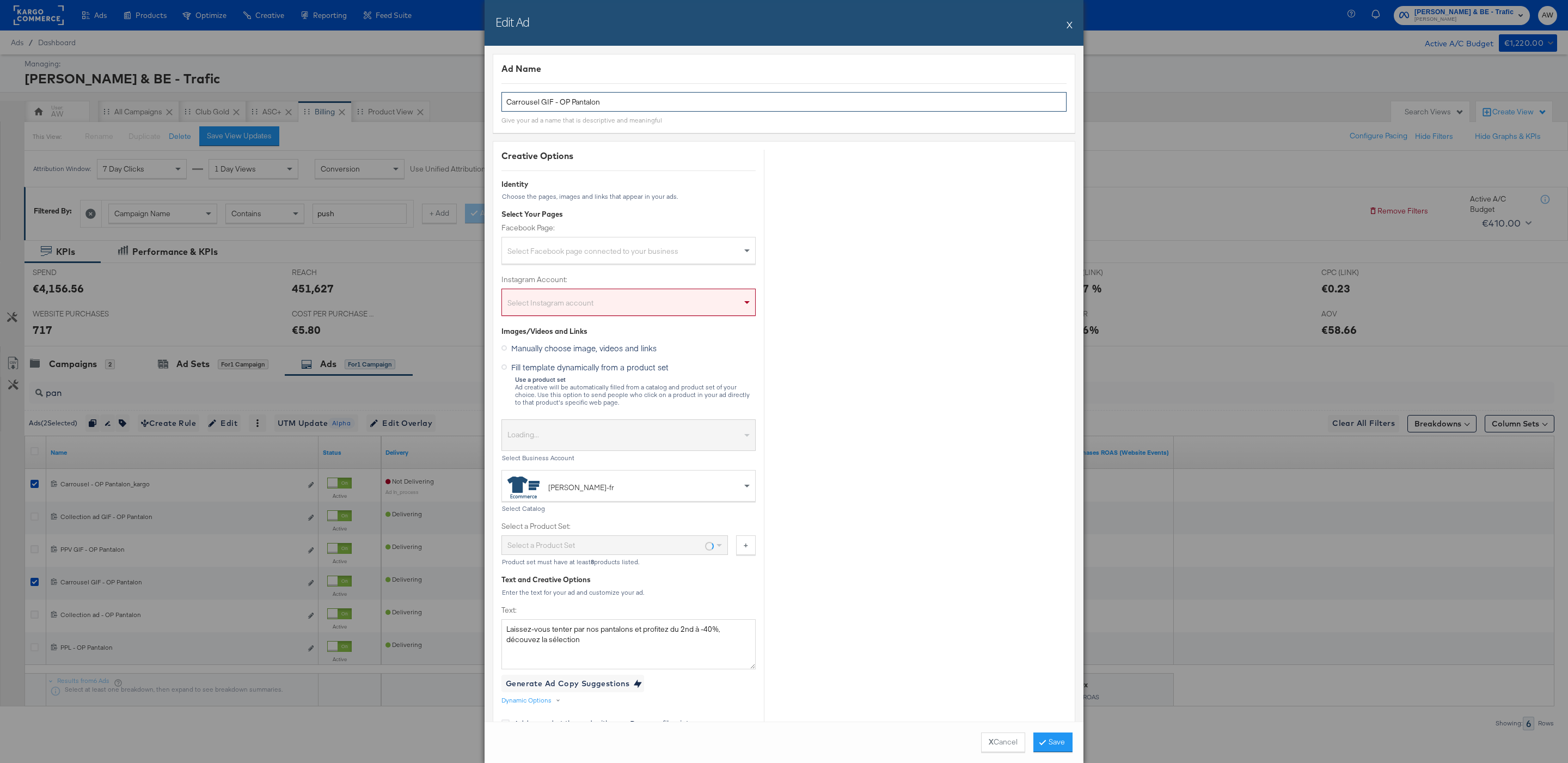
click at [721, 105] on input "Carrousel GIF - OP Pantalon" at bounding box center [784, 102] width 565 height 20
type input "Carrousel GIF - OP Pantalon_kargo"
click at [644, 256] on div "Select Facebook page connected to your business" at bounding box center [628, 253] width 253 height 22
type input "jul"
click at [648, 304] on div "Select Instagram account" at bounding box center [628, 304] width 253 height 22
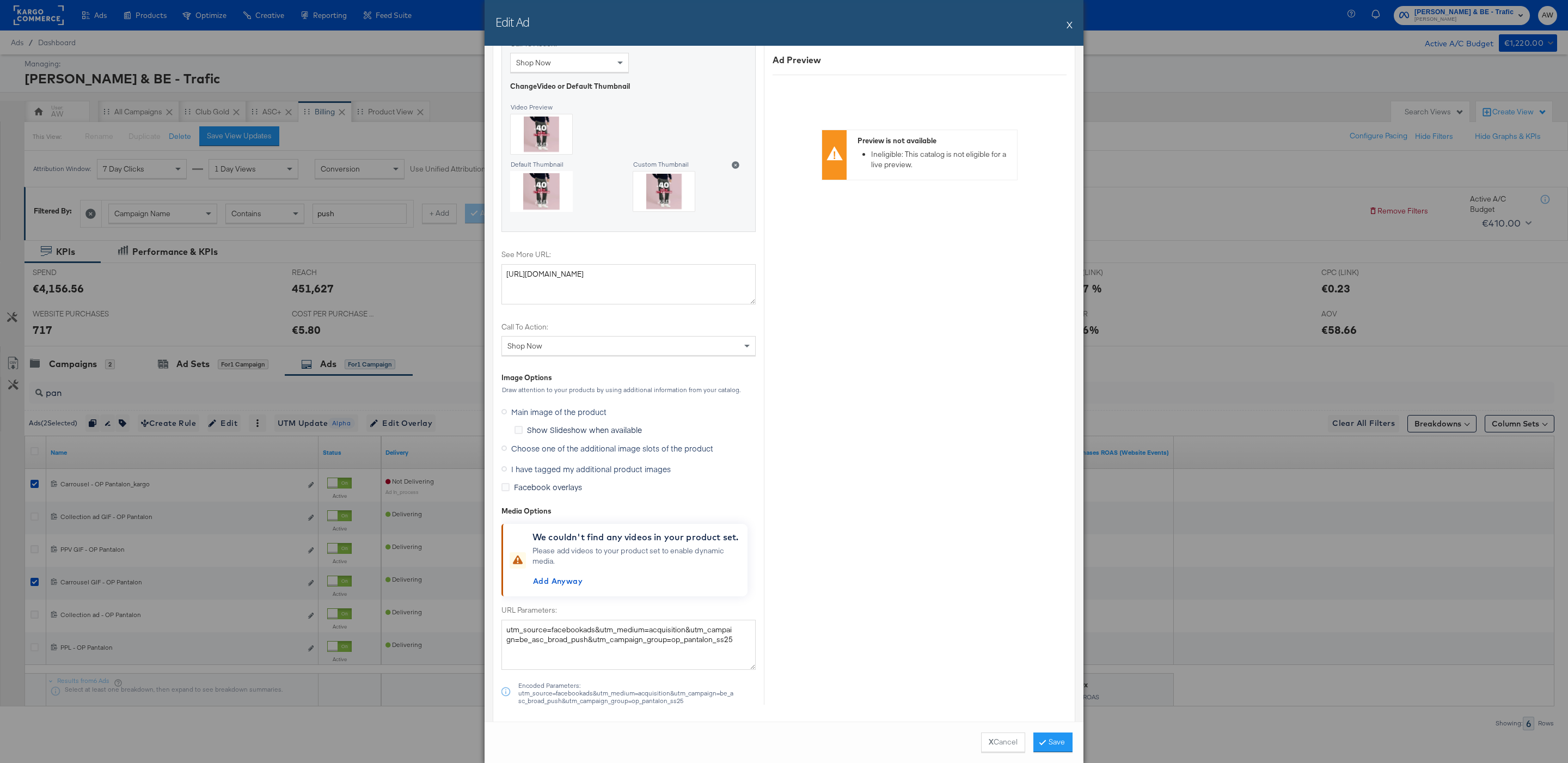
click at [584, 470] on span "I have tagged my additional product images" at bounding box center [591, 469] width 159 height 11
click at [0, 0] on input "I have tagged my additional product images" at bounding box center [0, 0] width 0 height 0
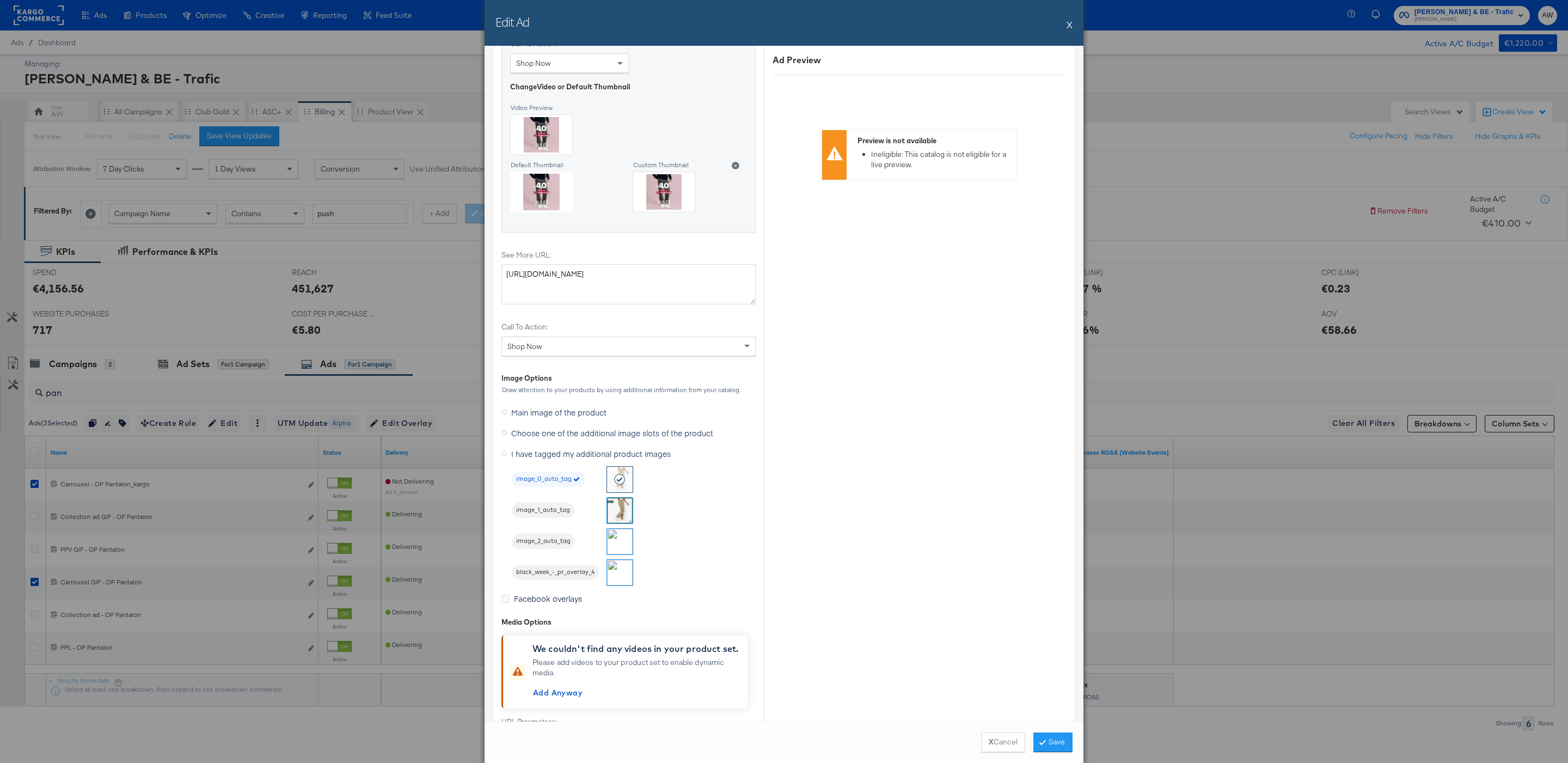
click at [626, 585] on img at bounding box center [620, 573] width 26 height 26
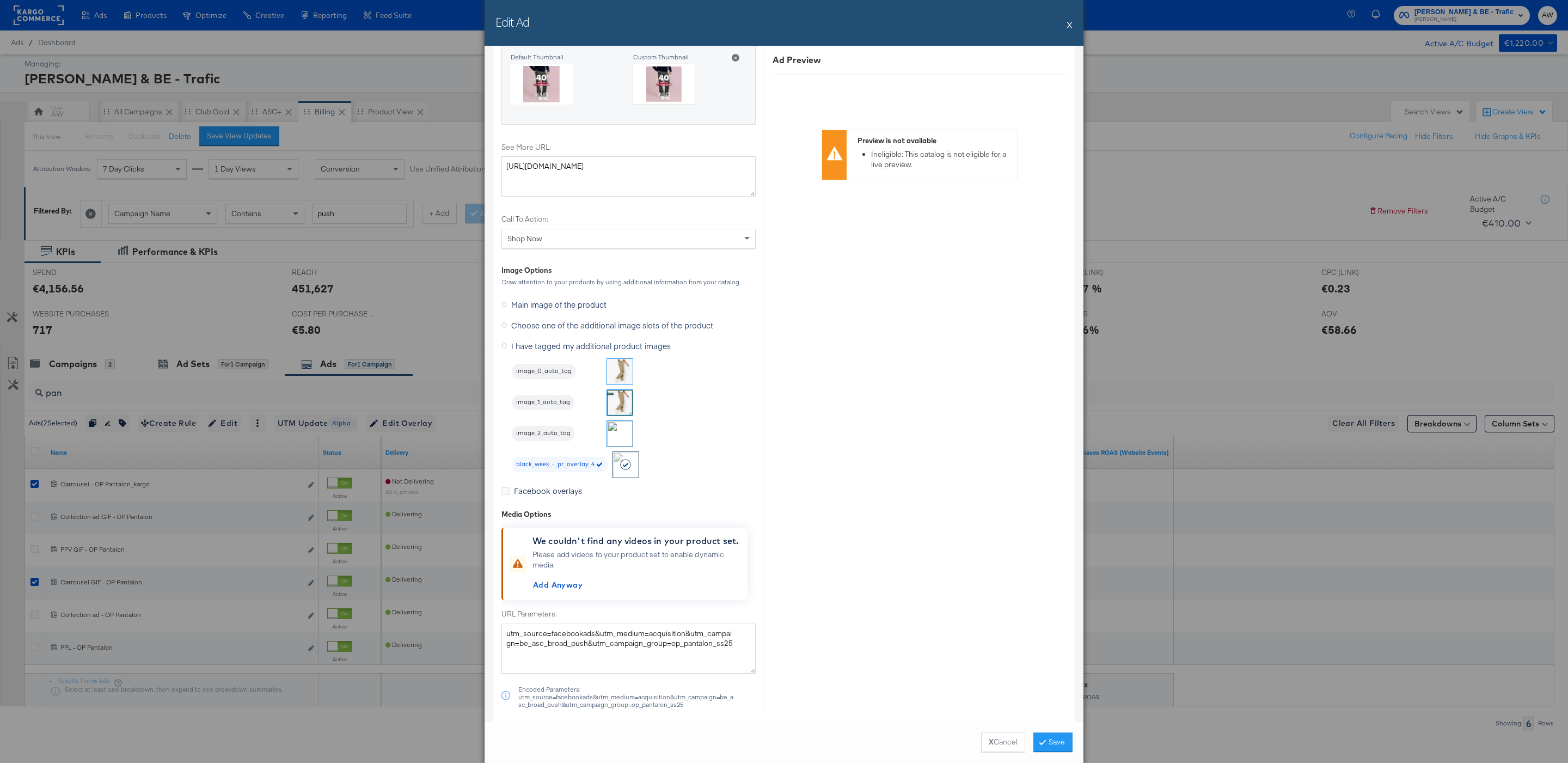
scroll to position [1233, 0]
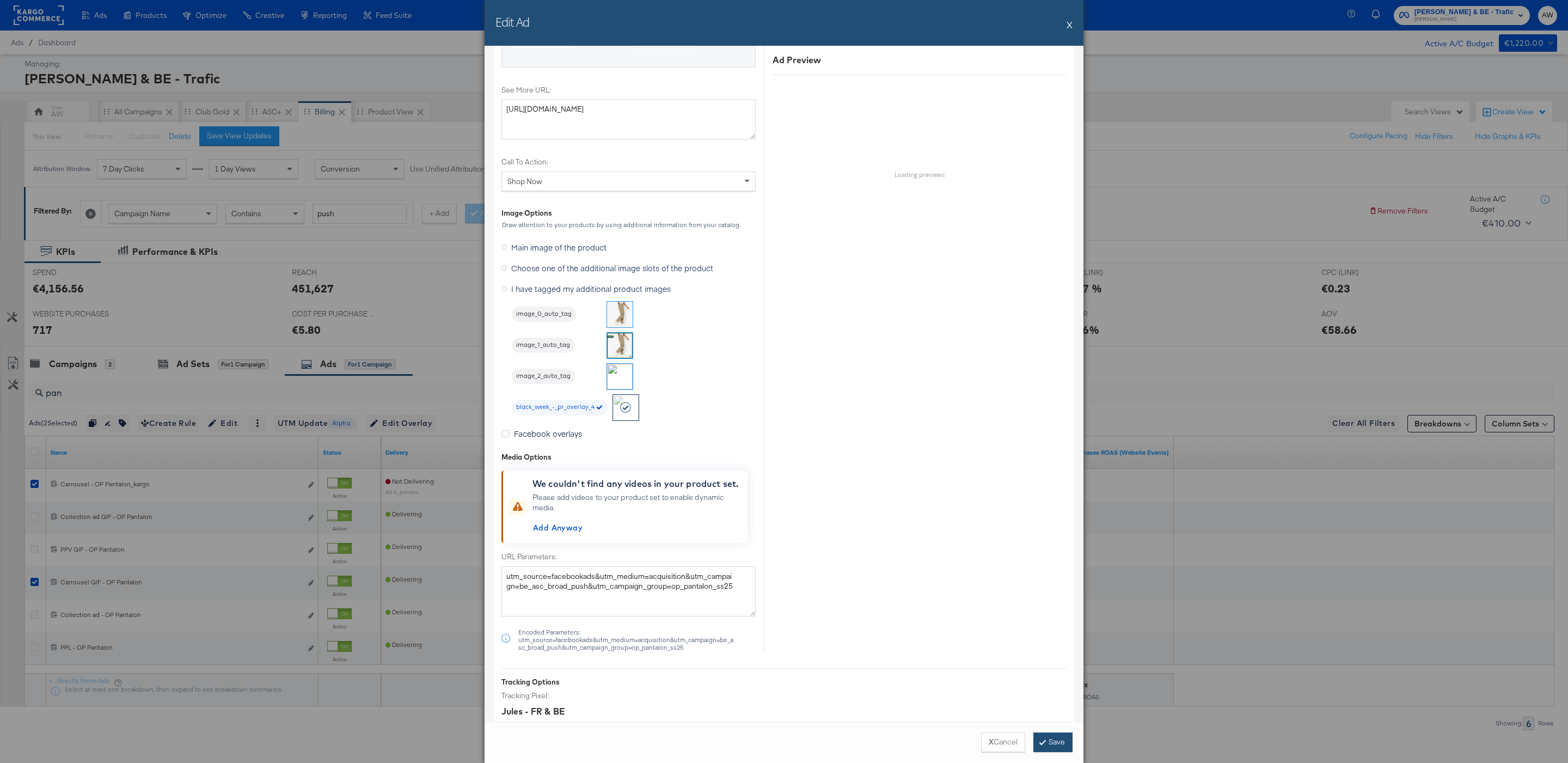
click at [1067, 735] on button "Save" at bounding box center [1053, 742] width 39 height 20
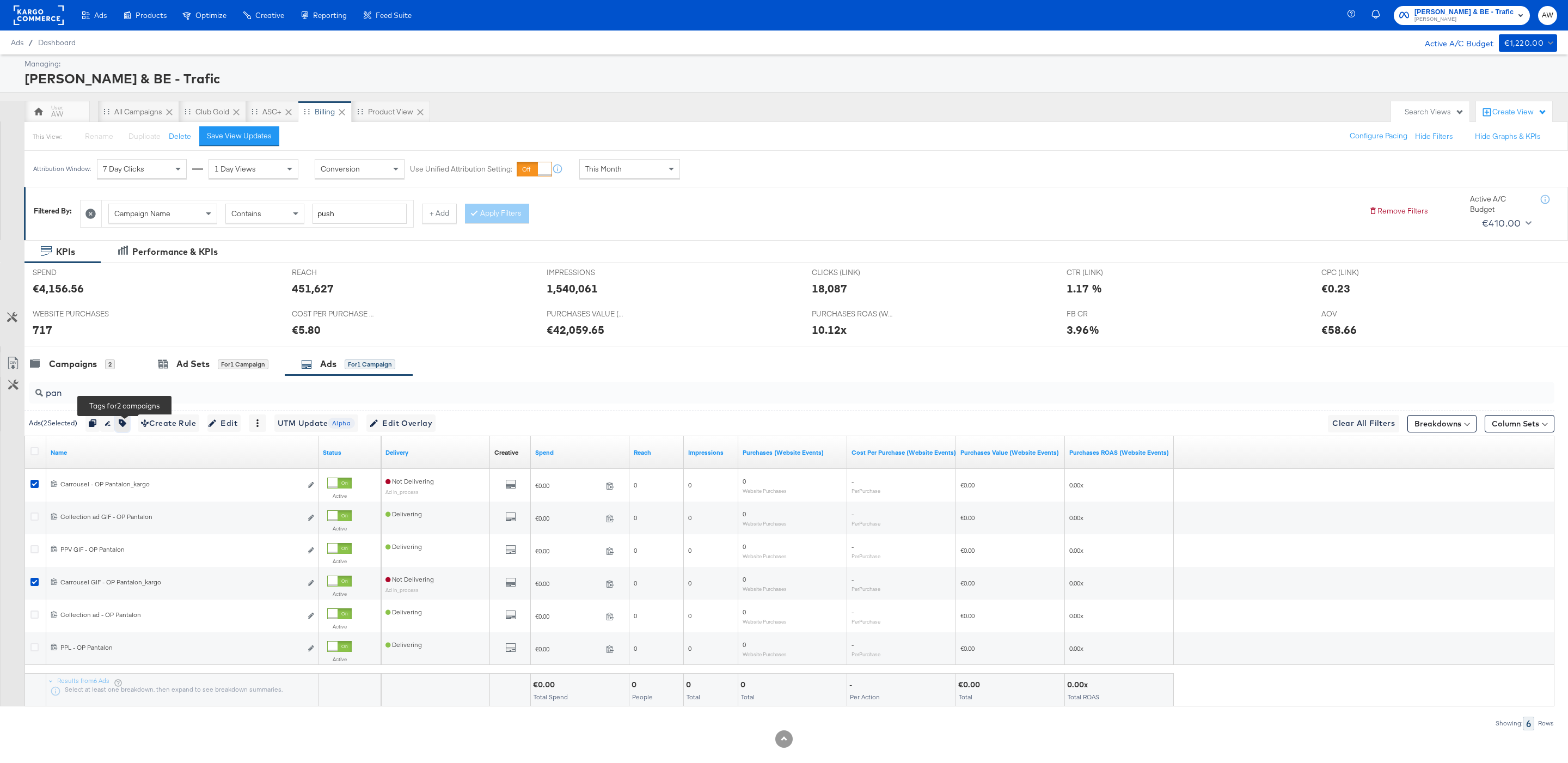
click at [126, 426] on icon "button" at bounding box center [123, 423] width 7 height 7
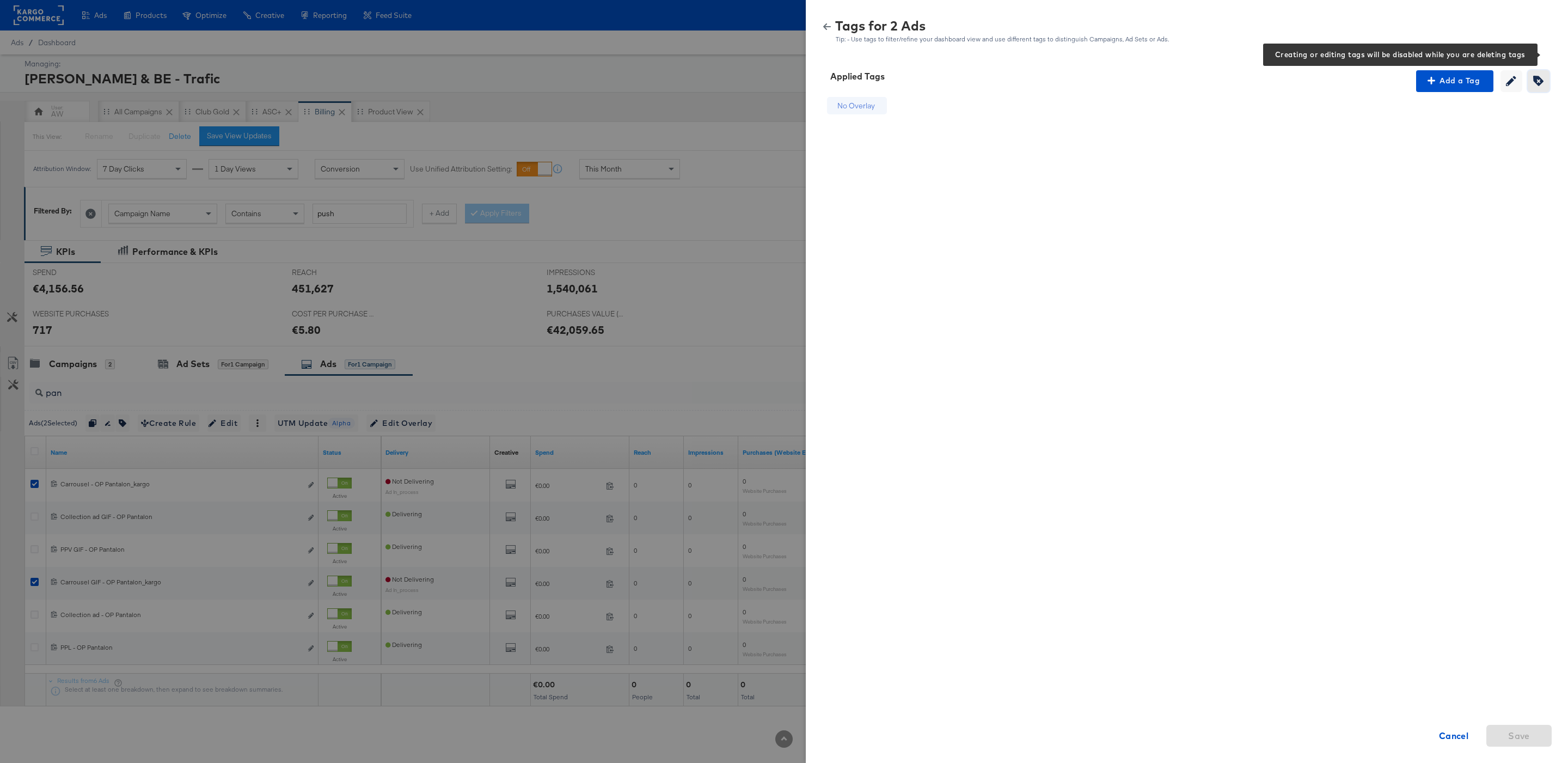
click at [1534, 82] on icon "button" at bounding box center [1538, 80] width 10 height 10
click at [882, 109] on div "No Overlay" at bounding box center [863, 105] width 74 height 18
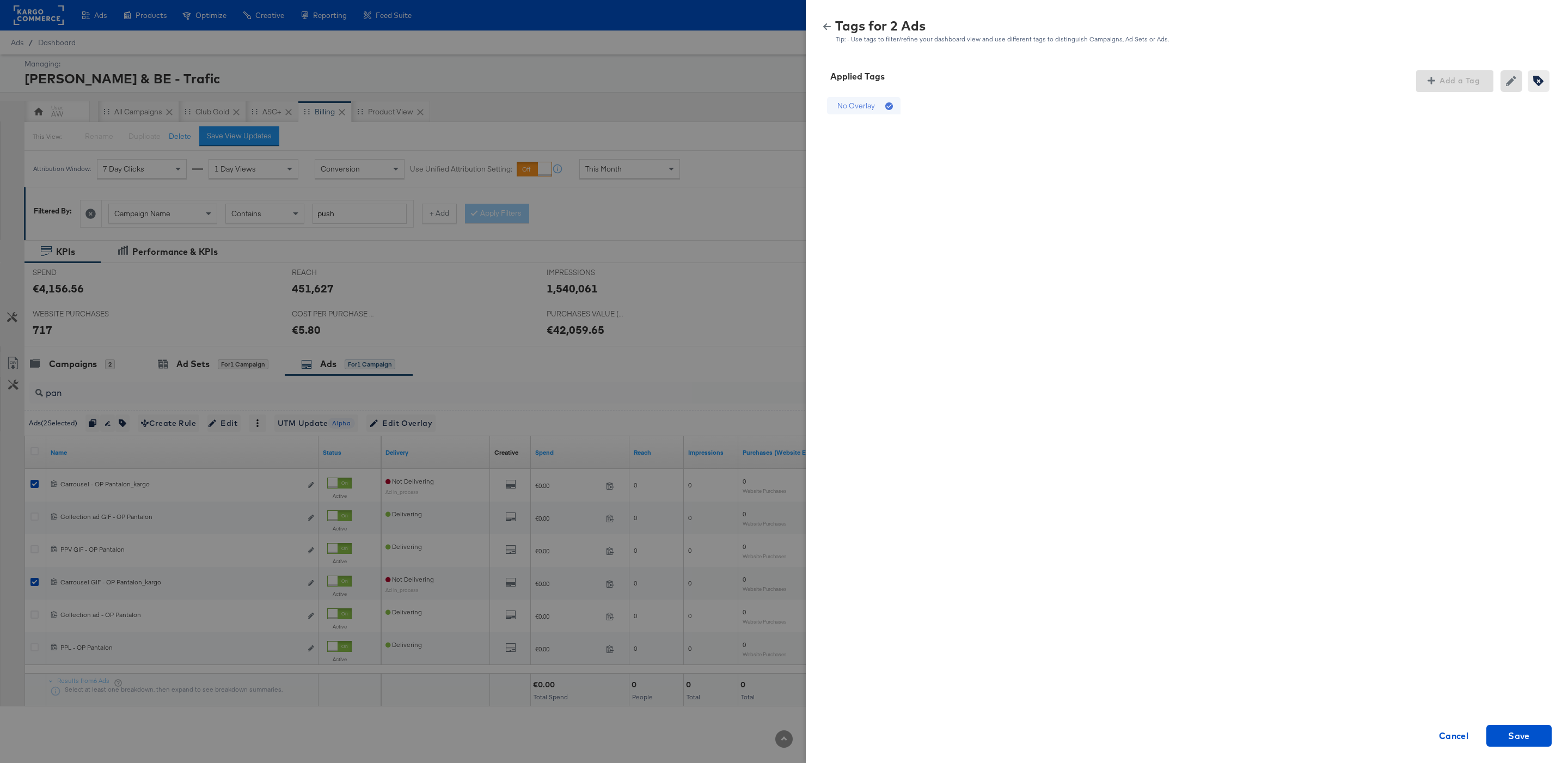
click at [1488, 98] on div "No Overlay Cancel Save" at bounding box center [1187, 277] width 736 height 370
click at [1521, 746] on div "Applied Tags Add a Tag Creating or removing tags will be disabled while your ed…" at bounding box center [1187, 410] width 762 height 706
click at [1515, 736] on span "Save" at bounding box center [1519, 735] width 22 height 15
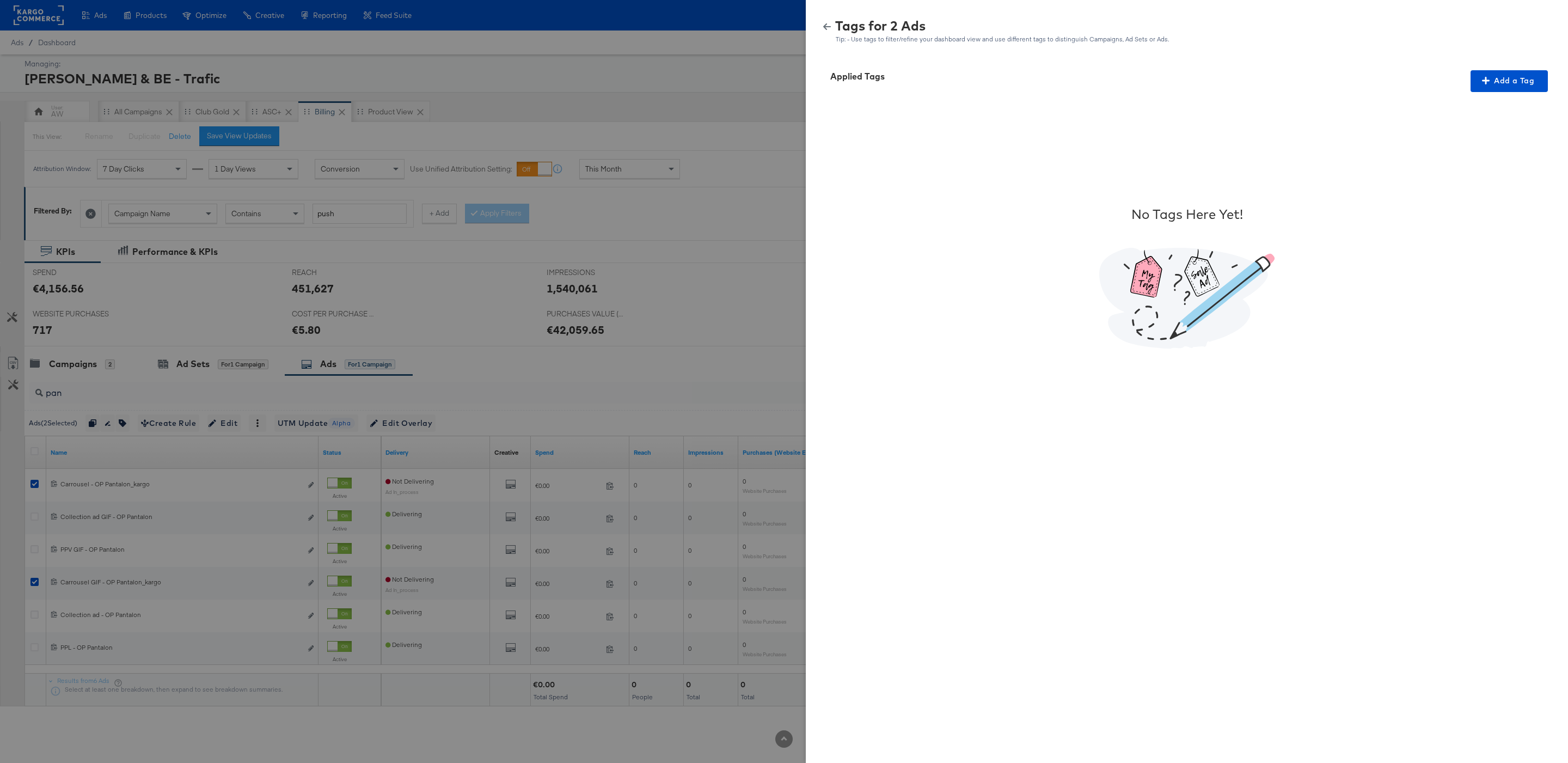
click at [1446, 78] on div "Applied Tags Add a Tag" at bounding box center [1187, 82] width 736 height 22
click at [1521, 76] on span "Add a Tag" at bounding box center [1509, 81] width 69 height 13
click at [1469, 148] on div "Search or Add Tag Name" at bounding box center [1502, 151] width 111 height 18
type input "m"
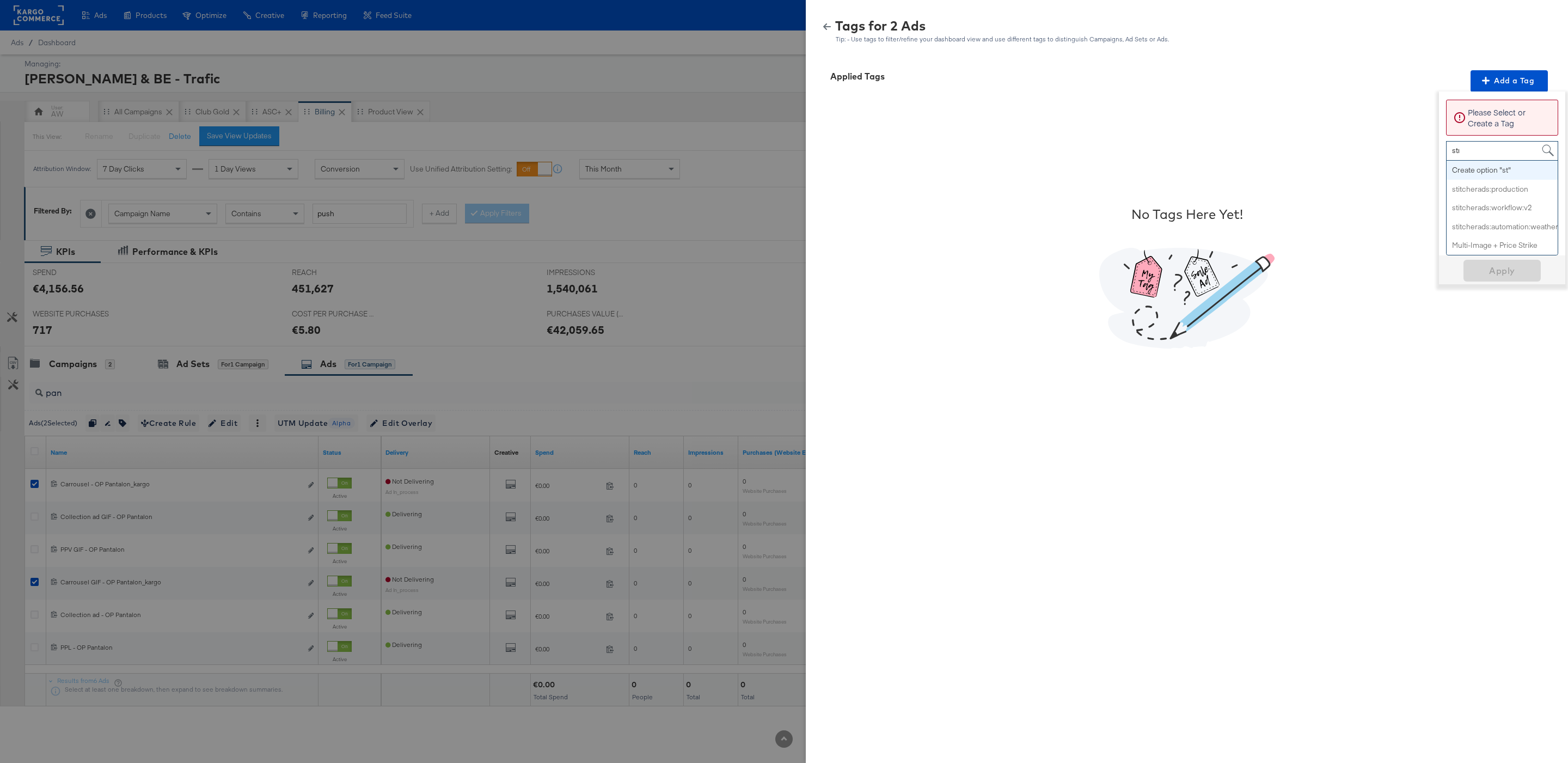
type input "stri"
click at [1505, 206] on span "Apply" at bounding box center [1502, 202] width 69 height 15
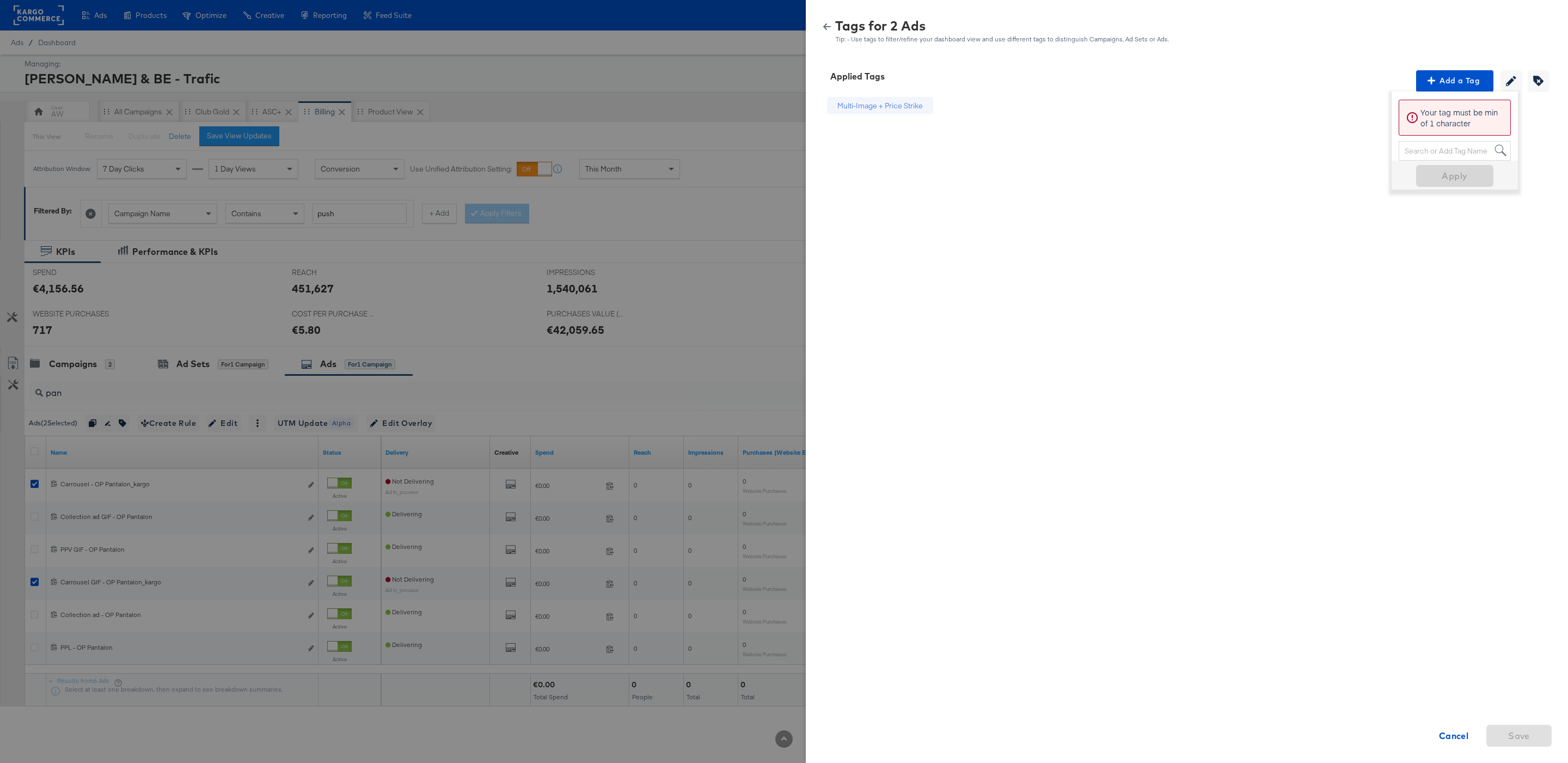
click at [832, 31] on div "Tags for 2 Ads Tip: - Use tags to filter/refine your dashboard view and use dif…" at bounding box center [1187, 31] width 736 height 23
click at [832, 29] on button "button" at bounding box center [827, 26] width 17 height 7
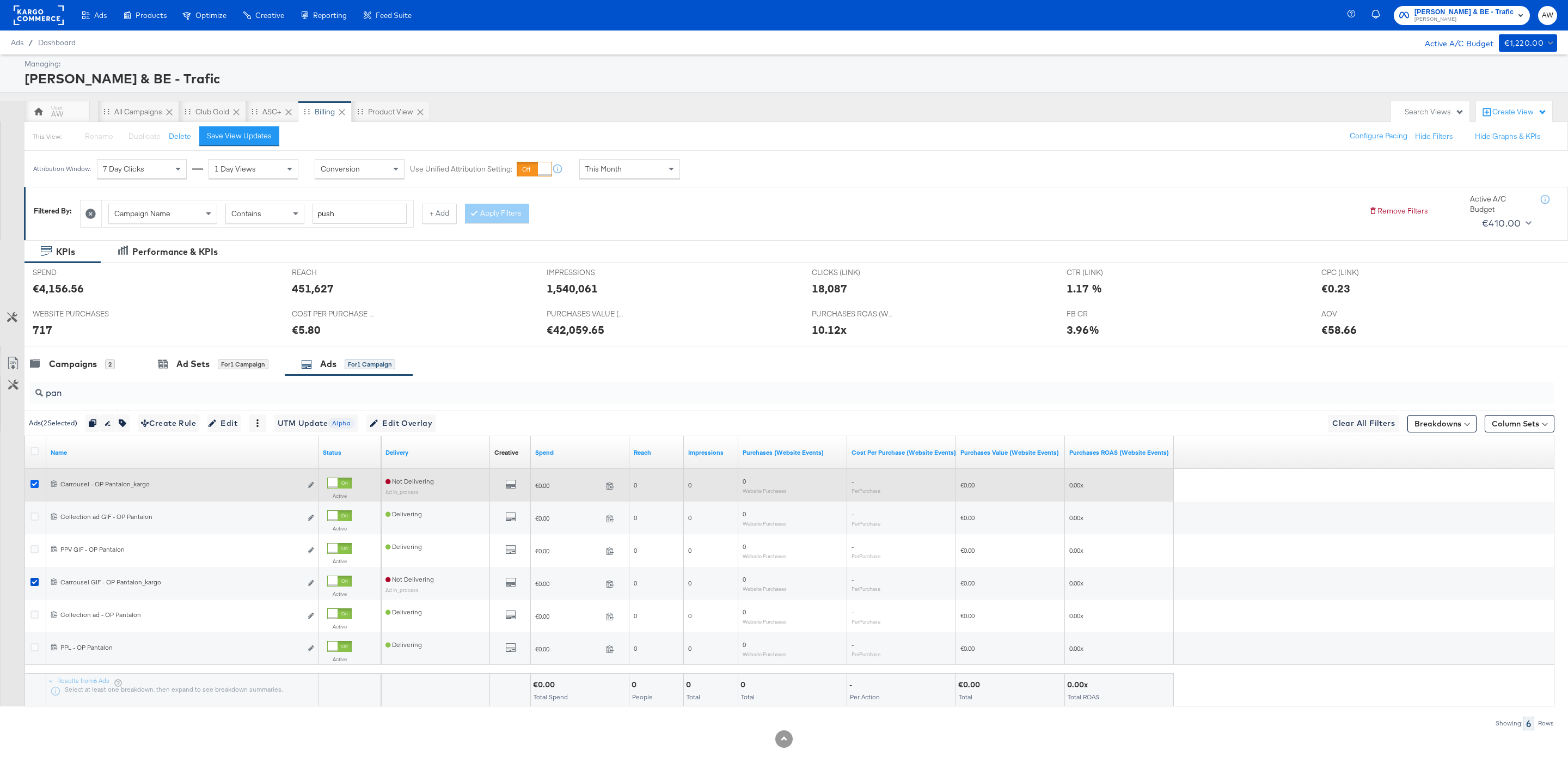
click at [36, 484] on icon at bounding box center [34, 483] width 8 height 8
click at [0, 0] on input "checkbox" at bounding box center [0, 0] width 0 height 0
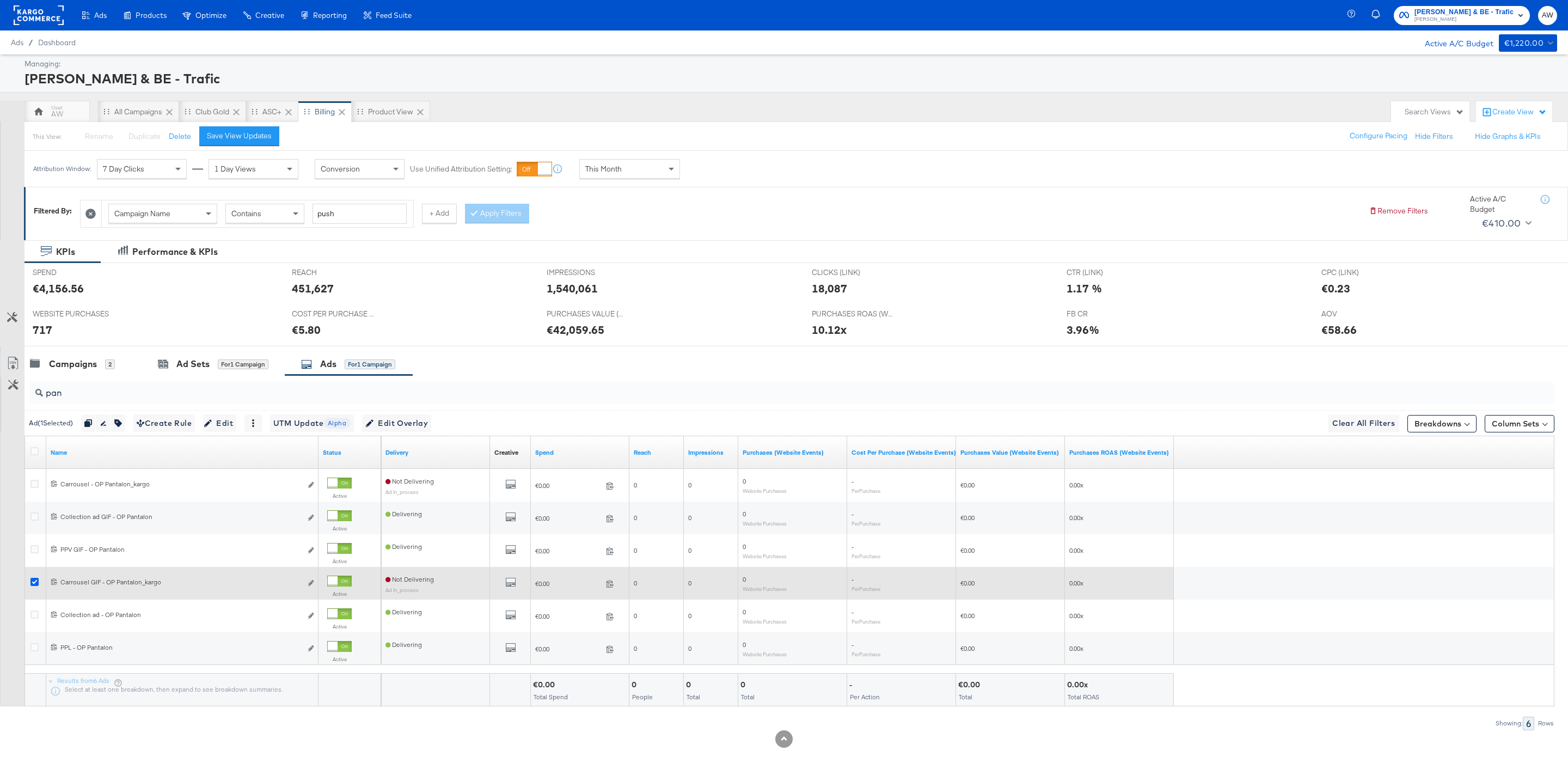
click at [33, 586] on icon at bounding box center [34, 581] width 8 height 8
click at [0, 0] on input "checkbox" at bounding box center [0, 0] width 0 height 0
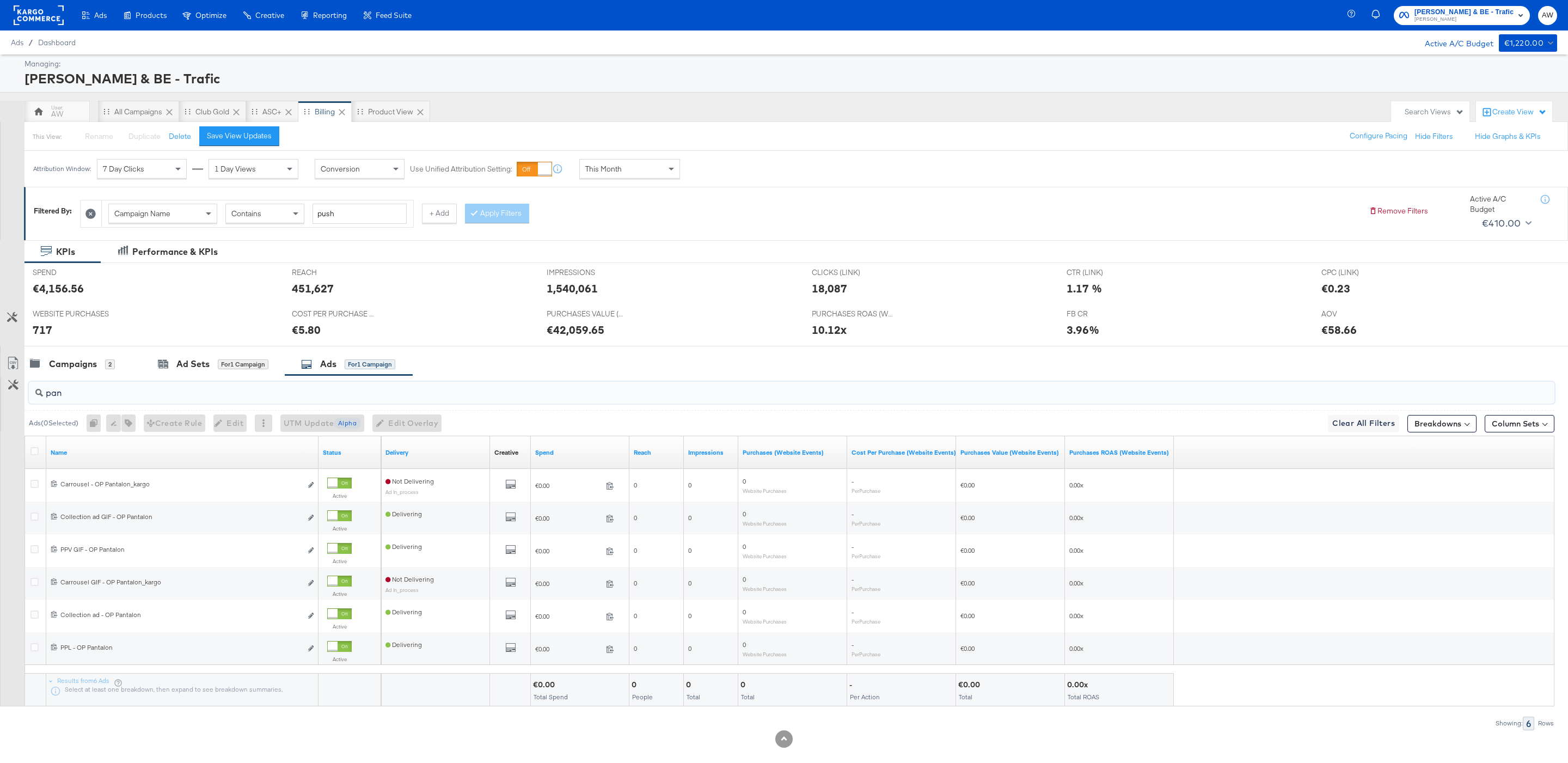
click at [81, 399] on input "pan" at bounding box center [726, 388] width 1367 height 21
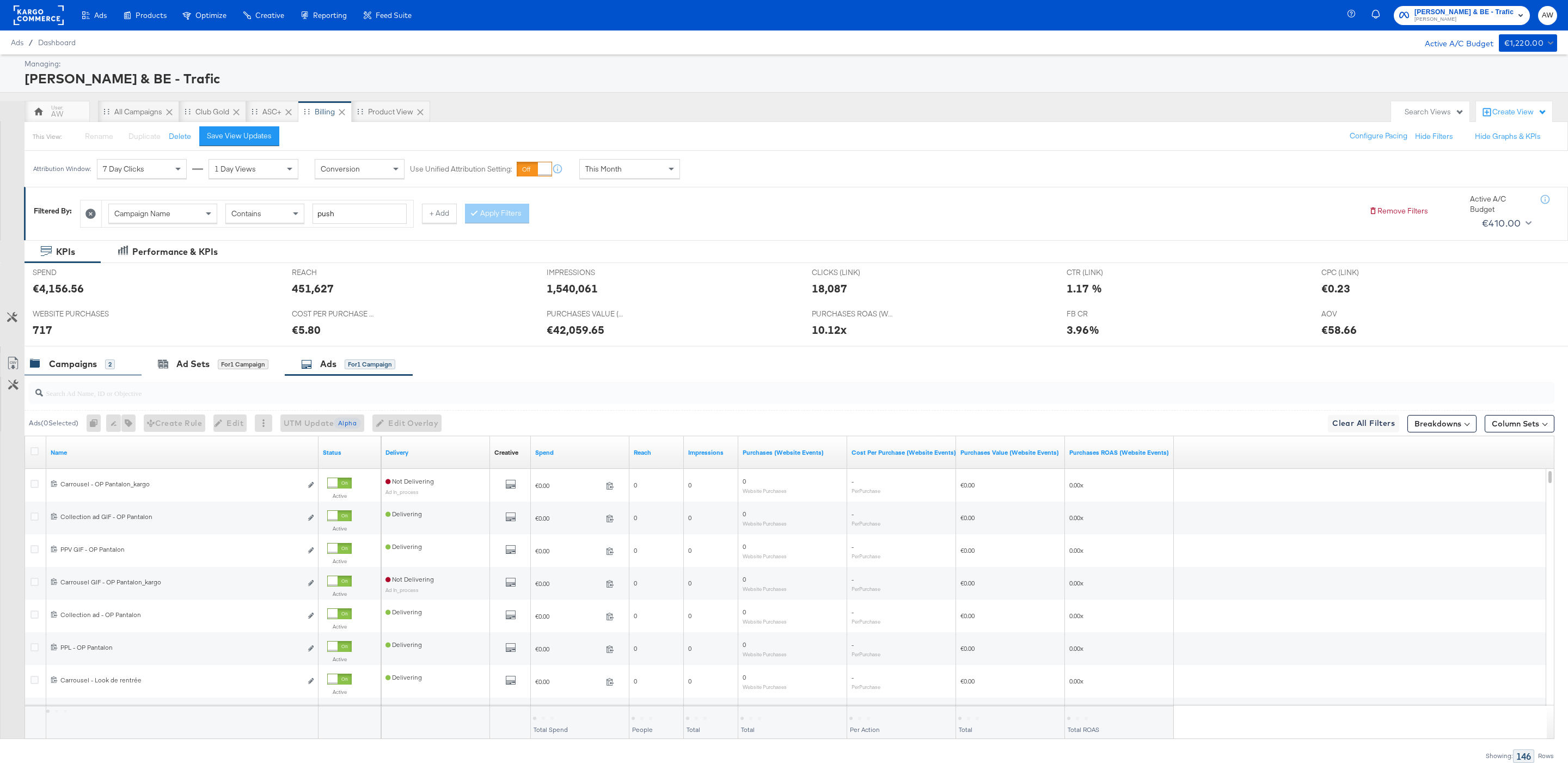
click at [83, 355] on div "Campaigns 2" at bounding box center [83, 364] width 117 height 23
